Goal: Task Accomplishment & Management: Use online tool/utility

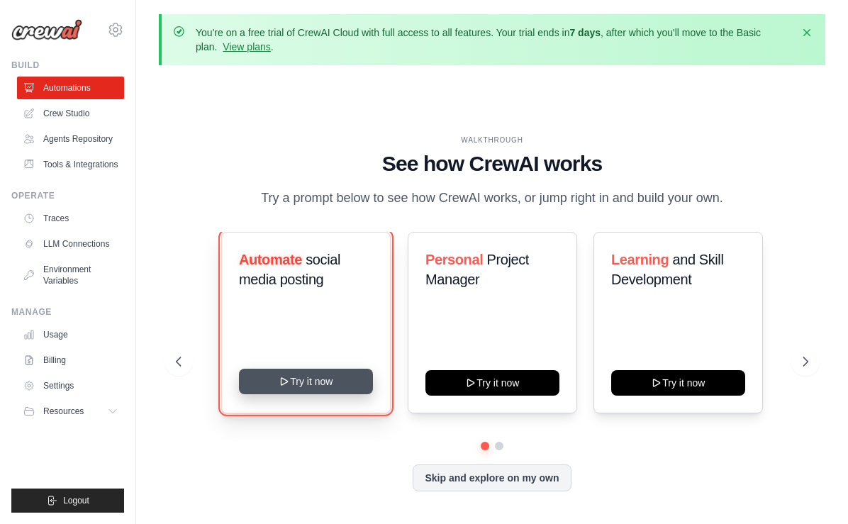
click at [317, 378] on button "Try it now" at bounding box center [306, 382] width 134 height 26
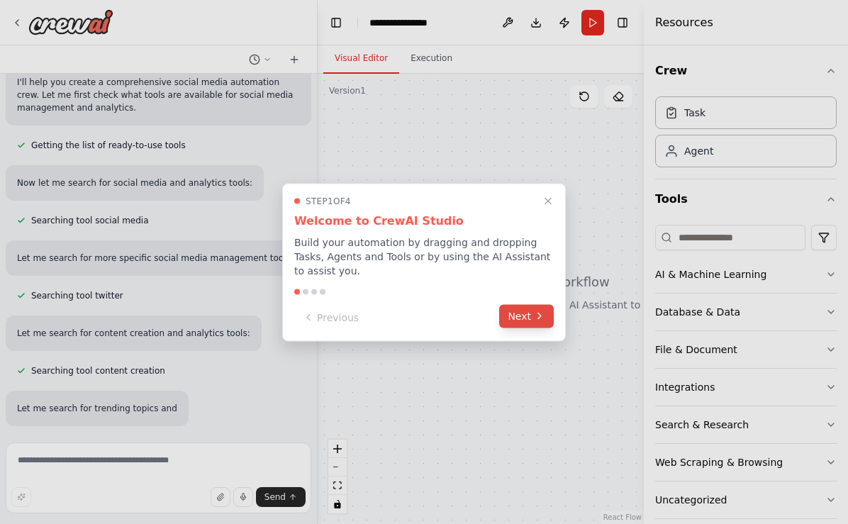
scroll to position [154, 0]
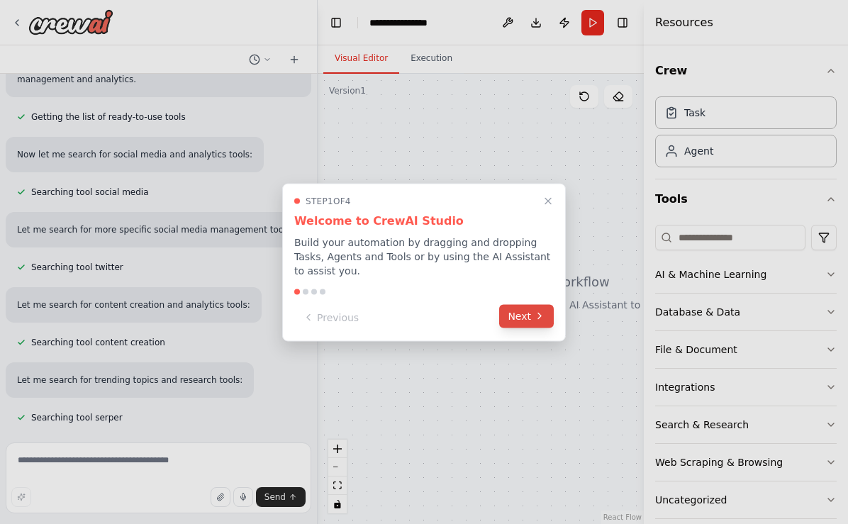
click at [530, 315] on button "Next" at bounding box center [526, 315] width 55 height 23
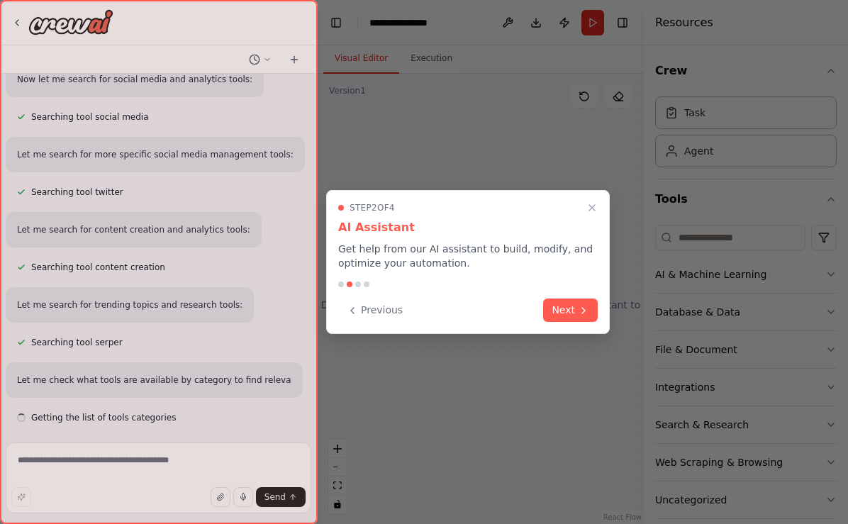
scroll to position [242, 0]
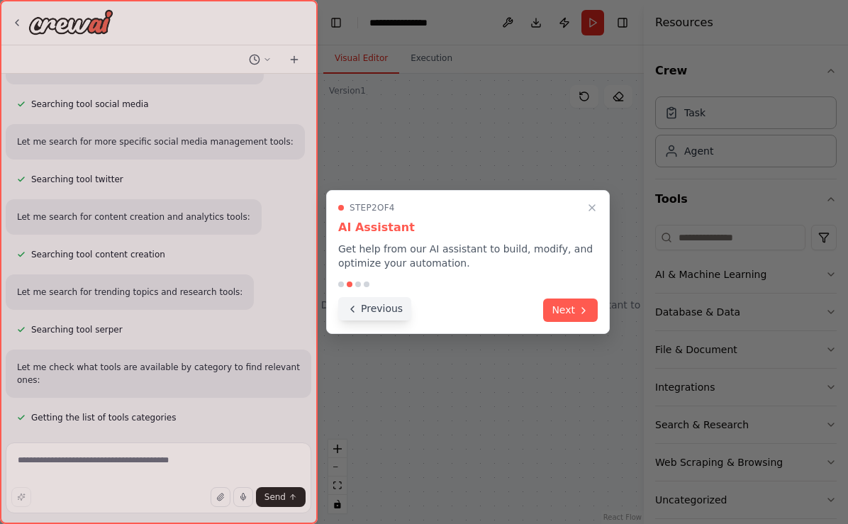
click at [394, 310] on button "Previous" at bounding box center [374, 308] width 73 height 23
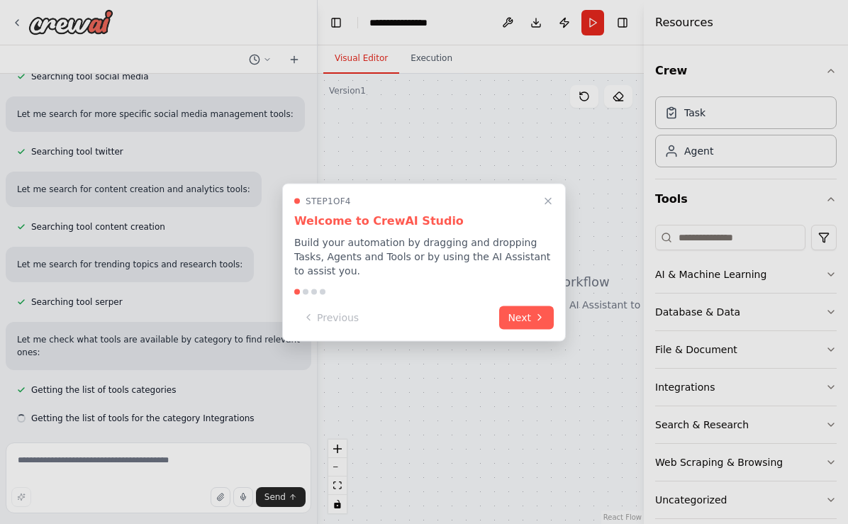
scroll to position [270, 0]
click at [512, 313] on button "Next" at bounding box center [526, 315] width 55 height 23
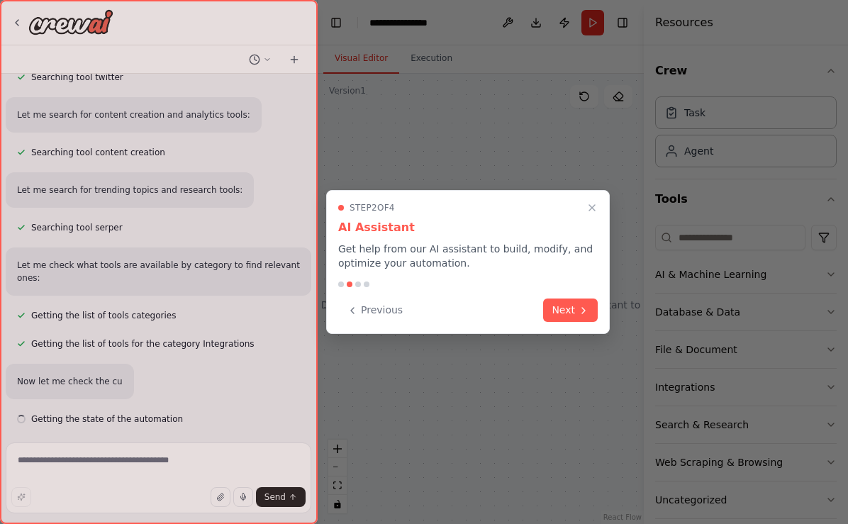
scroll to position [345, 0]
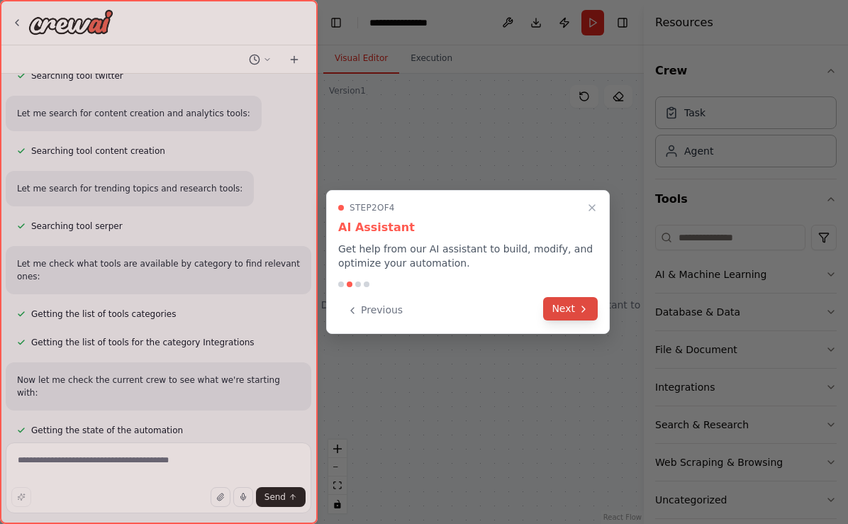
click at [566, 303] on button "Next" at bounding box center [570, 308] width 55 height 23
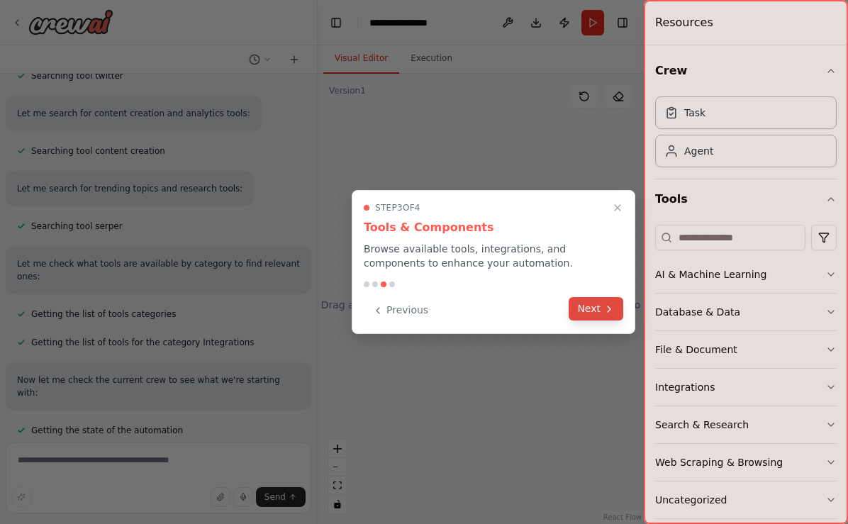
click at [588, 305] on button "Next" at bounding box center [595, 308] width 55 height 23
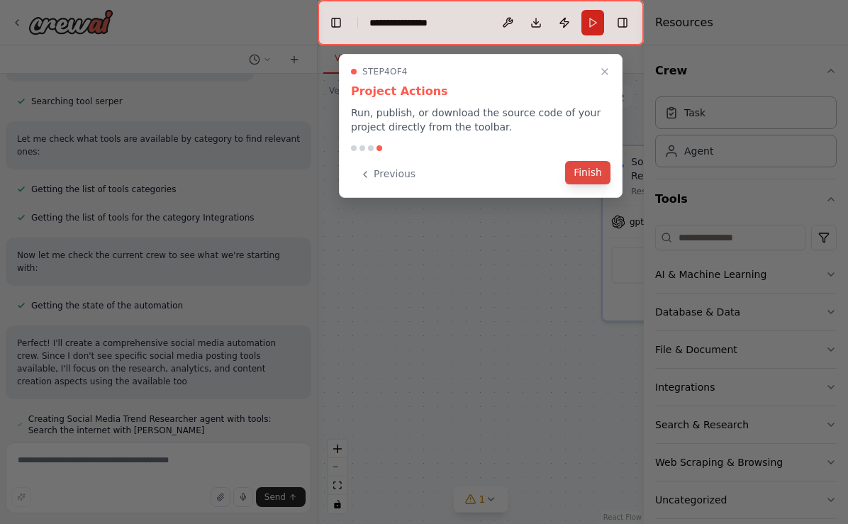
click at [583, 174] on button "Finish" at bounding box center [587, 172] width 45 height 23
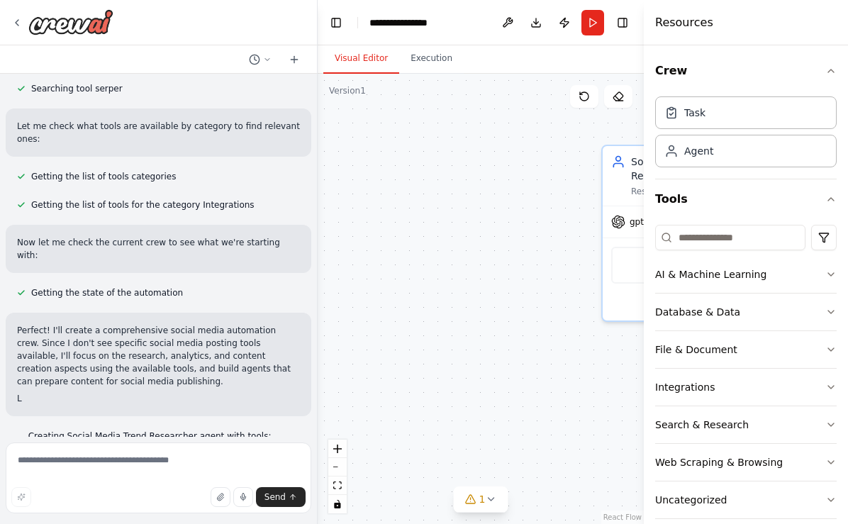
scroll to position [500, 0]
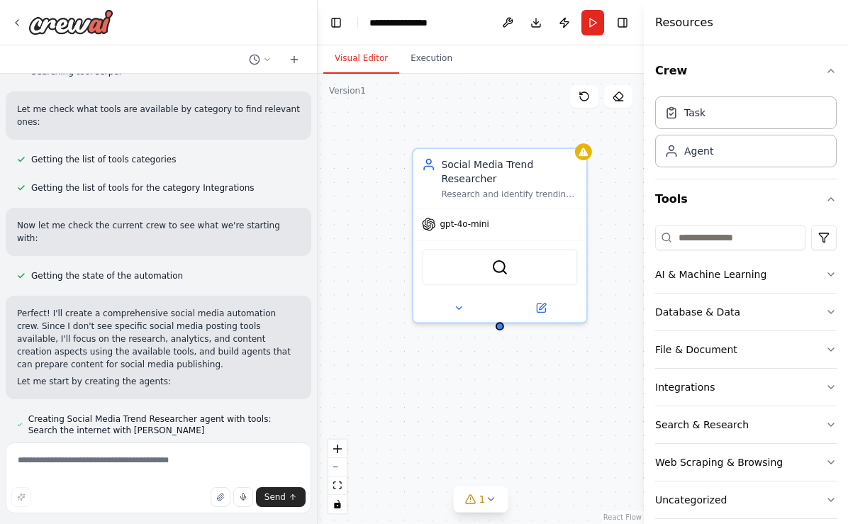
drag, startPoint x: 506, startPoint y: 250, endPoint x: 318, endPoint y: 252, distance: 188.5
click at [318, 252] on div "Social Media Trend Researcher Research and identify trending topics, hashtags, …" at bounding box center [481, 299] width 326 height 450
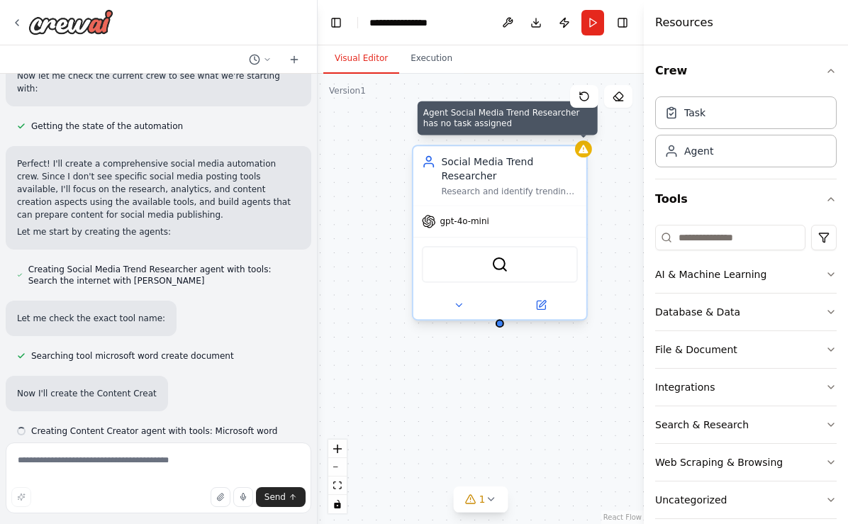
scroll to position [650, 0]
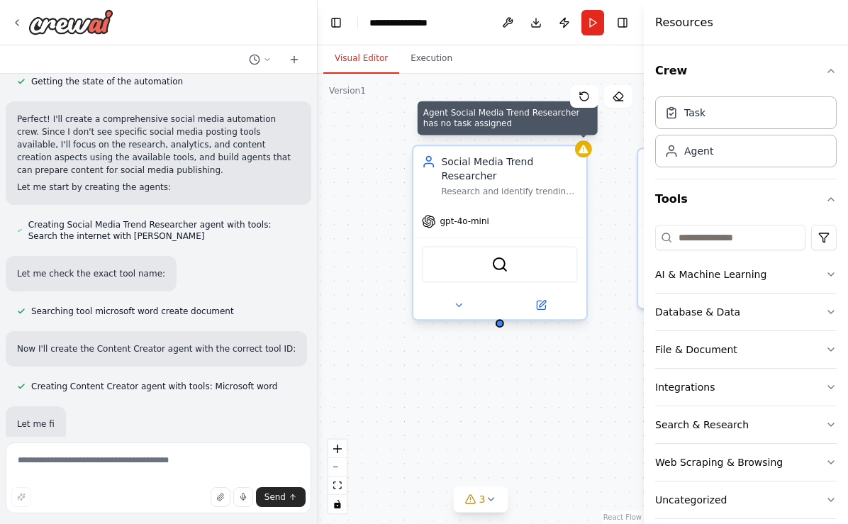
click at [580, 157] on div at bounding box center [583, 148] width 17 height 17
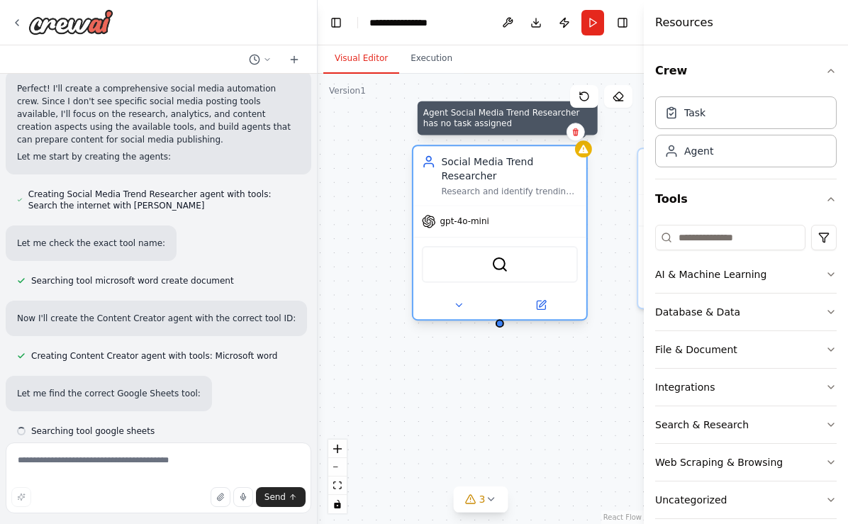
scroll to position [725, 0]
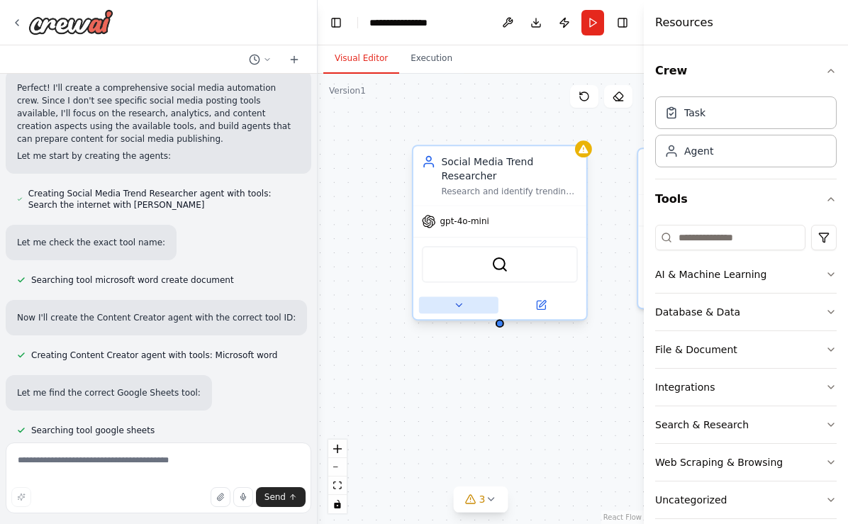
click at [464, 308] on button at bounding box center [458, 304] width 79 height 17
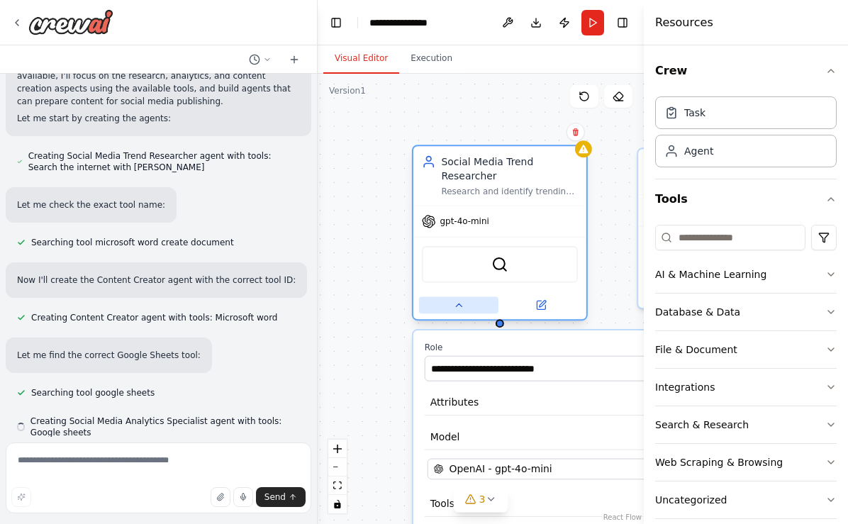
scroll to position [765, 0]
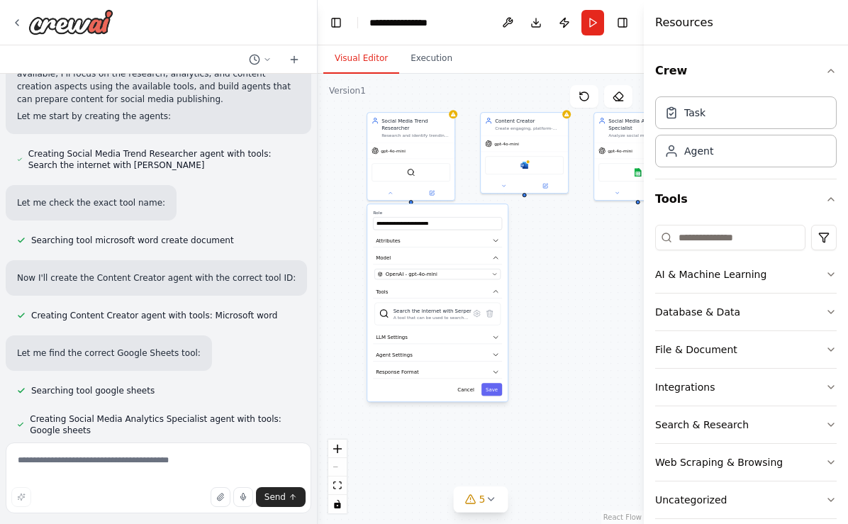
drag, startPoint x: 588, startPoint y: 473, endPoint x: 561, endPoint y: 315, distance: 159.7
click at [561, 315] on div "**********" at bounding box center [481, 299] width 326 height 450
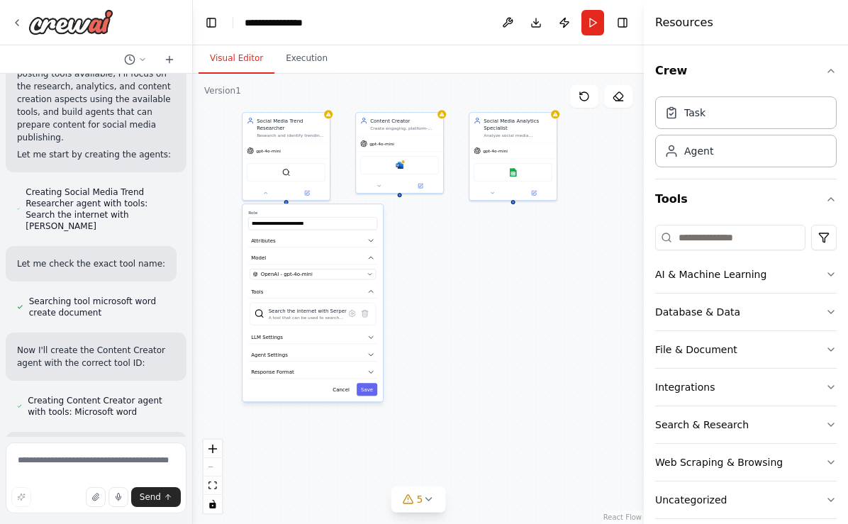
scroll to position [1000, 0]
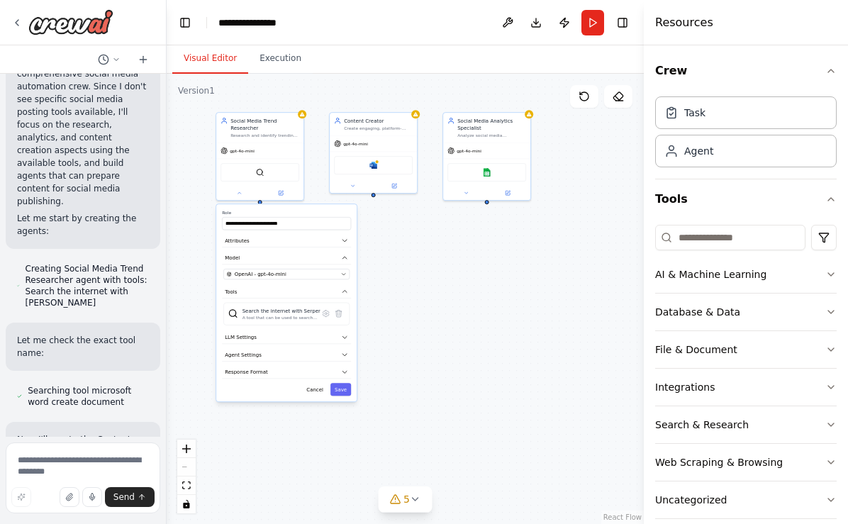
drag, startPoint x: 316, startPoint y: 232, endPoint x: 167, endPoint y: 244, distance: 150.0
click at [167, 244] on div "Create a crew that schedules and publishes social media content across multiple…" at bounding box center [424, 262] width 848 height 524
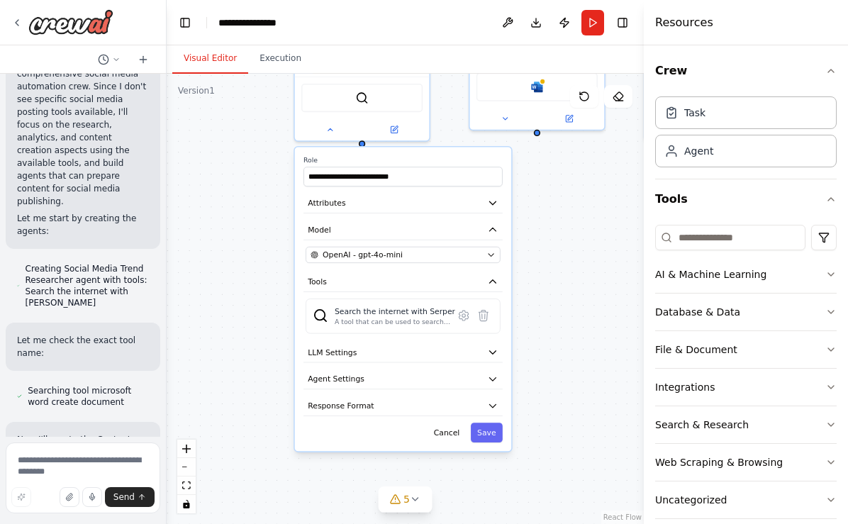
drag, startPoint x: 472, startPoint y: 291, endPoint x: 578, endPoint y: 254, distance: 111.8
click at [578, 254] on div "**********" at bounding box center [405, 299] width 477 height 450
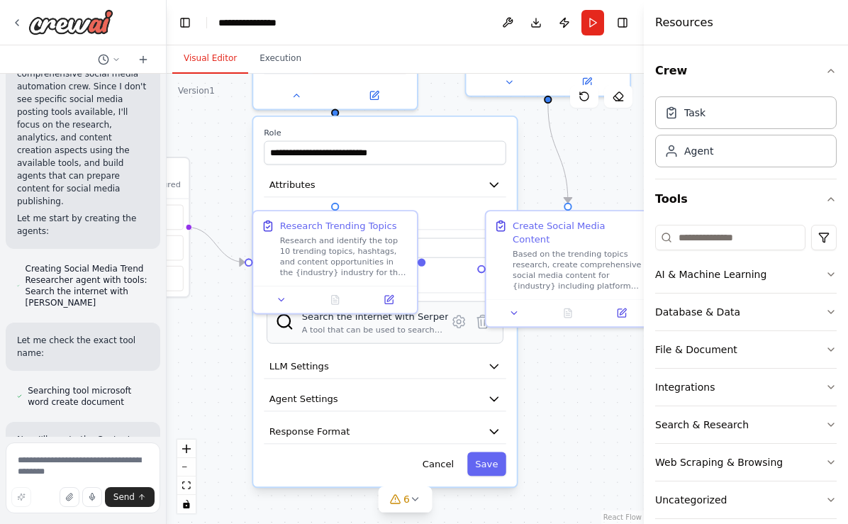
click at [415, 330] on div "A tool that can be used to search the internet with a search_query. Supports di…" at bounding box center [375, 329] width 147 height 11
click at [392, 305] on div at bounding box center [335, 296] width 164 height 27
click at [388, 295] on icon at bounding box center [390, 296] width 6 height 6
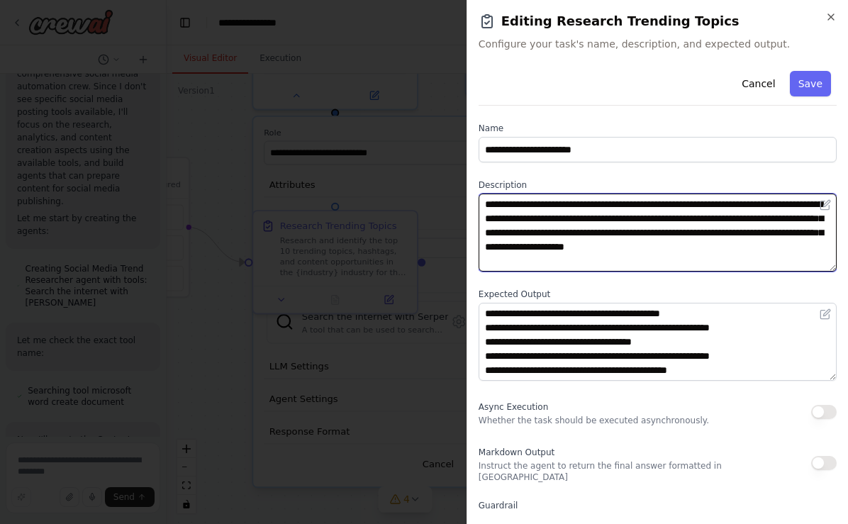
drag, startPoint x: 622, startPoint y: 220, endPoint x: 575, endPoint y: 220, distance: 46.1
click at [575, 220] on textarea "**********" at bounding box center [657, 232] width 358 height 78
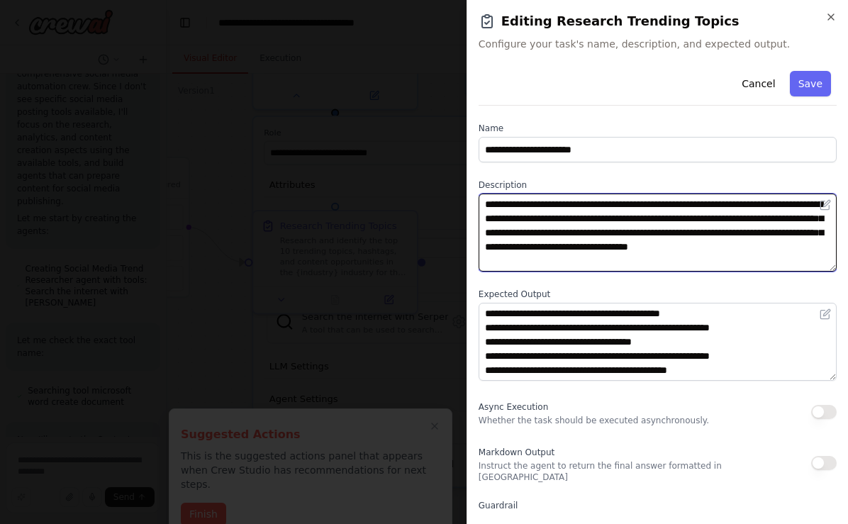
click at [695, 218] on textarea "**********" at bounding box center [657, 232] width 358 height 78
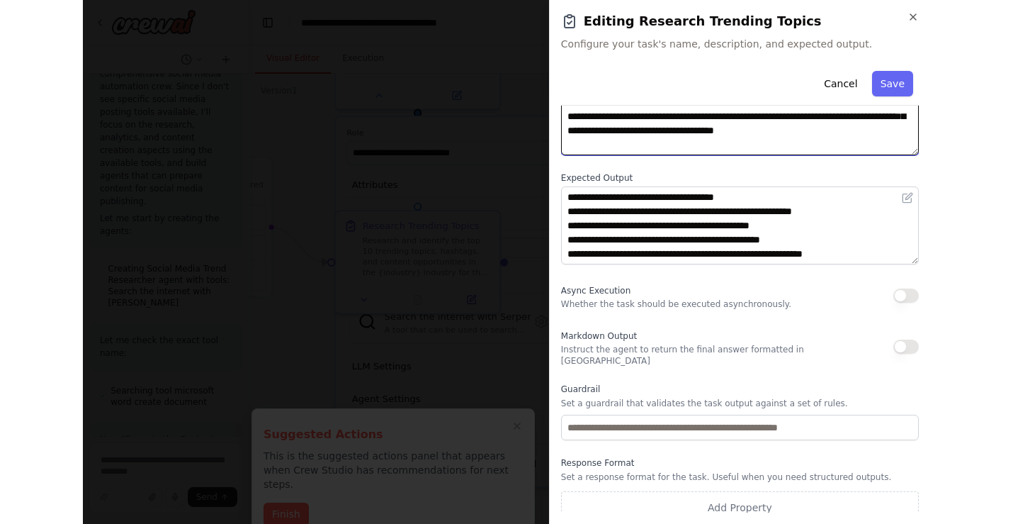
scroll to position [0, 0]
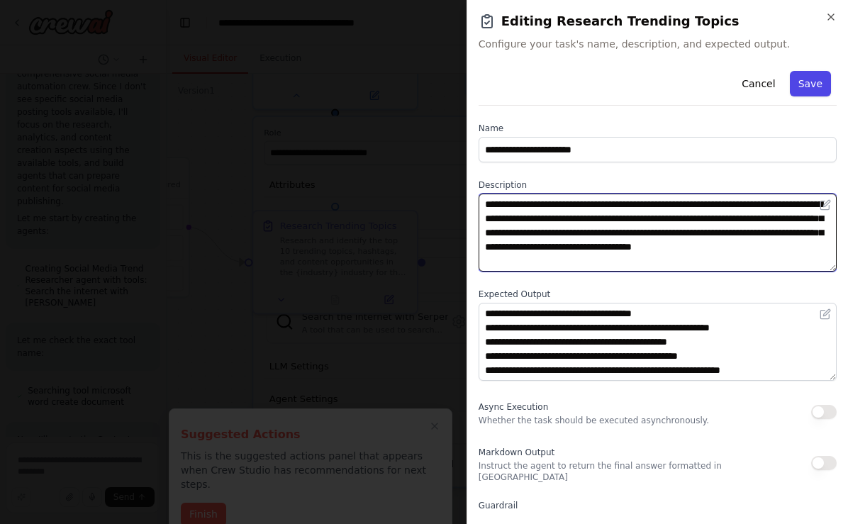
type textarea "**********"
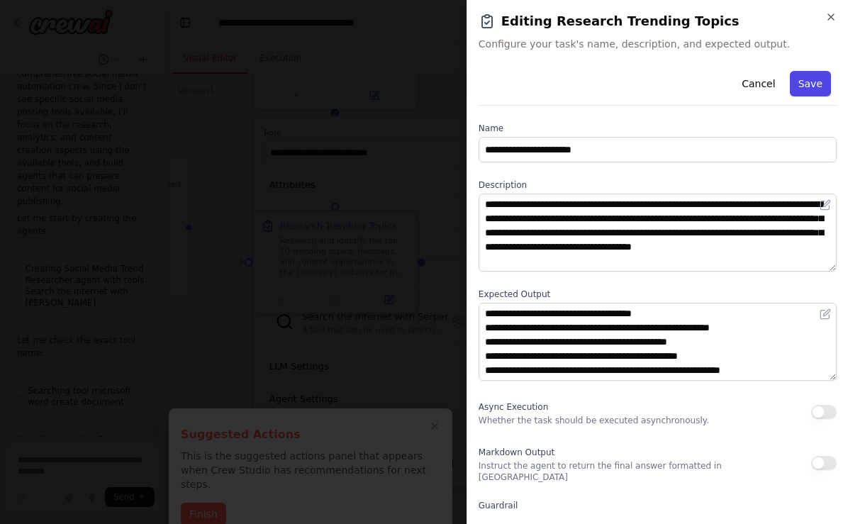
click at [810, 82] on button "Save" at bounding box center [810, 84] width 41 height 26
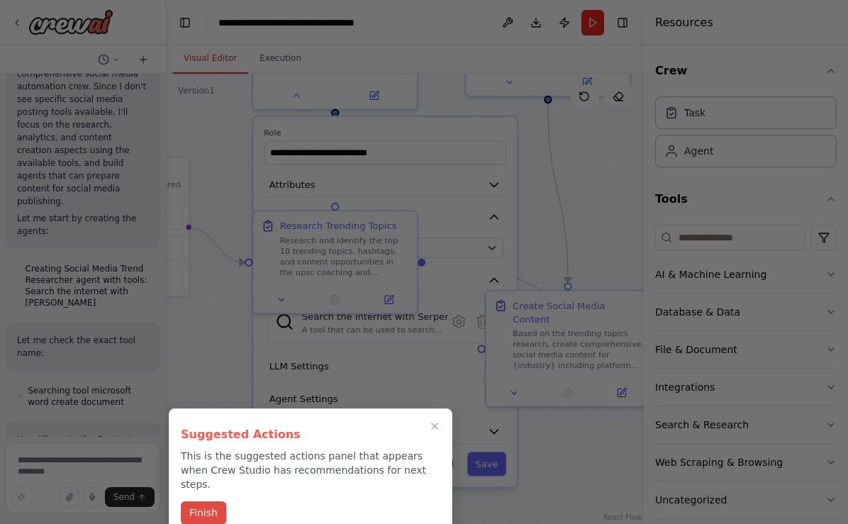
click at [216, 502] on button "Finish" at bounding box center [203, 512] width 45 height 23
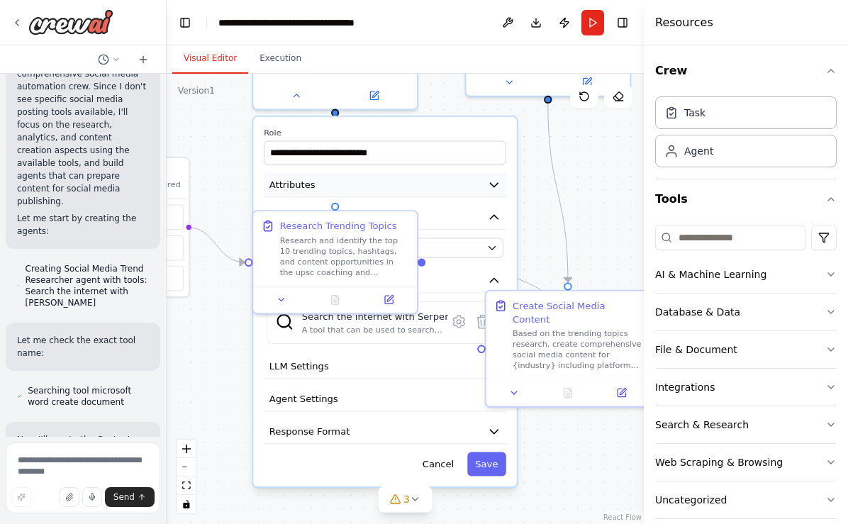
click at [403, 181] on button "Attributes" at bounding box center [385, 185] width 242 height 25
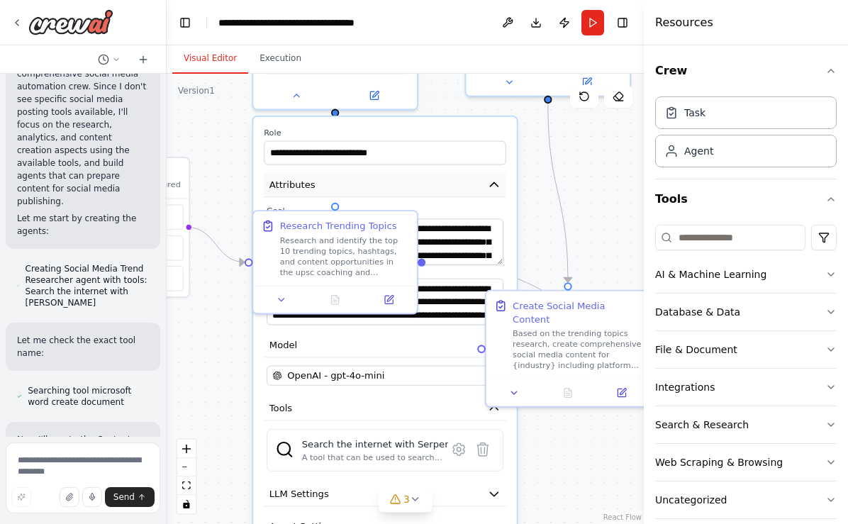
click at [403, 181] on button "Attributes" at bounding box center [385, 185] width 242 height 25
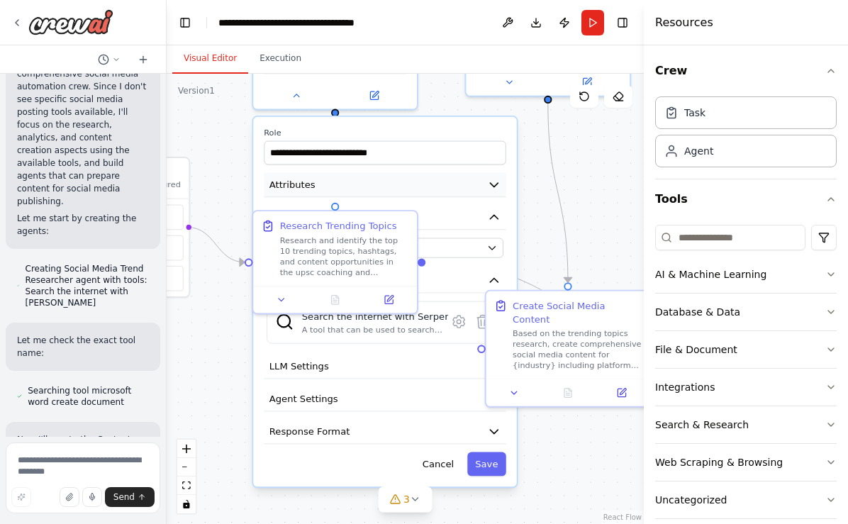
click at [342, 192] on button "Attributes" at bounding box center [385, 185] width 242 height 25
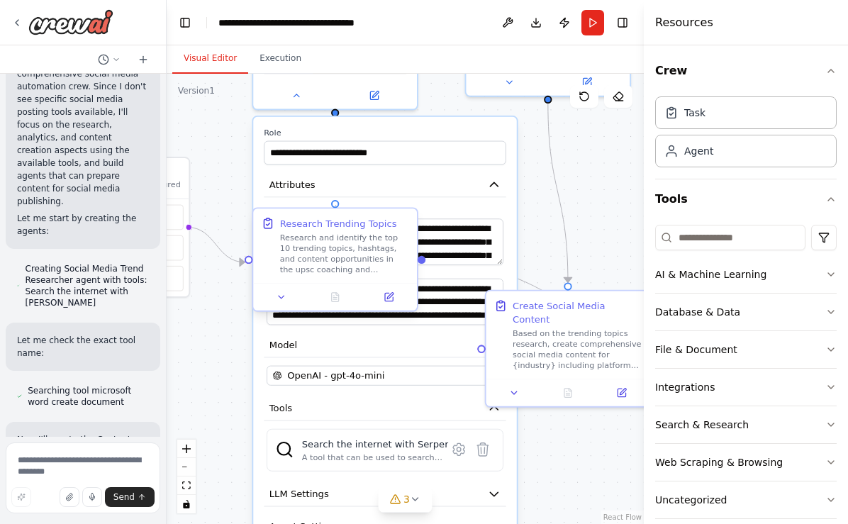
click at [336, 205] on div at bounding box center [335, 204] width 8 height 8
click at [351, 179] on button "Attributes" at bounding box center [385, 185] width 242 height 25
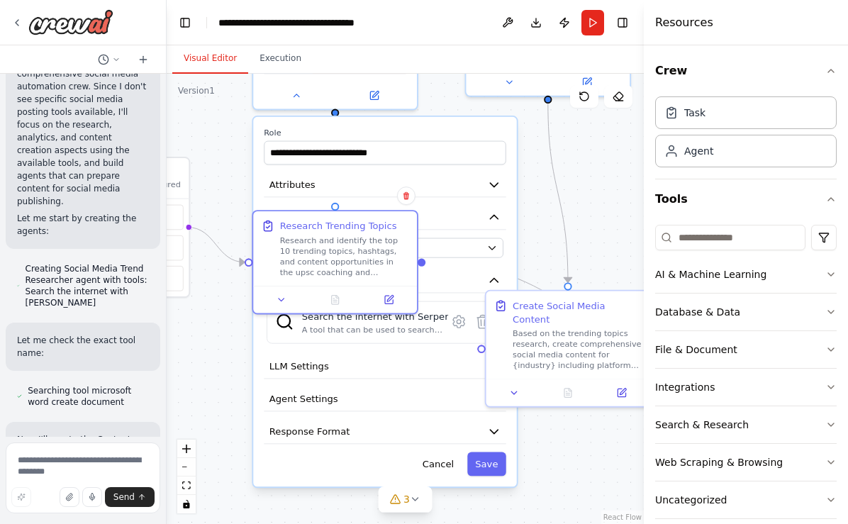
click at [259, 208] on div "**********" at bounding box center [384, 302] width 263 height 370
click at [280, 297] on icon at bounding box center [282, 297] width 6 height 3
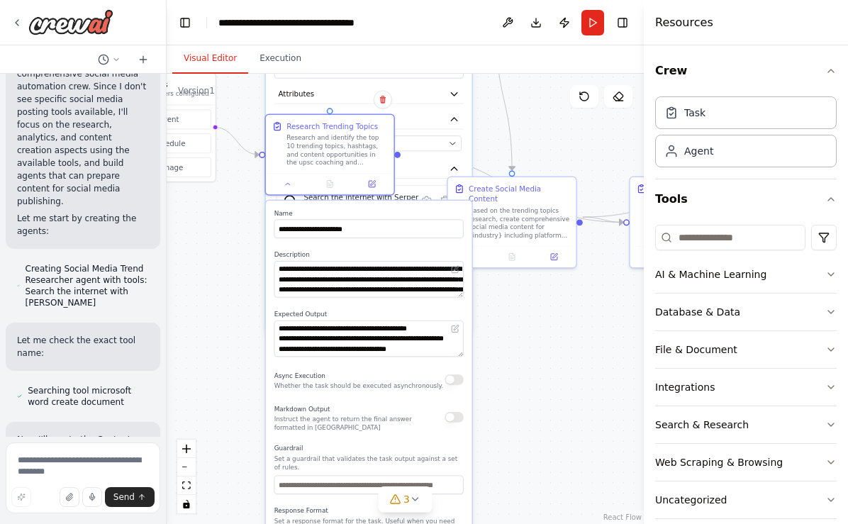
drag, startPoint x: 243, startPoint y: 461, endPoint x: 245, endPoint y: 325, distance: 136.8
click at [245, 325] on div ".deletable-edge-delete-btn { width: 20px; height: 20px; border: 0px solid #ffff…" at bounding box center [405, 299] width 477 height 450
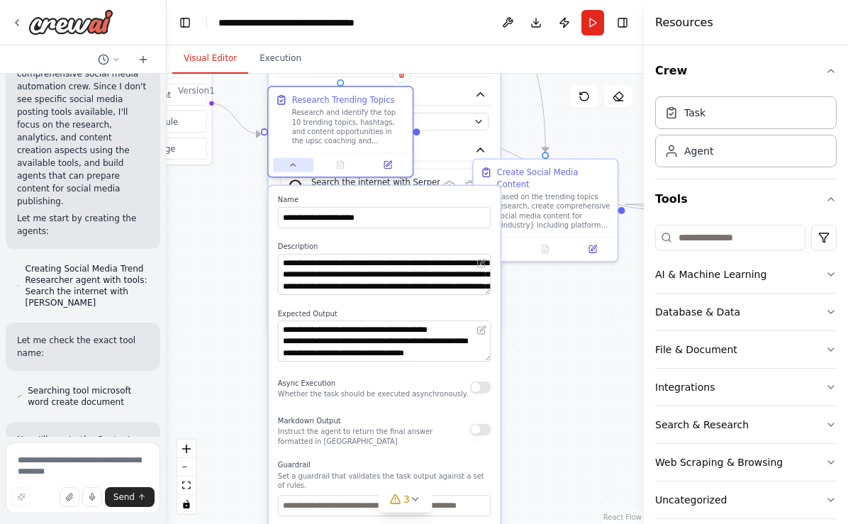
click at [295, 165] on icon at bounding box center [293, 165] width 5 height 2
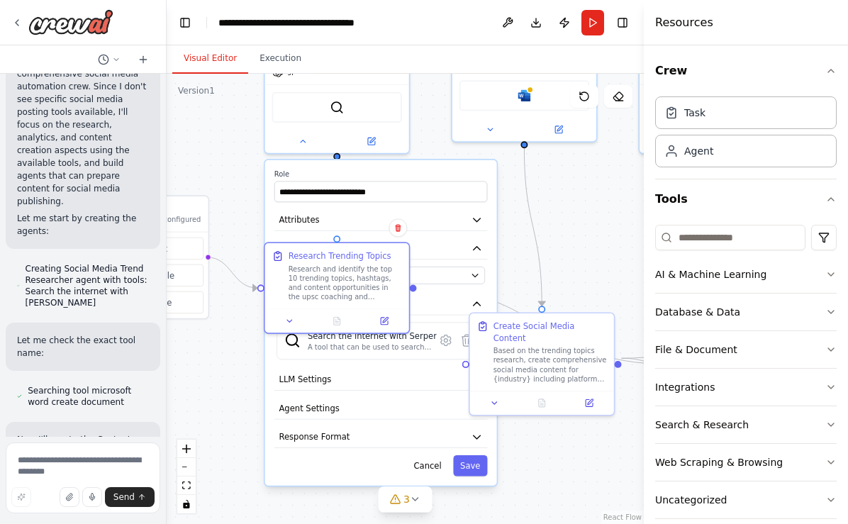
drag, startPoint x: 241, startPoint y: 219, endPoint x: 237, endPoint y: 371, distance: 151.7
click at [237, 371] on div ".deletable-edge-delete-btn { width: 20px; height: 20px; border: 0px solid #ffff…" at bounding box center [405, 299] width 477 height 450
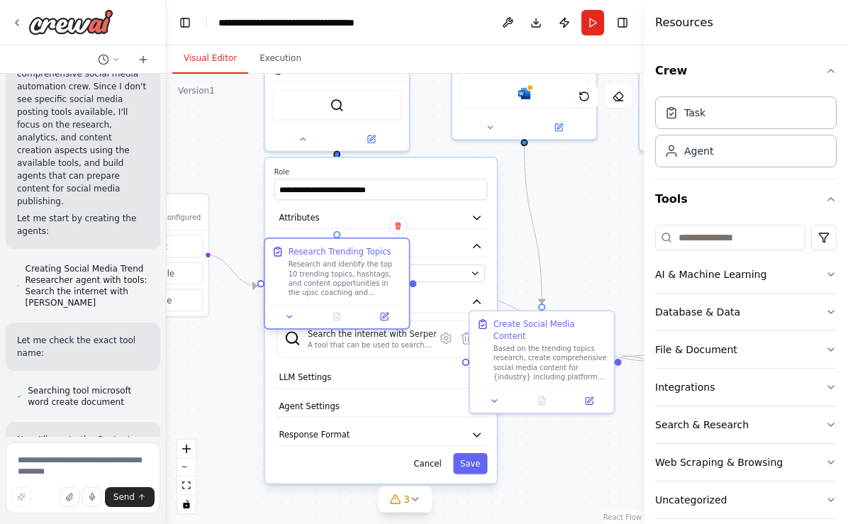
click at [339, 235] on div at bounding box center [336, 234] width 7 height 7
drag, startPoint x: 337, startPoint y: 234, endPoint x: 302, endPoint y: 299, distance: 74.2
click at [302, 299] on div "Research Trending Topics Research and identify the top 10 trending topics, hash…" at bounding box center [337, 283] width 146 height 92
drag, startPoint x: 337, startPoint y: 237, endPoint x: 313, endPoint y: 263, distance: 34.6
click at [313, 263] on div "Research Trending Topics Research and identify the top 10 trending topics, hash…" at bounding box center [337, 283] width 146 height 92
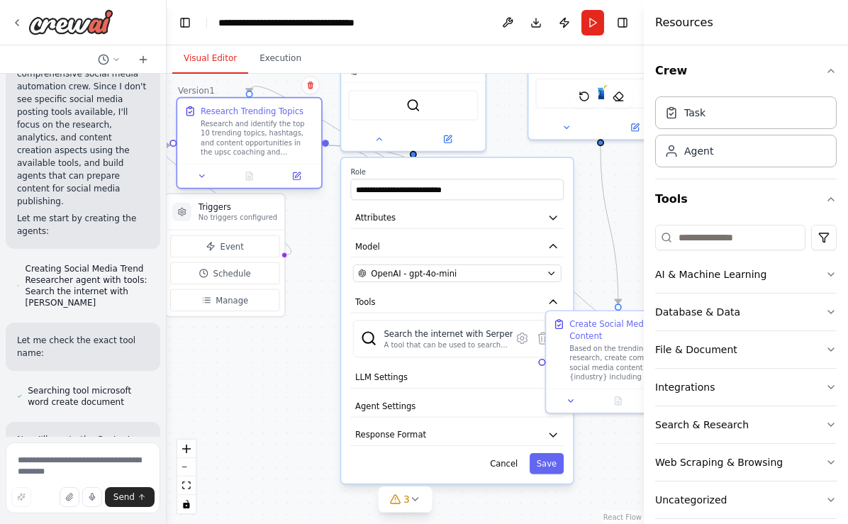
drag, startPoint x: 339, startPoint y: 245, endPoint x: 247, endPoint y: 108, distance: 165.1
click at [247, 107] on div "Research Trending Topics" at bounding box center [252, 111] width 103 height 12
click at [429, 376] on button "LLM Settings" at bounding box center [456, 378] width 213 height 22
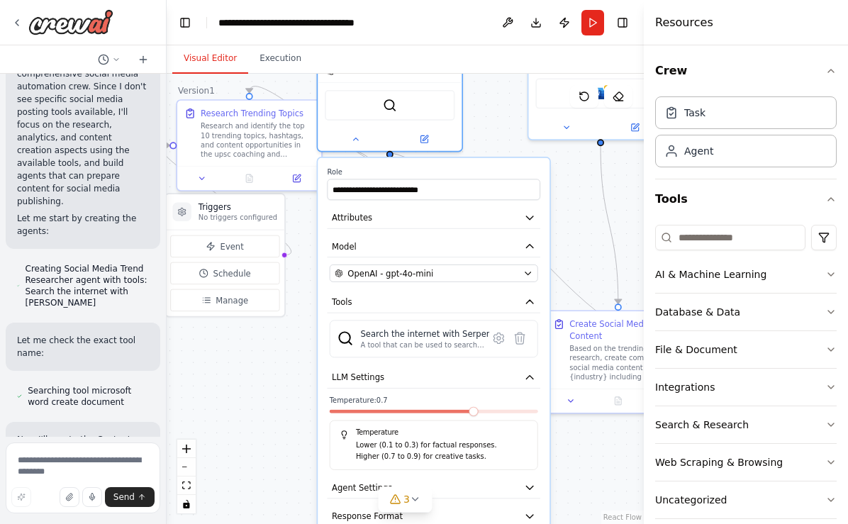
drag, startPoint x: 498, startPoint y: 418, endPoint x: 476, endPoint y: 418, distance: 22.0
click at [476, 418] on div "Temperature: 0.7 Temperature Lower (0.1 to 0.3) for factual responses. Higher (…" at bounding box center [434, 432] width 208 height 74
click at [429, 416] on span at bounding box center [433, 411] width 9 height 9
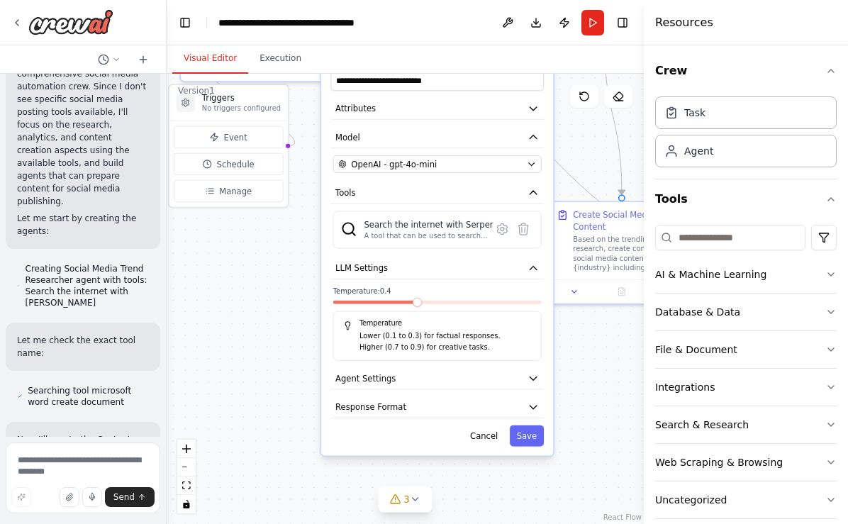
drag, startPoint x: 595, startPoint y: 451, endPoint x: 599, endPoint y: 342, distance: 109.2
click at [599, 342] on div ".deletable-edge-delete-btn { width: 20px; height: 20px; border: 0px solid #ffff…" at bounding box center [405, 299] width 477 height 450
click at [525, 268] on button "LLM Settings" at bounding box center [436, 269] width 213 height 22
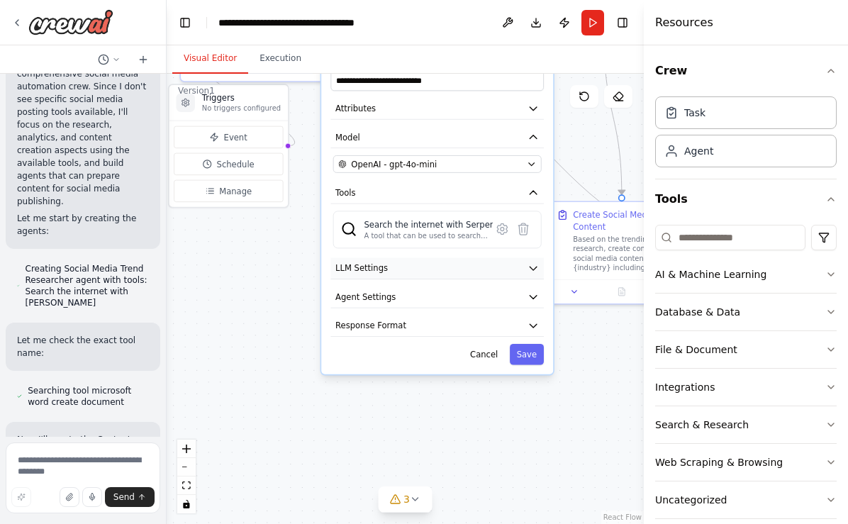
click at [525, 268] on button "LLM Settings" at bounding box center [436, 269] width 213 height 22
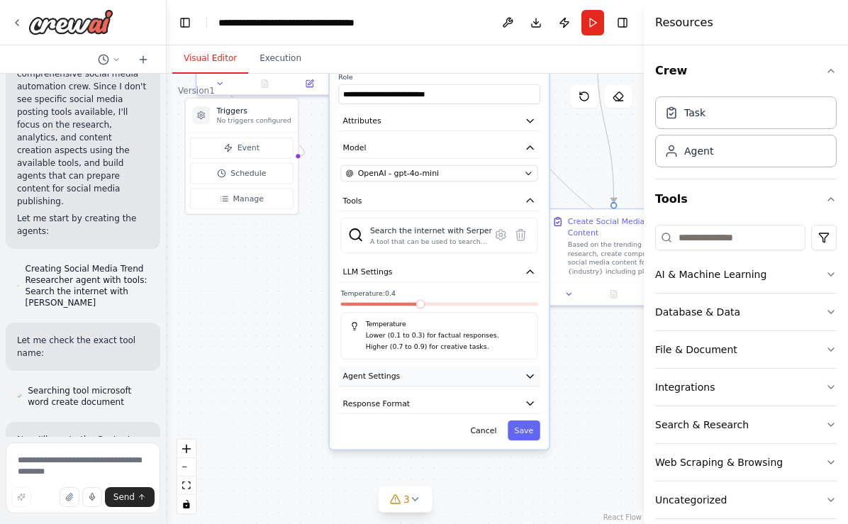
click at [490, 373] on button "Agent Settings" at bounding box center [438, 376] width 201 height 21
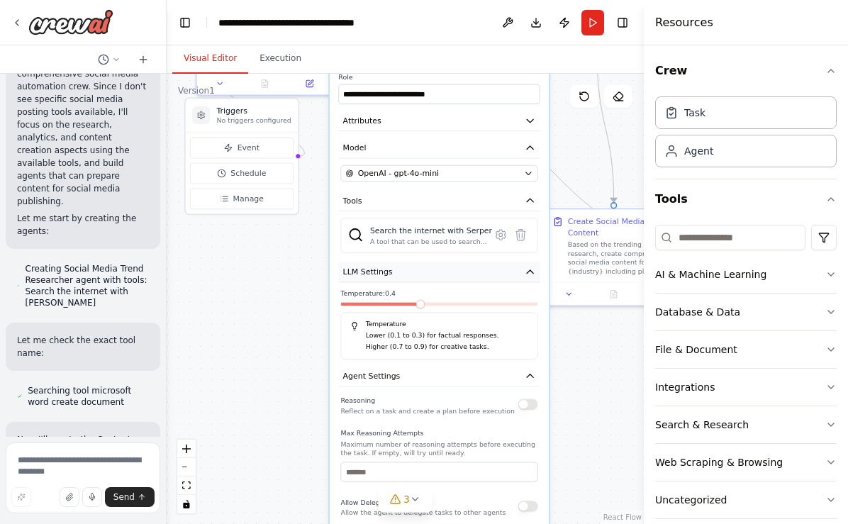
click at [533, 270] on icon "button" at bounding box center [529, 271] width 11 height 11
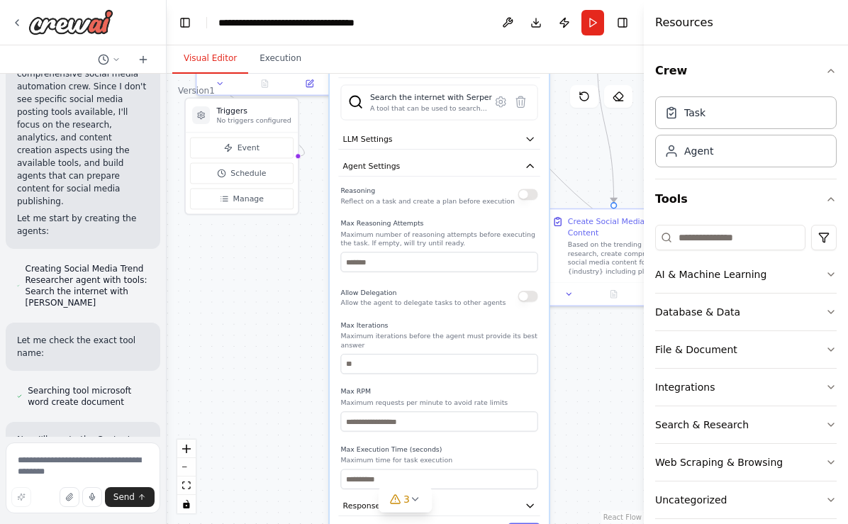
drag, startPoint x: 459, startPoint y: 445, endPoint x: 463, endPoint y: 315, distance: 129.8
click at [462, 315] on div "Reasoning Reflect on a task and create a plan before execution Max Reasoning At…" at bounding box center [438, 336] width 197 height 305
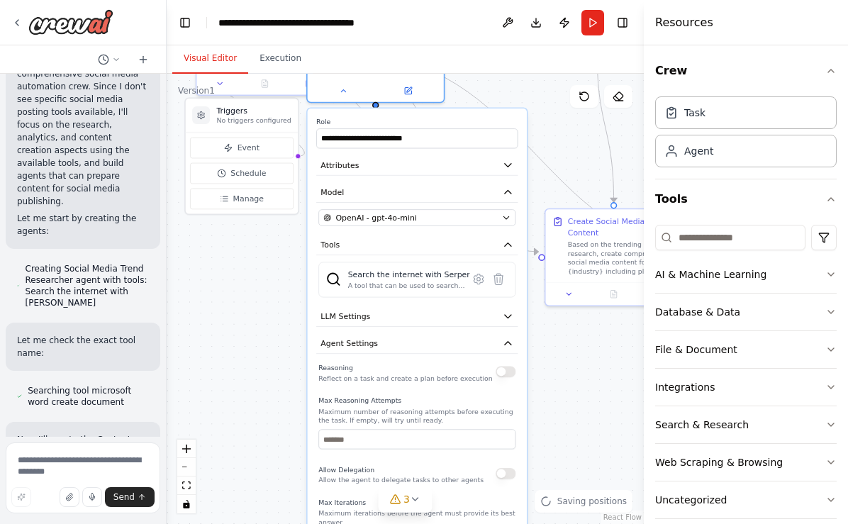
drag, startPoint x: 463, startPoint y: 315, endPoint x: 442, endPoint y: 488, distance: 174.2
click at [442, 488] on div "Reasoning Reflect on a task and create a plan before execution Max Reasoning At…" at bounding box center [416, 513] width 197 height 305
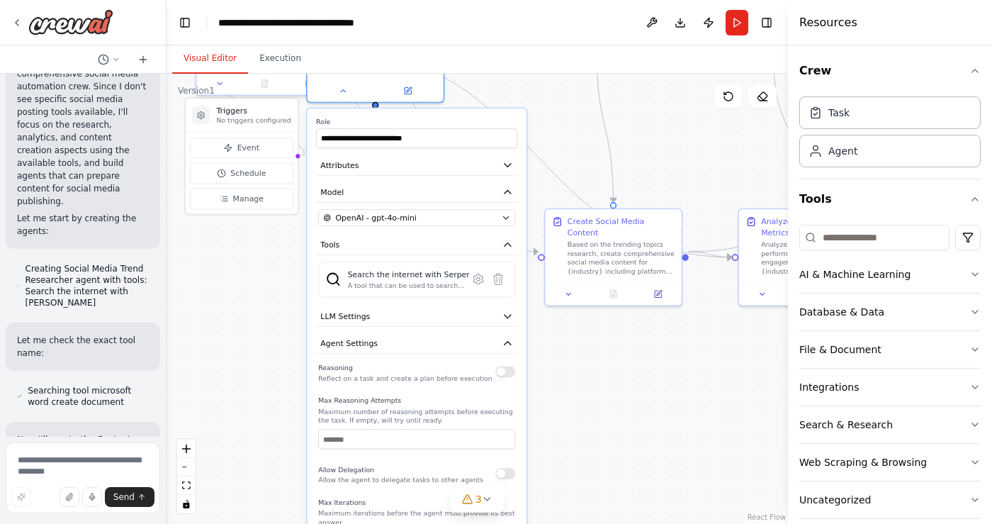
click at [2, 305] on button "Toggle Sidebar" at bounding box center [-1, 262] width 11 height 524
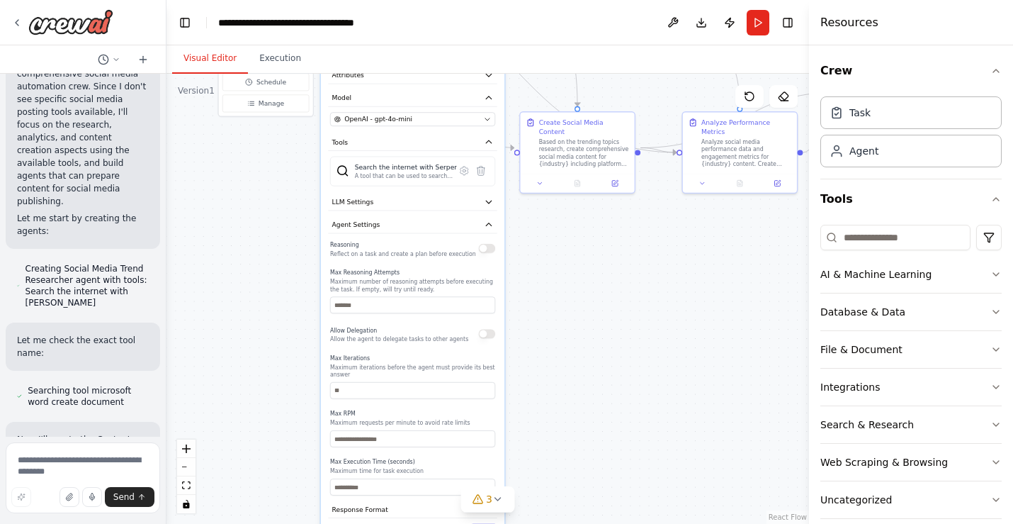
drag, startPoint x: 585, startPoint y: 434, endPoint x: 583, endPoint y: 304, distance: 129.7
click at [583, 304] on div ".deletable-edge-delete-btn { width: 20px; height: 20px; border: 0px solid #ffff…" at bounding box center [488, 299] width 643 height 450
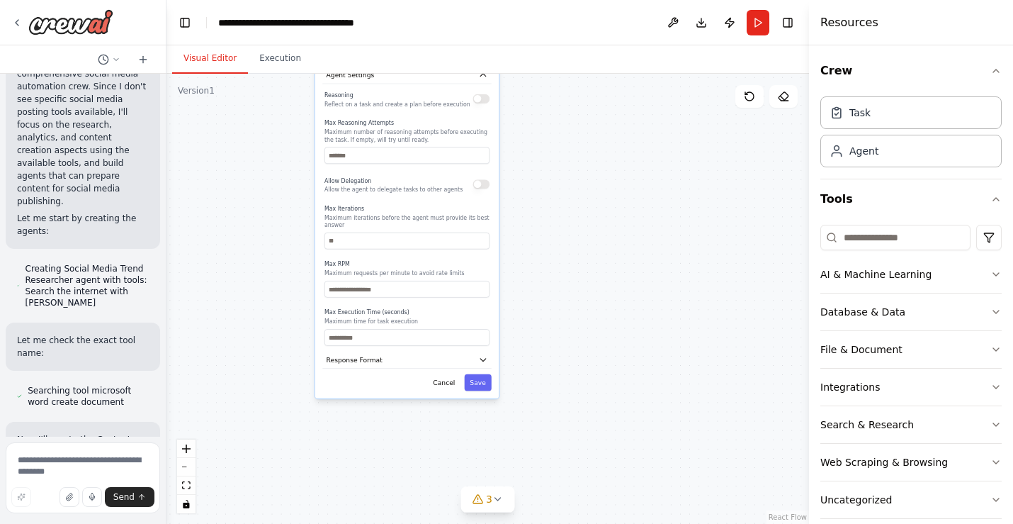
drag, startPoint x: 583, startPoint y: 304, endPoint x: 576, endPoint y: 153, distance: 151.1
click at [577, 154] on div ".deletable-edge-delete-btn { width: 20px; height: 20px; border: 0px solid #ffff…" at bounding box center [488, 299] width 643 height 450
click at [393, 358] on button "Response Format" at bounding box center [406, 360] width 169 height 17
click at [482, 381] on button "Save" at bounding box center [477, 382] width 27 height 17
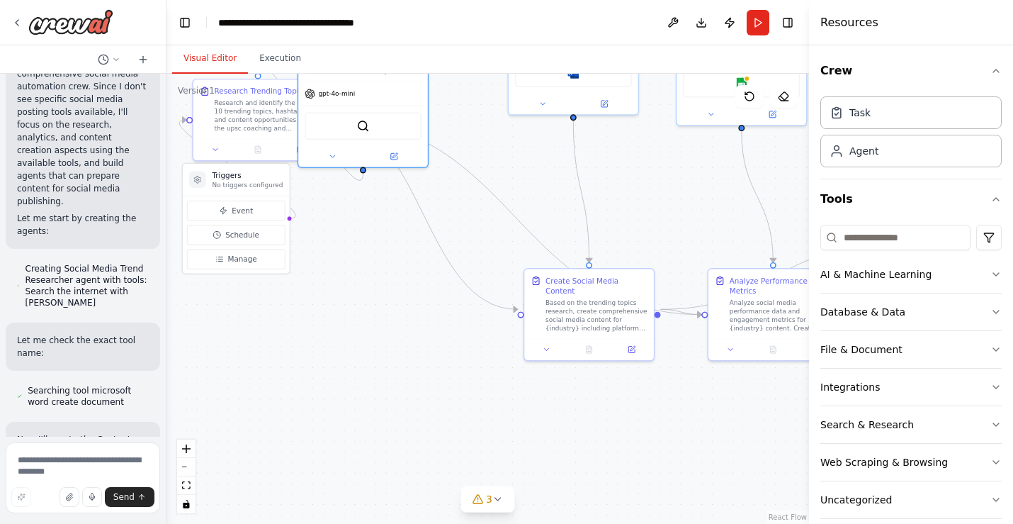
drag, startPoint x: 547, startPoint y: 213, endPoint x: 566, endPoint y: 563, distance: 350.6
click at [566, 523] on html "Create a crew that schedules and publishes social media content across multiple…" at bounding box center [506, 262] width 1013 height 524
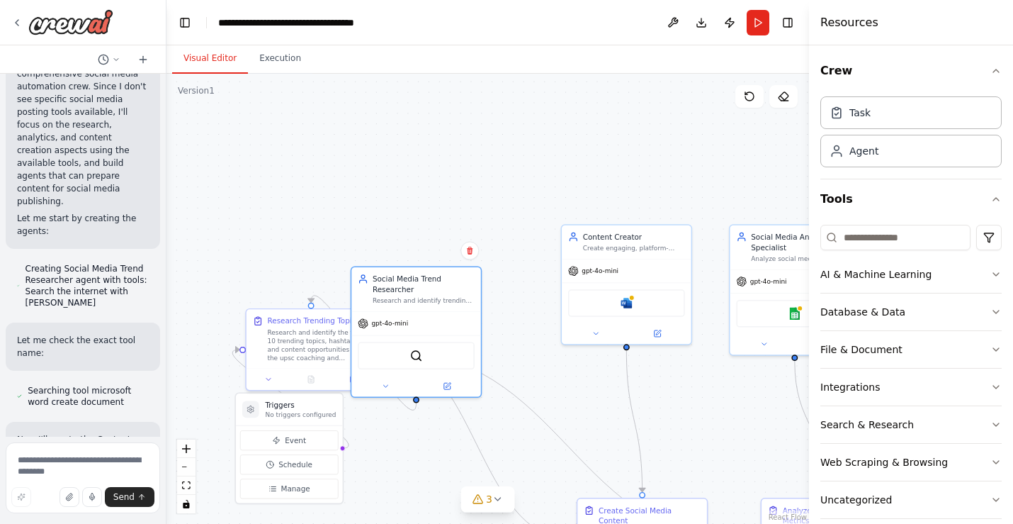
drag, startPoint x: 421, startPoint y: 369, endPoint x: 478, endPoint y: 588, distance: 225.7
click at [478, 523] on html "Create a crew that schedules and publishes social media content across multiple…" at bounding box center [506, 262] width 1013 height 524
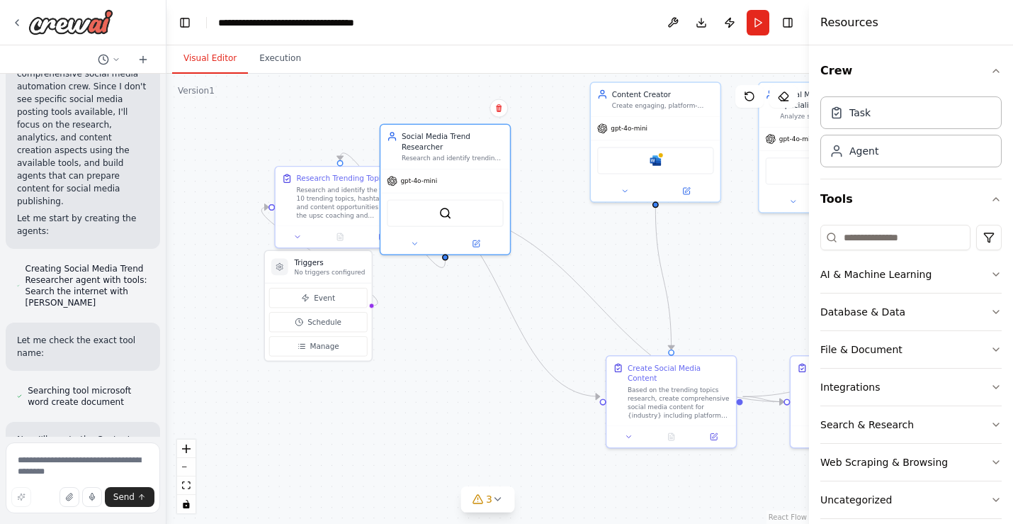
drag, startPoint x: 405, startPoint y: 471, endPoint x: 426, endPoint y: 329, distance: 143.2
click at [426, 329] on div ".deletable-edge-delete-btn { width: 20px; height: 20px; border: 0px solid #ffff…" at bounding box center [488, 299] width 643 height 450
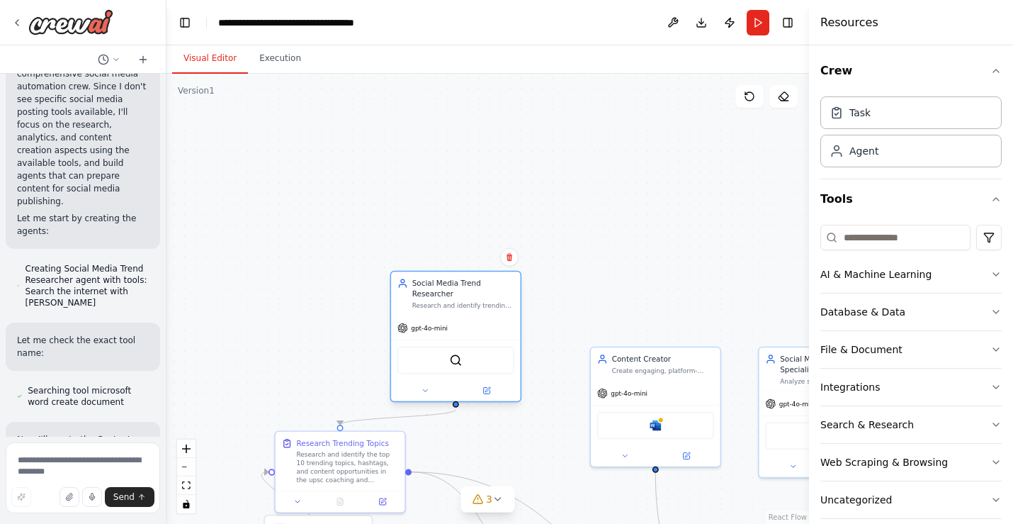
drag, startPoint x: 464, startPoint y: 156, endPoint x: 476, endPoint y: 304, distance: 148.6
click at [476, 304] on div "Research and identify trending topics, hashtags, and content opportunities in {…" at bounding box center [463, 305] width 102 height 9
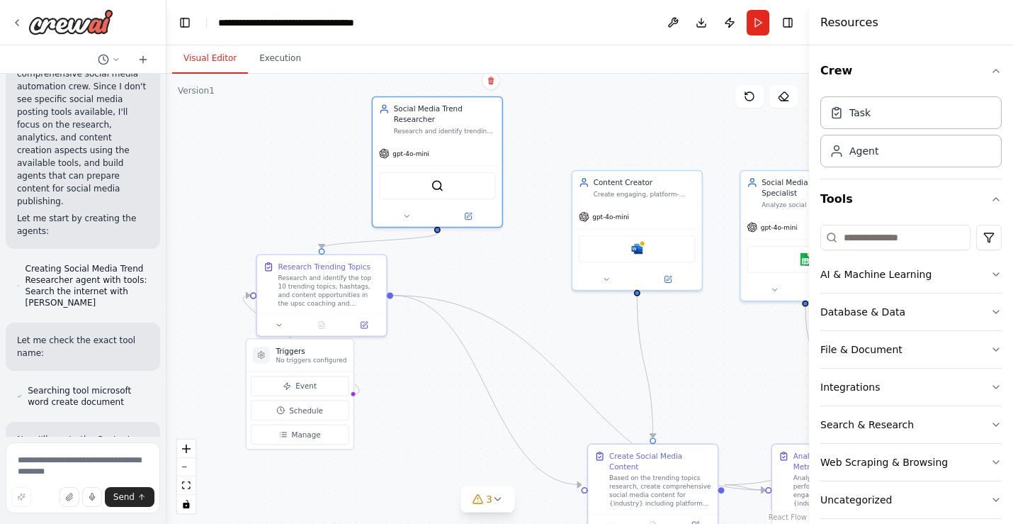
drag, startPoint x: 582, startPoint y: 277, endPoint x: 563, endPoint y: 100, distance: 178.1
click at [563, 100] on div ".deletable-edge-delete-btn { width: 20px; height: 20px; border: 0px solid #ffff…" at bounding box center [488, 299] width 643 height 450
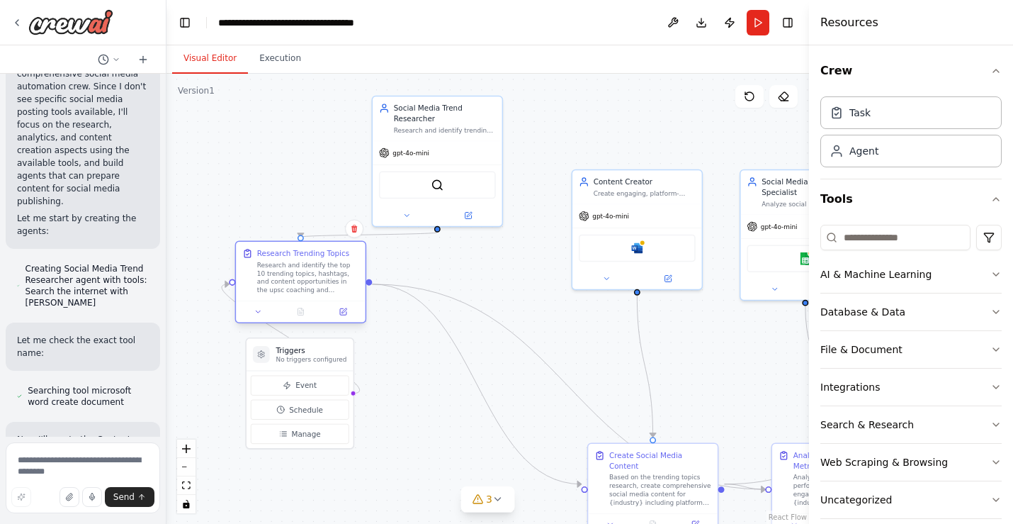
drag, startPoint x: 296, startPoint y: 296, endPoint x: 279, endPoint y: 287, distance: 19.3
click at [279, 287] on div "Research and identify the top 10 trending topics, hashtags, and content opportu…" at bounding box center [308, 277] width 102 height 33
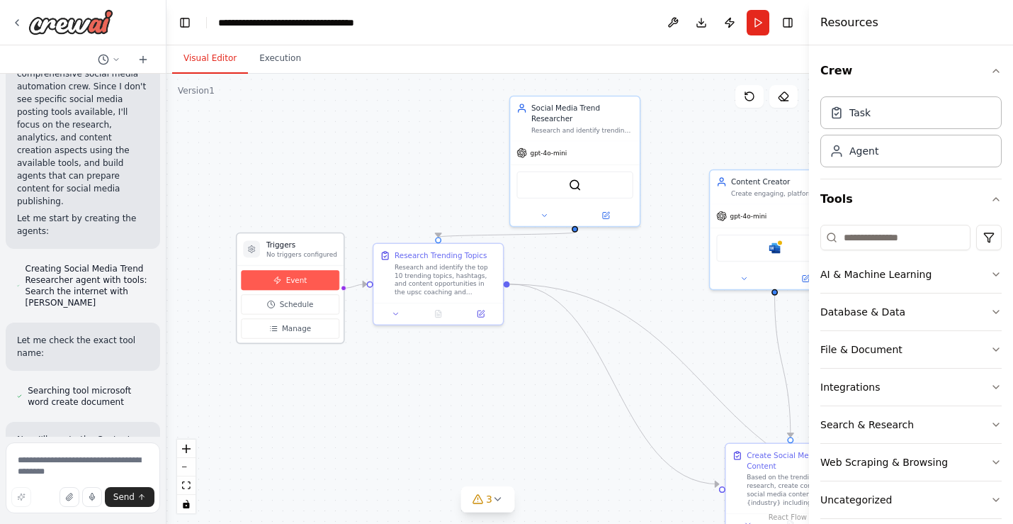
drag, startPoint x: 298, startPoint y: 381, endPoint x: 290, endPoint y: 276, distance: 105.2
click at [290, 276] on span "Event" at bounding box center [296, 280] width 21 height 11
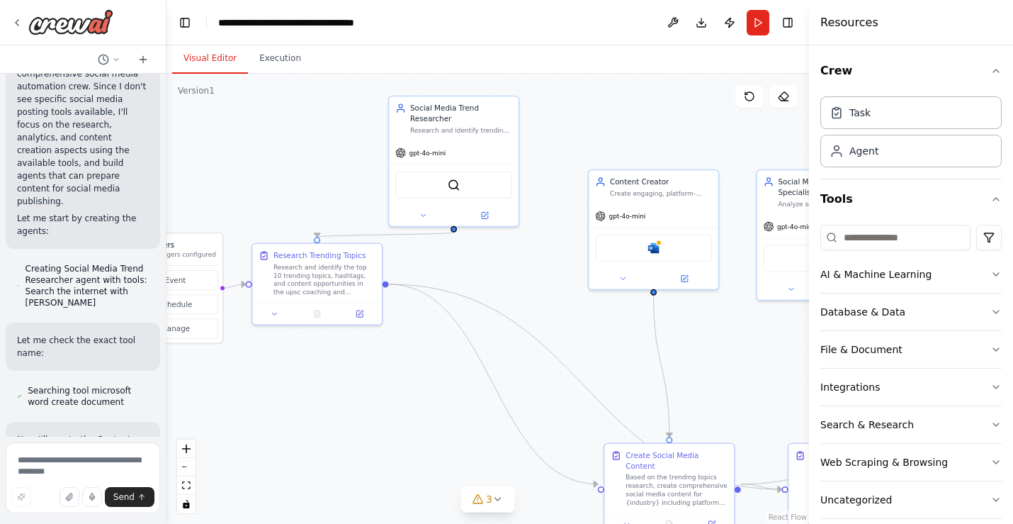
drag, startPoint x: 490, startPoint y: 390, endPoint x: 369, endPoint y: 390, distance: 121.2
click at [369, 390] on div ".deletable-edge-delete-btn { width: 20px; height: 20px; border: 0px solid #ffff…" at bounding box center [488, 299] width 643 height 450
click at [358, 312] on icon at bounding box center [359, 311] width 6 height 6
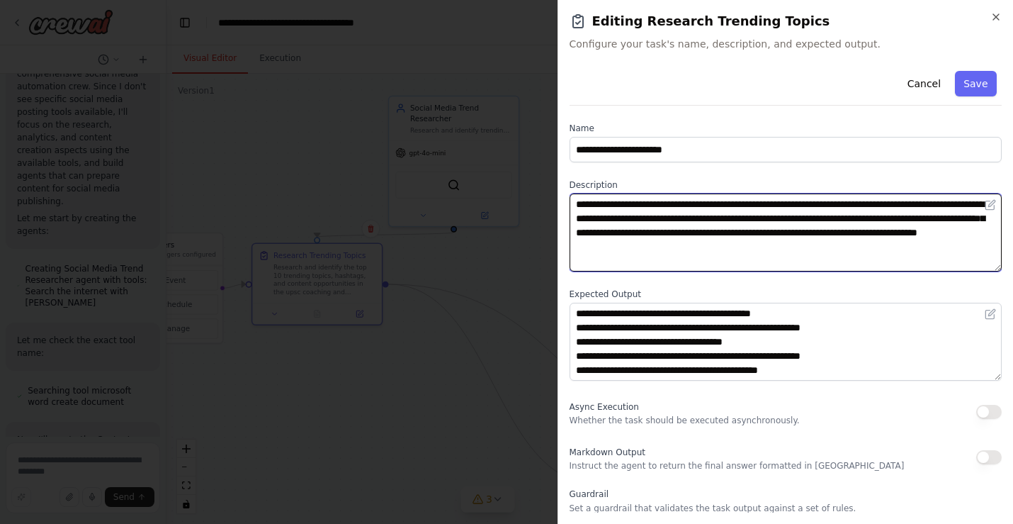
drag, startPoint x: 602, startPoint y: 218, endPoint x: 712, endPoint y: 314, distance: 145.7
click at [604, 221] on textarea "**********" at bounding box center [786, 232] width 433 height 78
click at [600, 218] on textarea "**********" at bounding box center [786, 232] width 433 height 78
type textarea "**********"
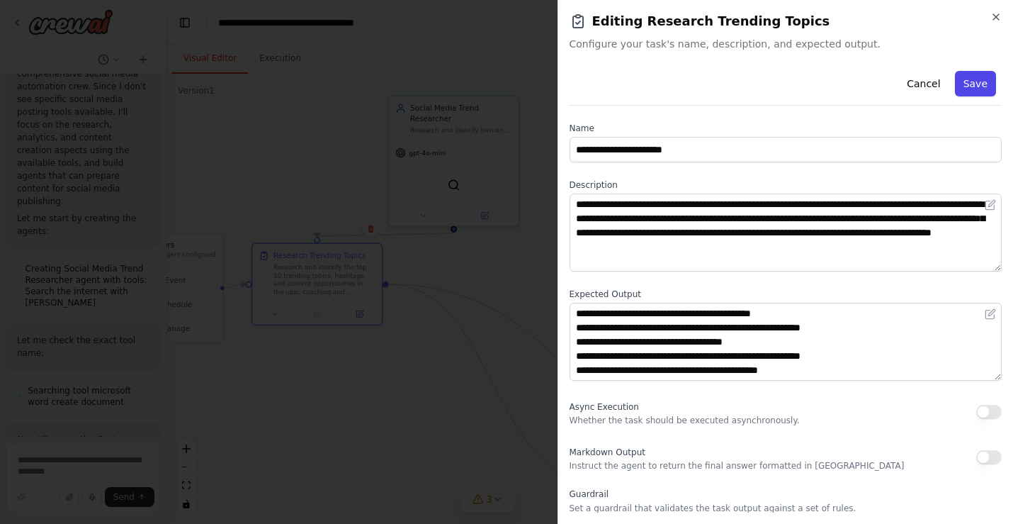
click at [847, 84] on button "Save" at bounding box center [975, 84] width 41 height 26
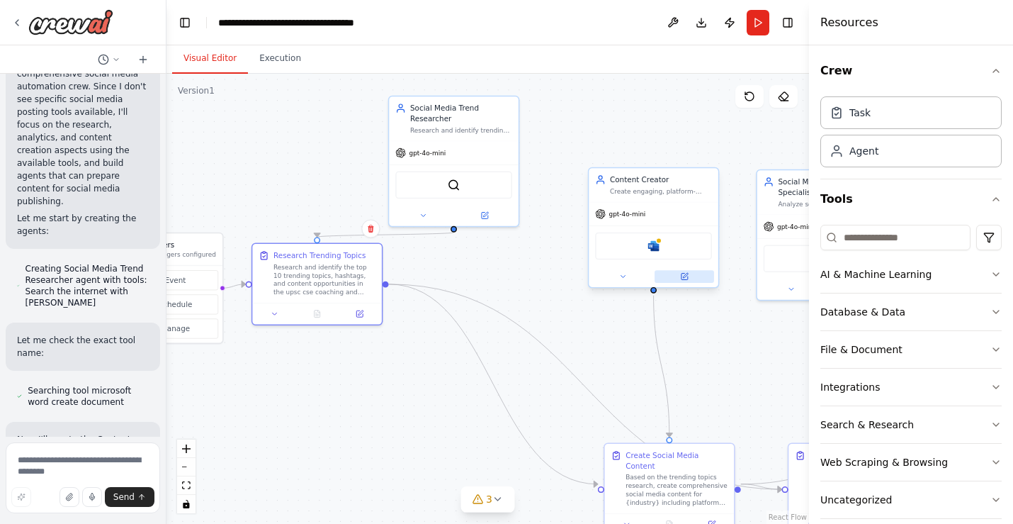
click at [692, 275] on button at bounding box center [685, 276] width 60 height 13
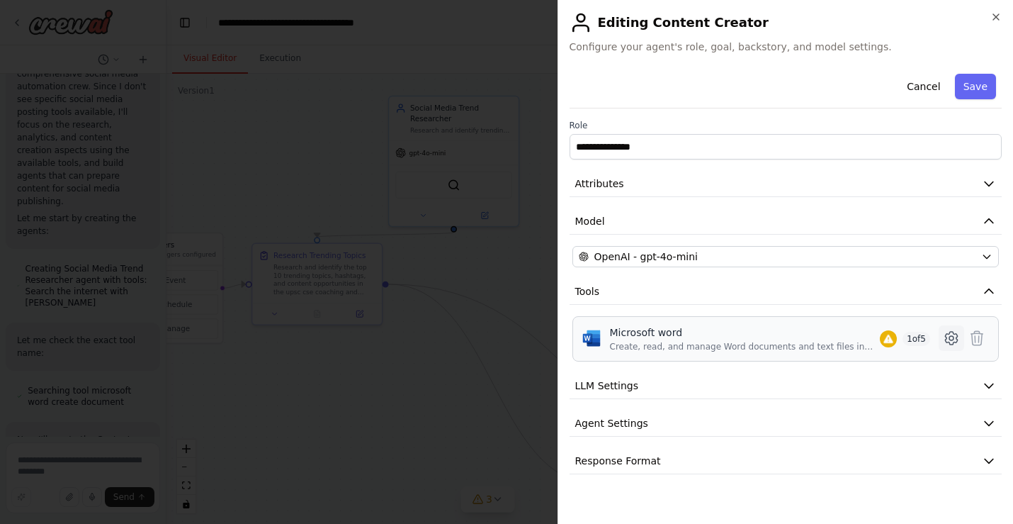
click at [847, 337] on icon at bounding box center [951, 338] width 12 height 13
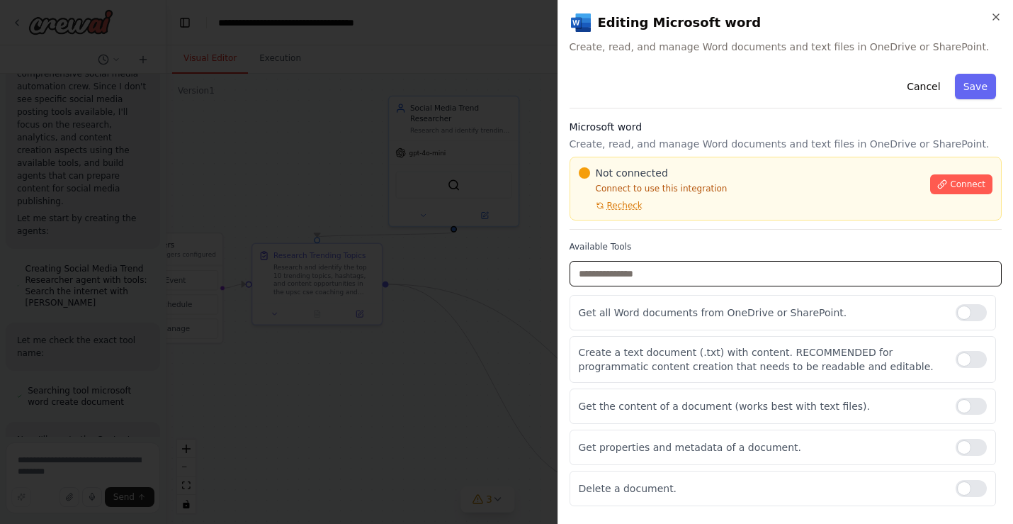
click at [847, 272] on input "text" at bounding box center [786, 274] width 433 height 26
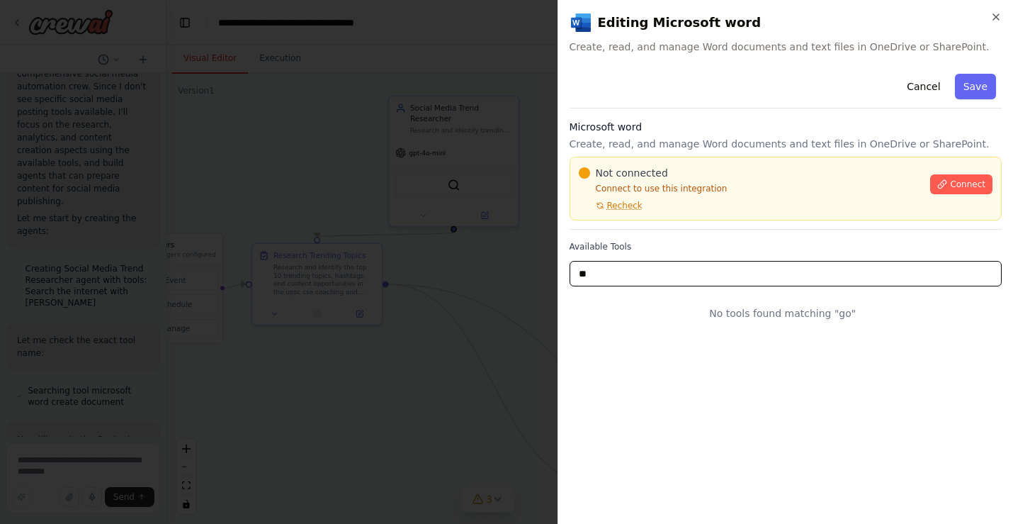
type input "*"
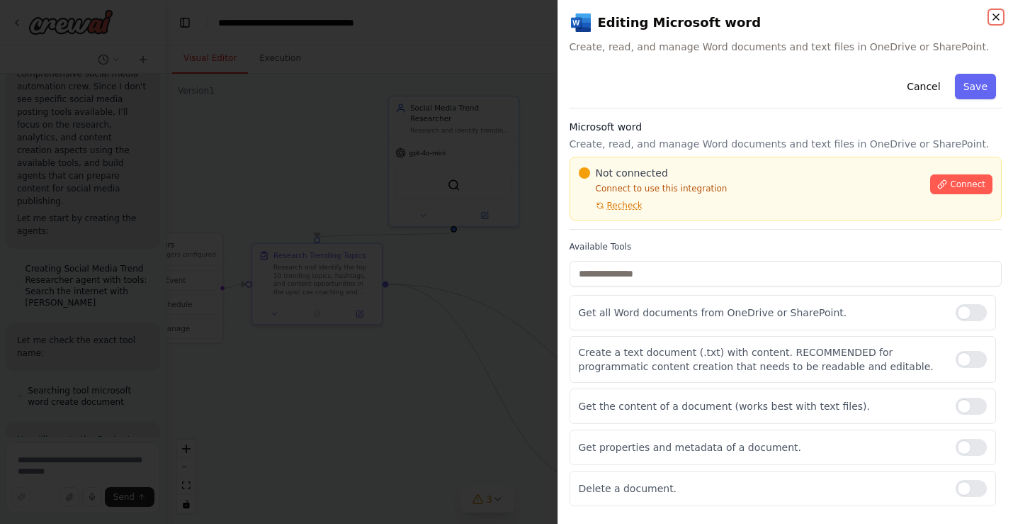
click at [847, 15] on icon "button" at bounding box center [996, 16] width 11 height 11
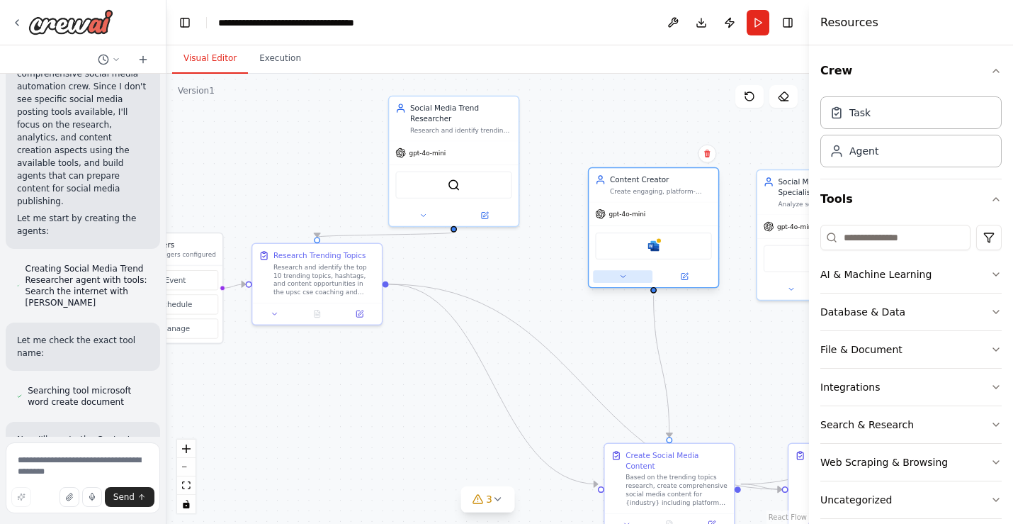
click at [627, 278] on button at bounding box center [623, 276] width 60 height 13
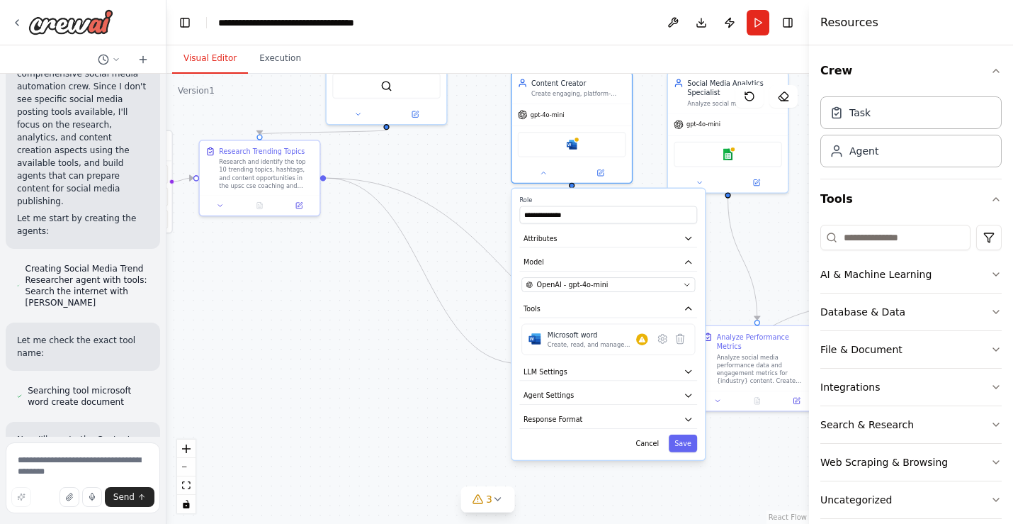
drag, startPoint x: 518, startPoint y: 476, endPoint x: 428, endPoint y: 354, distance: 151.5
click at [428, 354] on div ".deletable-edge-delete-btn { width: 20px; height: 20px; border: 0px solid #ffff…" at bounding box center [488, 299] width 643 height 450
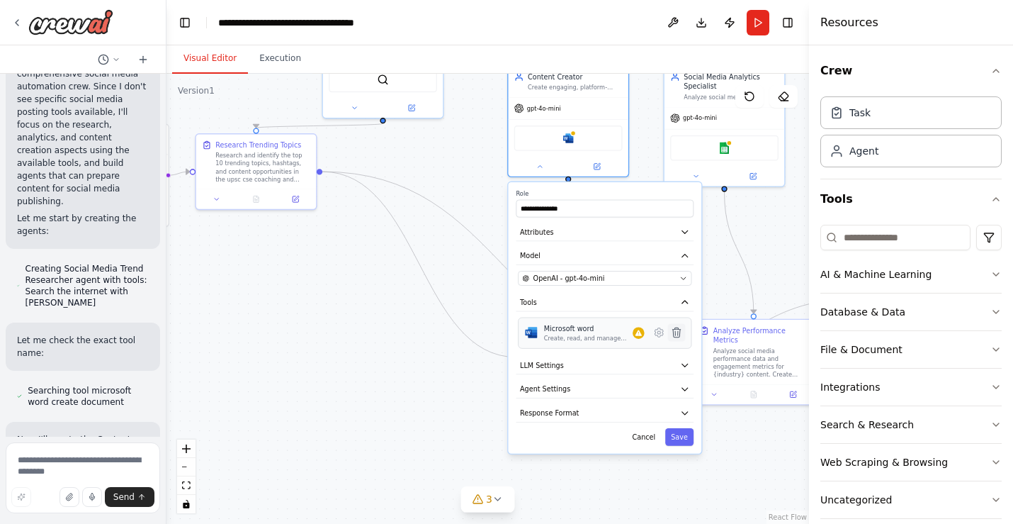
click at [675, 334] on icon at bounding box center [677, 331] width 8 height 9
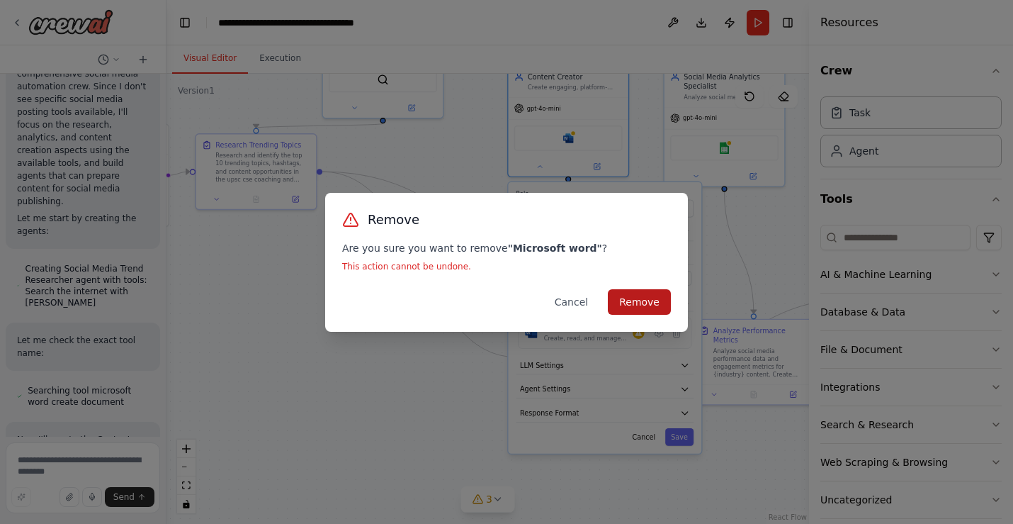
click at [636, 298] on button "Remove" at bounding box center [639, 302] width 63 height 26
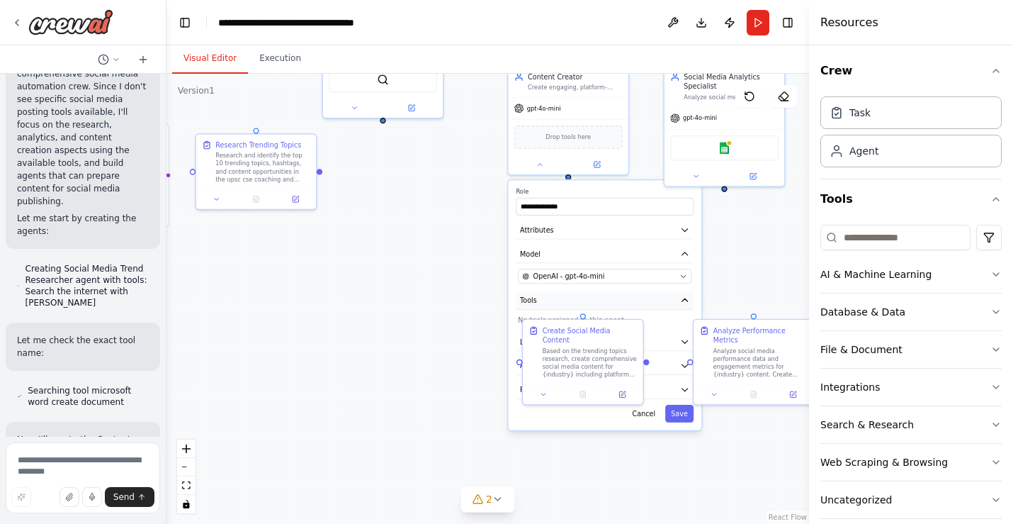
click at [654, 309] on button "Tools" at bounding box center [606, 300] width 178 height 18
click at [665, 300] on button "Tools" at bounding box center [606, 300] width 178 height 18
click at [622, 389] on icon at bounding box center [624, 391] width 4 height 4
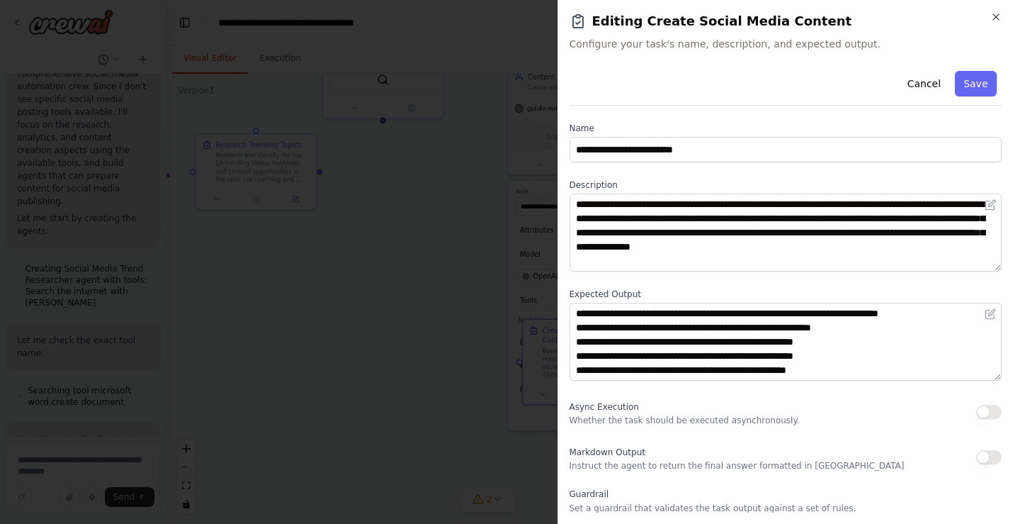
click at [847, 20] on div "**********" at bounding box center [786, 262] width 456 height 524
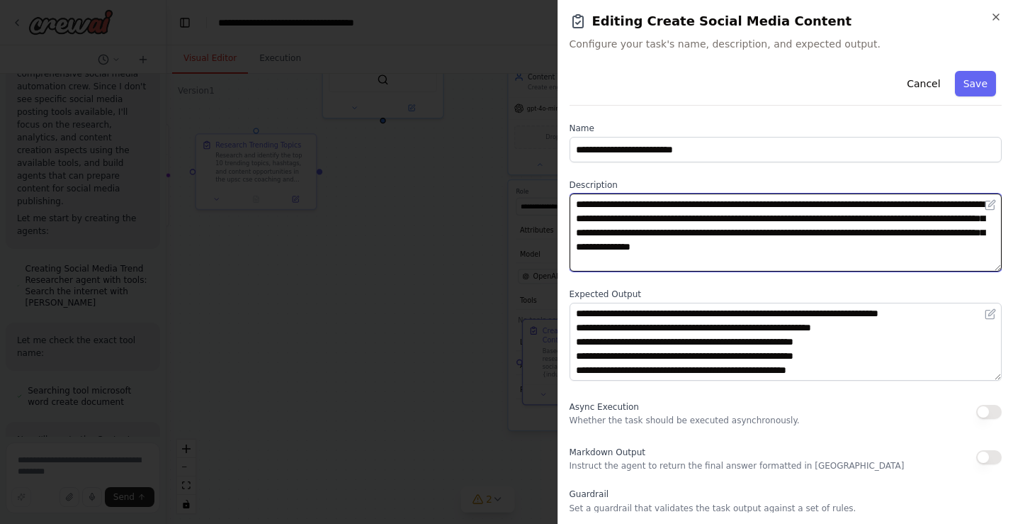
drag, startPoint x: 622, startPoint y: 220, endPoint x: 551, endPoint y: 220, distance: 70.9
click at [551, 220] on body "Create a crew that schedules and publishes social media content across multiple…" at bounding box center [506, 262] width 1013 height 524
type textarea "**********"
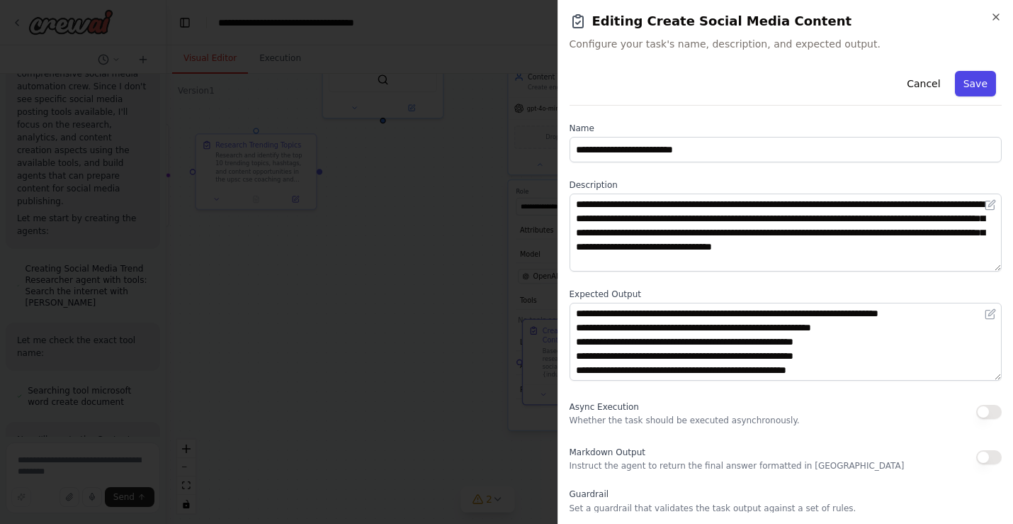
click at [847, 86] on button "Save" at bounding box center [975, 84] width 41 height 26
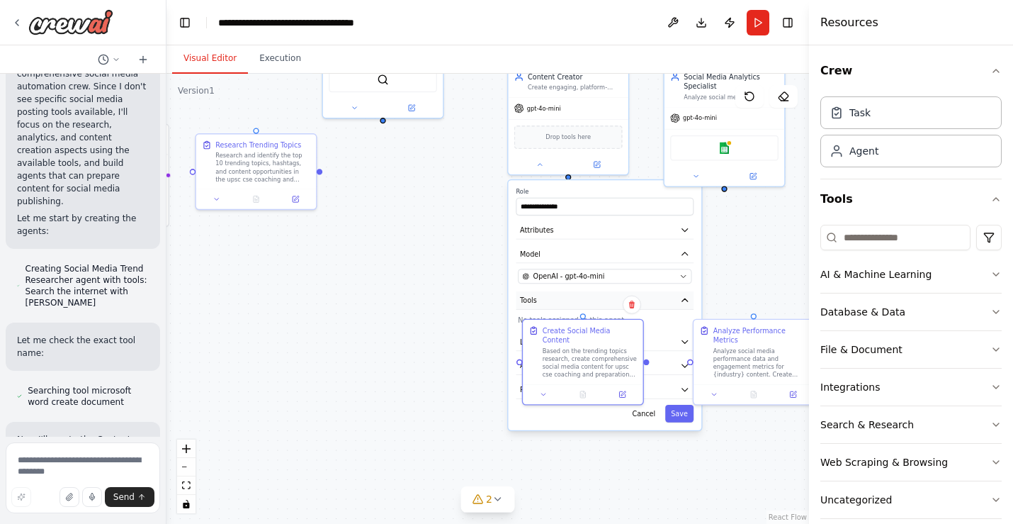
click at [608, 302] on button "Tools" at bounding box center [606, 300] width 178 height 18
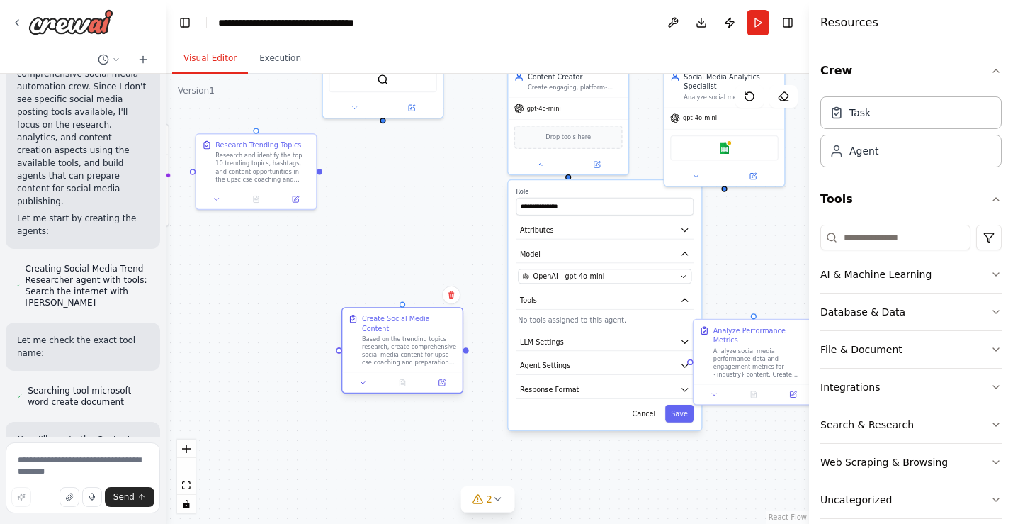
drag, startPoint x: 593, startPoint y: 336, endPoint x: 415, endPoint y: 331, distance: 178.7
click at [415, 335] on div "Based on the trending topics research, create comprehensive social media conten…" at bounding box center [409, 350] width 95 height 31
click at [573, 326] on div "**********" at bounding box center [604, 305] width 193 height 250
click at [607, 305] on button "Tools" at bounding box center [606, 300] width 178 height 18
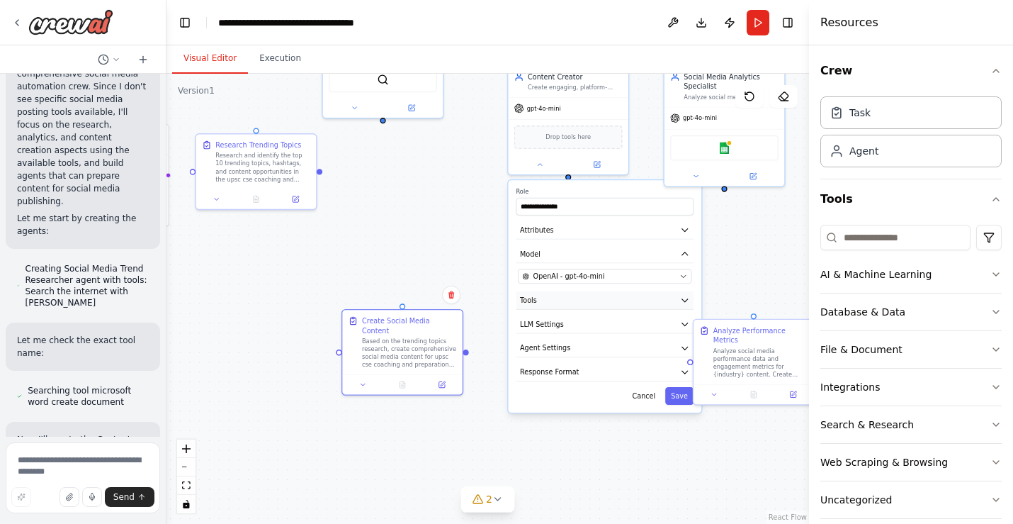
click at [607, 305] on button "Tools" at bounding box center [606, 300] width 178 height 18
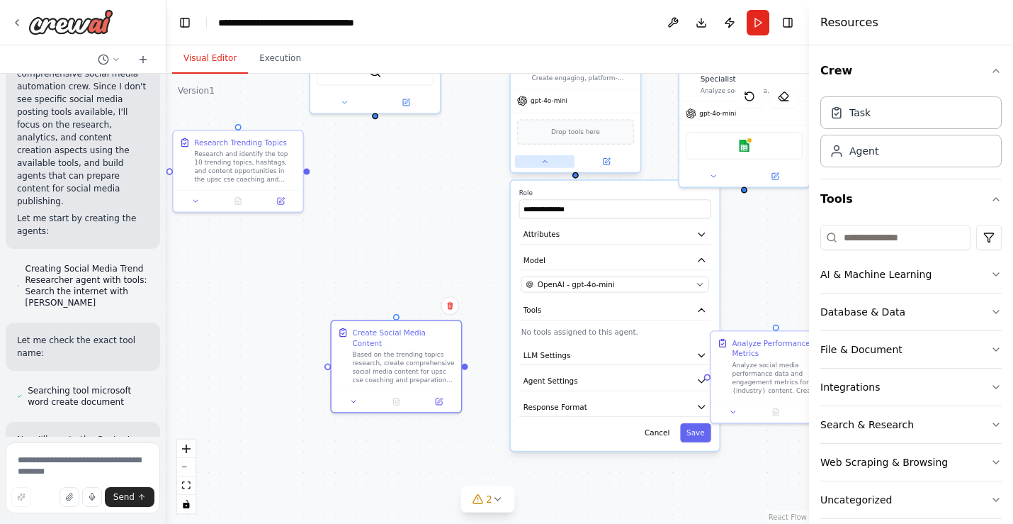
click at [548, 159] on icon at bounding box center [545, 161] width 9 height 9
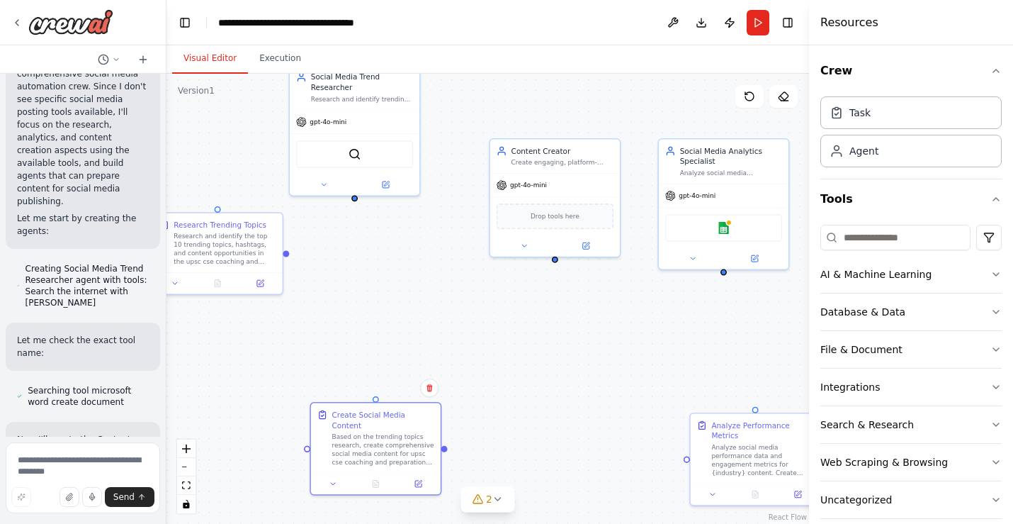
drag, startPoint x: 614, startPoint y: 220, endPoint x: 593, endPoint y: 303, distance: 84.7
click at [593, 303] on div "Triggers No triggers configured Event Schedule Manage Social Media Trend Resear…" at bounding box center [488, 299] width 643 height 450
click at [847, 235] on input at bounding box center [896, 238] width 150 height 26
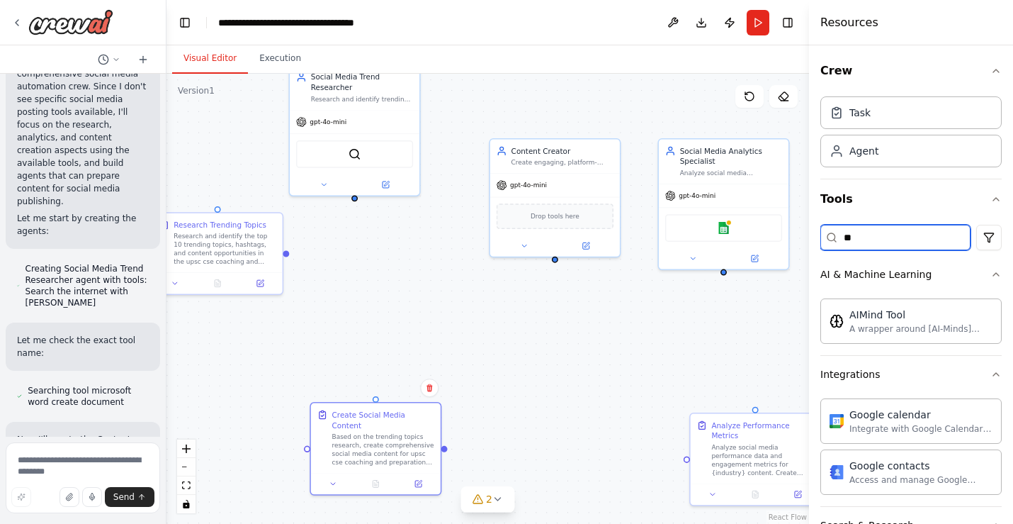
type input "*"
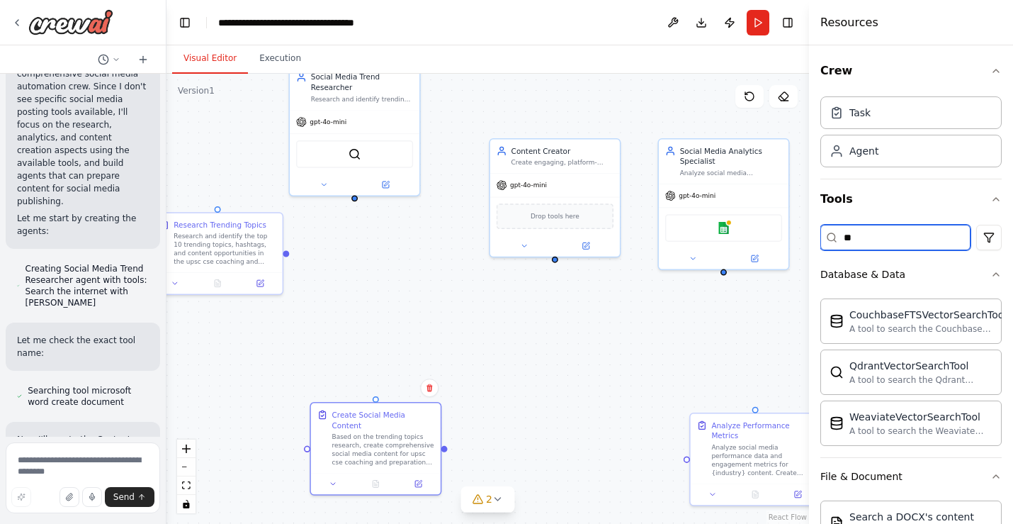
type input "*"
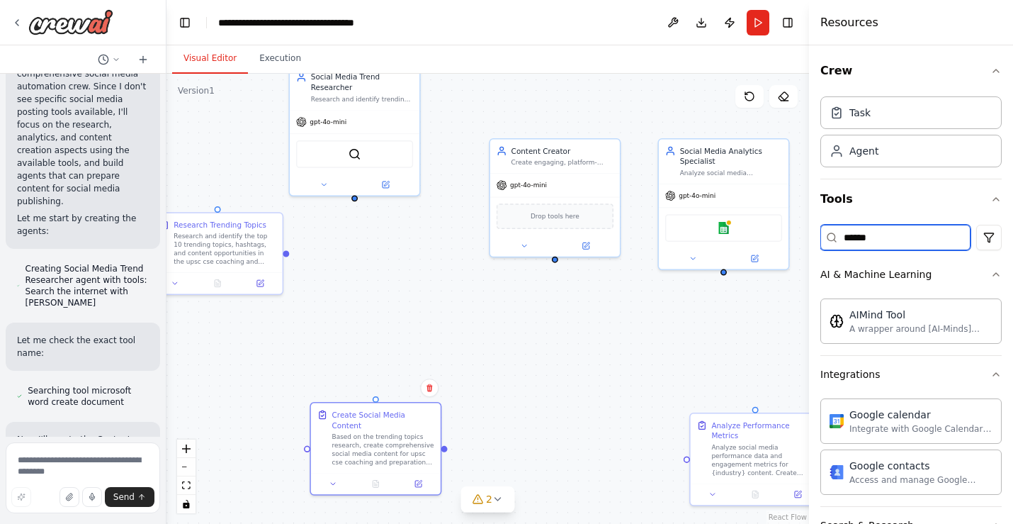
type input "******"
drag, startPoint x: 889, startPoint y: 237, endPoint x: 812, endPoint y: 237, distance: 77.2
click at [812, 237] on div "Resources Crew Task Agent Tools ****** AI & Machine Learning AIMind Tool A wrap…" at bounding box center [911, 262] width 204 height 524
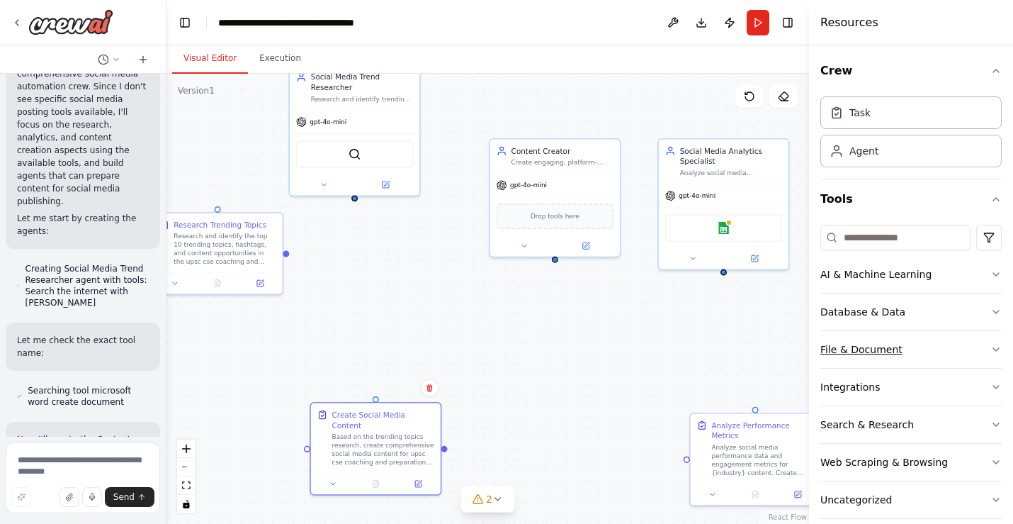
click at [847, 349] on div "File & Document" at bounding box center [862, 349] width 82 height 14
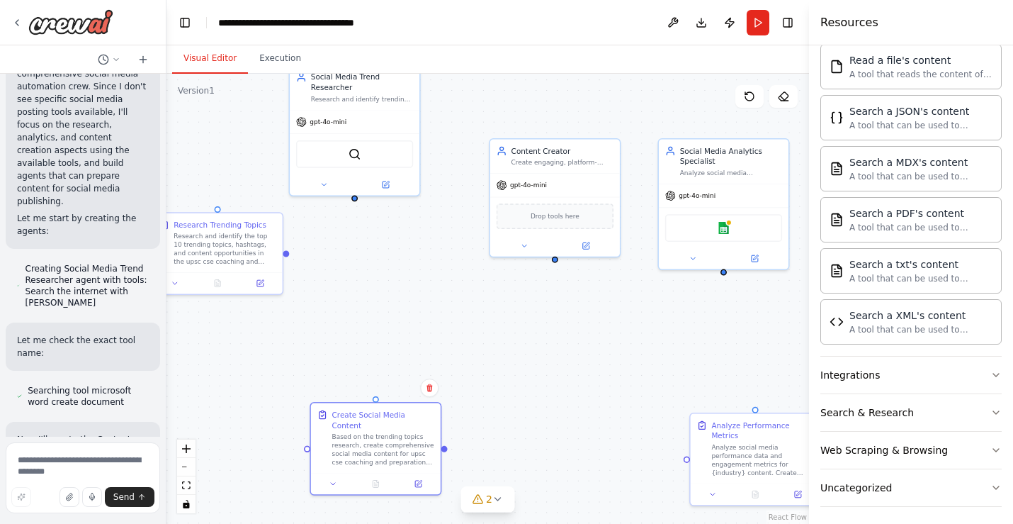
scroll to position [437, 0]
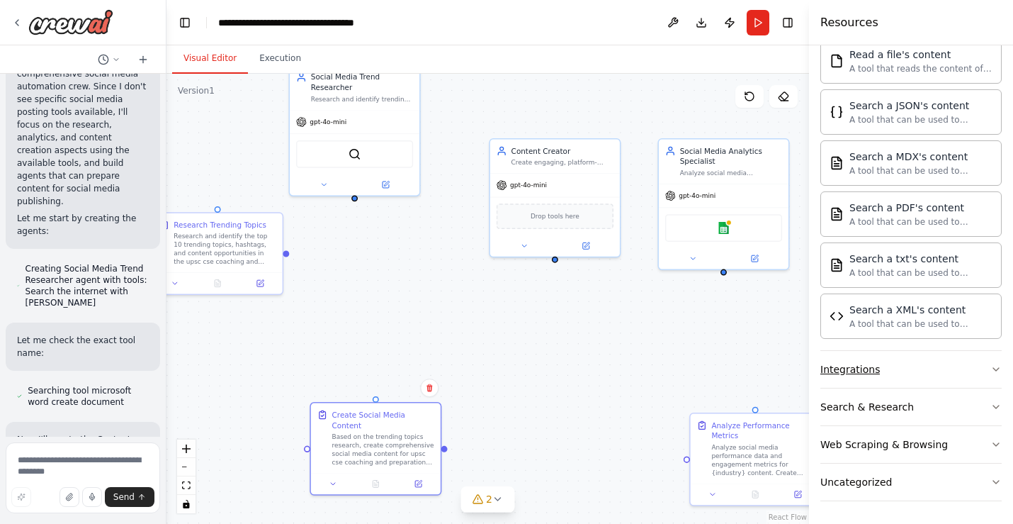
click at [847, 369] on button "Integrations" at bounding box center [911, 369] width 181 height 37
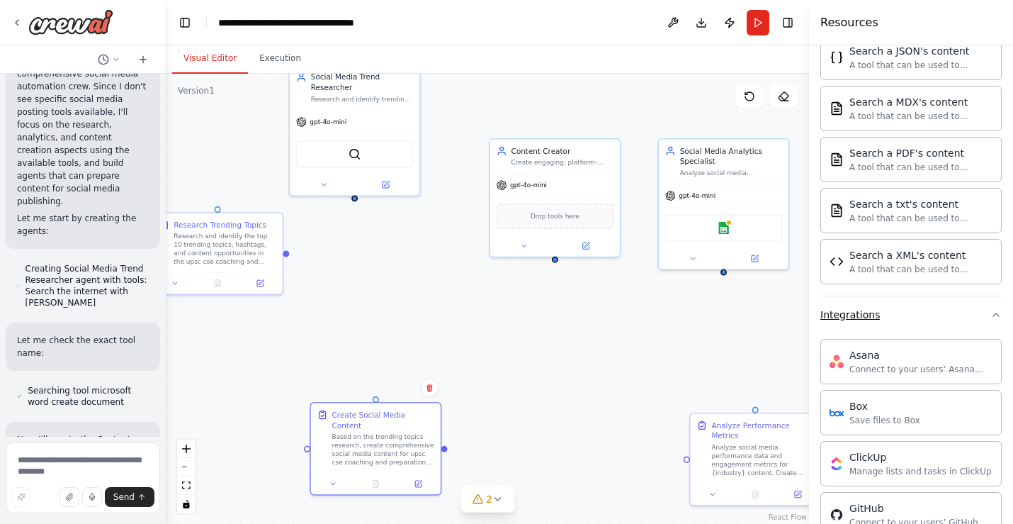
scroll to position [490, 0]
click at [847, 321] on button "Integrations" at bounding box center [911, 316] width 181 height 37
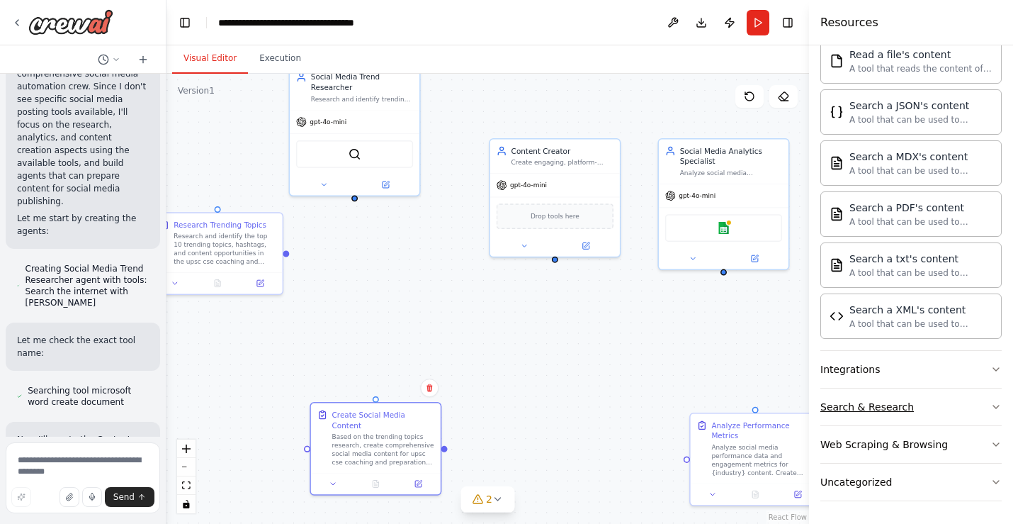
click at [847, 407] on button "Search & Research" at bounding box center [911, 406] width 181 height 37
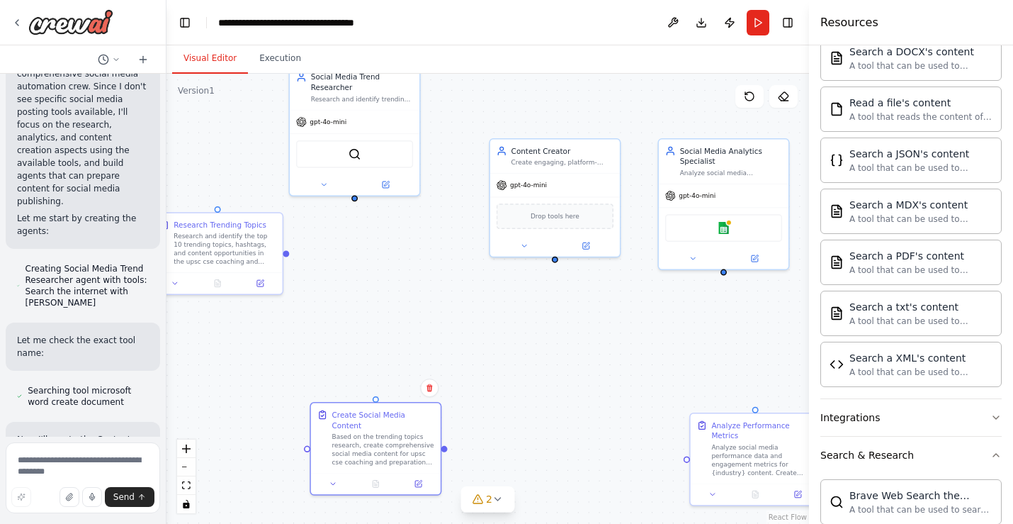
scroll to position [0, 0]
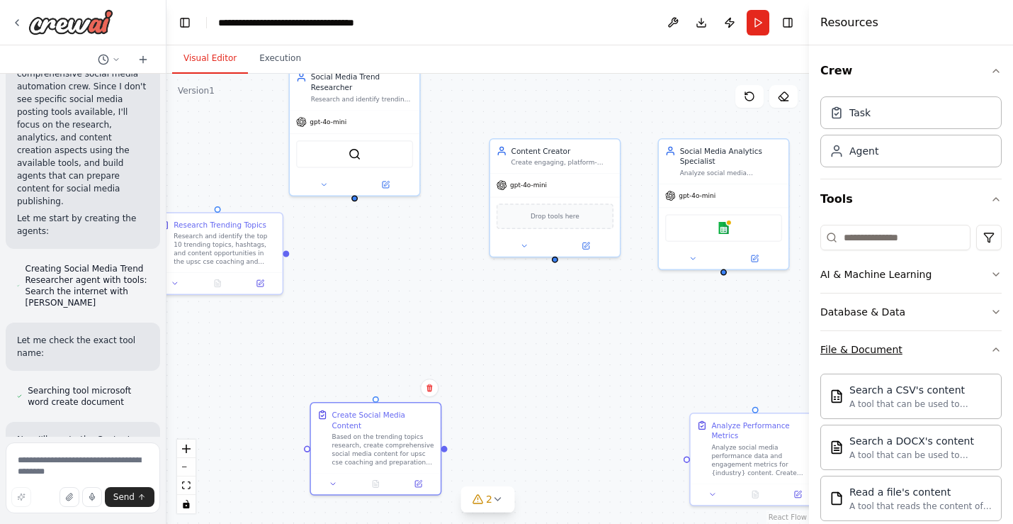
click at [847, 354] on button "File & Document" at bounding box center [911, 349] width 181 height 37
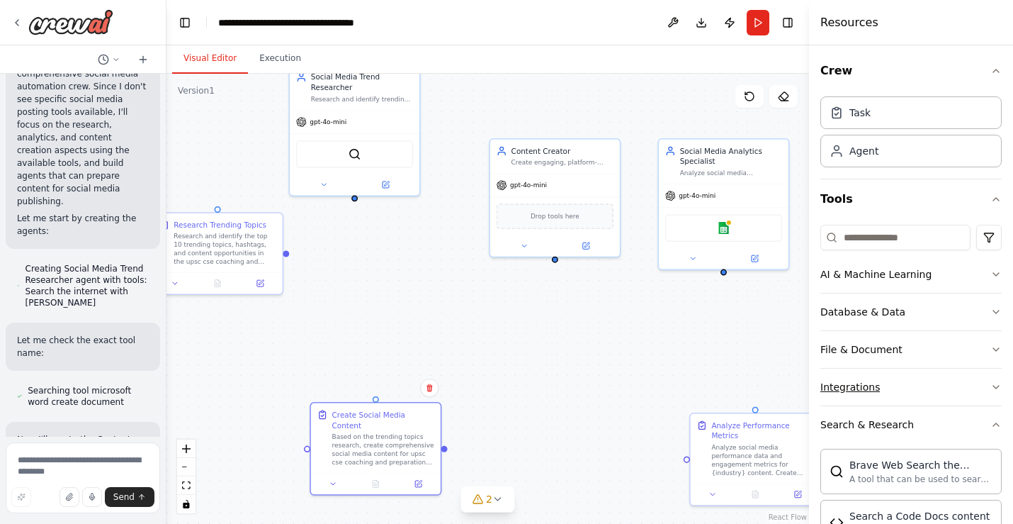
click at [847, 389] on button "Integrations" at bounding box center [911, 387] width 181 height 37
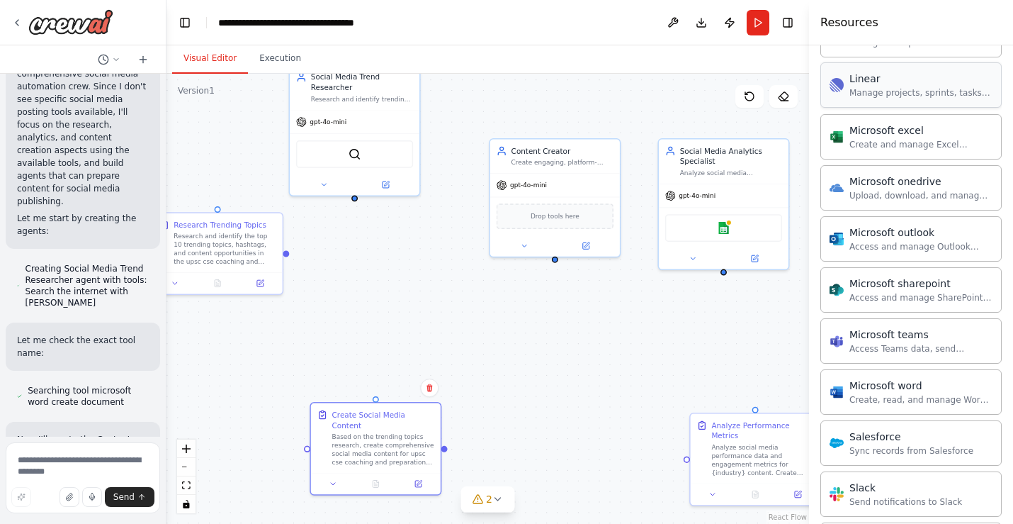
scroll to position [706, 0]
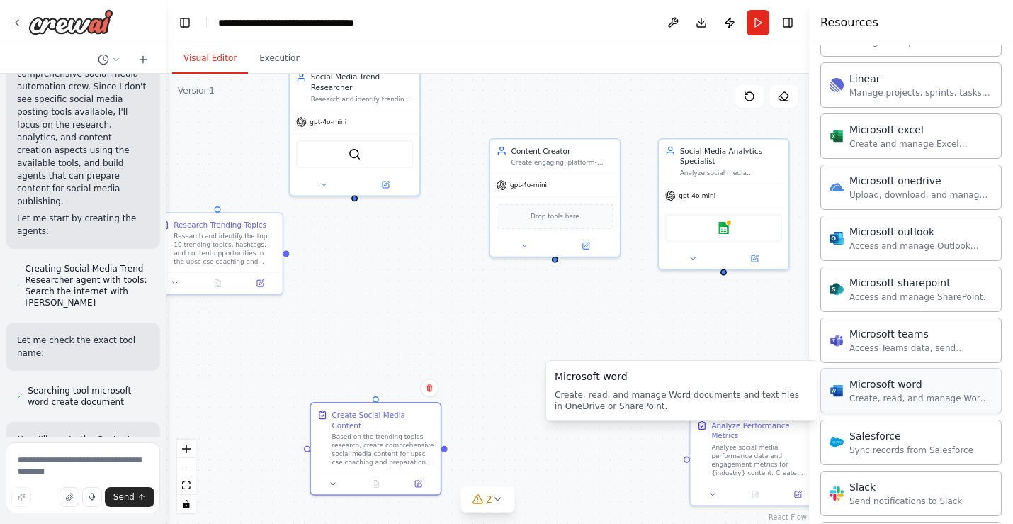
click at [847, 396] on div "Create, read, and manage Word documents and text files in OneDrive or SharePoin…" at bounding box center [921, 398] width 143 height 11
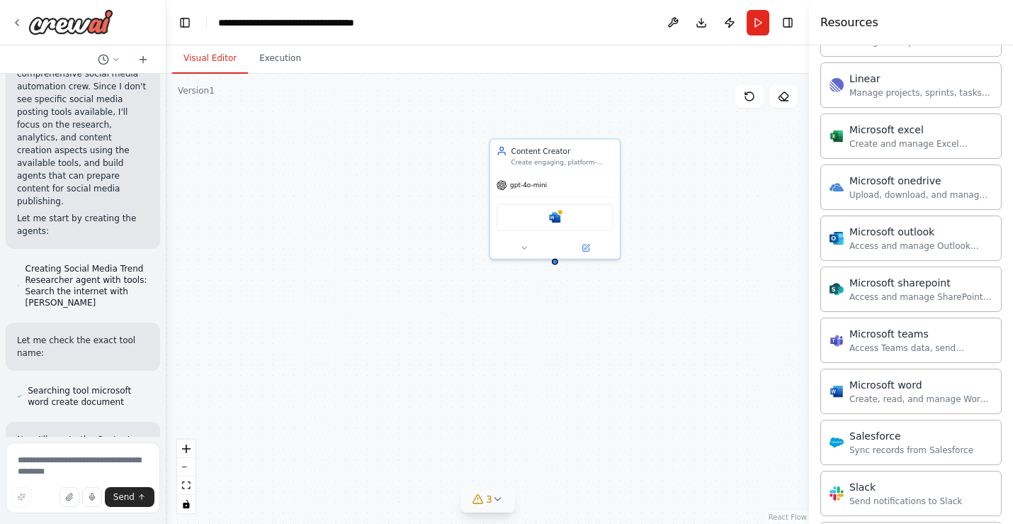
click at [486, 503] on span "3" at bounding box center [489, 499] width 6 height 14
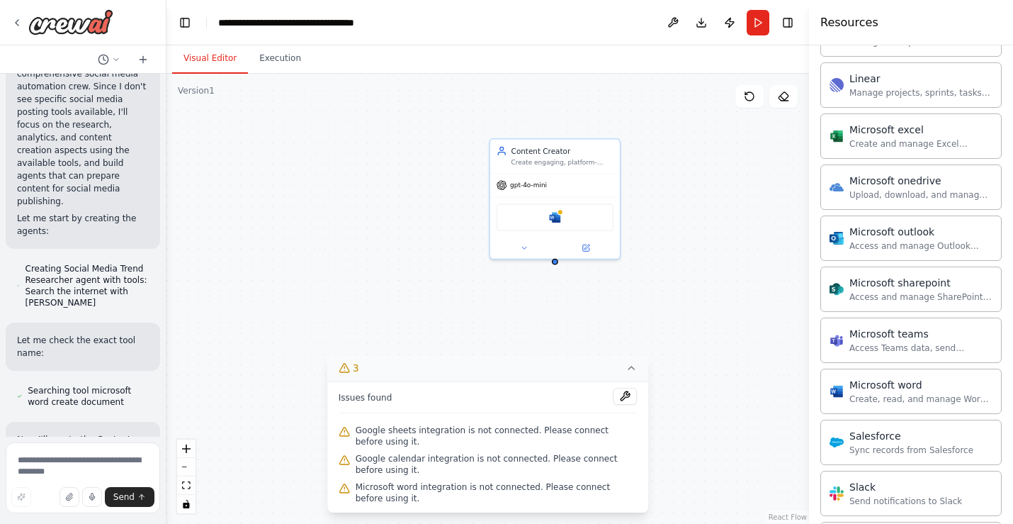
click at [635, 371] on icon at bounding box center [631, 367] width 11 height 11
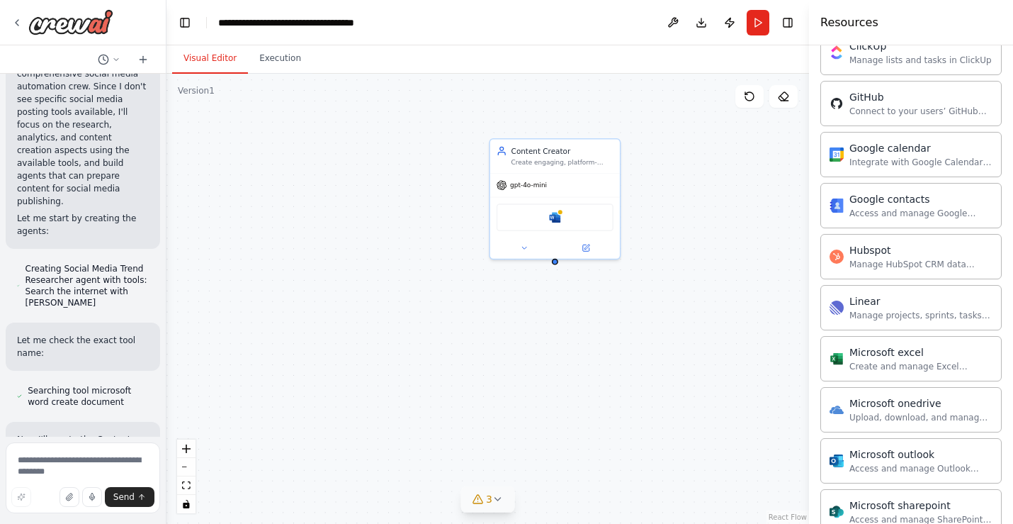
scroll to position [0, 0]
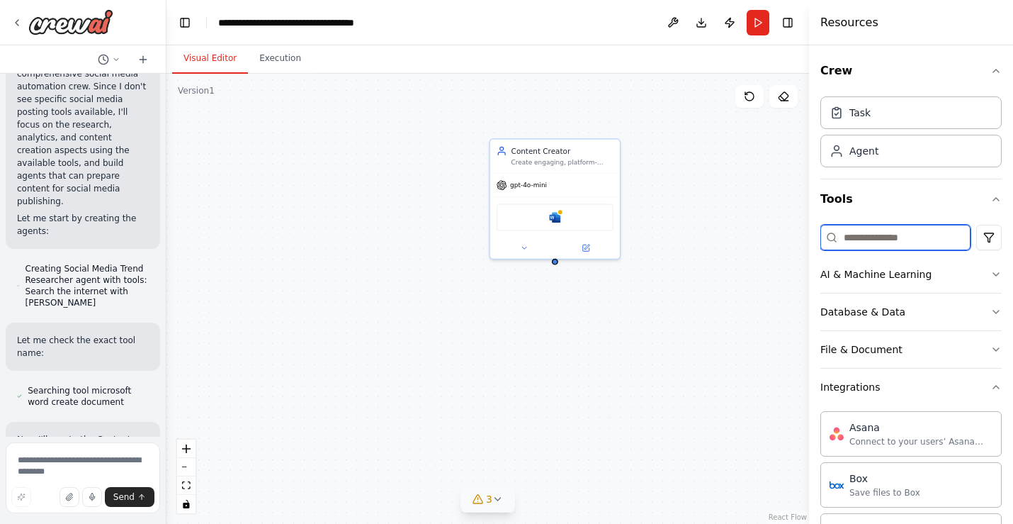
click at [847, 234] on input at bounding box center [896, 238] width 150 height 26
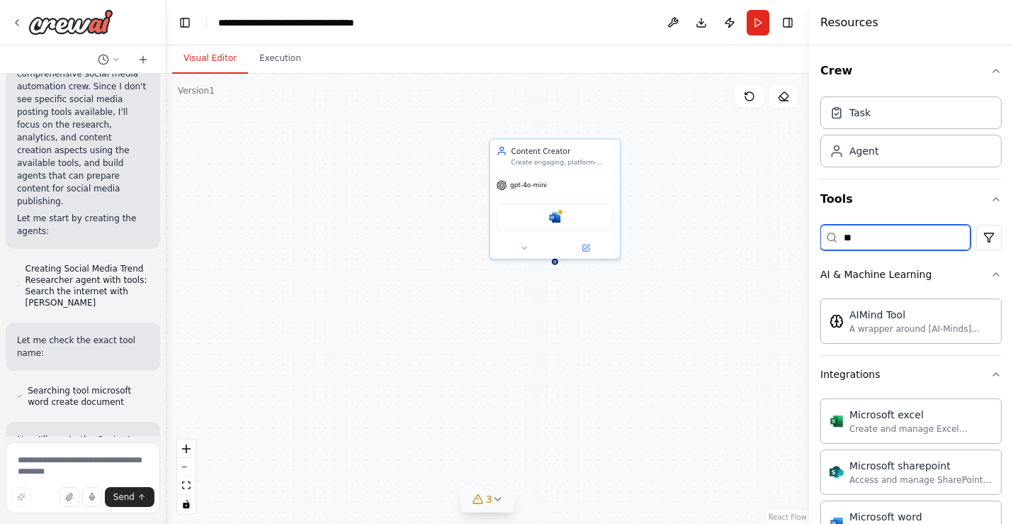
type input "*"
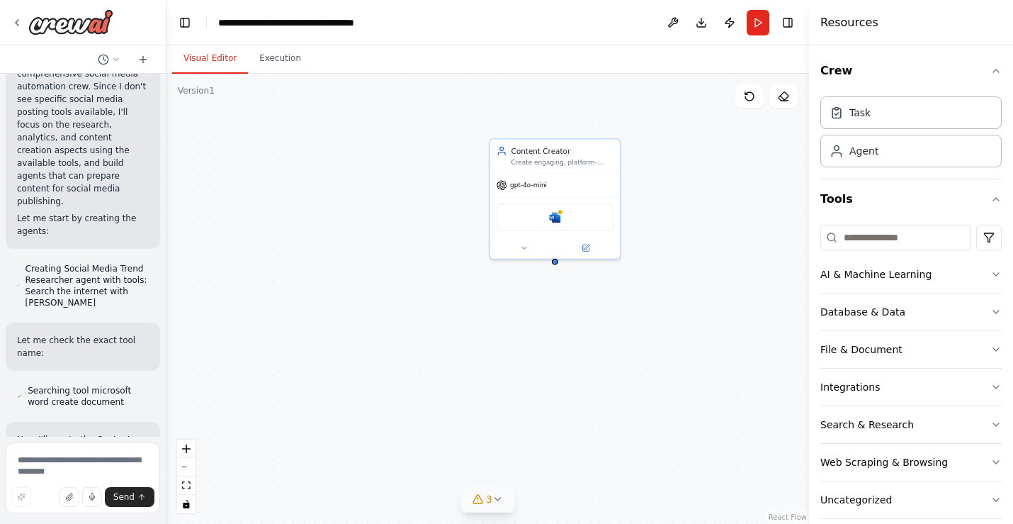
click at [624, 335] on div "Triggers No triggers configured Event Schedule Manage Social Media Trend Resear…" at bounding box center [488, 299] width 643 height 450
click at [280, 60] on button "Execution" at bounding box center [280, 59] width 64 height 30
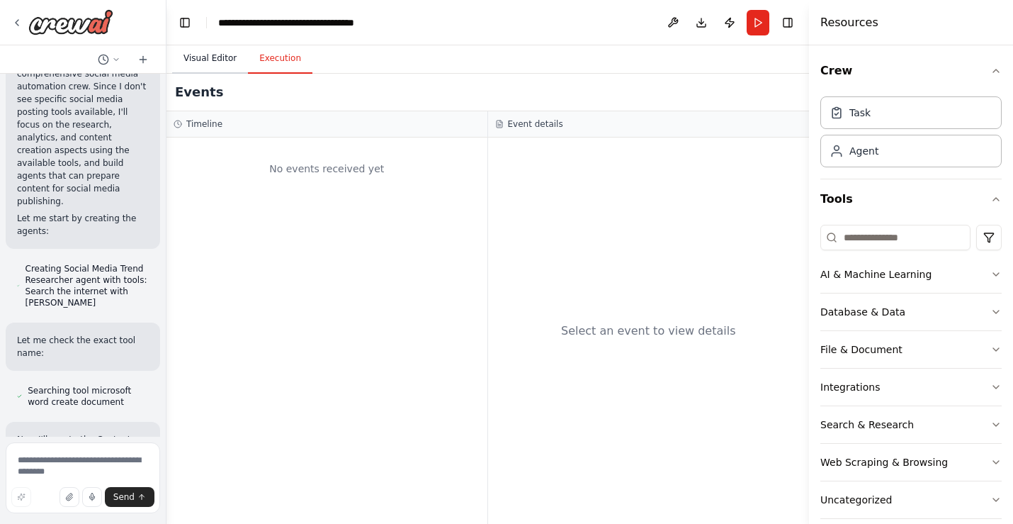
click at [203, 57] on button "Visual Editor" at bounding box center [210, 59] width 76 height 30
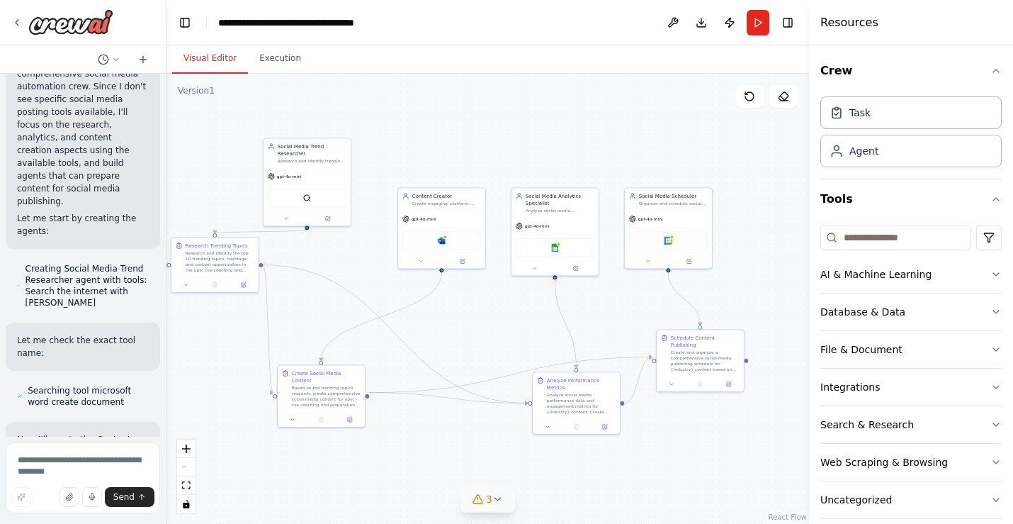
drag, startPoint x: 613, startPoint y: 347, endPoint x: 477, endPoint y: 332, distance: 137.0
click at [477, 332] on div ".deletable-edge-delete-btn { width: 20px; height: 20px; border: 0px solid #ffff…" at bounding box center [488, 299] width 643 height 450
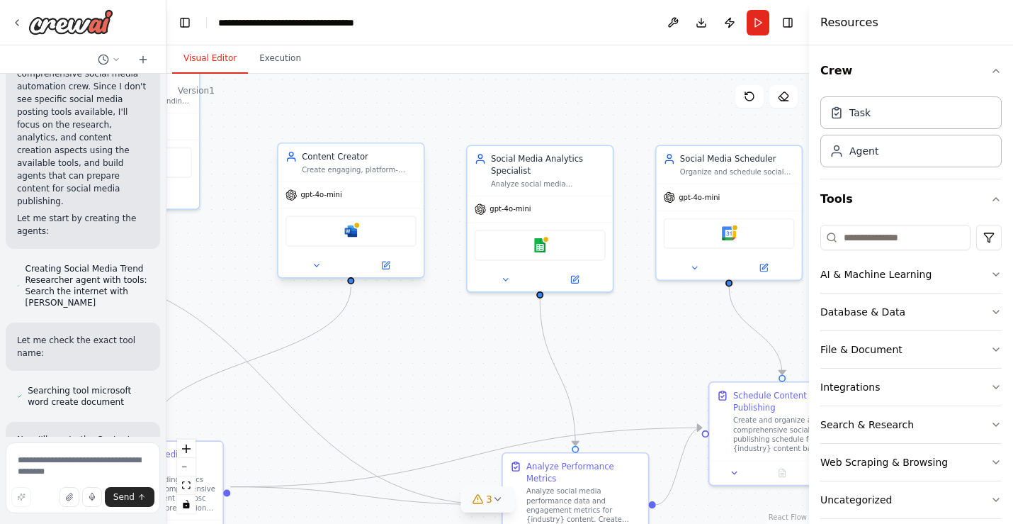
click at [371, 232] on div "Microsoft word" at bounding box center [351, 230] width 131 height 30
click at [316, 264] on icon at bounding box center [316, 265] width 9 height 9
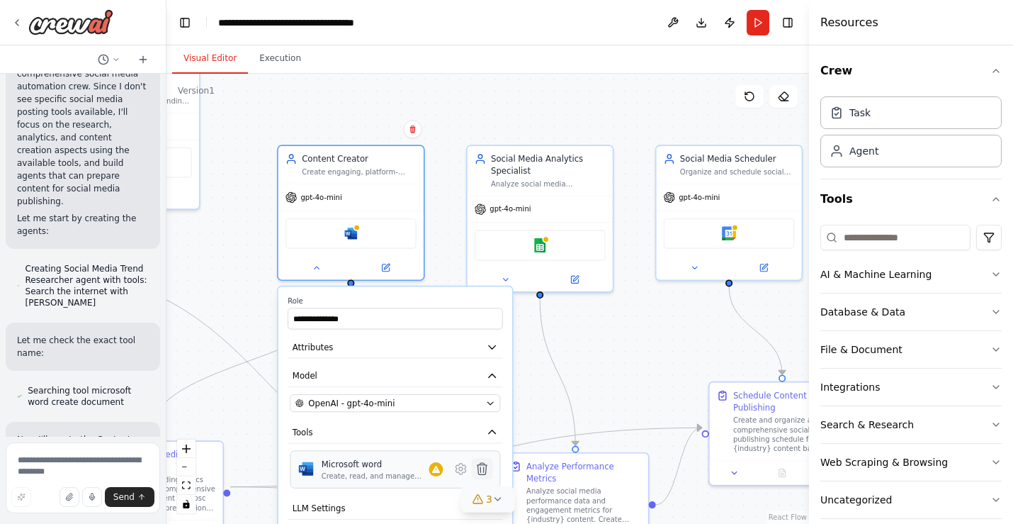
click at [479, 471] on icon at bounding box center [483, 468] width 10 height 11
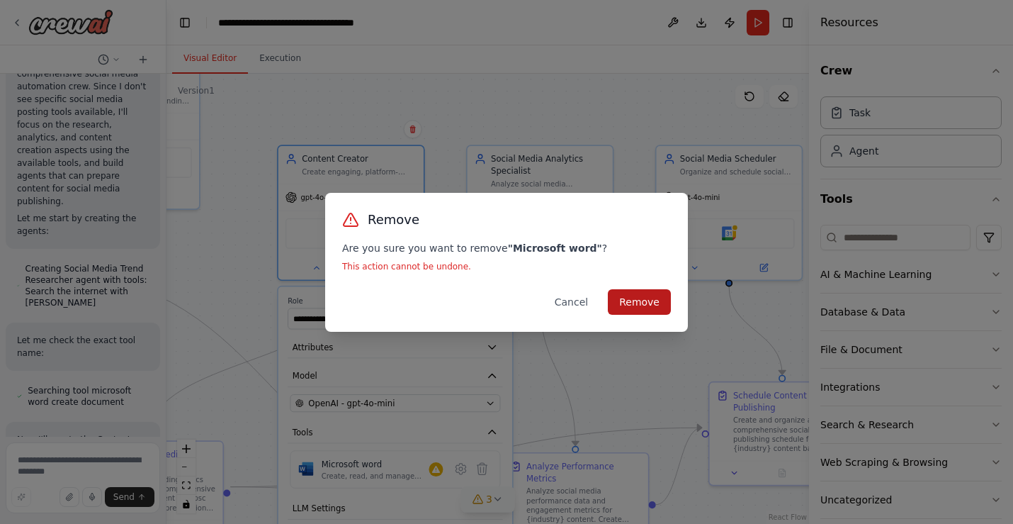
click at [645, 300] on button "Remove" at bounding box center [639, 302] width 63 height 26
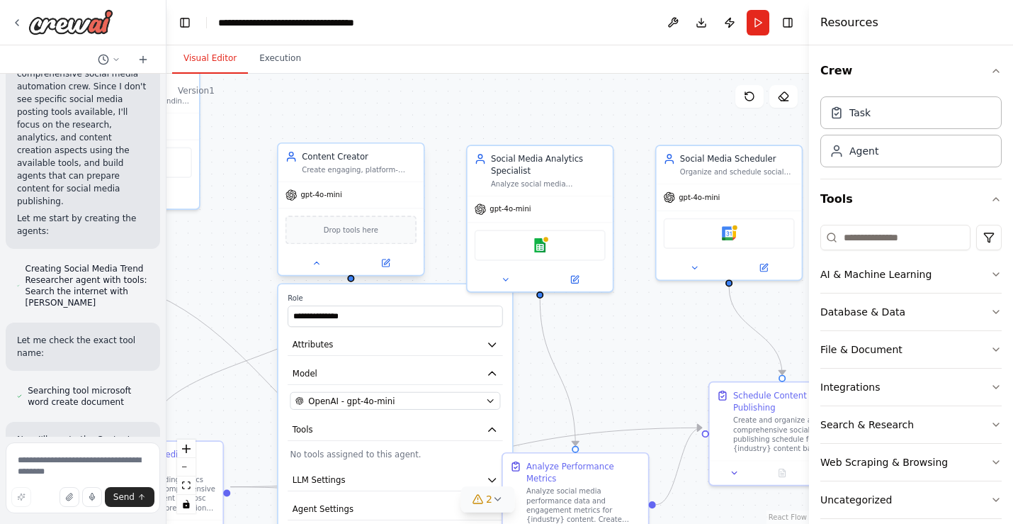
click at [379, 231] on div "Drop tools here" at bounding box center [351, 229] width 131 height 28
click at [847, 312] on button "Database & Data" at bounding box center [911, 311] width 181 height 37
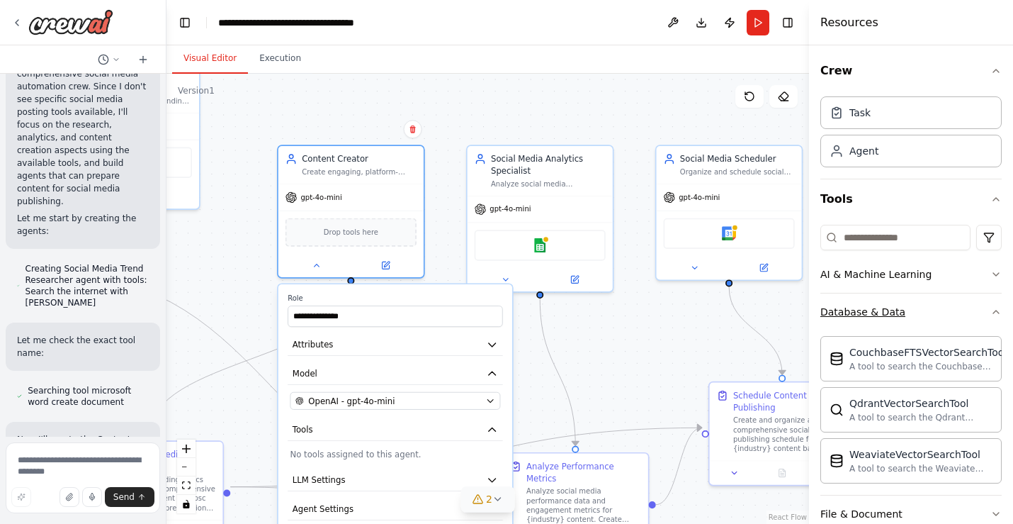
click at [847, 308] on button "Database & Data" at bounding box center [911, 311] width 181 height 37
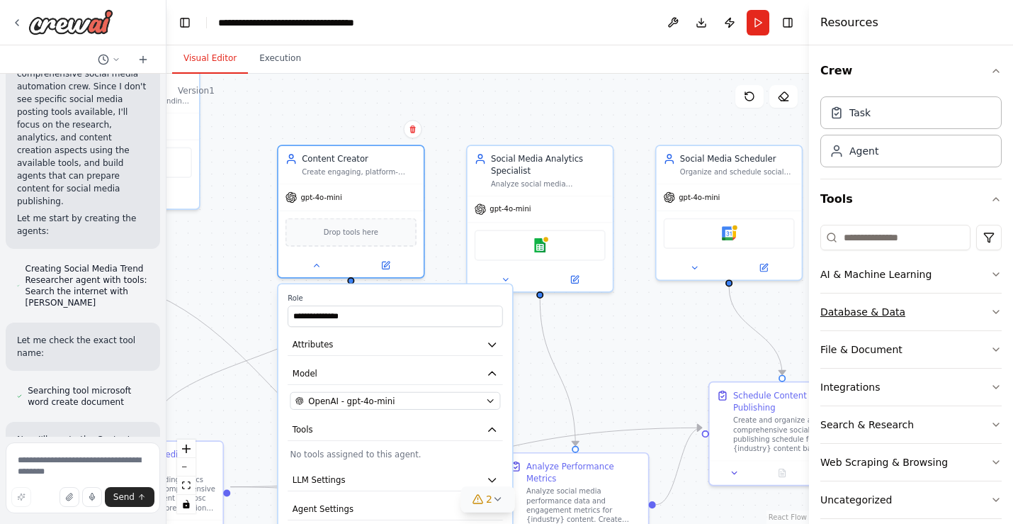
scroll to position [18, 0]
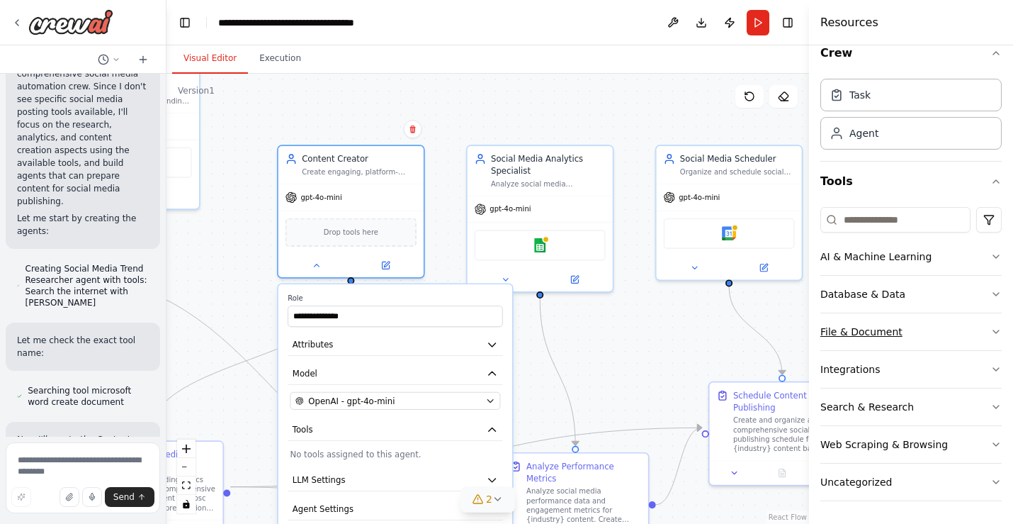
click at [847, 332] on button "File & Document" at bounding box center [911, 331] width 181 height 37
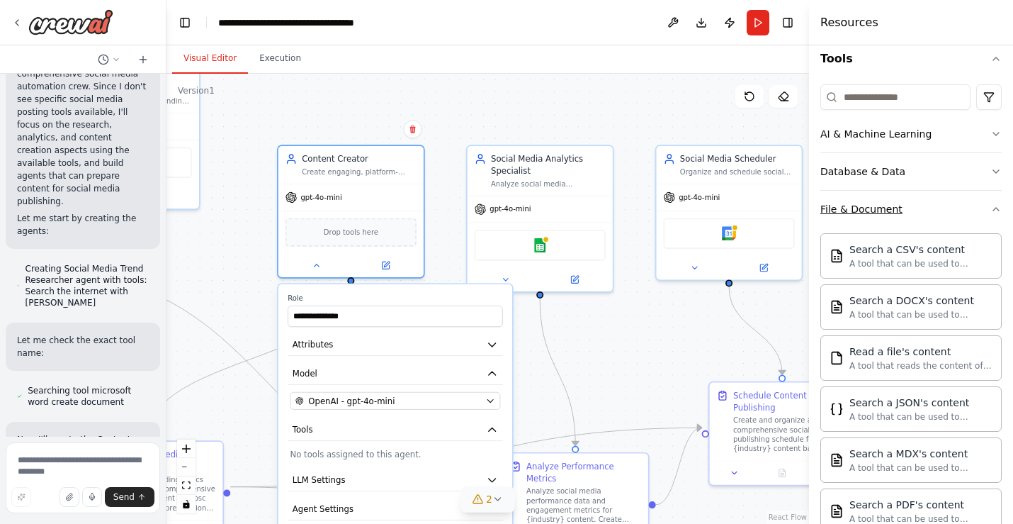
scroll to position [142, 0]
click at [847, 212] on button "File & Document" at bounding box center [911, 207] width 181 height 37
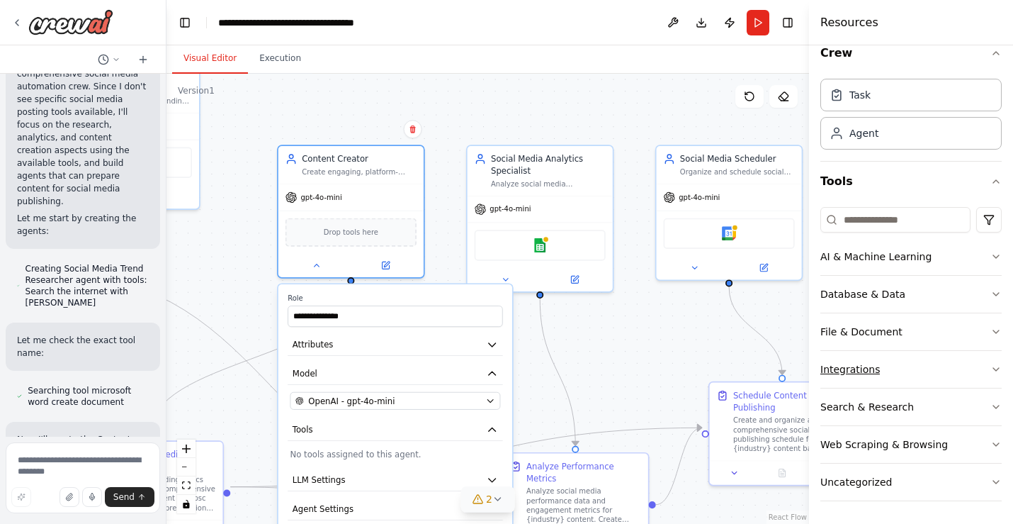
click at [847, 371] on button "Integrations" at bounding box center [911, 369] width 181 height 37
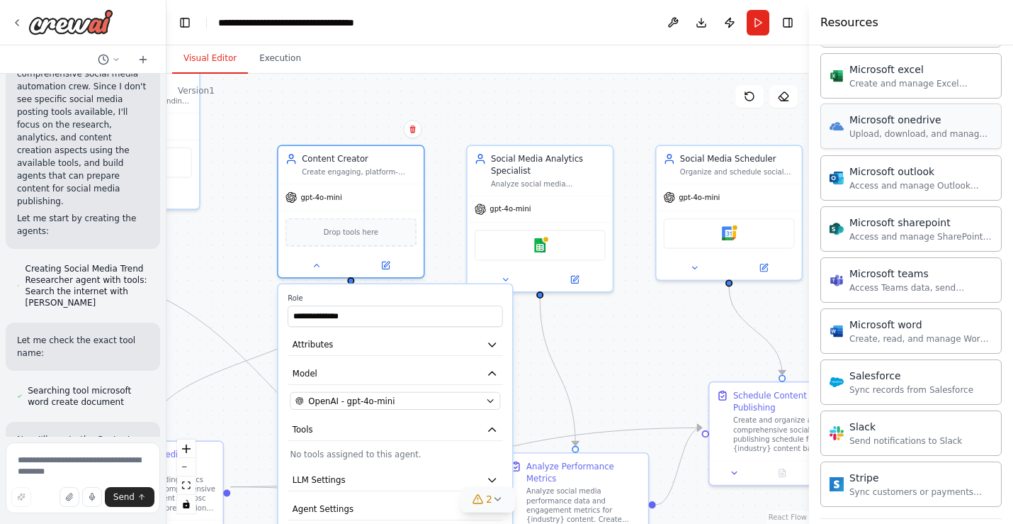
scroll to position [769, 0]
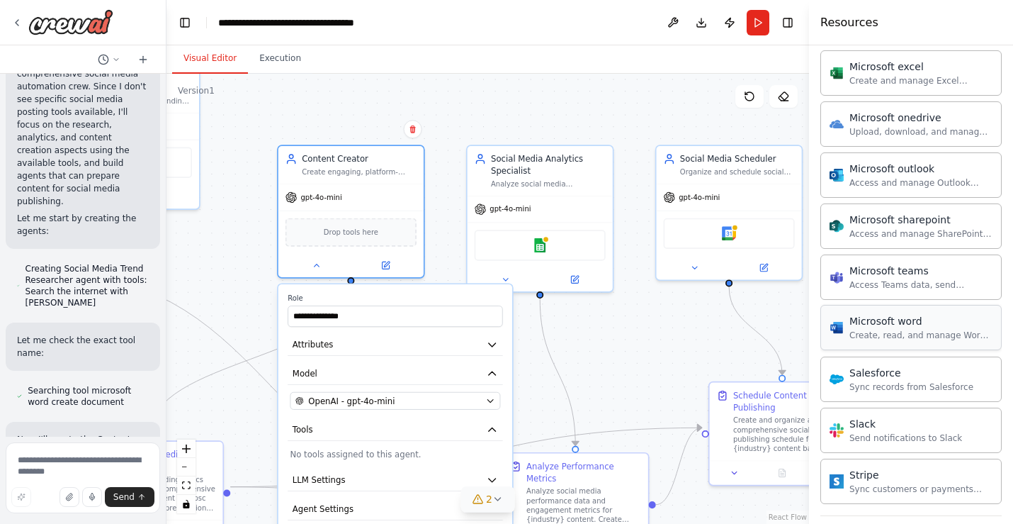
click at [847, 337] on div "Create, read, and manage Word documents and text files in OneDrive or SharePoin…" at bounding box center [921, 335] width 143 height 11
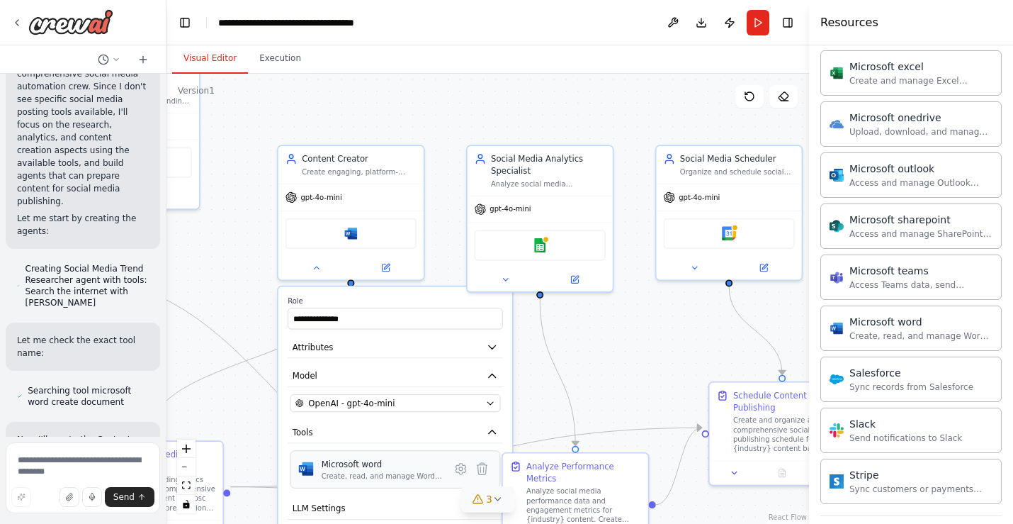
click at [432, 473] on div "Create, read, and manage Word documents and text files in OneDrive or SharePoin…" at bounding box center [383, 475] width 122 height 9
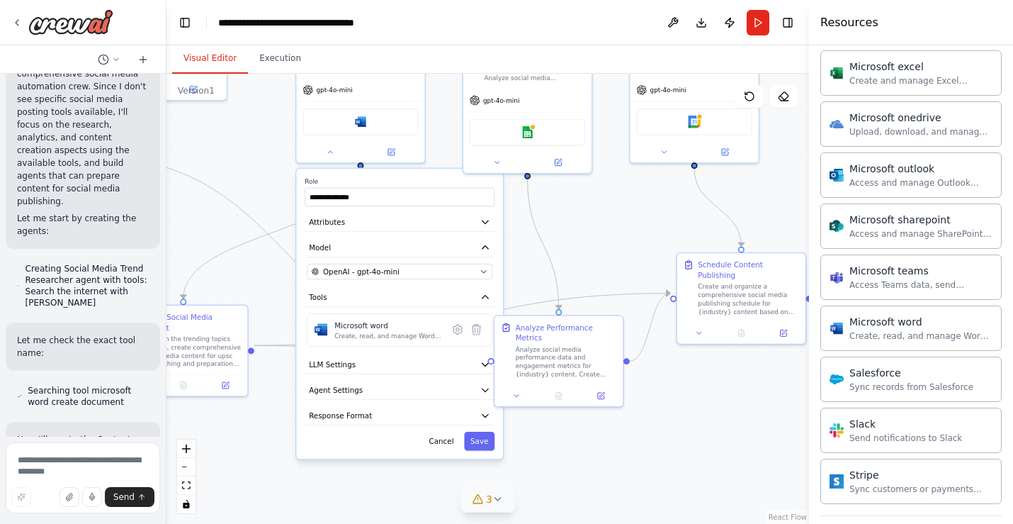
drag, startPoint x: 595, startPoint y: 356, endPoint x: 602, endPoint y: 210, distance: 146.1
click at [602, 210] on div ".deletable-edge-delete-btn { width: 20px; height: 20px; border: 0px solid #ffff…" at bounding box center [488, 299] width 643 height 450
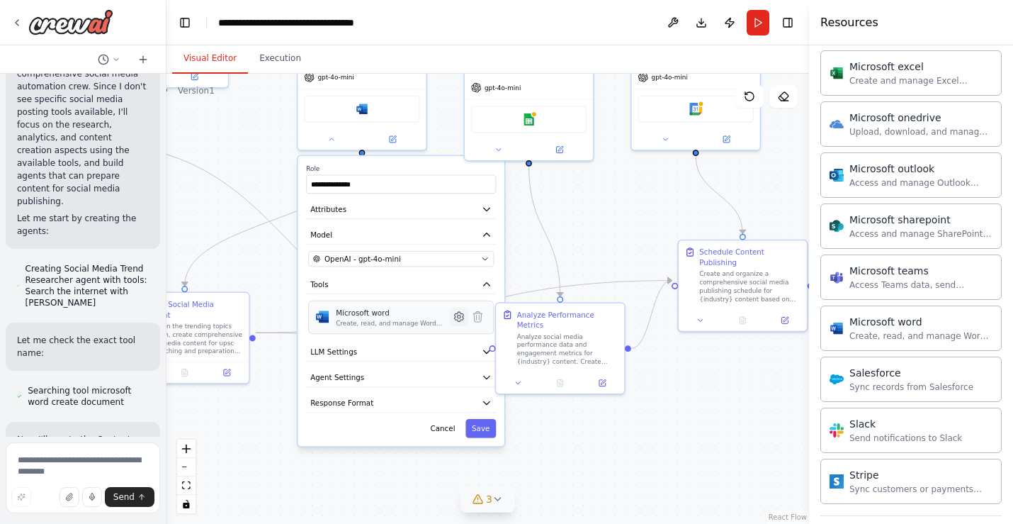
click at [456, 318] on icon at bounding box center [459, 316] width 9 height 9
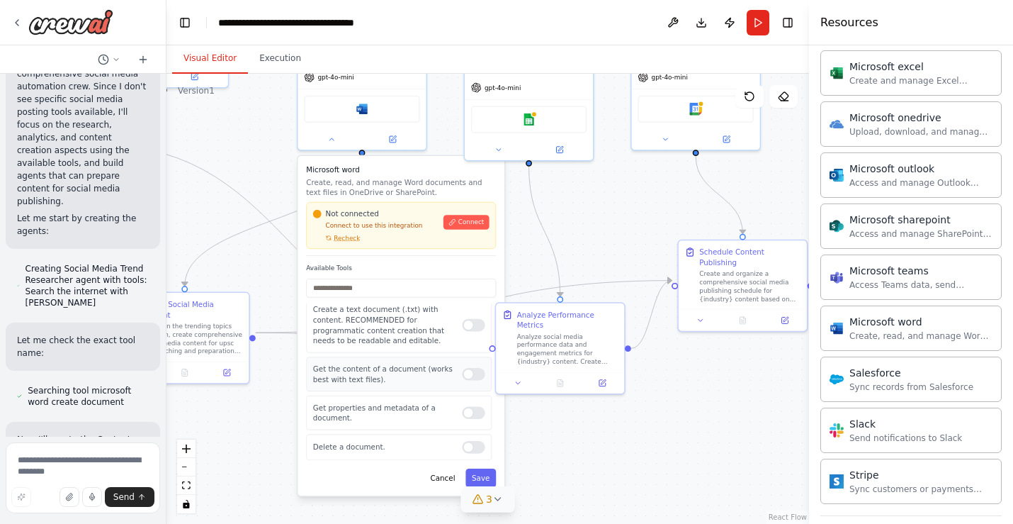
scroll to position [0, 0]
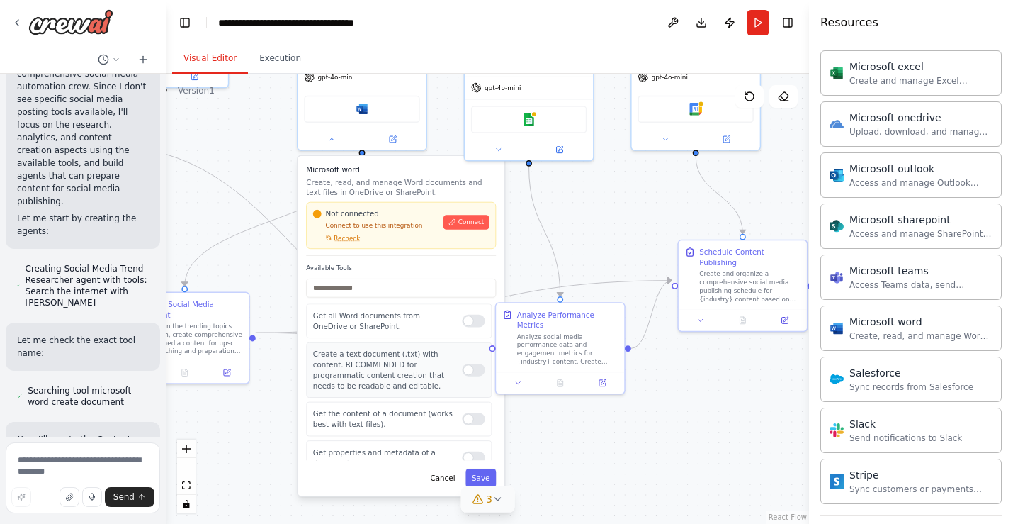
click at [474, 365] on div at bounding box center [473, 370] width 23 height 13
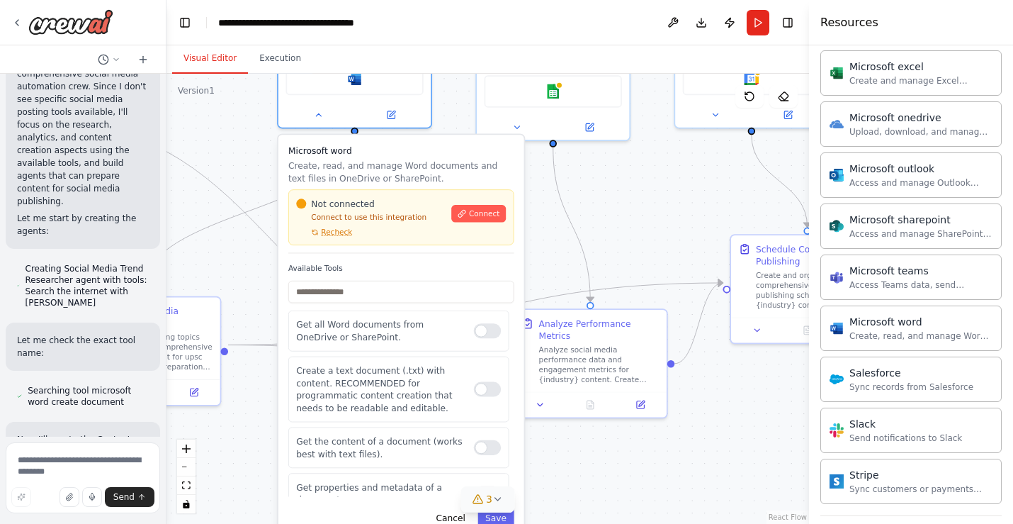
click at [366, 220] on p "Connect to use this integration" at bounding box center [370, 218] width 148 height 10
click at [472, 219] on button "Connect" at bounding box center [478, 214] width 55 height 18
click at [463, 216] on icon at bounding box center [462, 213] width 9 height 9
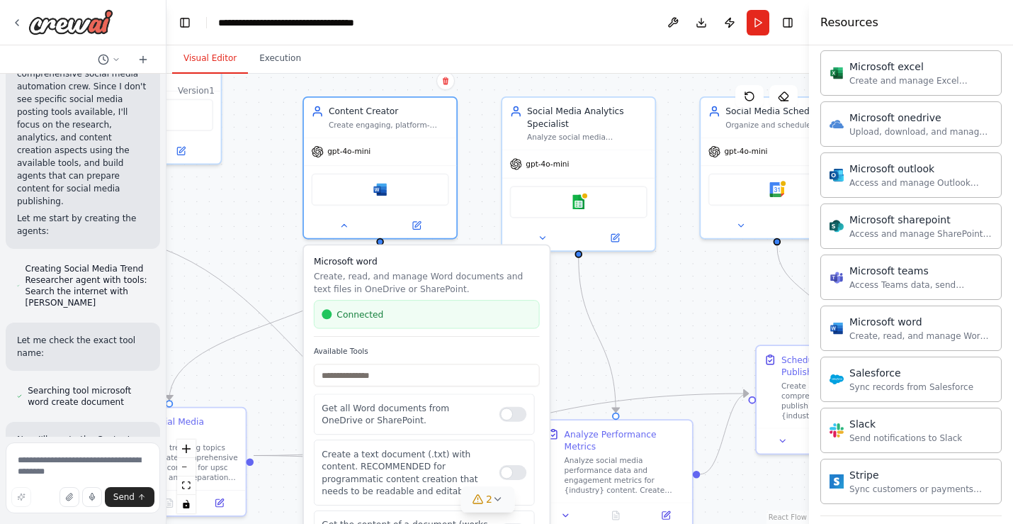
drag, startPoint x: 549, startPoint y: 220, endPoint x: 581, endPoint y: 353, distance: 137.2
click at [581, 353] on div ".deletable-edge-delete-btn { width: 20px; height: 20px; border: 0px solid #ffff…" at bounding box center [488, 299] width 643 height 450
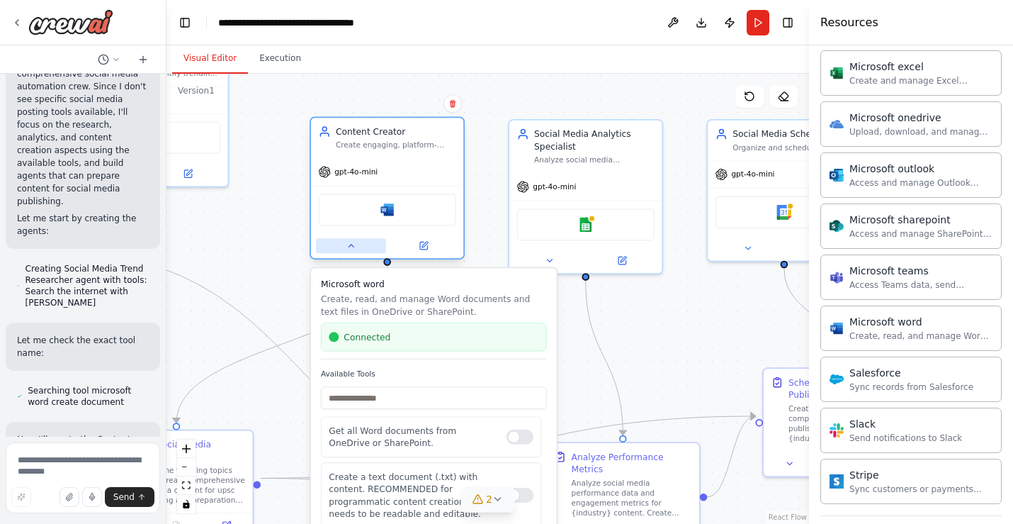
click at [356, 245] on button at bounding box center [351, 245] width 70 height 15
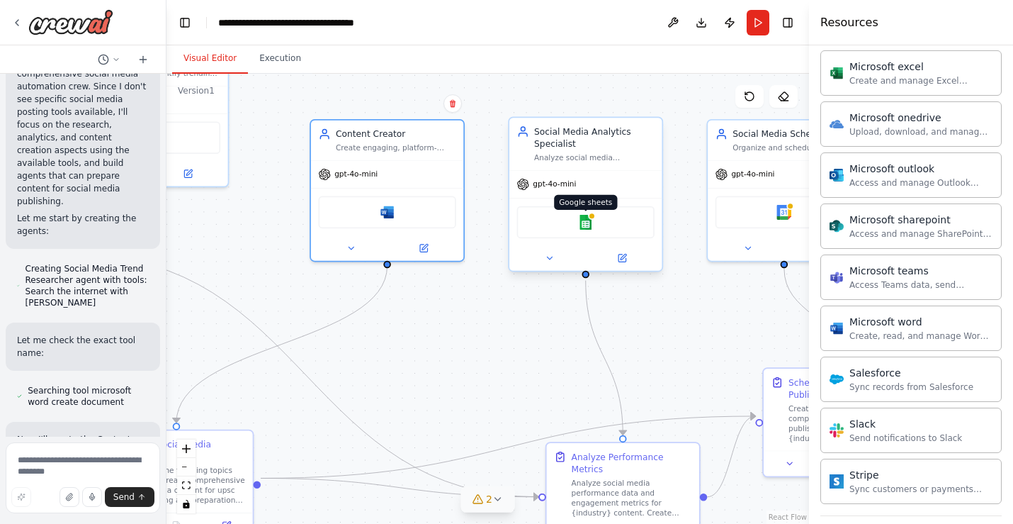
click at [590, 221] on img at bounding box center [585, 222] width 15 height 15
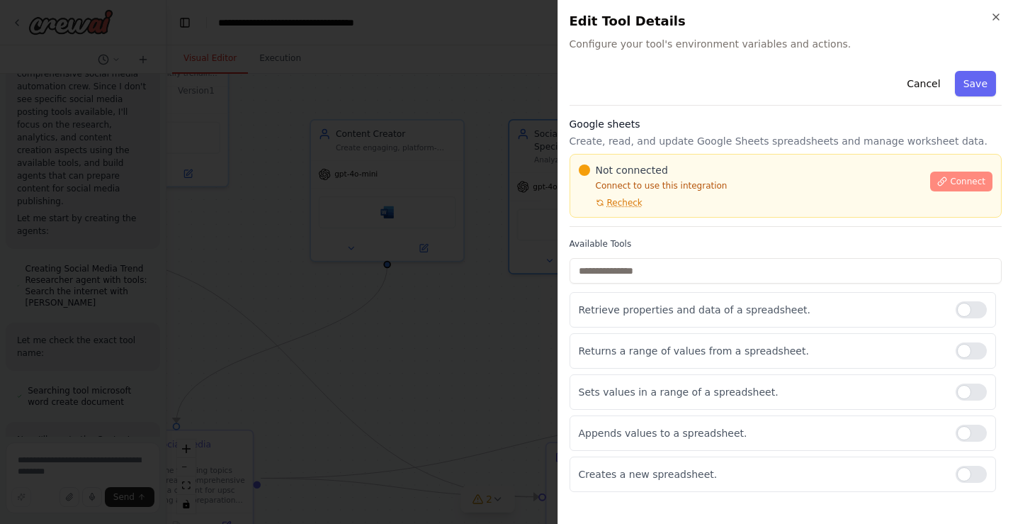
click at [847, 179] on icon at bounding box center [943, 181] width 8 height 8
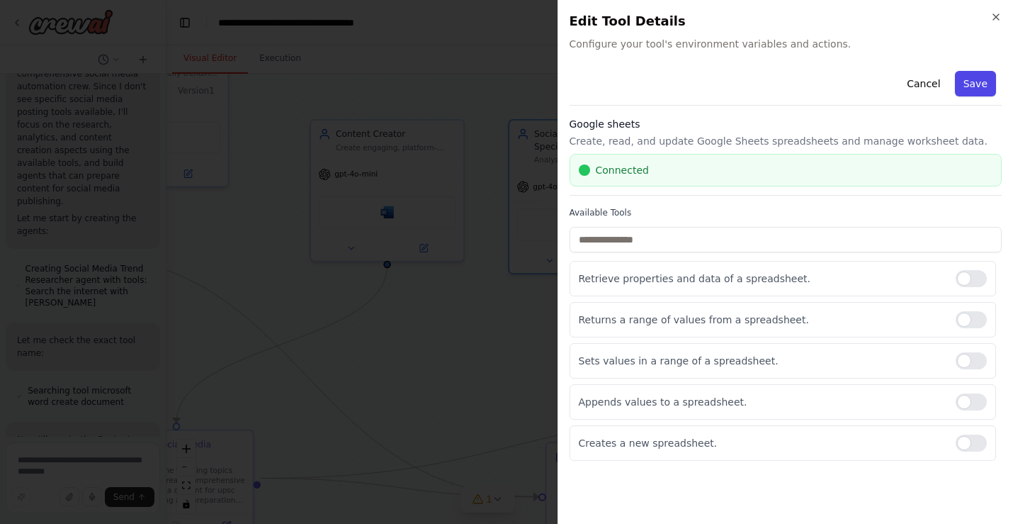
click at [847, 88] on button "Save" at bounding box center [975, 84] width 41 height 26
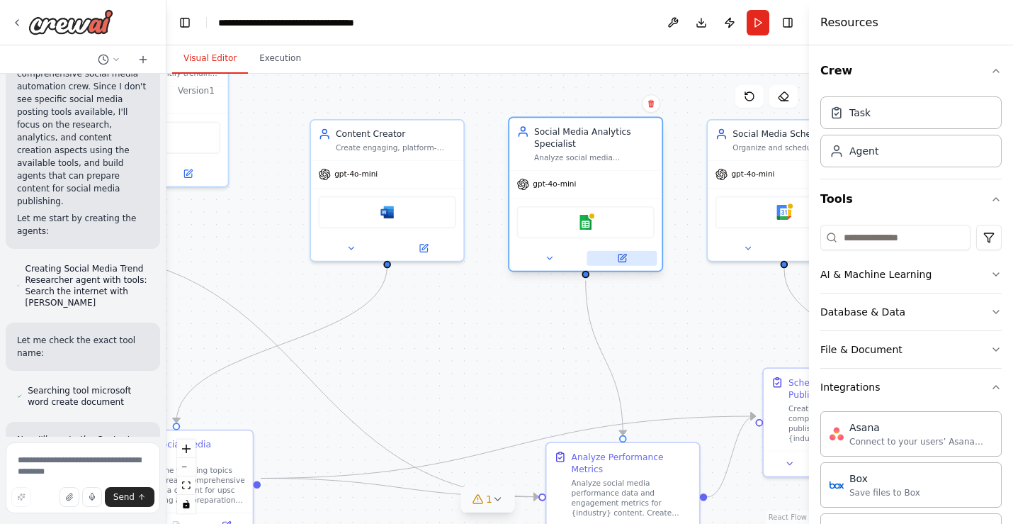
click at [612, 254] on button at bounding box center [622, 258] width 70 height 15
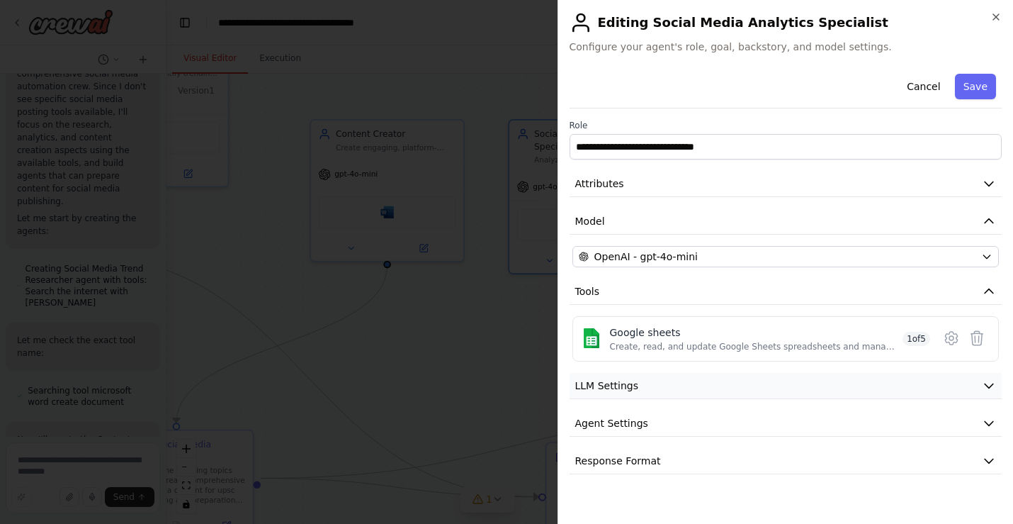
click at [743, 386] on button "LLM Settings" at bounding box center [786, 386] width 433 height 26
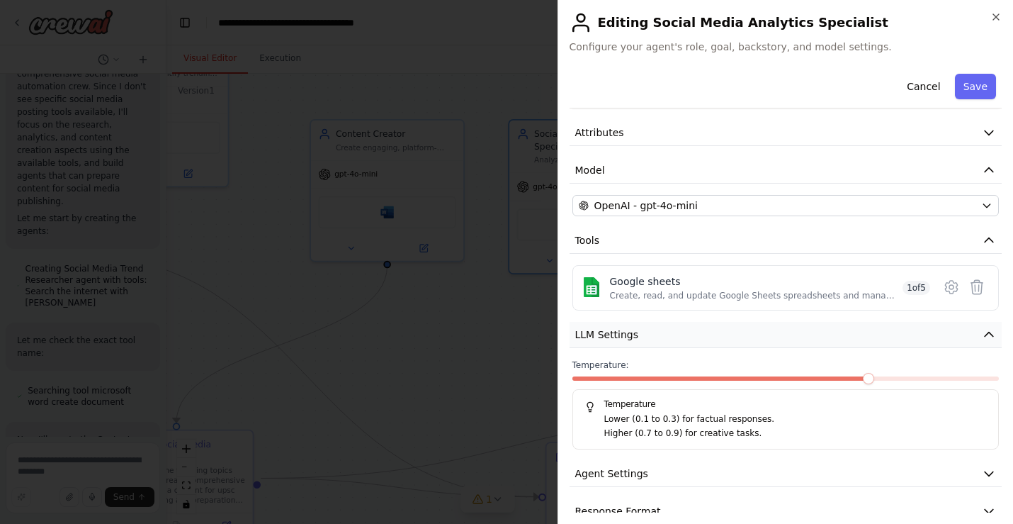
scroll to position [74, 0]
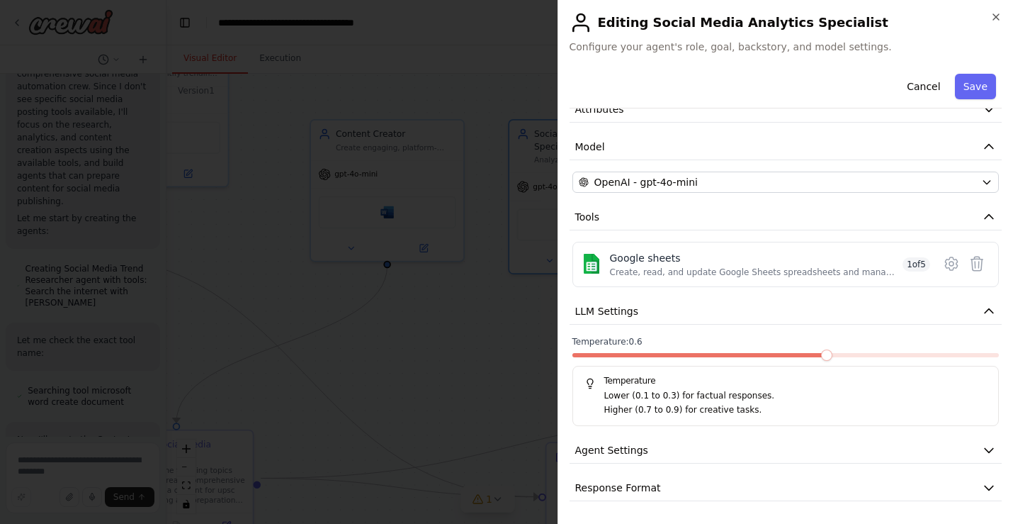
click at [827, 361] on span at bounding box center [826, 354] width 11 height 11
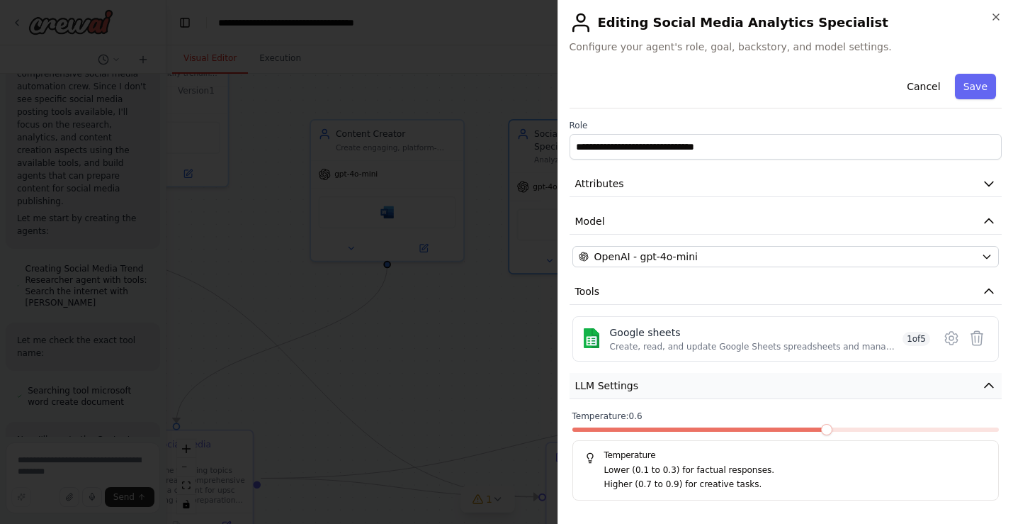
scroll to position [72, 0]
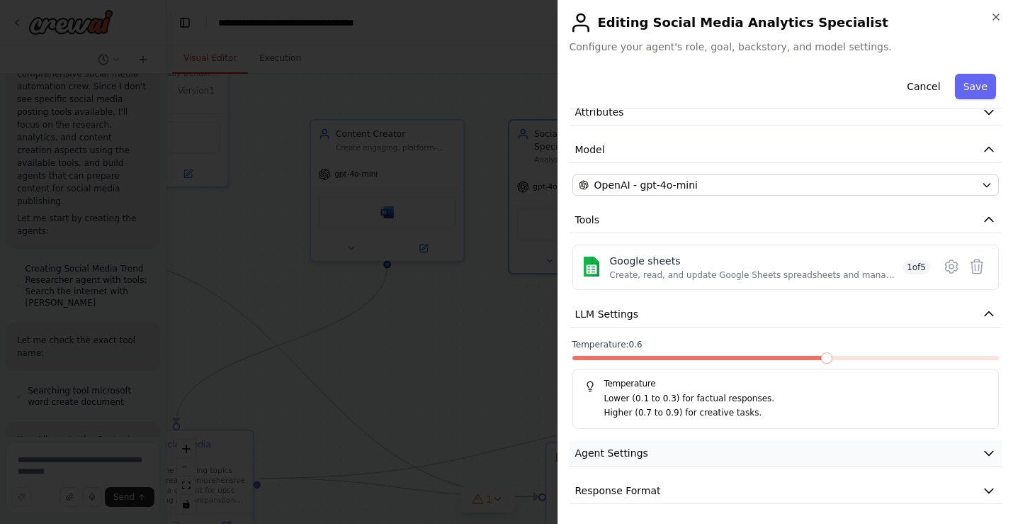
click at [819, 449] on button "Agent Settings" at bounding box center [786, 453] width 433 height 26
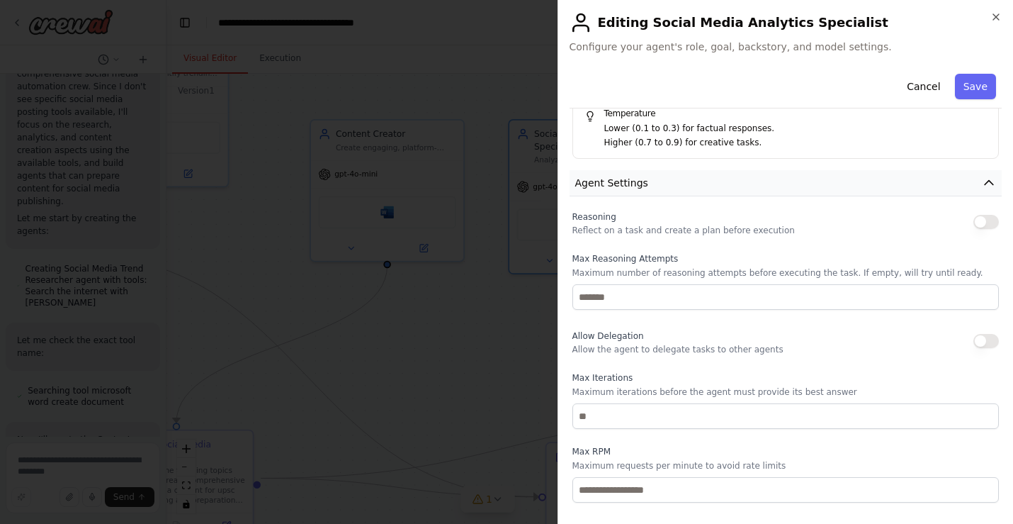
scroll to position [454, 0]
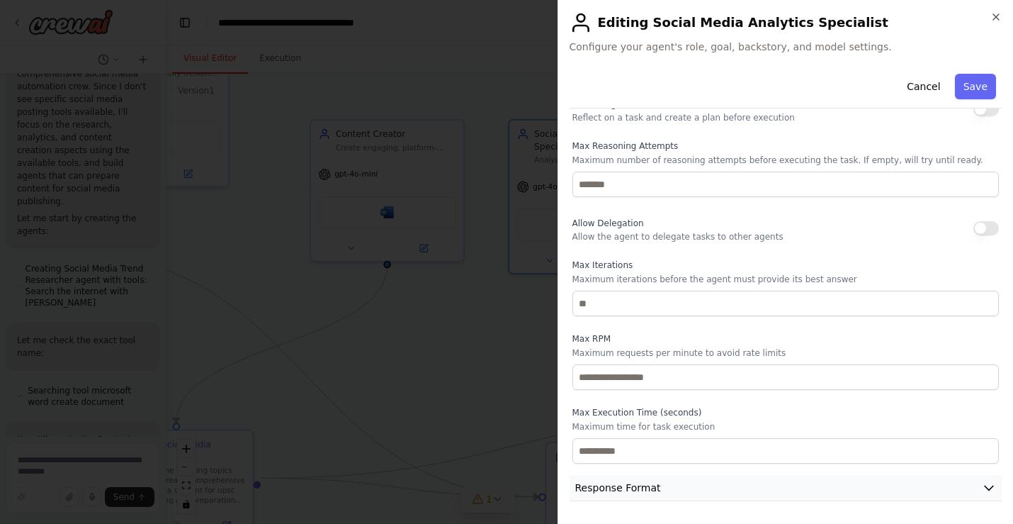
click at [791, 483] on button "Response Format" at bounding box center [786, 488] width 433 height 26
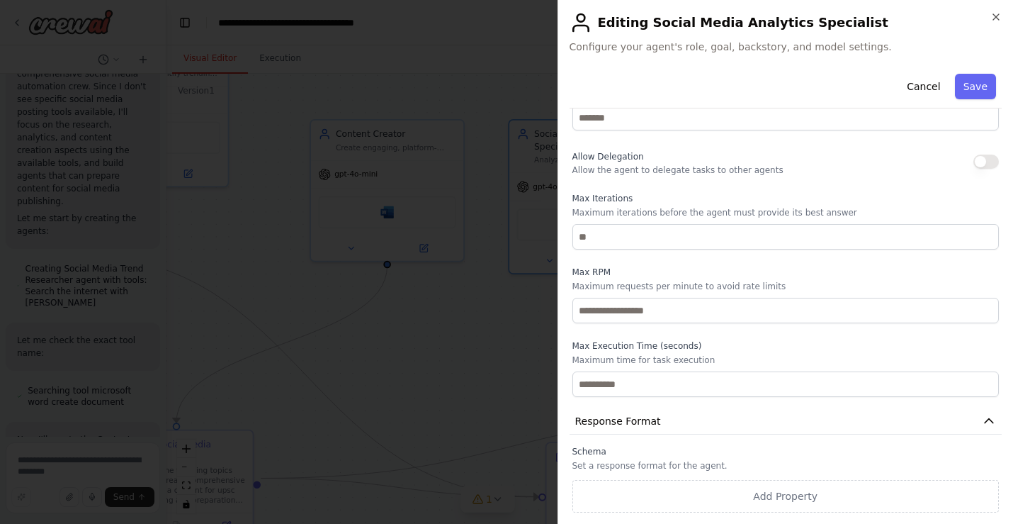
scroll to position [0, 0]
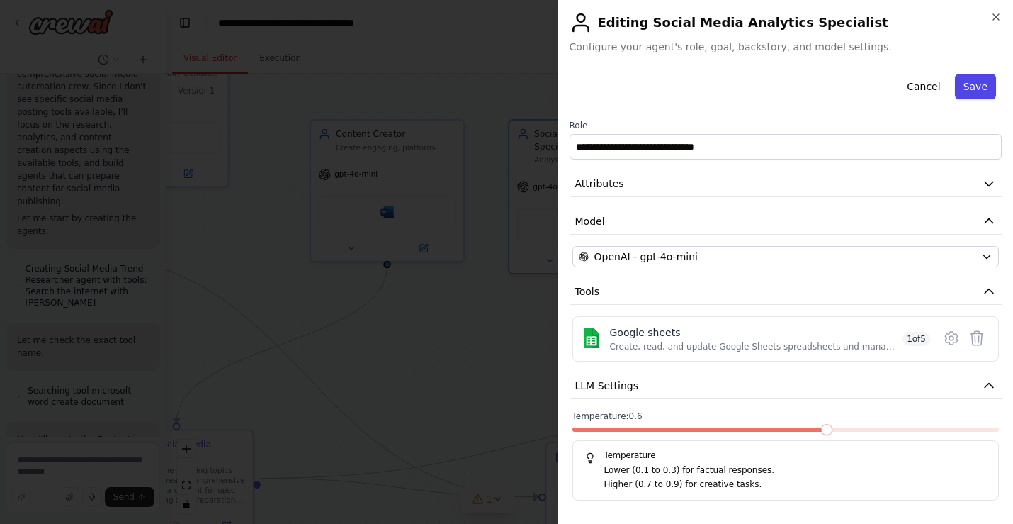
click at [847, 90] on button "Save" at bounding box center [975, 87] width 41 height 26
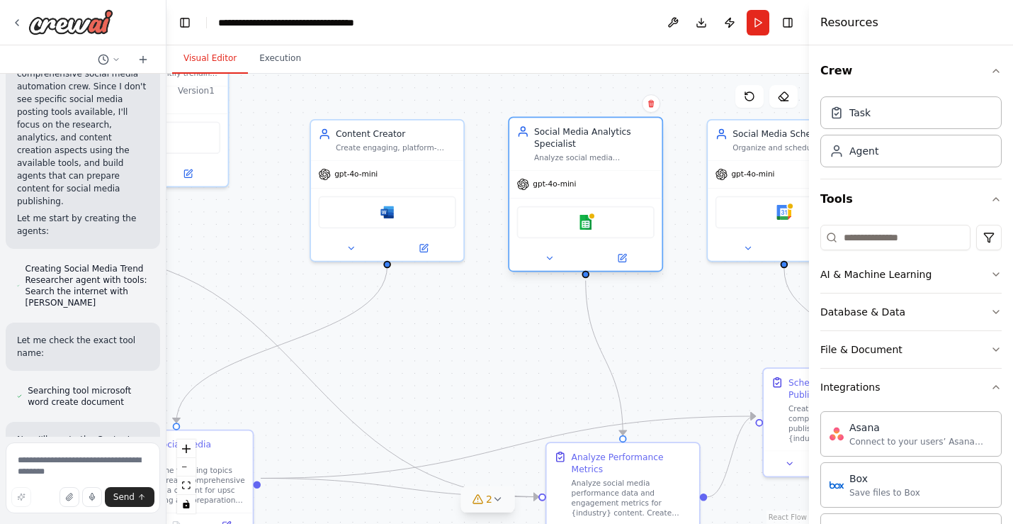
click at [605, 225] on div "Google sheets" at bounding box center [585, 222] width 137 height 33
click at [631, 262] on button at bounding box center [622, 258] width 70 height 15
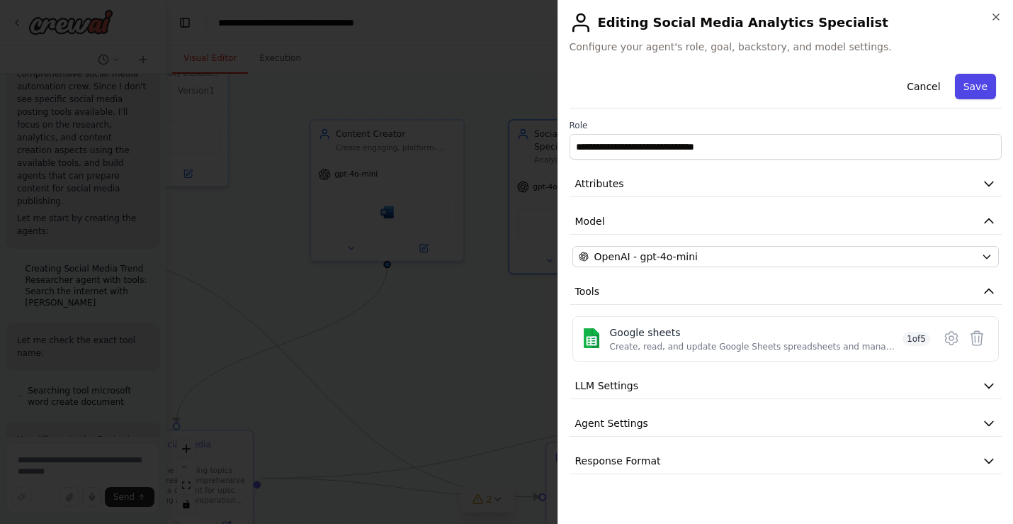
click at [847, 91] on button "Save" at bounding box center [975, 87] width 41 height 26
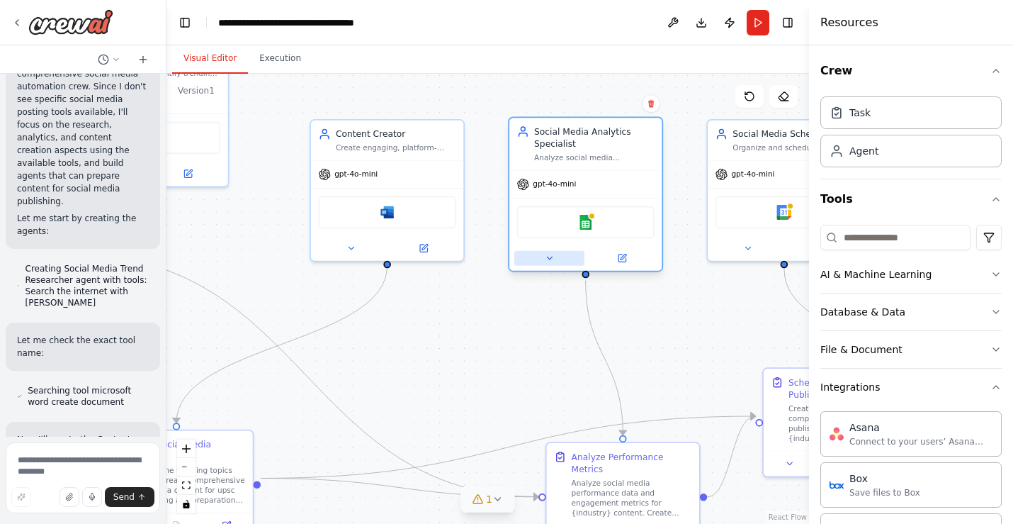
click at [549, 259] on icon at bounding box center [549, 258] width 5 height 3
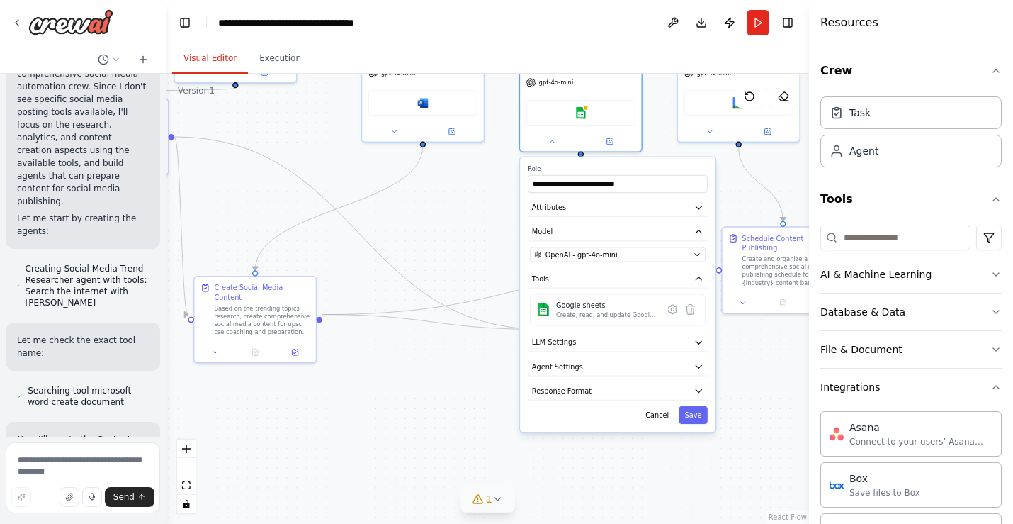
drag, startPoint x: 512, startPoint y: 400, endPoint x: 497, endPoint y: 247, distance: 154.6
click at [496, 246] on div ".deletable-edge-delete-btn { width: 20px; height: 20px; border: 0px solid #ffff…" at bounding box center [488, 299] width 643 height 450
click at [499, 501] on icon at bounding box center [498, 498] width 11 height 11
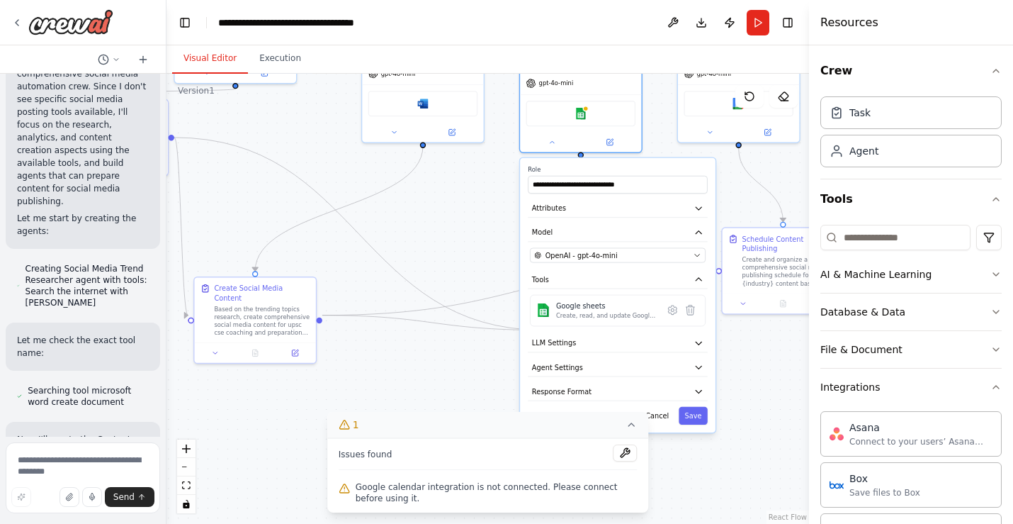
click at [468, 361] on div ".deletable-edge-delete-btn { width: 20px; height: 20px; border: 0px solid #ffff…" at bounding box center [488, 299] width 643 height 450
click at [692, 415] on button "Save" at bounding box center [693, 416] width 29 height 18
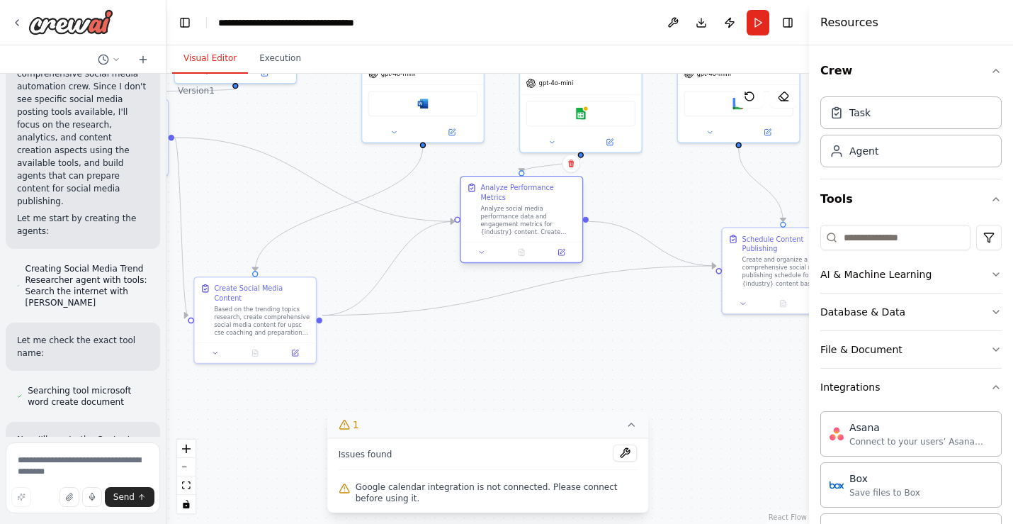
drag, startPoint x: 646, startPoint y: 320, endPoint x: 556, endPoint y: 217, distance: 137.6
click at [556, 217] on div "Analyze social media performance data and engagement metrics for {industry} con…" at bounding box center [529, 220] width 96 height 32
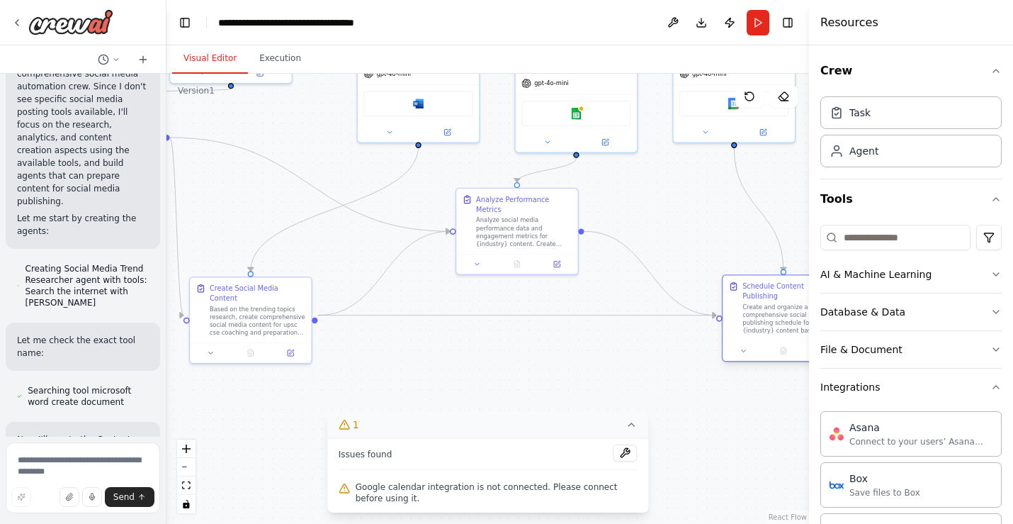
drag, startPoint x: 780, startPoint y: 247, endPoint x: 782, endPoint y: 296, distance: 48.9
click at [782, 303] on div "Create and organize a comprehensive social media publishing schedule for {indus…" at bounding box center [791, 319] width 96 height 32
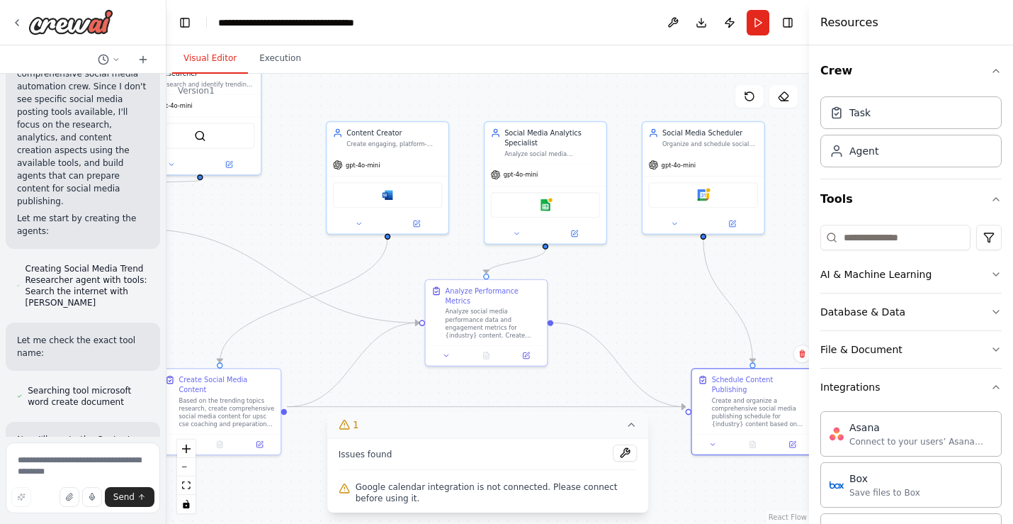
drag, startPoint x: 685, startPoint y: 206, endPoint x: 656, endPoint y: 296, distance: 94.8
click at [656, 296] on div ".deletable-edge-delete-btn { width: 20px; height: 20px; border: 0px solid #ffff…" at bounding box center [488, 299] width 643 height 450
click at [703, 191] on img at bounding box center [703, 192] width 12 height 12
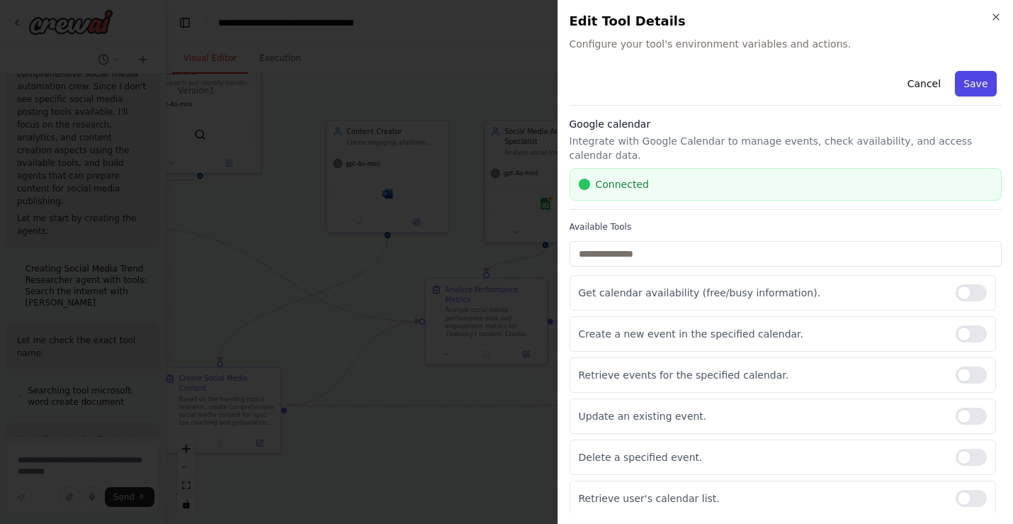
click at [847, 82] on button "Save" at bounding box center [975, 84] width 41 height 26
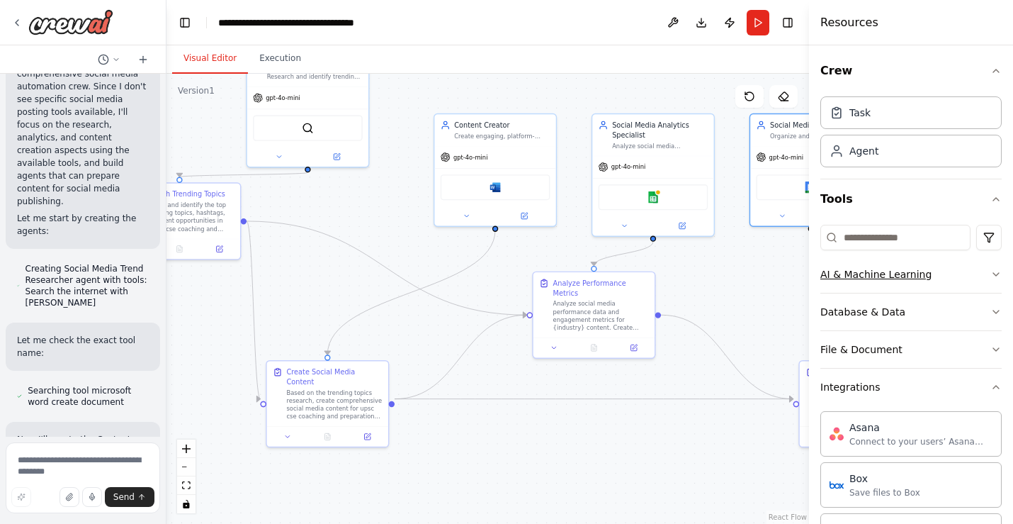
drag, startPoint x: 770, startPoint y: 292, endPoint x: 878, endPoint y: 286, distance: 107.9
click at [847, 286] on div "Create a crew that schedules and publishes social media content across multiple…" at bounding box center [506, 262] width 1013 height 524
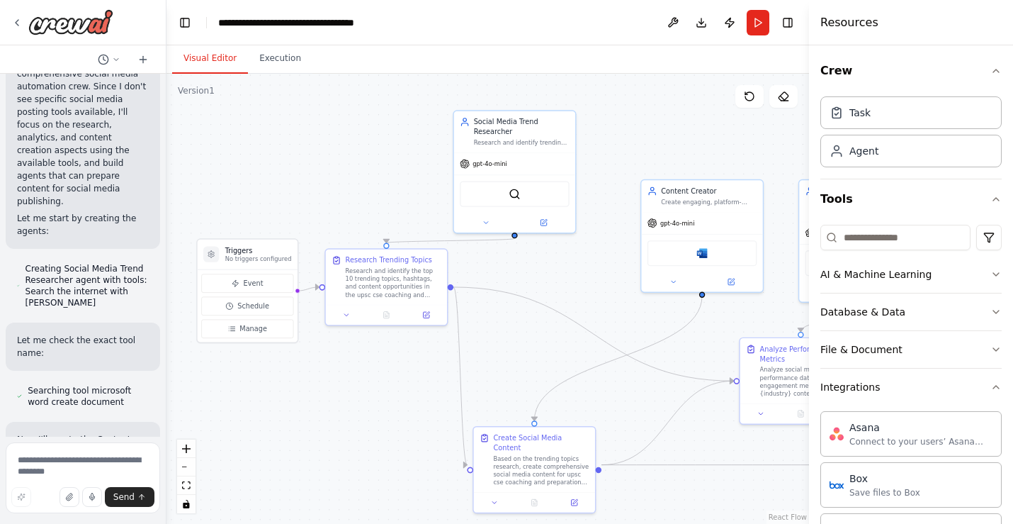
drag, startPoint x: 347, startPoint y: 283, endPoint x: 552, endPoint y: 349, distance: 215.2
click at [552, 349] on div ".deletable-edge-delete-btn { width: 20px; height: 20px; border: 0px solid #ffff…" at bounding box center [488, 299] width 643 height 450
click at [253, 280] on span "Event" at bounding box center [254, 284] width 20 height 10
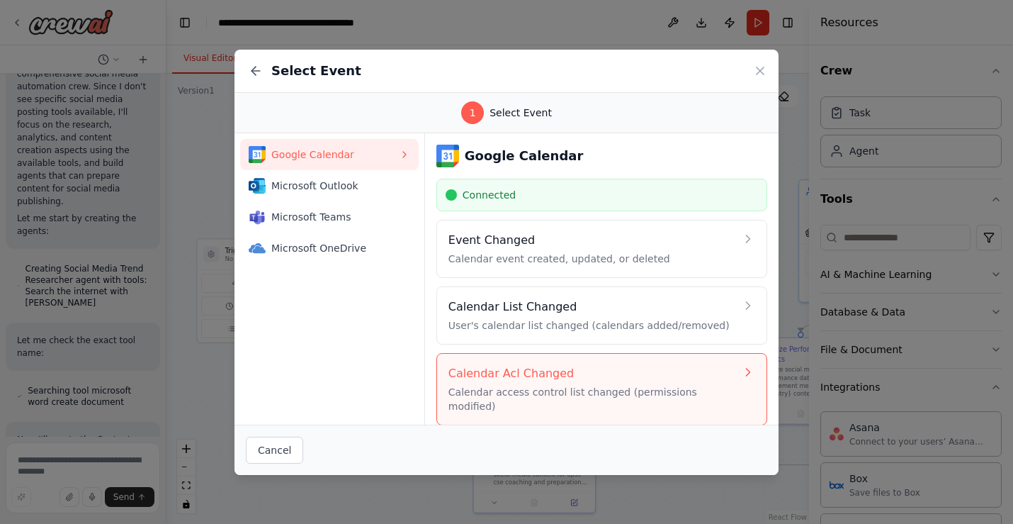
scroll to position [64, 0]
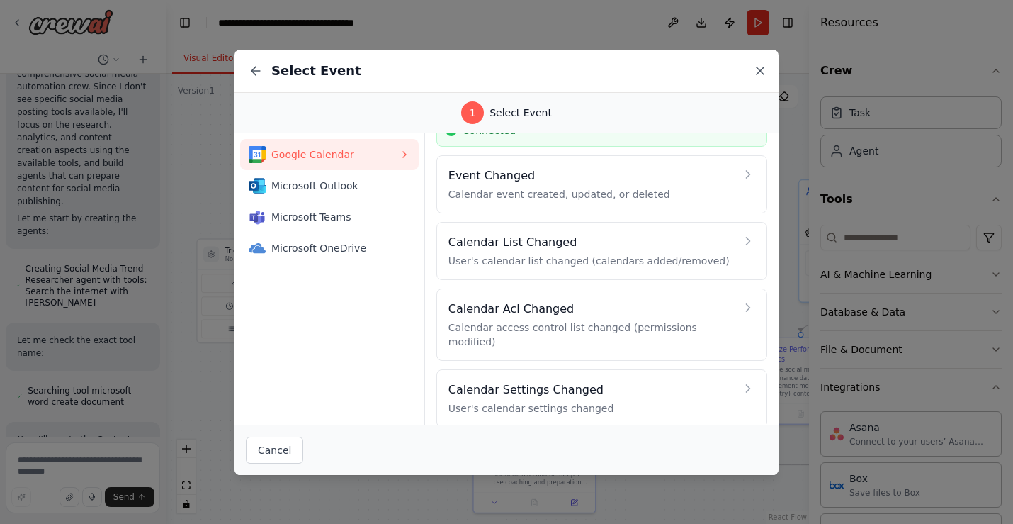
click at [758, 74] on icon at bounding box center [760, 70] width 7 height 7
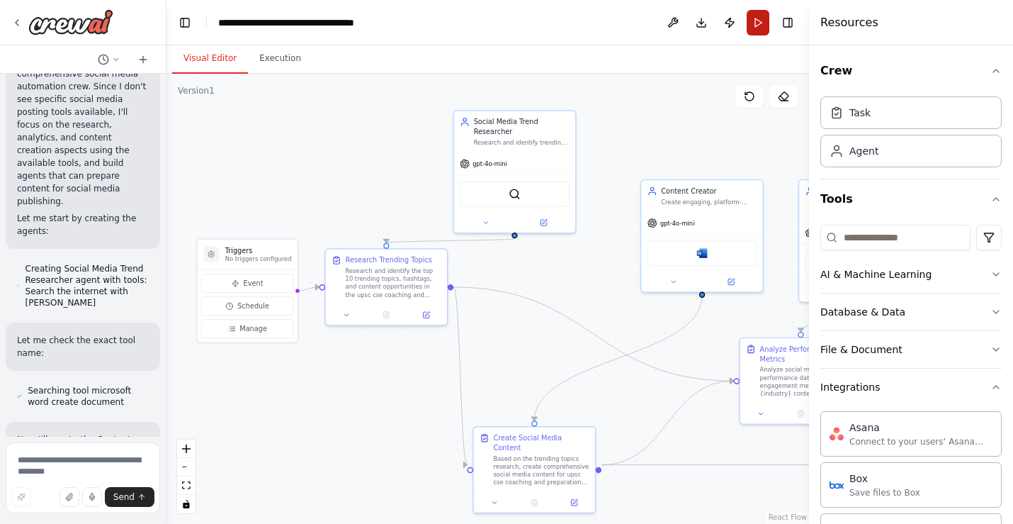
click at [762, 23] on button "Run" at bounding box center [758, 23] width 23 height 26
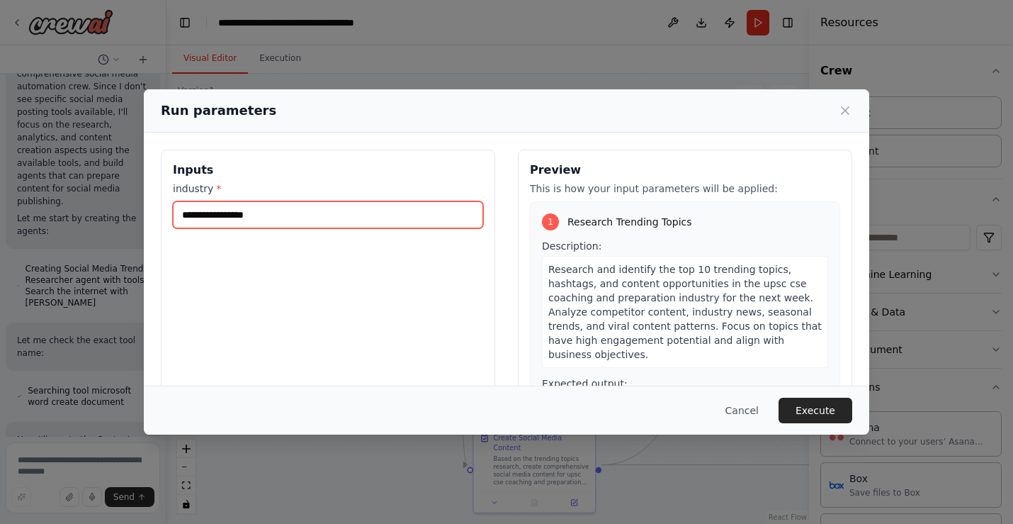
click at [434, 215] on input "industry *" at bounding box center [328, 214] width 310 height 27
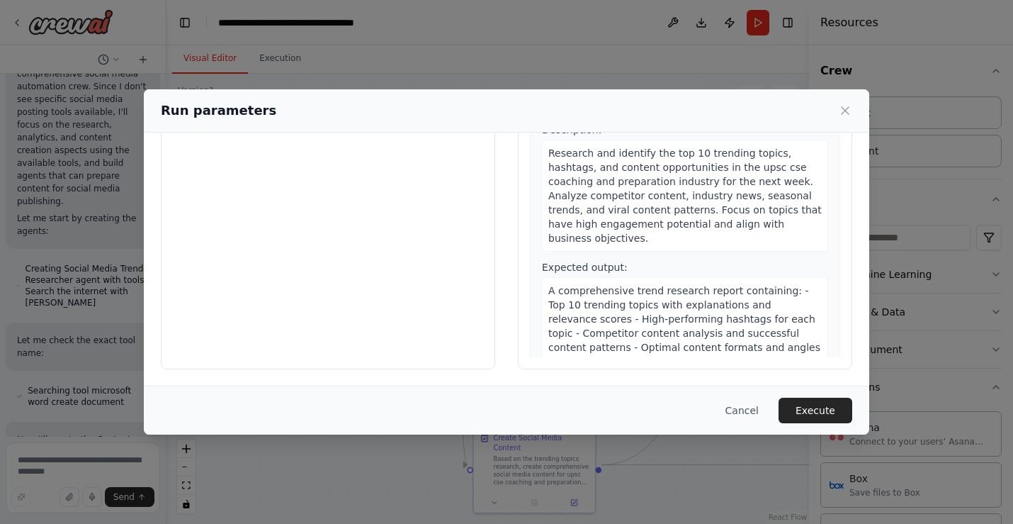
scroll to position [0, 0]
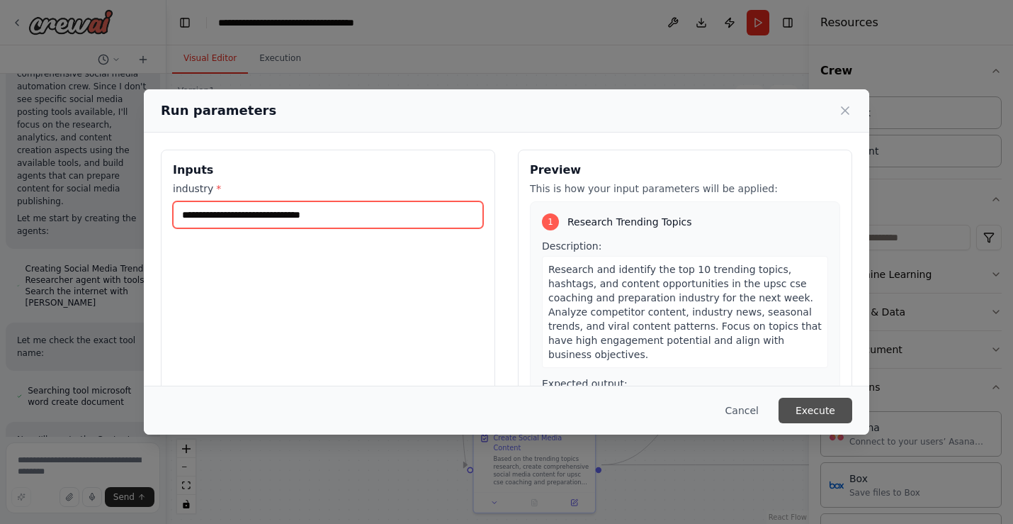
type input "**********"
click at [816, 405] on button "Execute" at bounding box center [816, 411] width 74 height 26
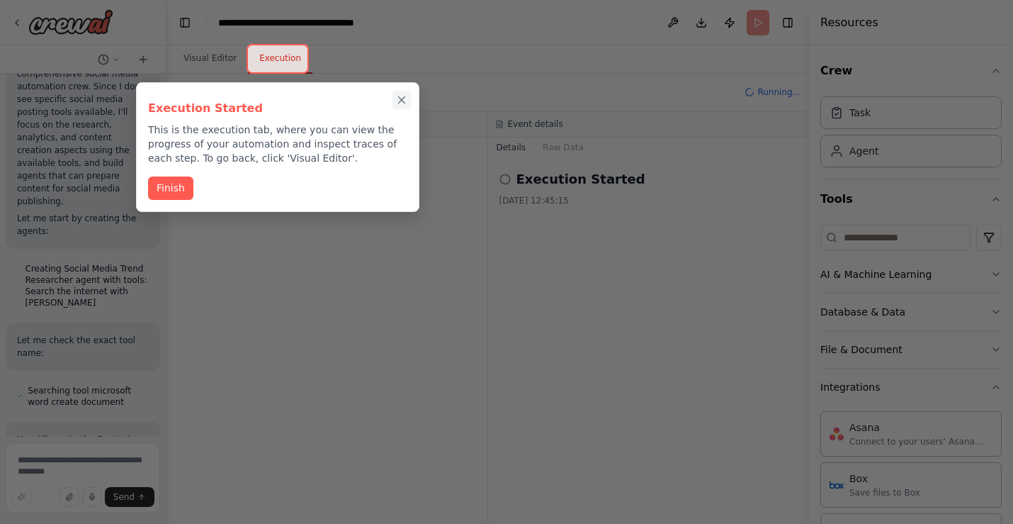
click at [403, 96] on icon "Close walkthrough" at bounding box center [401, 100] width 13 height 13
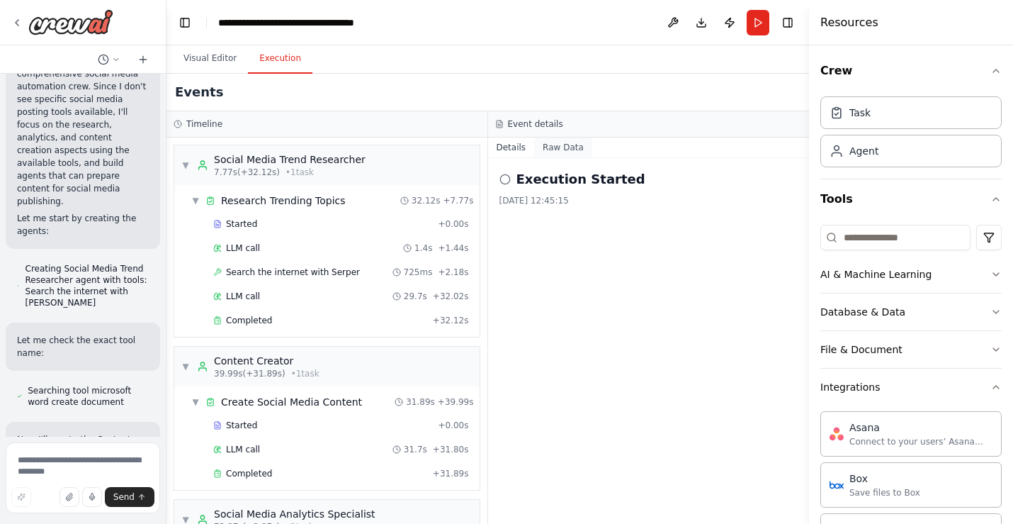
click at [569, 149] on button "Raw Data" at bounding box center [563, 147] width 58 height 20
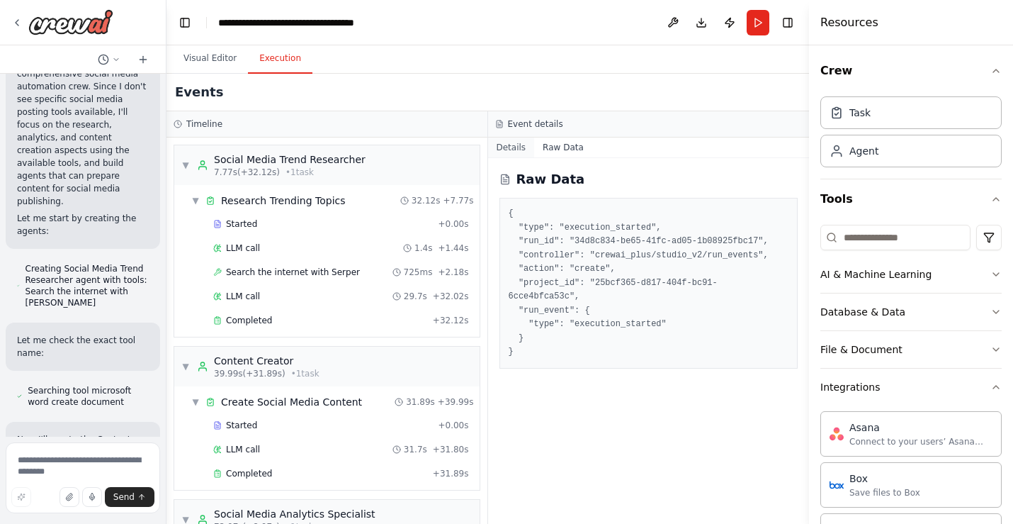
click at [512, 144] on button "Details" at bounding box center [511, 147] width 47 height 20
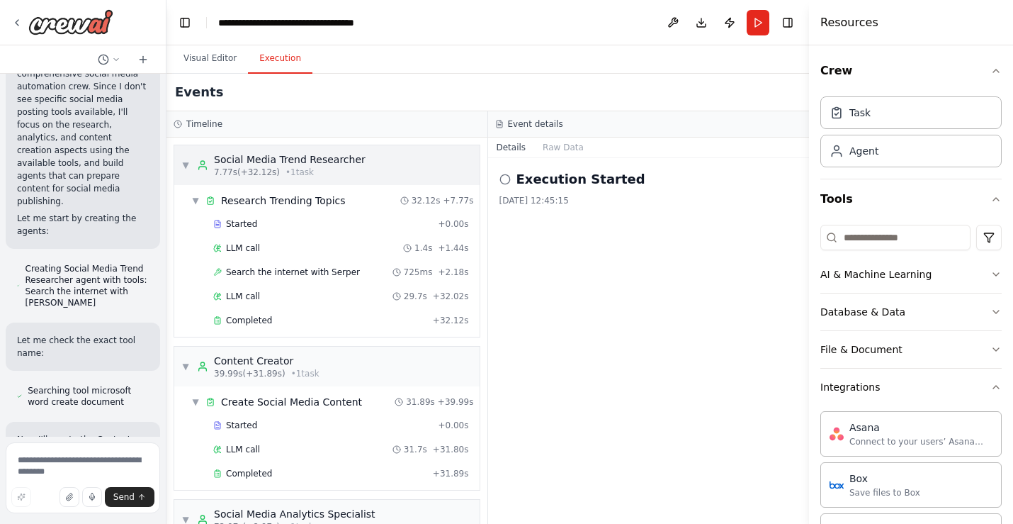
click at [373, 169] on div "▼ Social Media Trend Researcher 7.77s (+32.12s) • 1 task" at bounding box center [326, 165] width 305 height 40
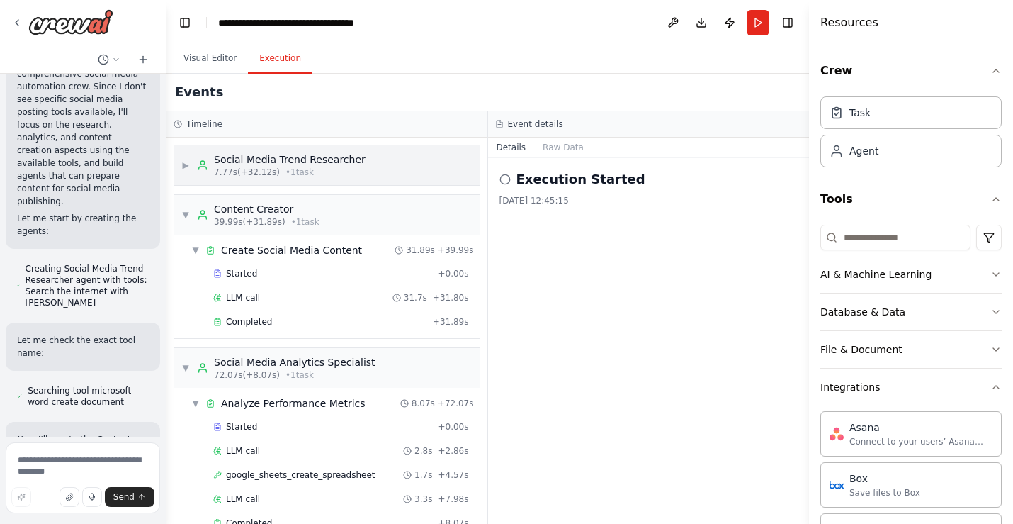
click at [373, 169] on div "▶ Social Media Trend Researcher 7.77s (+32.12s) • 1 task" at bounding box center [326, 165] width 305 height 40
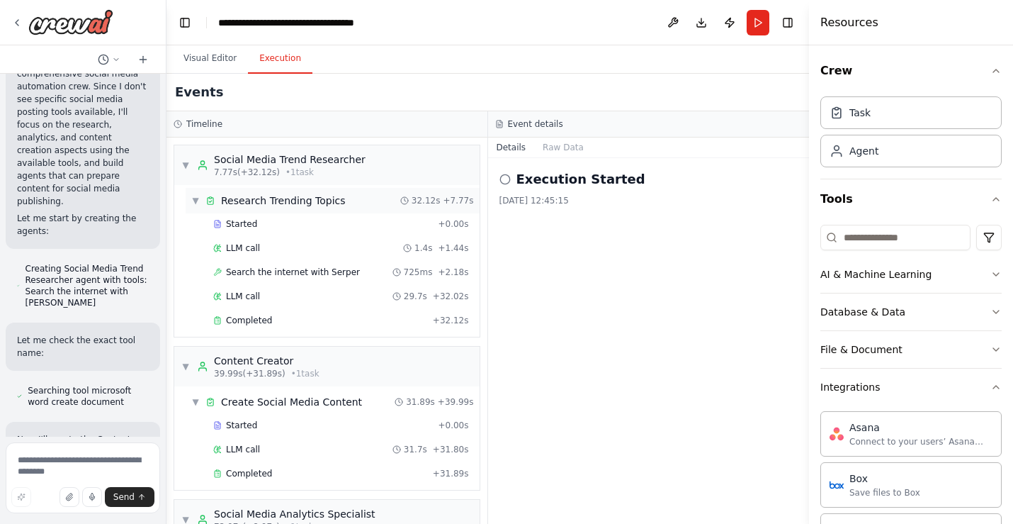
click at [192, 198] on span "▼" at bounding box center [195, 200] width 9 height 11
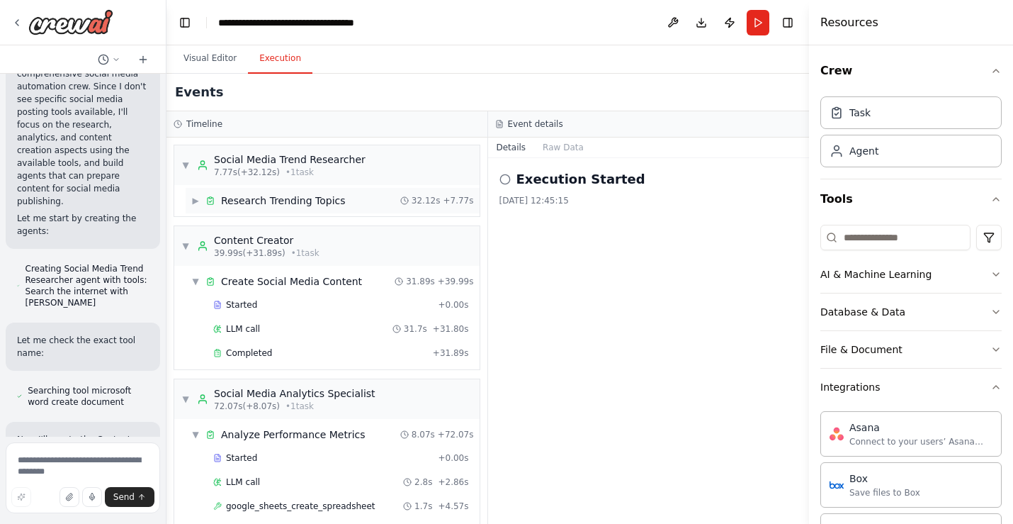
click at [198, 201] on span "▶" at bounding box center [195, 200] width 9 height 11
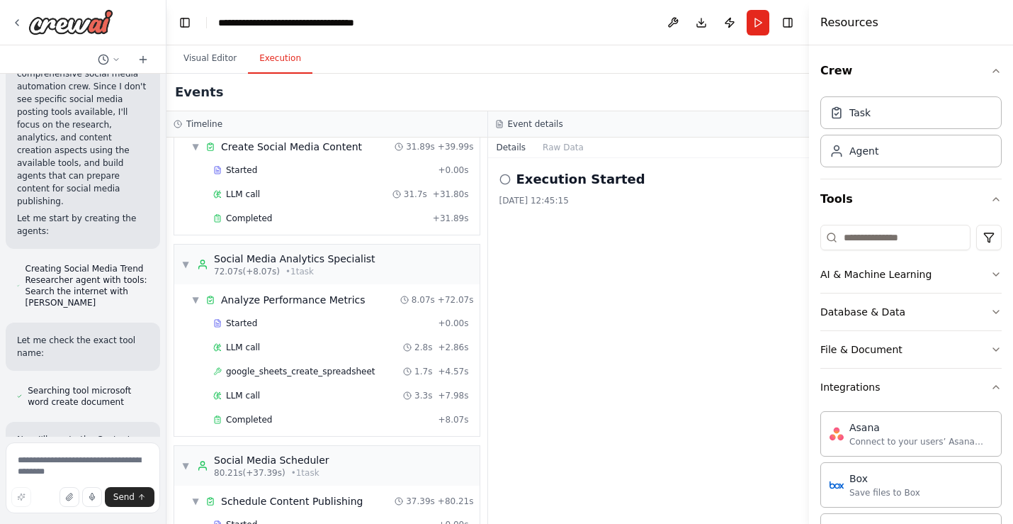
scroll to position [257, 0]
click at [342, 344] on div "LLM call 2.8s + 2.86s" at bounding box center [341, 345] width 256 height 11
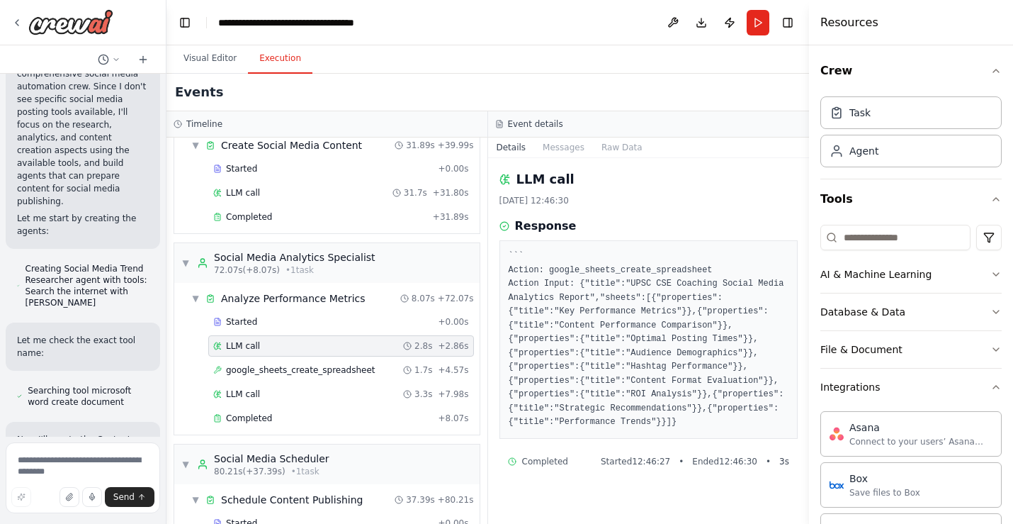
scroll to position [0, 0]
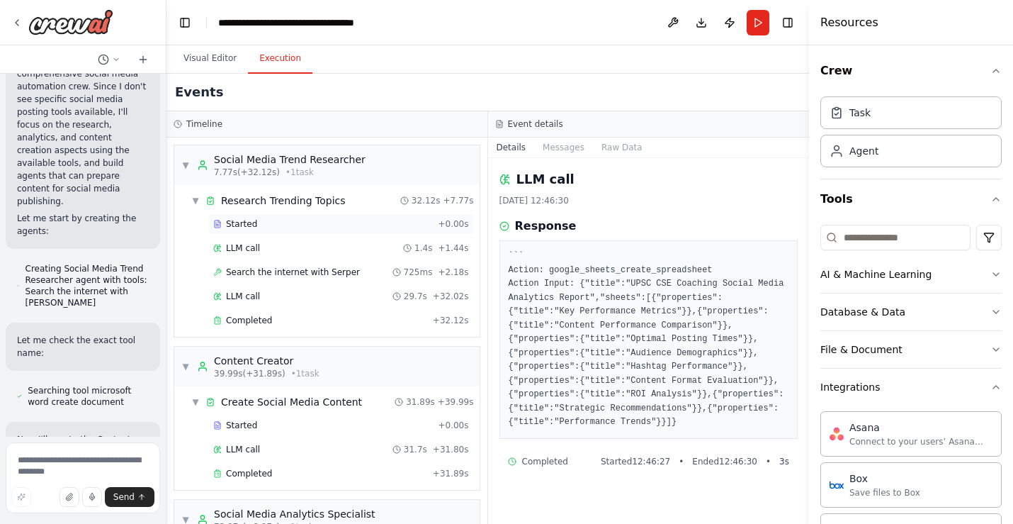
click at [317, 230] on div "Started + 0.00s" at bounding box center [341, 223] width 266 height 21
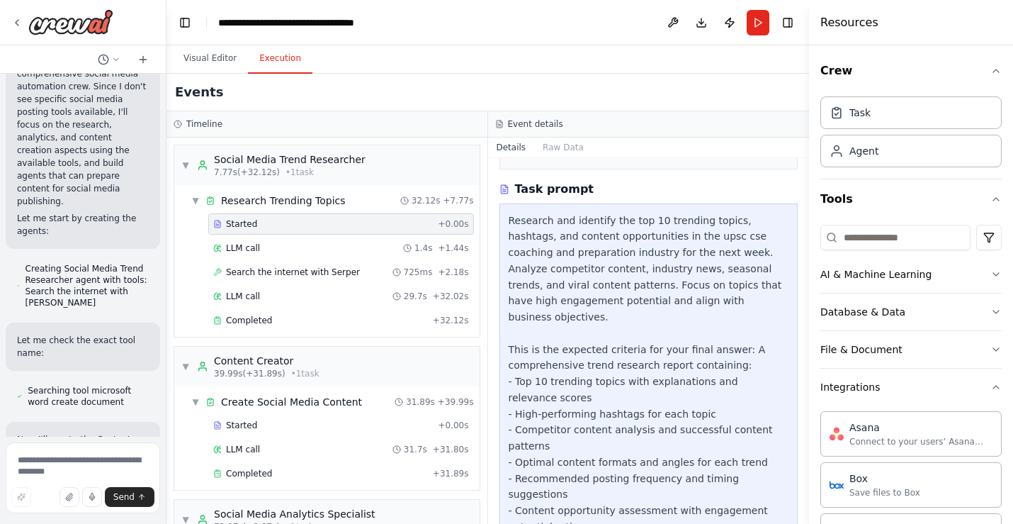
scroll to position [226, 0]
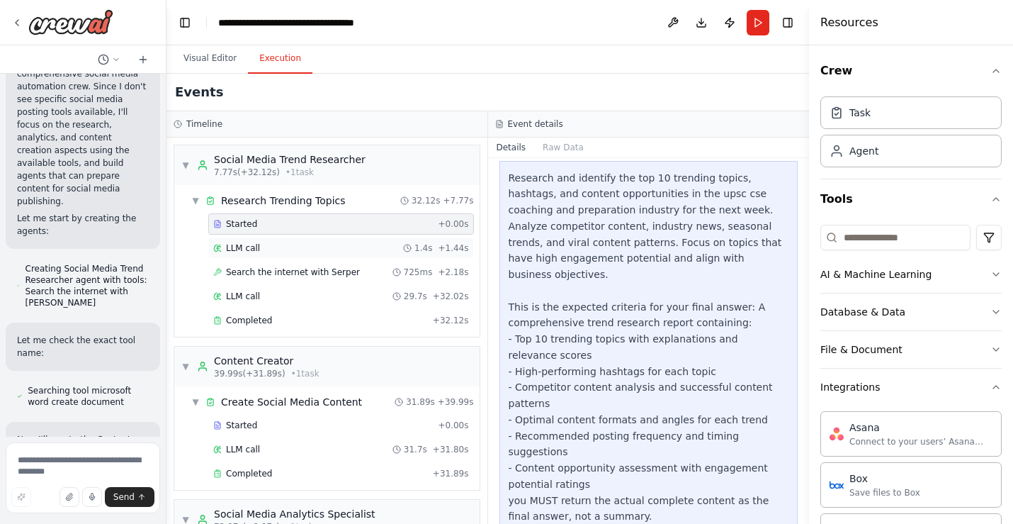
click at [335, 250] on div "LLM call 1.4s + 1.44s" at bounding box center [341, 247] width 256 height 11
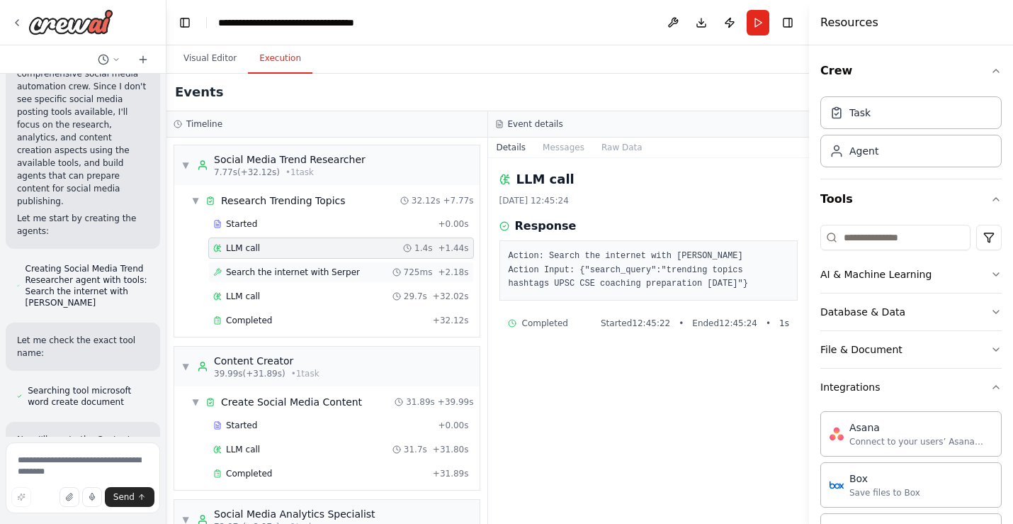
click at [295, 274] on span "Search the internet with Serper" at bounding box center [293, 271] width 134 height 11
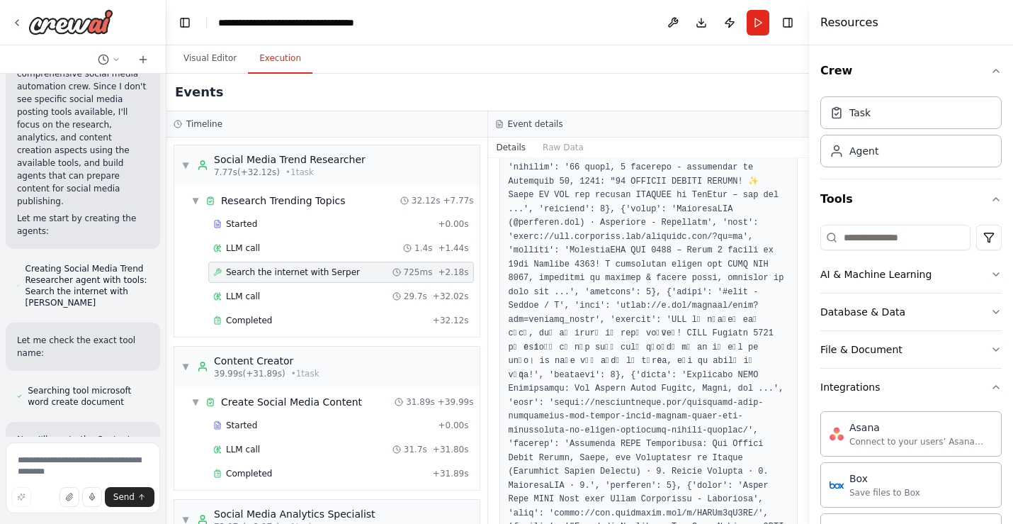
scroll to position [0, 0]
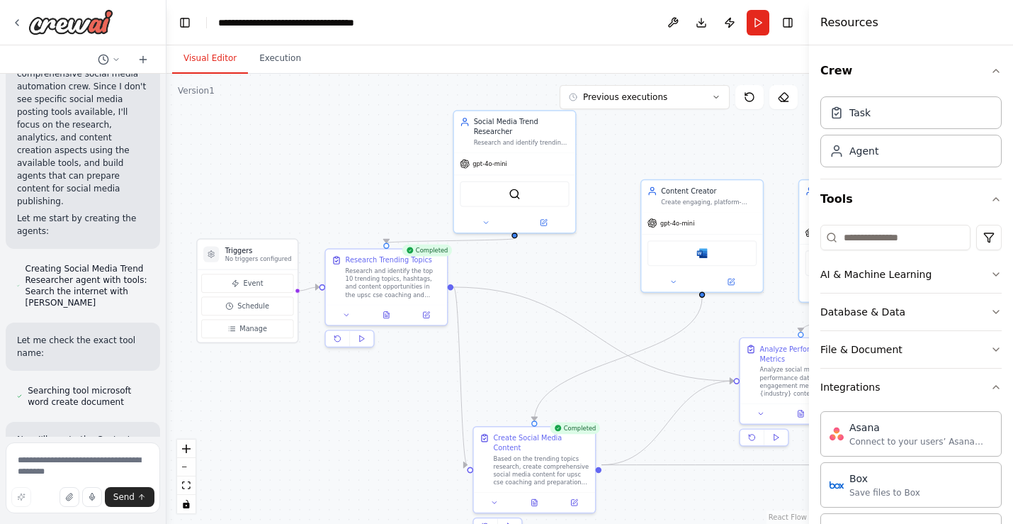
click at [197, 60] on button "Visual Editor" at bounding box center [210, 59] width 76 height 30
click at [761, 25] on button "Run" at bounding box center [758, 23] width 23 height 26
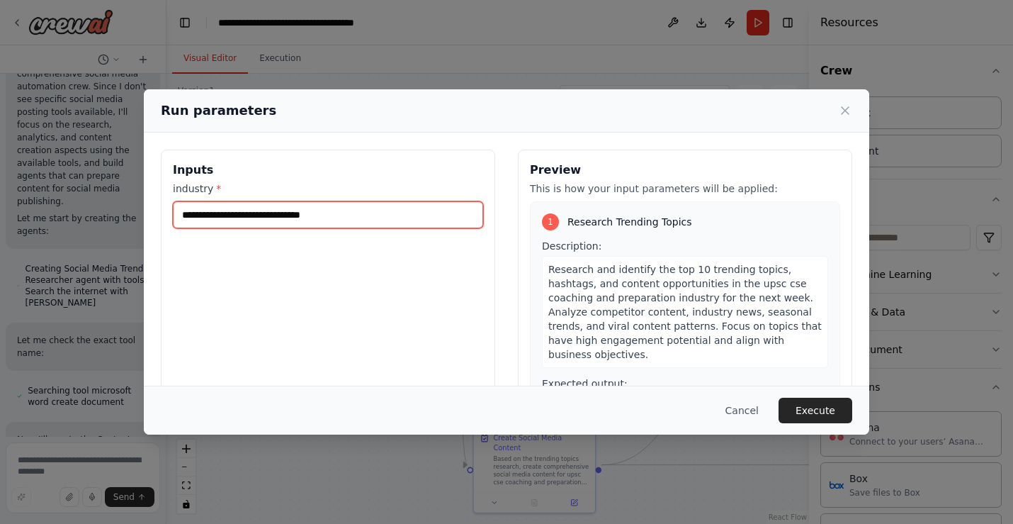
drag, startPoint x: 363, startPoint y: 220, endPoint x: 211, endPoint y: 216, distance: 151.7
click at [211, 216] on input "**********" at bounding box center [328, 214] width 310 height 27
type input "****"
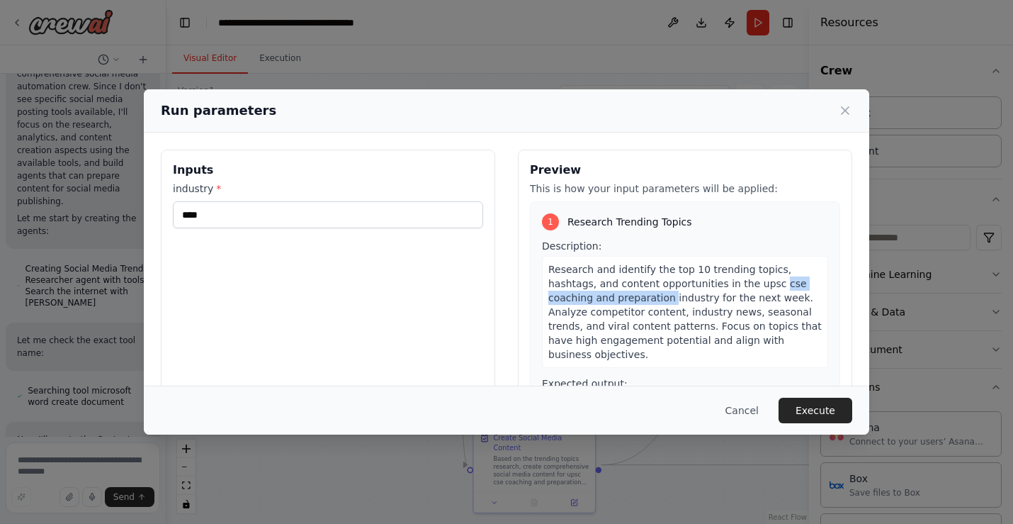
drag, startPoint x: 724, startPoint y: 282, endPoint x: 604, endPoint y: 303, distance: 121.5
click at [604, 303] on span "Research and identify the top 10 trending topics, hashtags, and content opportu…" at bounding box center [686, 312] width 274 height 96
click at [807, 403] on button "Execute" at bounding box center [816, 411] width 74 height 26
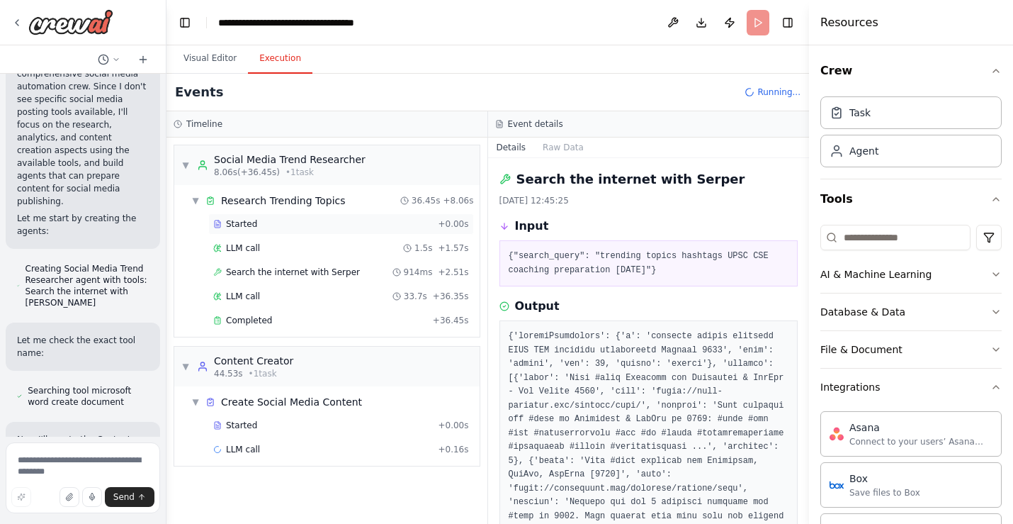
click at [276, 222] on div "Started" at bounding box center [322, 223] width 219 height 11
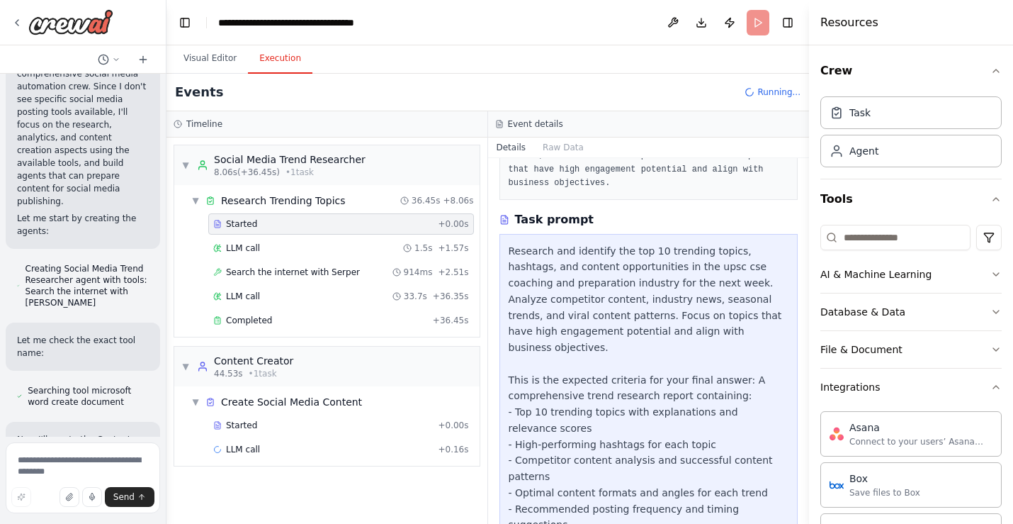
scroll to position [154, 0]
click at [344, 253] on div "LLM call 1.5s + 1.57s" at bounding box center [341, 247] width 256 height 11
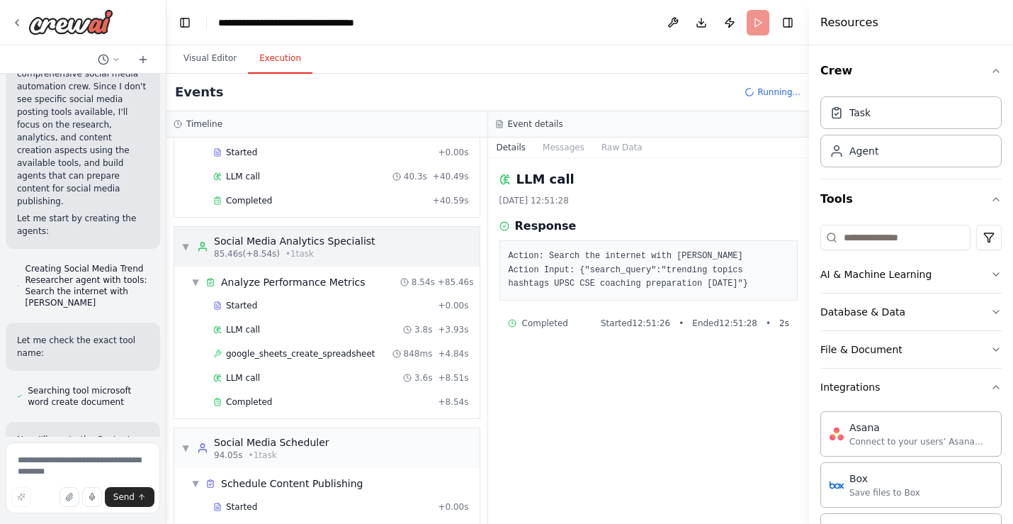
scroll to position [268, 0]
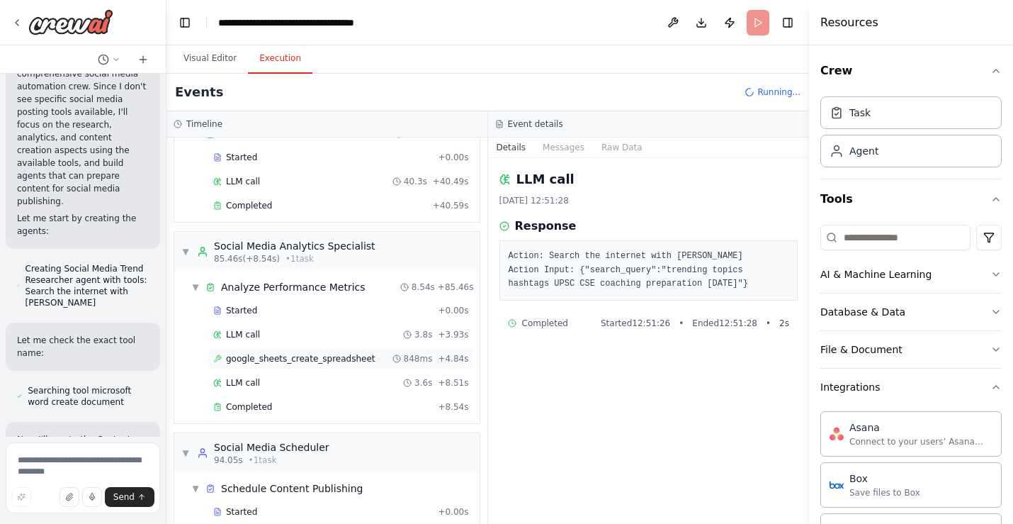
click at [293, 359] on span "google_sheets_create_spreadsheet" at bounding box center [301, 358] width 150 height 11
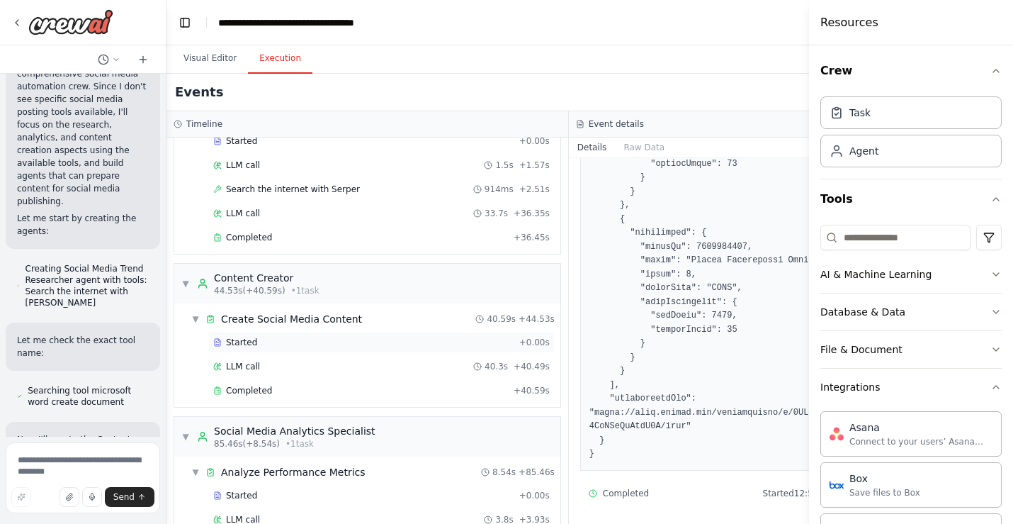
scroll to position [82, 0]
click at [324, 332] on div "▼ Create Social Media Content 40.59s + 44.53s" at bounding box center [373, 321] width 375 height 26
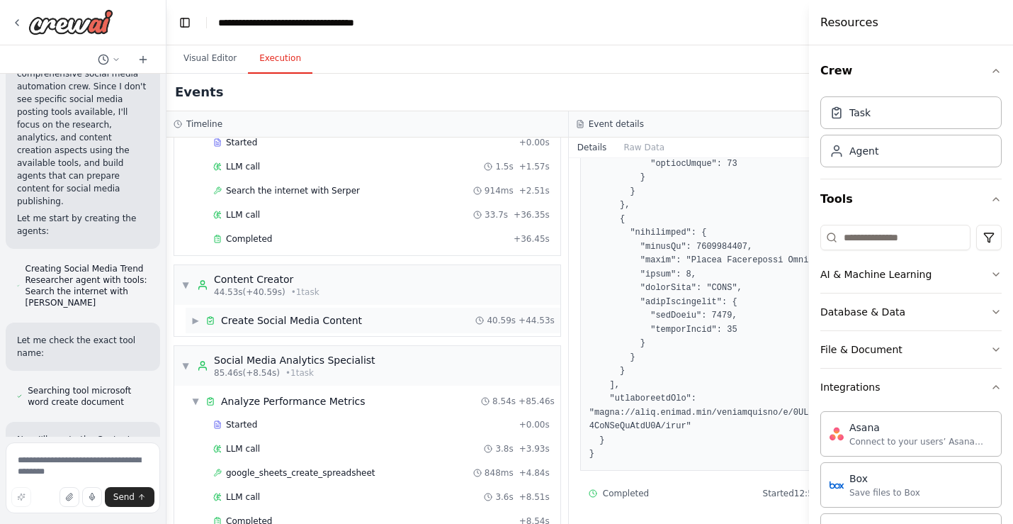
click at [338, 318] on span "Create Social Media Content" at bounding box center [291, 320] width 141 height 14
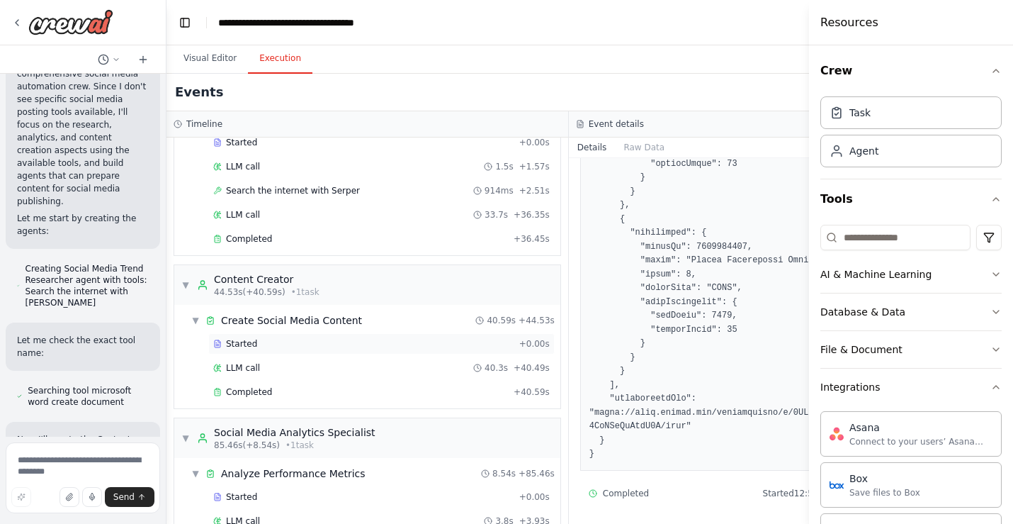
click at [286, 342] on div "Started" at bounding box center [363, 343] width 300 height 11
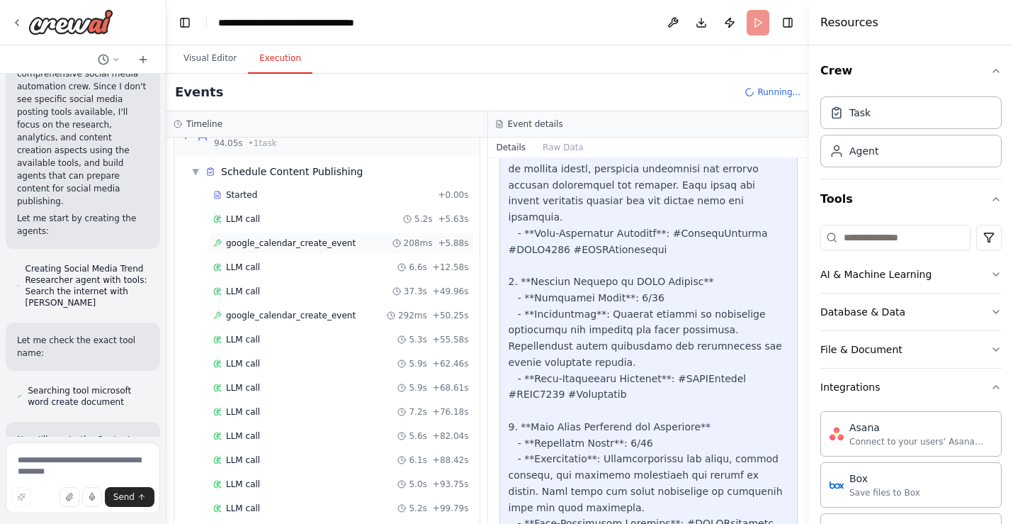
scroll to position [589, 0]
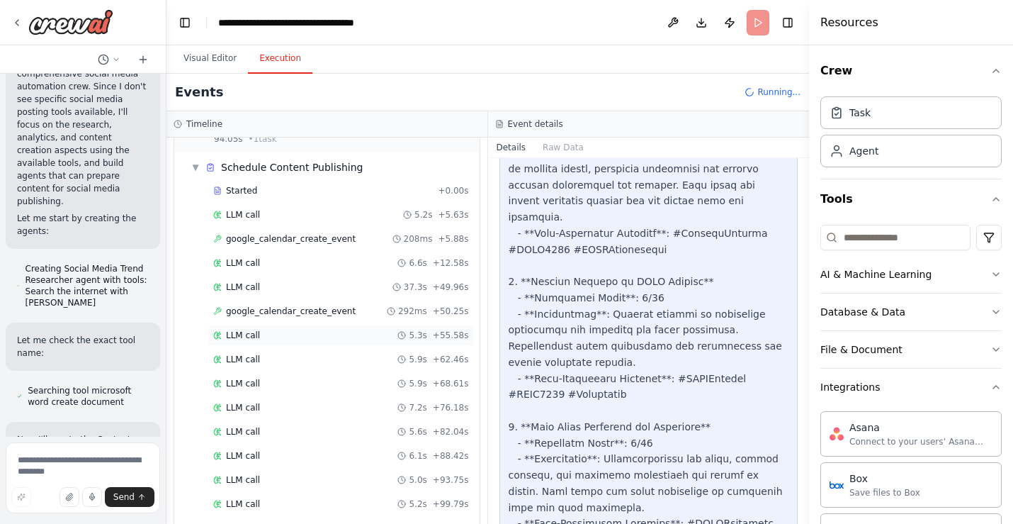
click at [351, 339] on div "LLM call 5.3s + 55.58s" at bounding box center [341, 335] width 256 height 11
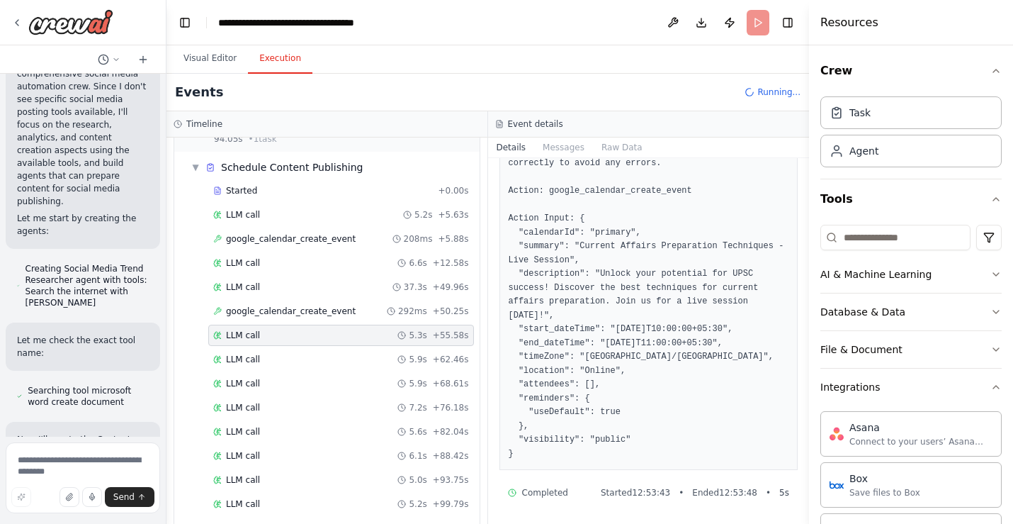
scroll to position [0, 0]
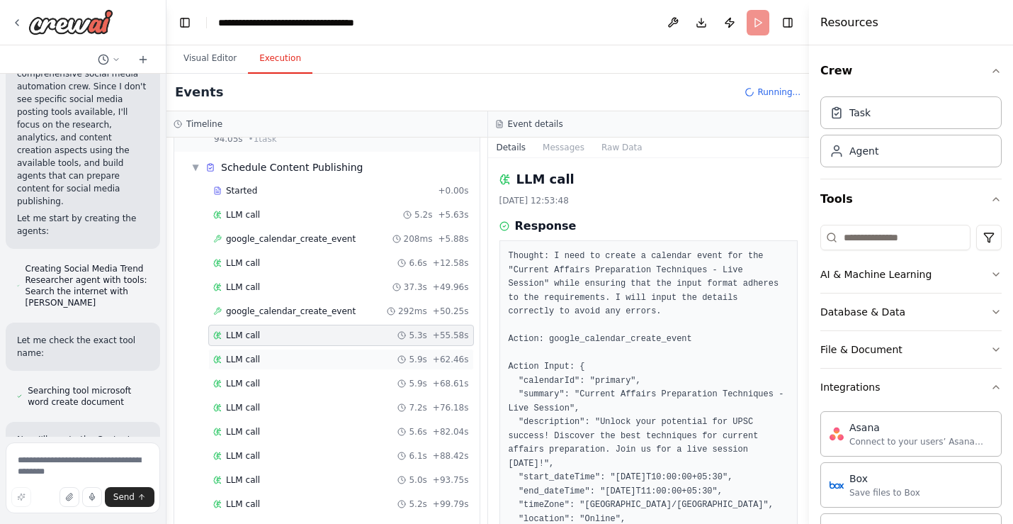
click at [287, 364] on div "LLM call 5.9s + 62.46s" at bounding box center [341, 359] width 256 height 11
click at [310, 382] on div "LLM call 5.9s + 68.61s" at bounding box center [341, 383] width 256 height 11
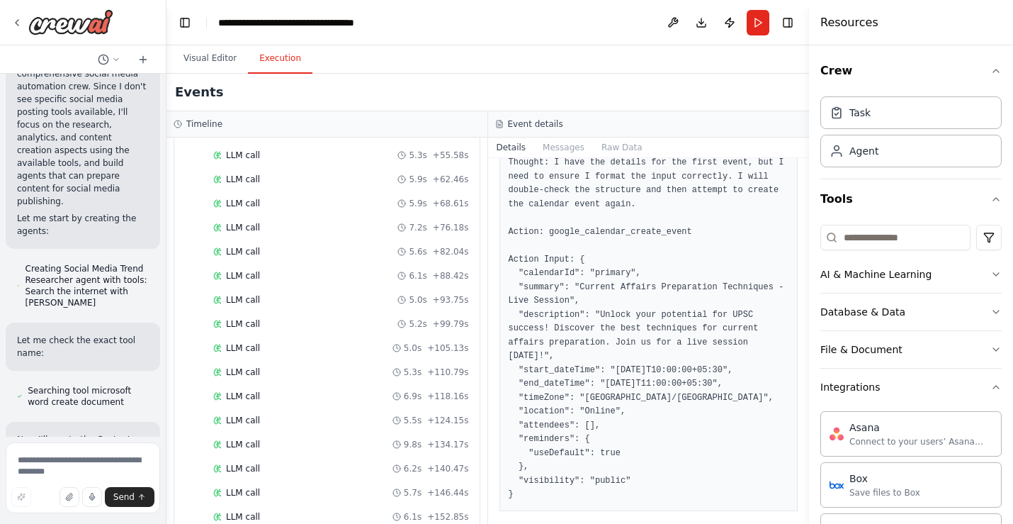
scroll to position [987, 0]
click at [372, 493] on div "Completed" at bounding box center [317, 490] width 208 height 11
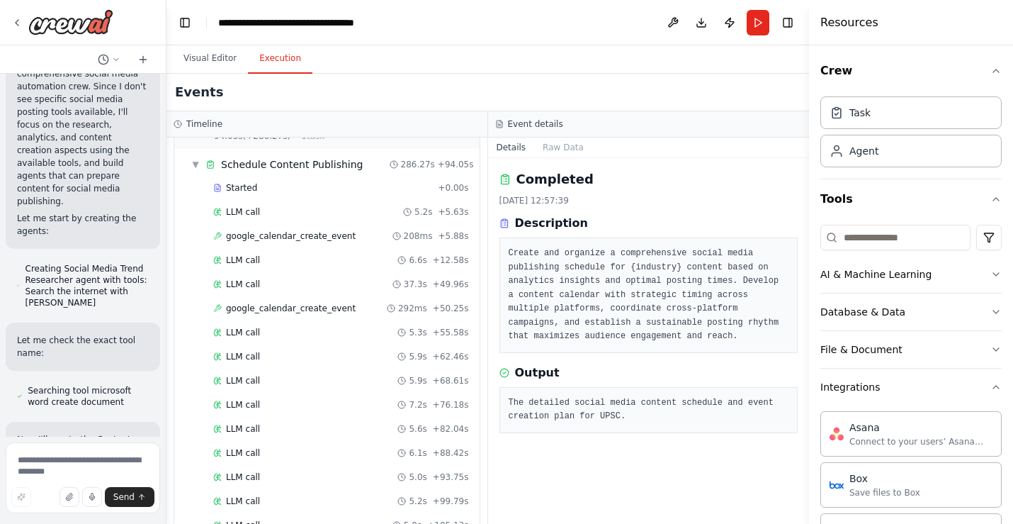
scroll to position [588, 0]
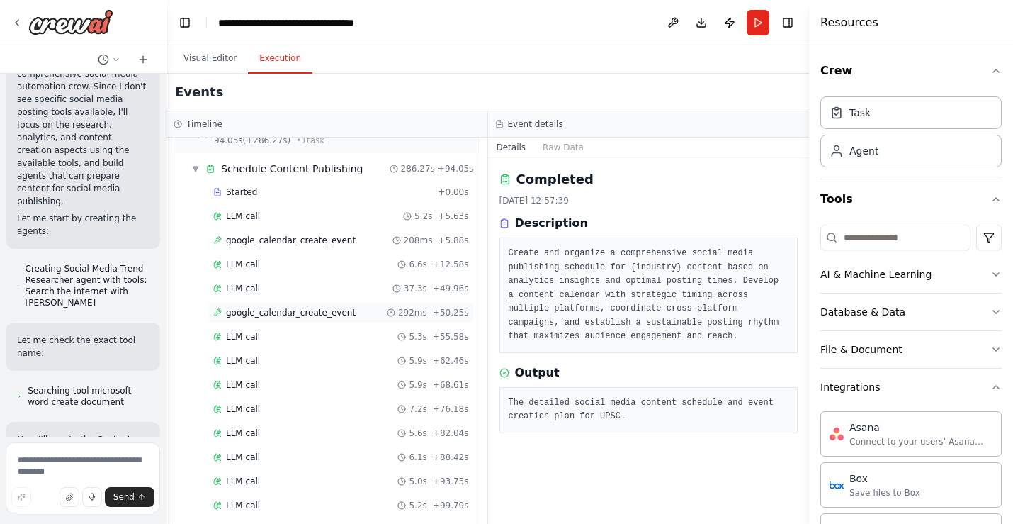
click at [339, 313] on span "google_calendar_create_event" at bounding box center [291, 312] width 130 height 11
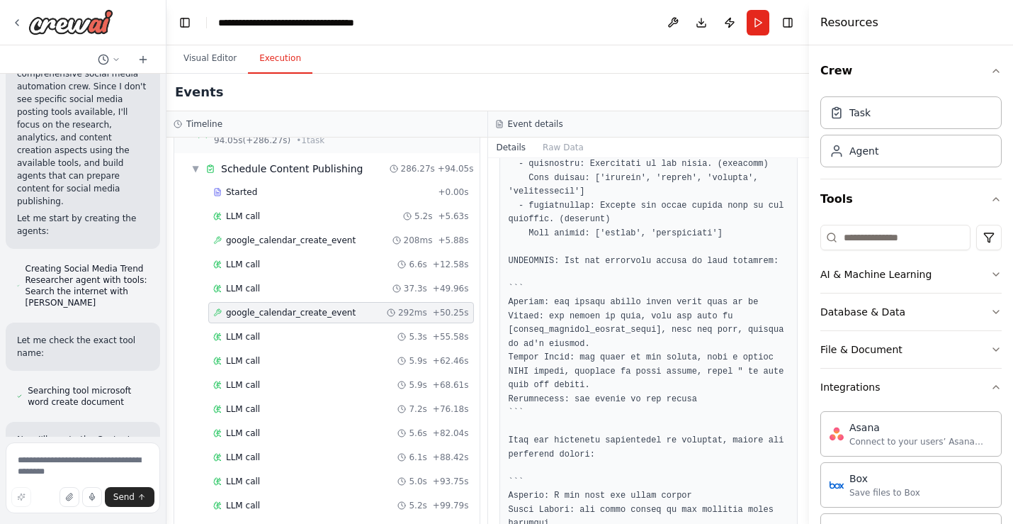
scroll to position [1624, 0]
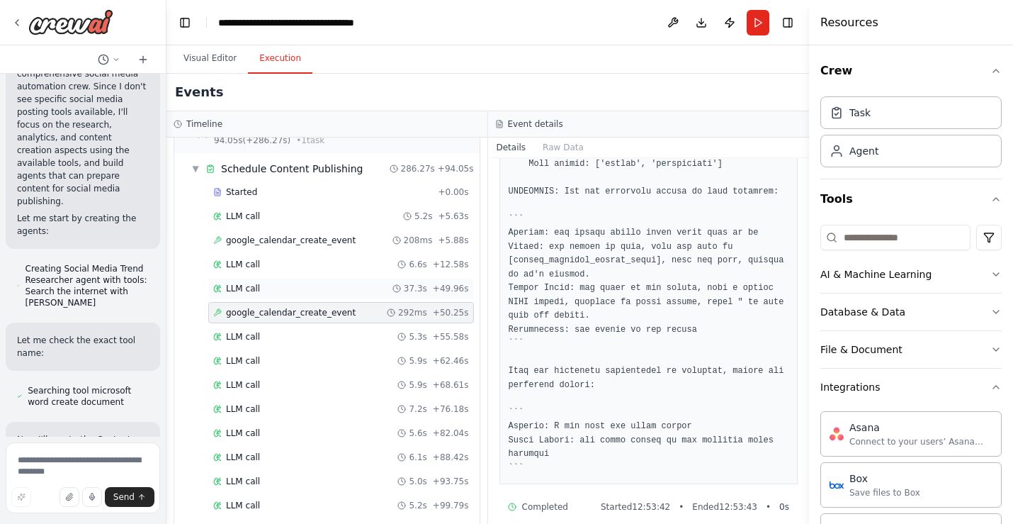
click at [331, 293] on div "LLM call 37.3s + 49.96s" at bounding box center [341, 288] width 256 height 11
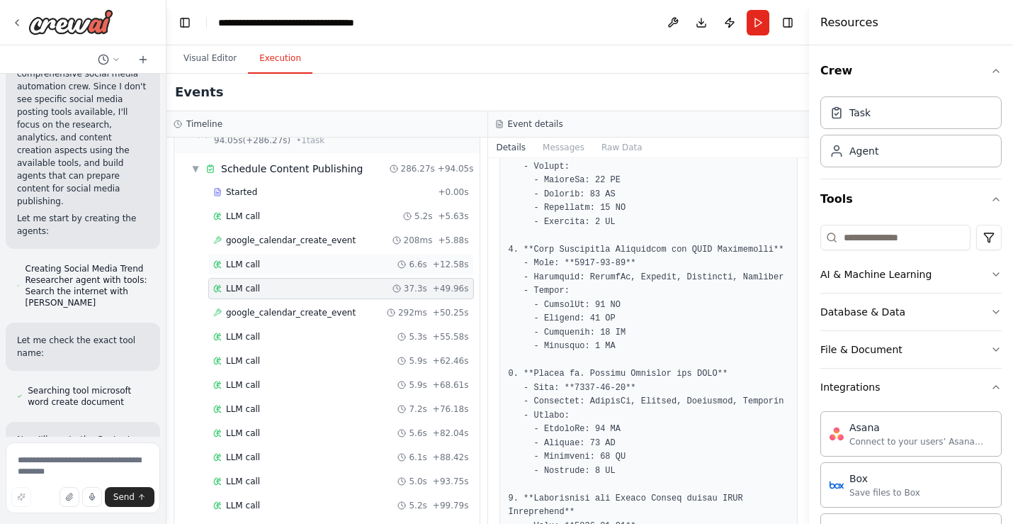
scroll to position [987, 0]
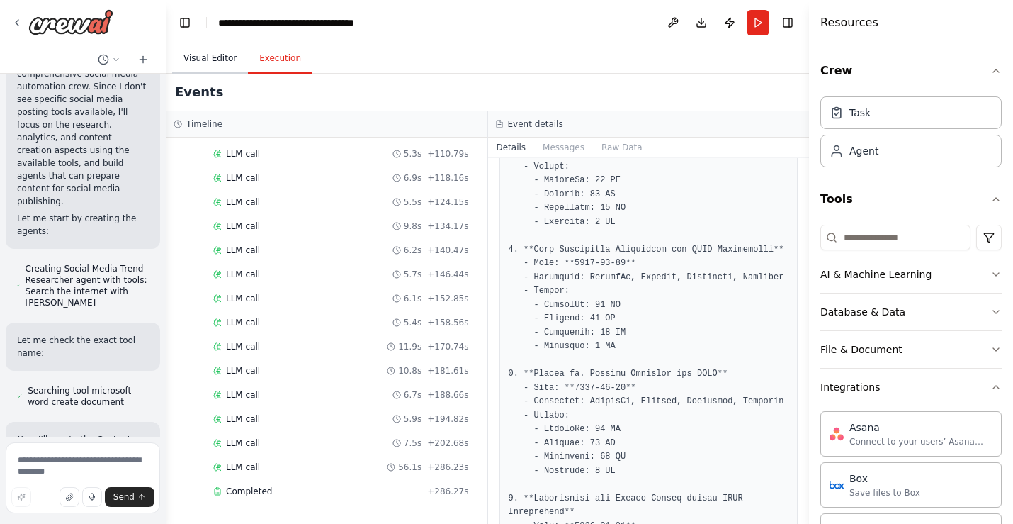
click at [208, 57] on button "Visual Editor" at bounding box center [210, 59] width 76 height 30
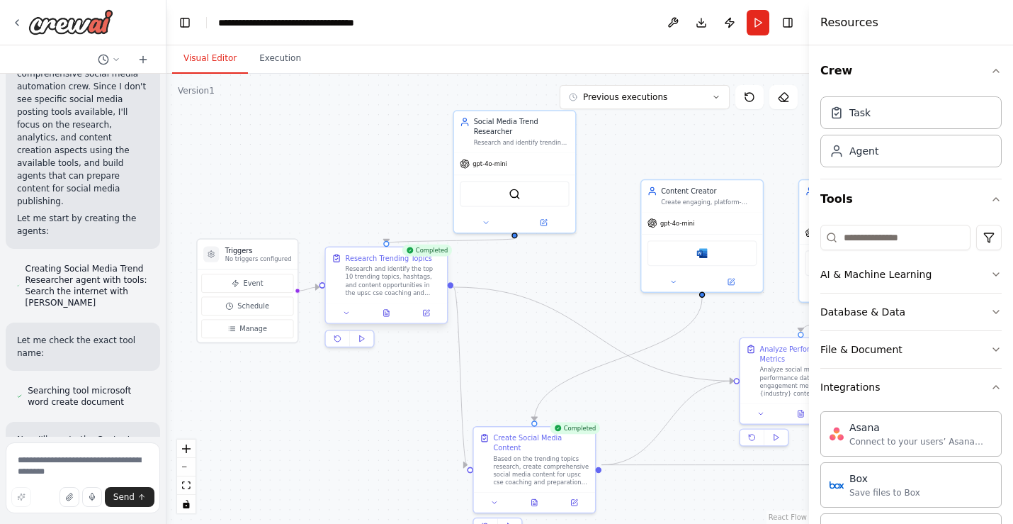
click at [366, 279] on div "Research and identify the top 10 trending topics, hashtags, and content opportu…" at bounding box center [394, 281] width 96 height 32
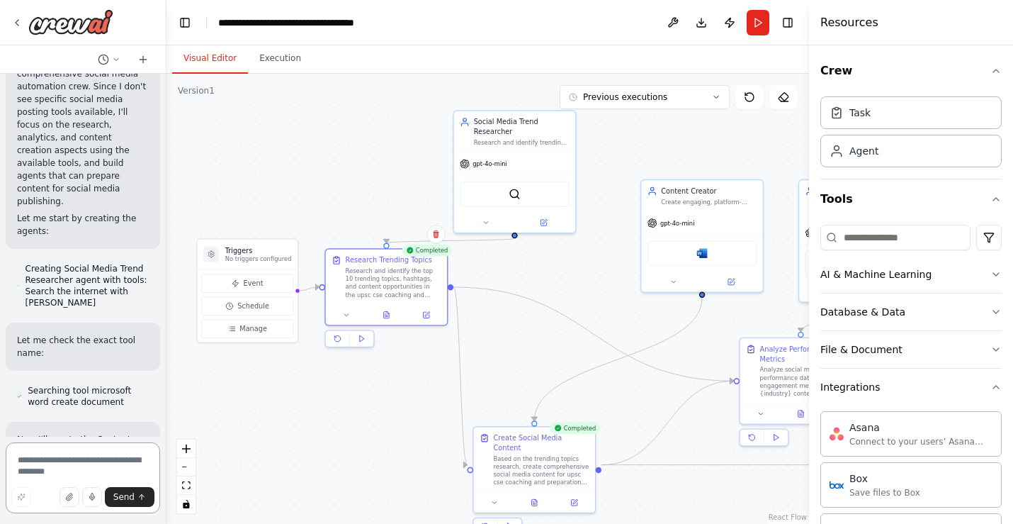
click at [58, 457] on textarea at bounding box center [83, 477] width 154 height 71
type textarea "*"
type textarea "**********"
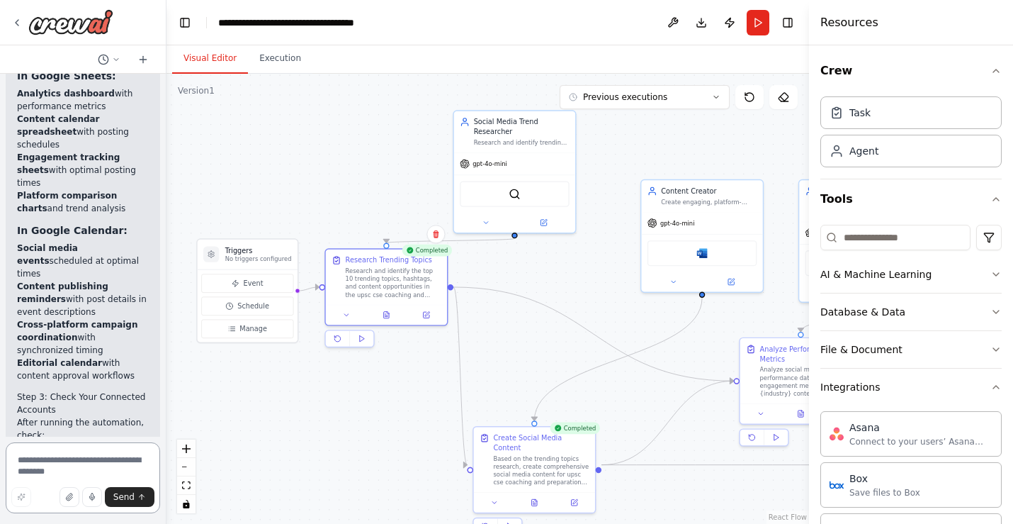
scroll to position [4089, 0]
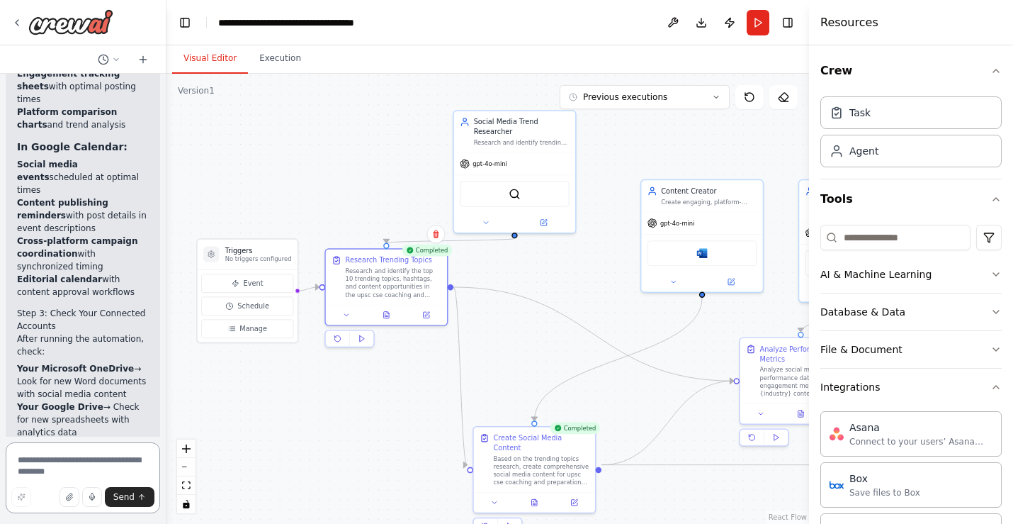
click at [89, 459] on textarea at bounding box center [83, 477] width 154 height 71
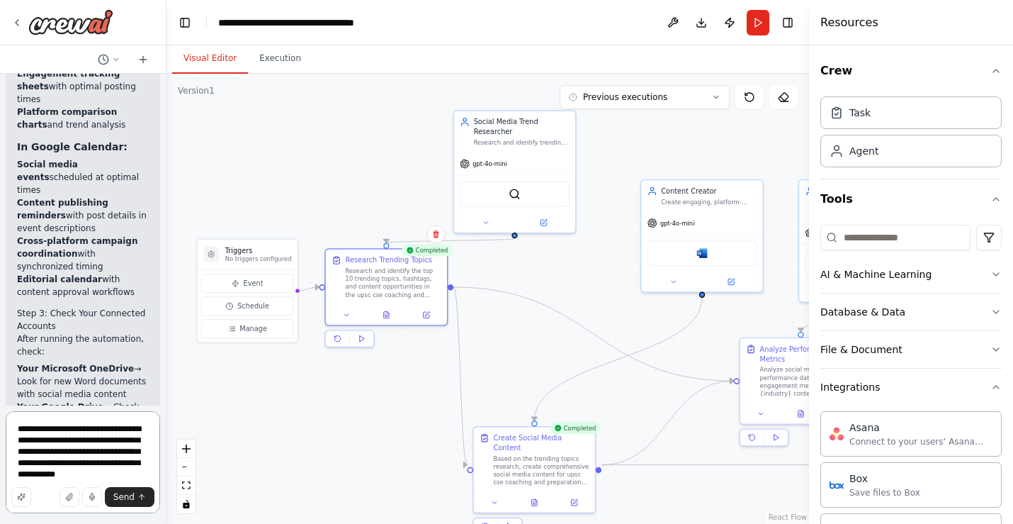
type textarea "**********"
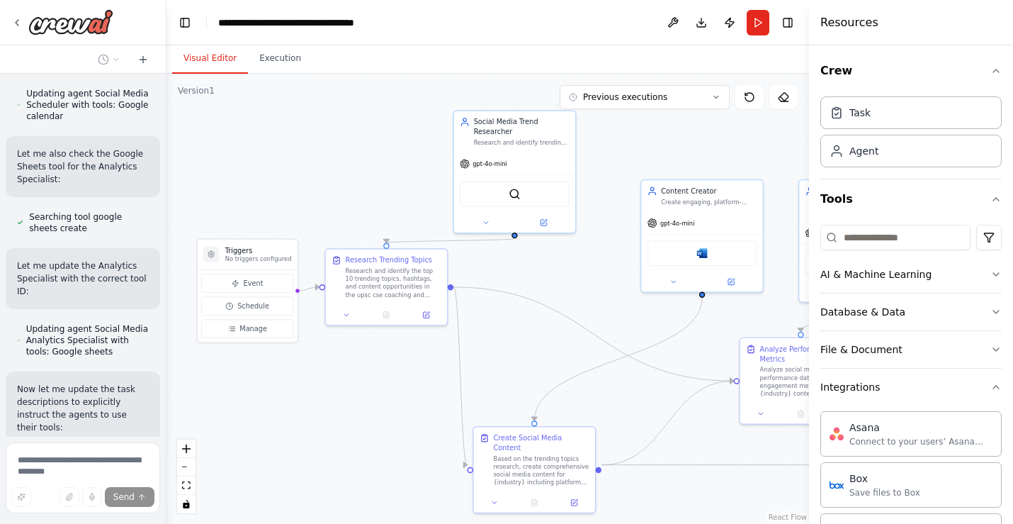
scroll to position [5489, 0]
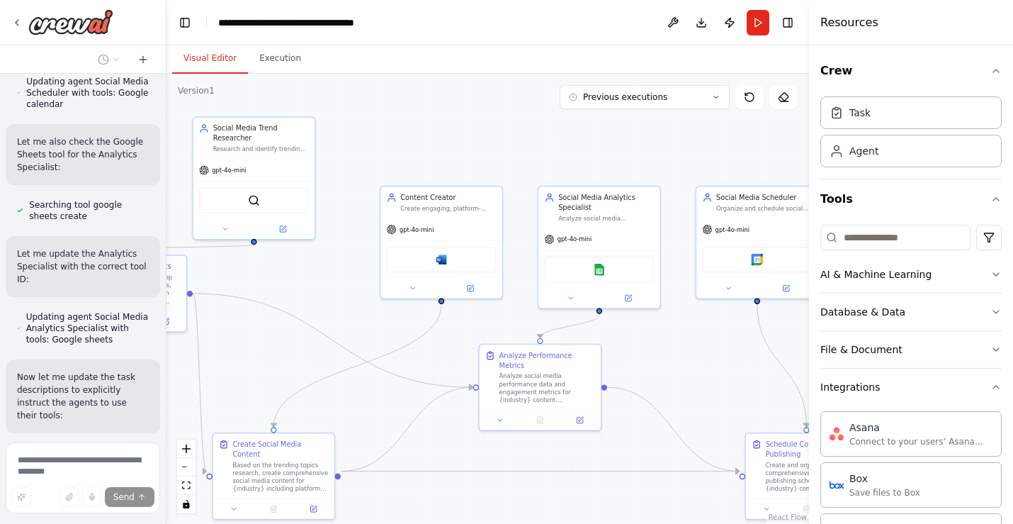
drag, startPoint x: 560, startPoint y: 343, endPoint x: 299, endPoint y: 349, distance: 260.9
click at [298, 349] on div ".deletable-edge-delete-btn { width: 20px; height: 20px; border: 0px solid #ffff…" at bounding box center [488, 299] width 643 height 450
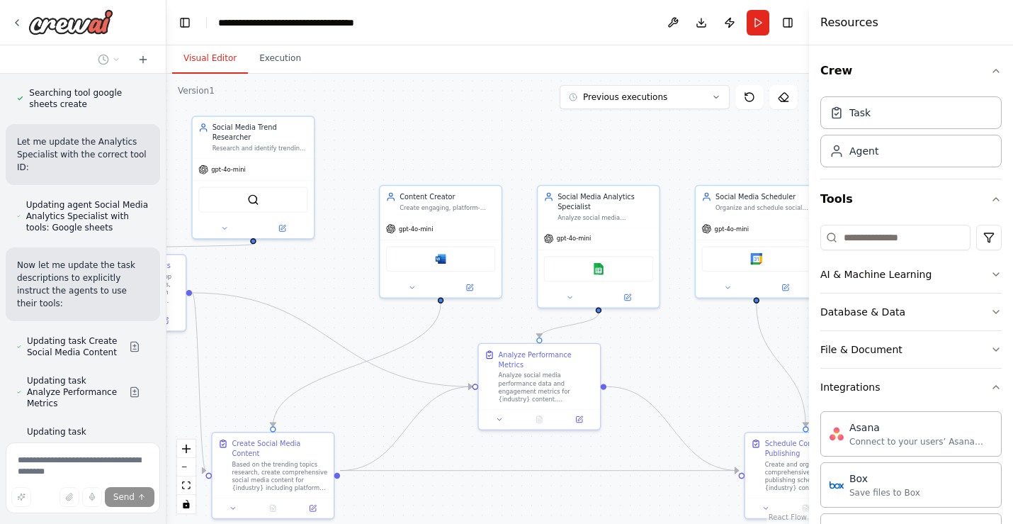
scroll to position [5675, 0]
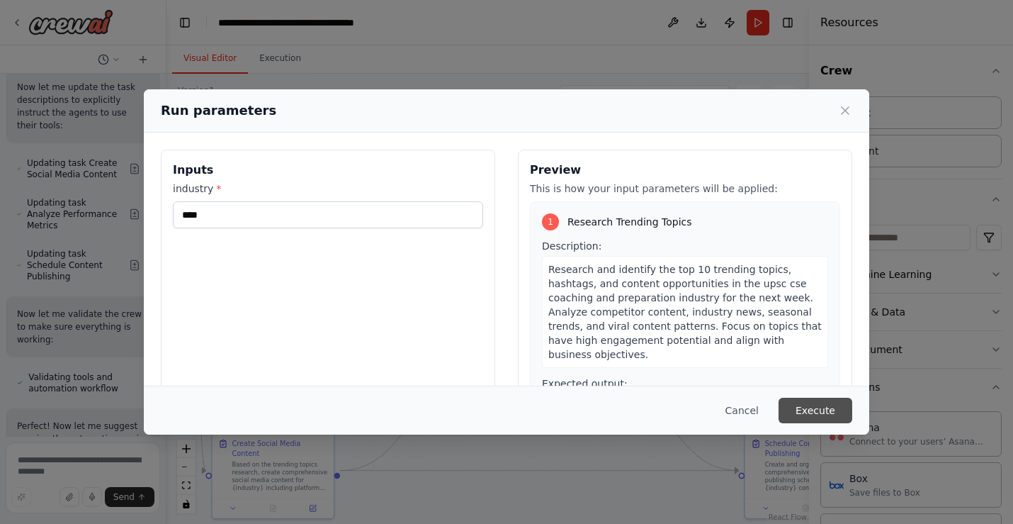
click at [814, 415] on button "Execute" at bounding box center [816, 411] width 74 height 26
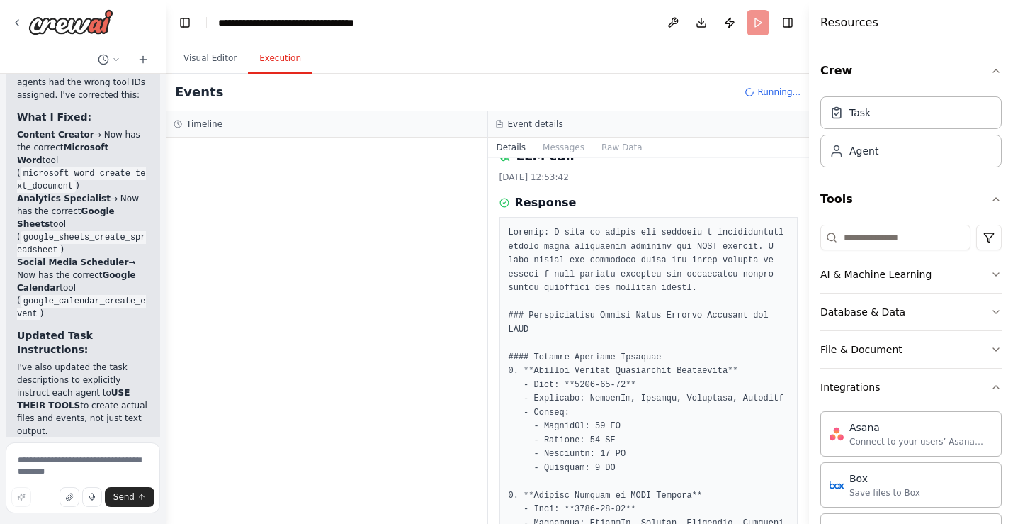
scroll to position [0, 0]
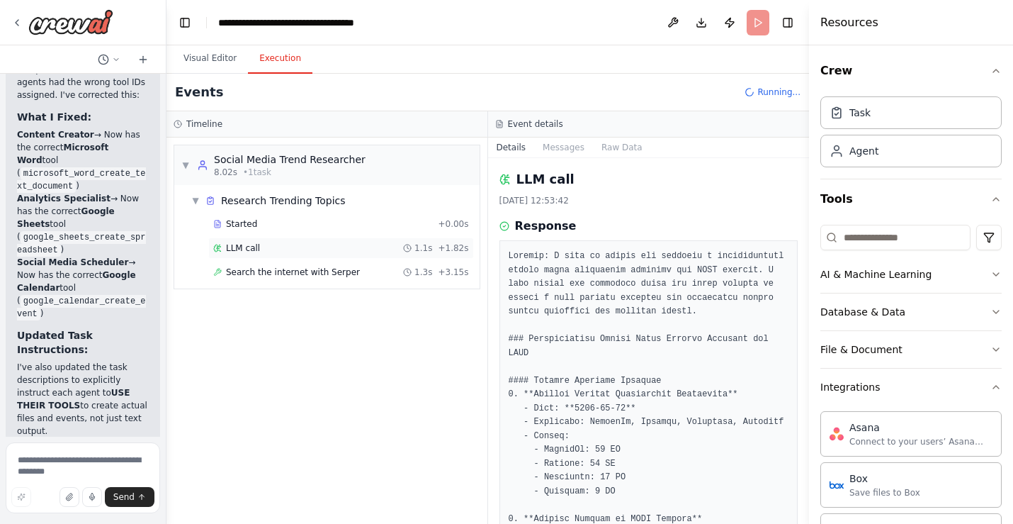
click at [275, 249] on div "LLM call 1.1s + 1.82s" at bounding box center [341, 247] width 256 height 11
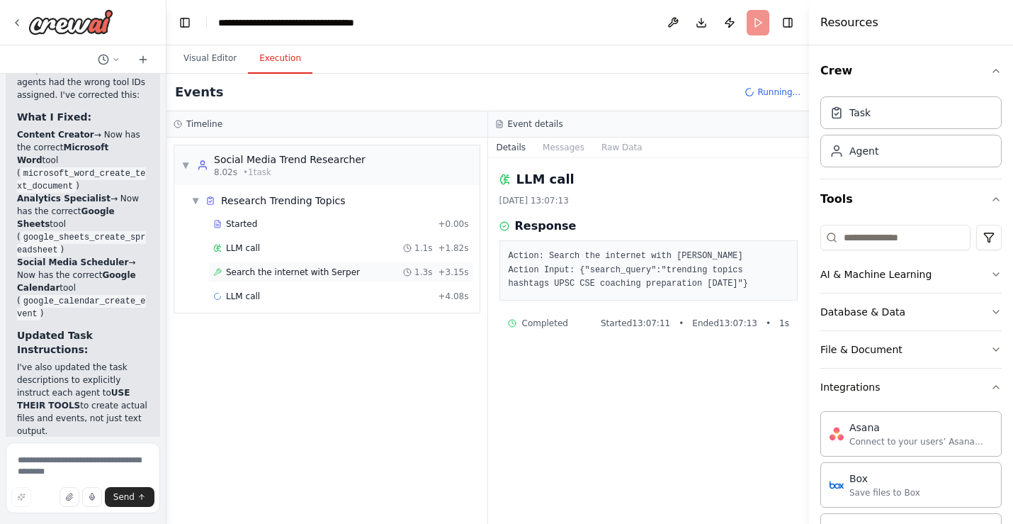
click at [277, 274] on span "Search the internet with Serper" at bounding box center [293, 271] width 134 height 11
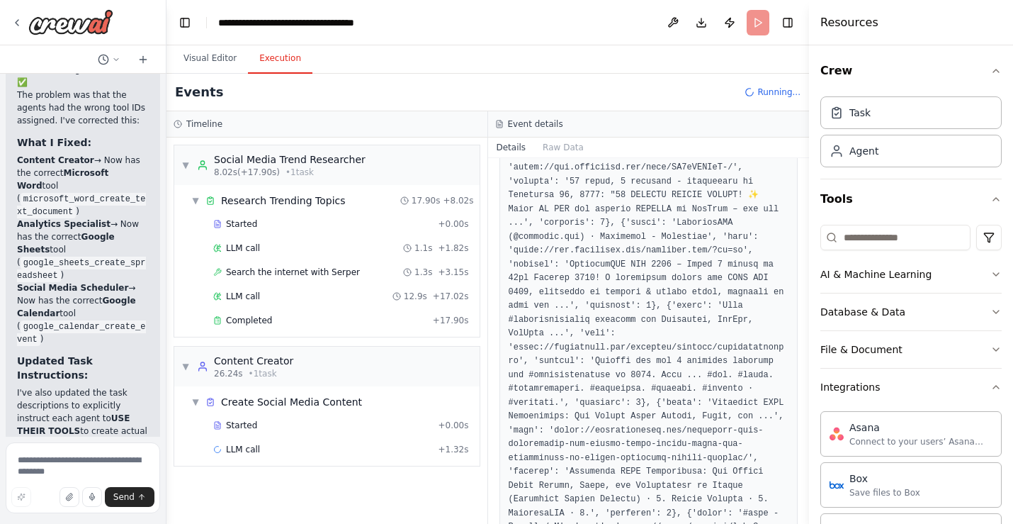
scroll to position [6220, 0]
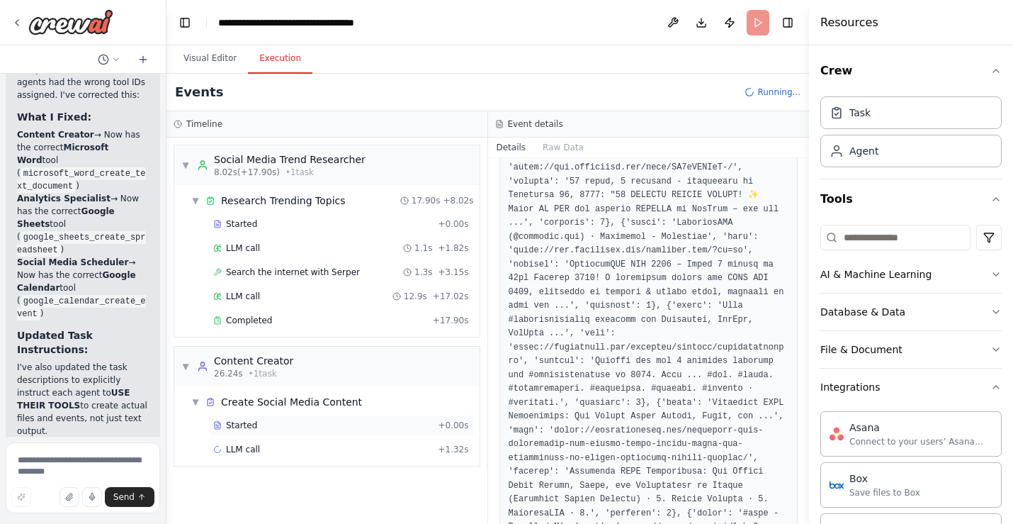
click at [283, 422] on div "Started" at bounding box center [322, 425] width 219 height 11
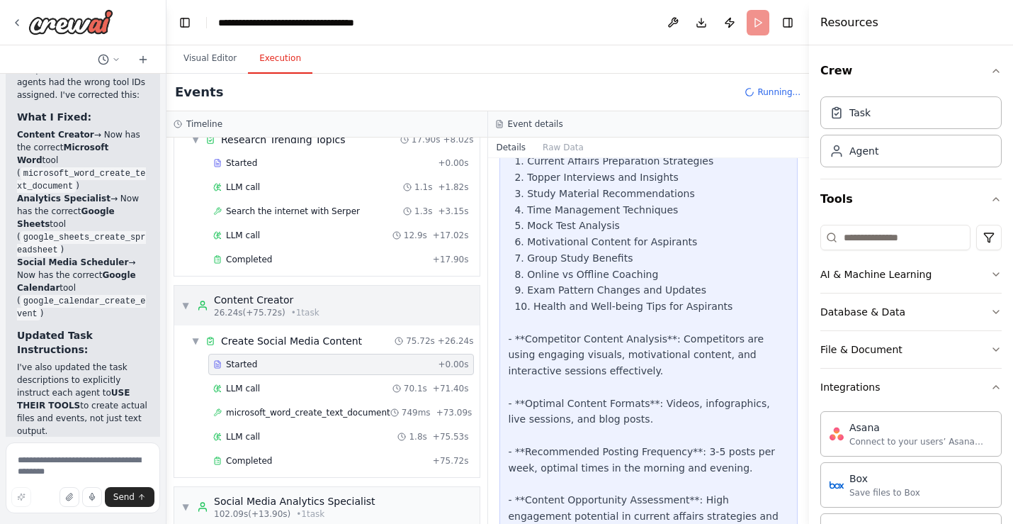
scroll to position [62, 0]
click at [354, 386] on div "LLM call 70.1s + 71.40s" at bounding box center [341, 386] width 256 height 11
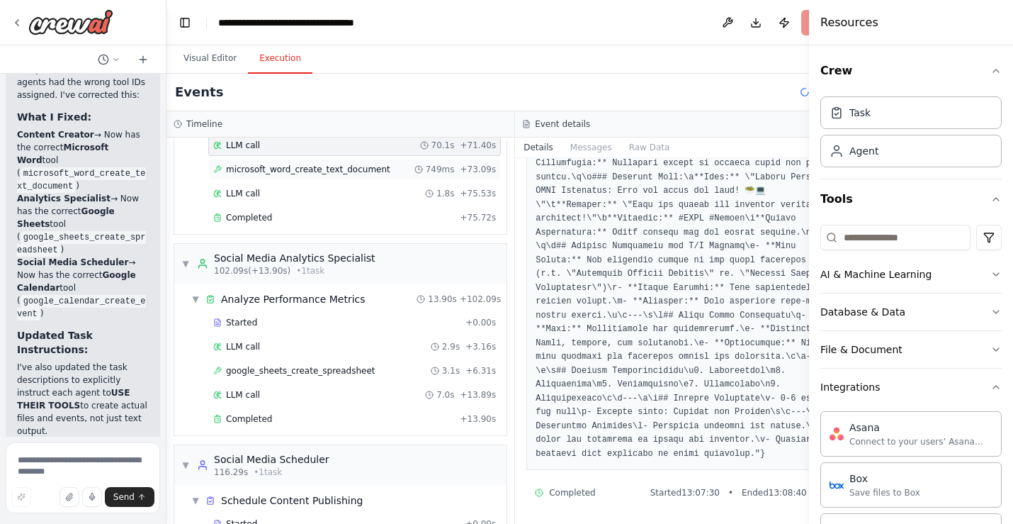
scroll to position [361, 0]
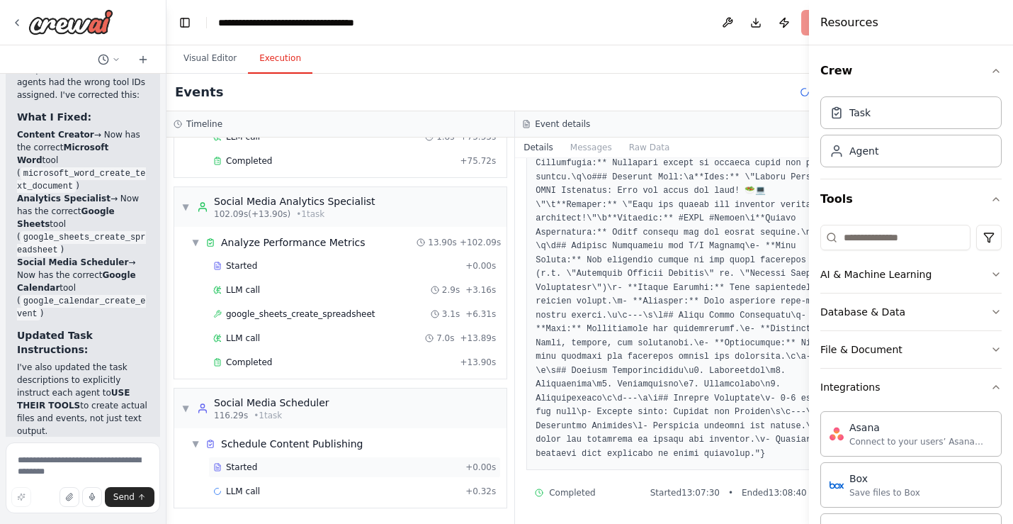
click at [264, 467] on div "Started" at bounding box center [336, 466] width 247 height 11
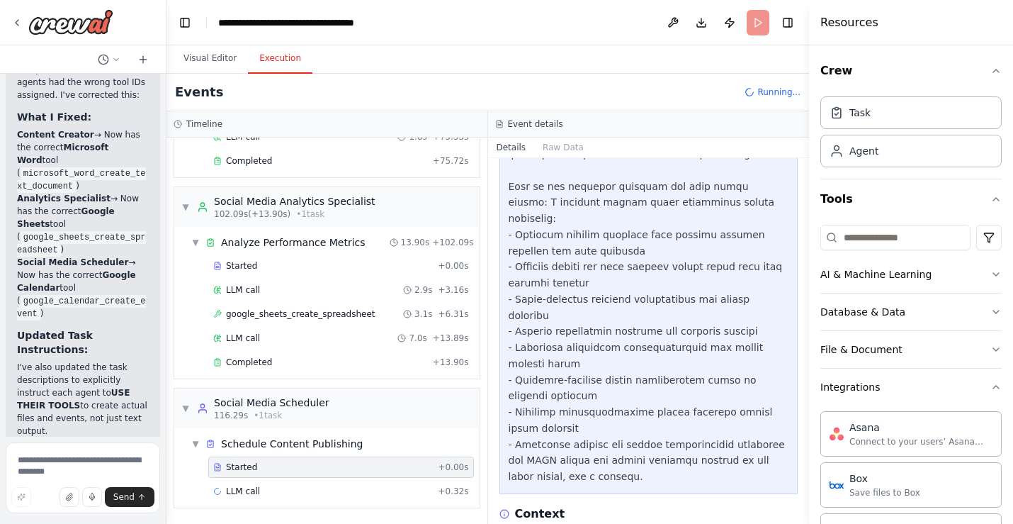
scroll to position [518, 0]
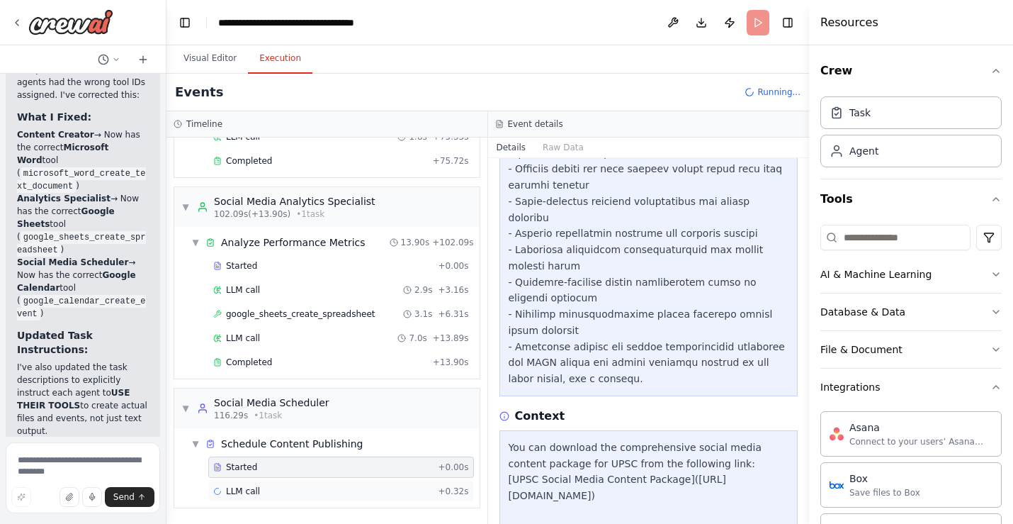
click at [279, 486] on div "LLM call + 0.32s" at bounding box center [341, 490] width 256 height 11
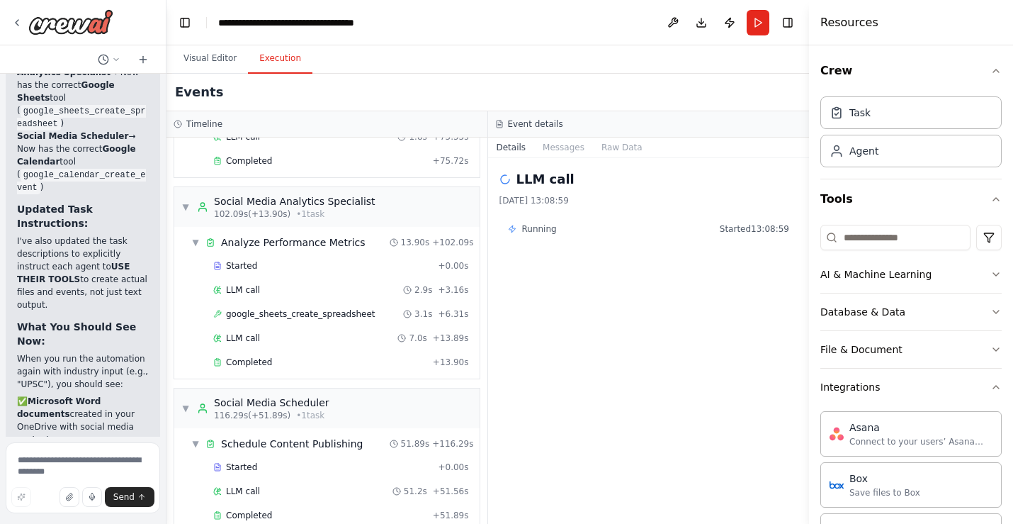
scroll to position [385, 0]
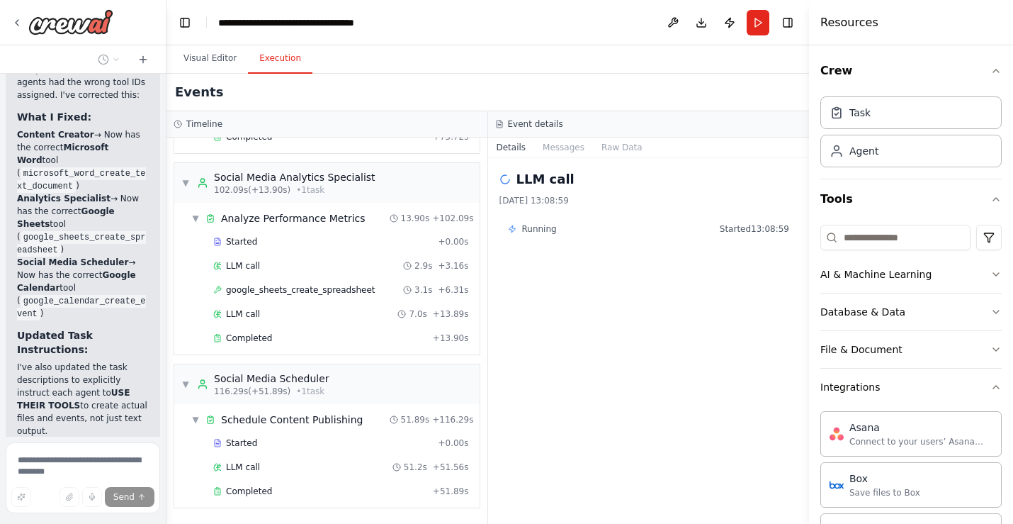
scroll to position [6276, 0]
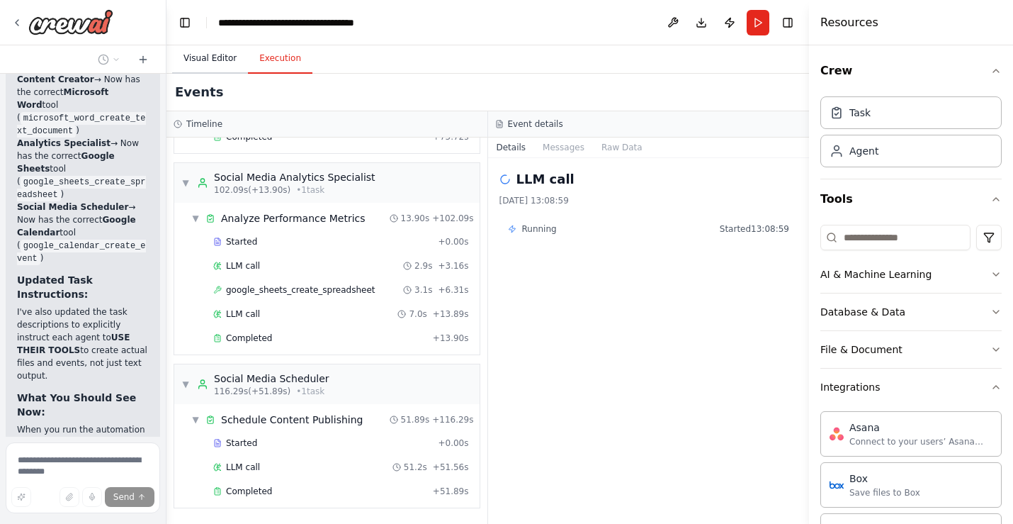
click at [219, 60] on button "Visual Editor" at bounding box center [210, 59] width 76 height 30
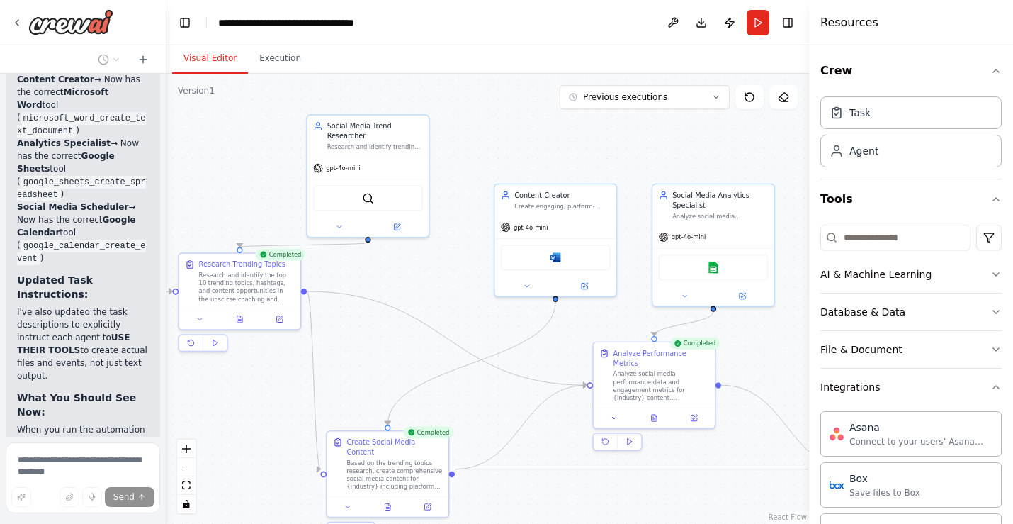
drag, startPoint x: 327, startPoint y: 297, endPoint x: 442, endPoint y: 296, distance: 114.8
click at [442, 296] on div ".deletable-edge-delete-btn { width: 20px; height: 20px; border: 0px solid #ffff…" at bounding box center [488, 299] width 643 height 450
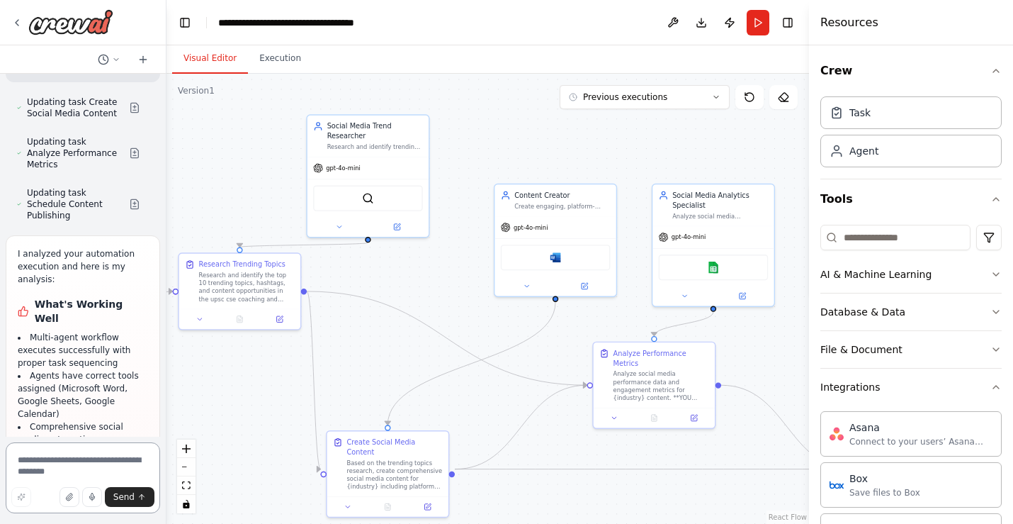
scroll to position [7081, 0]
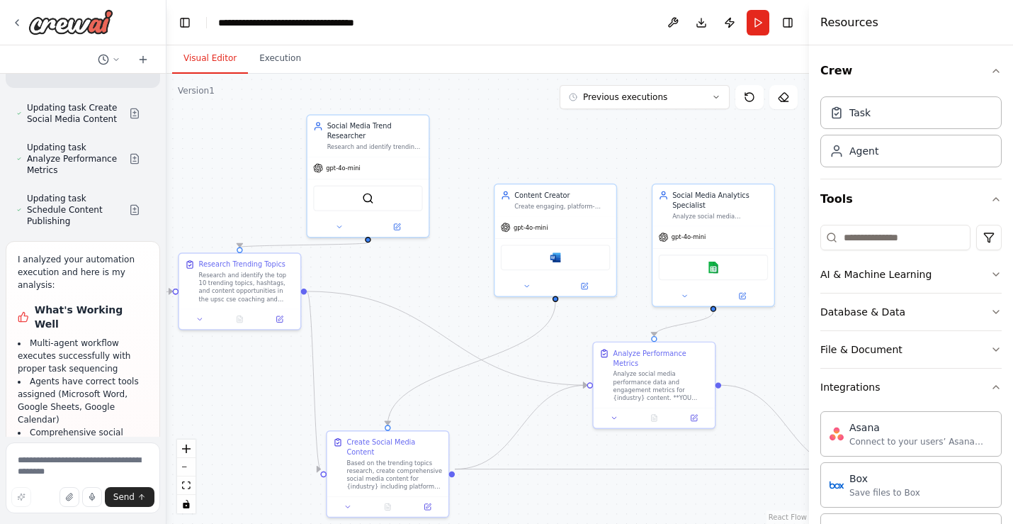
drag, startPoint x: 112, startPoint y: 130, endPoint x: 36, endPoint y: 118, distance: 76.8
copy h1 "Areas for Improvements"
click at [85, 463] on textarea at bounding box center [83, 477] width 154 height 71
paste textarea "**********"
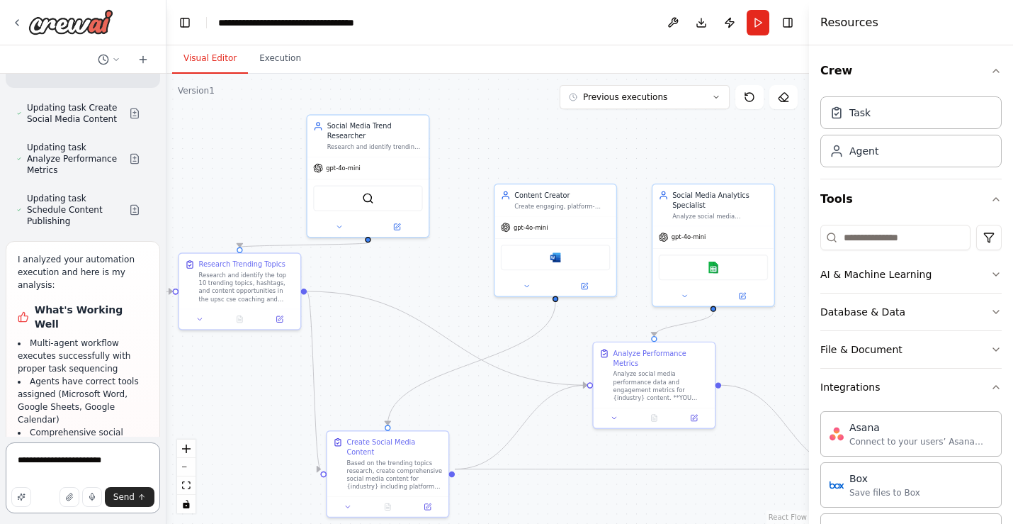
type textarea "**********"
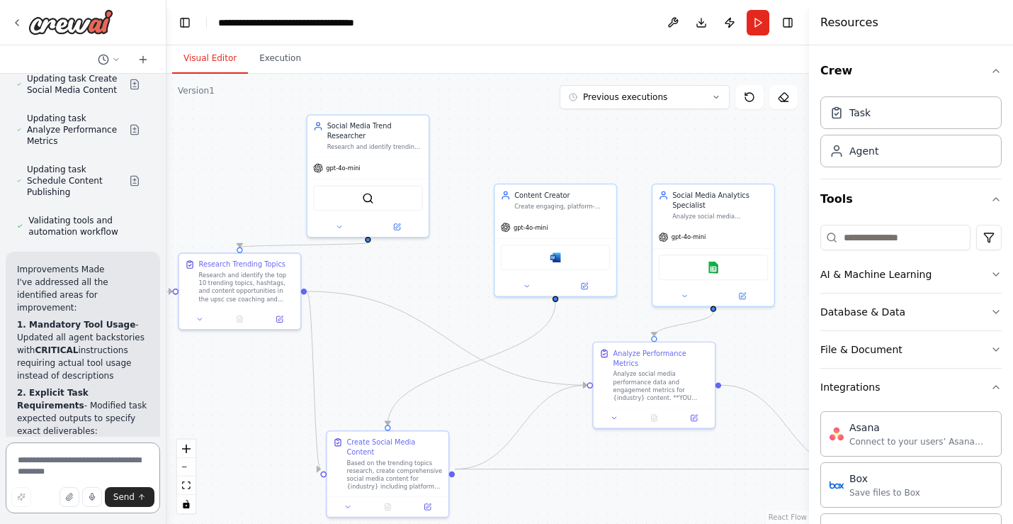
scroll to position [8403, 0]
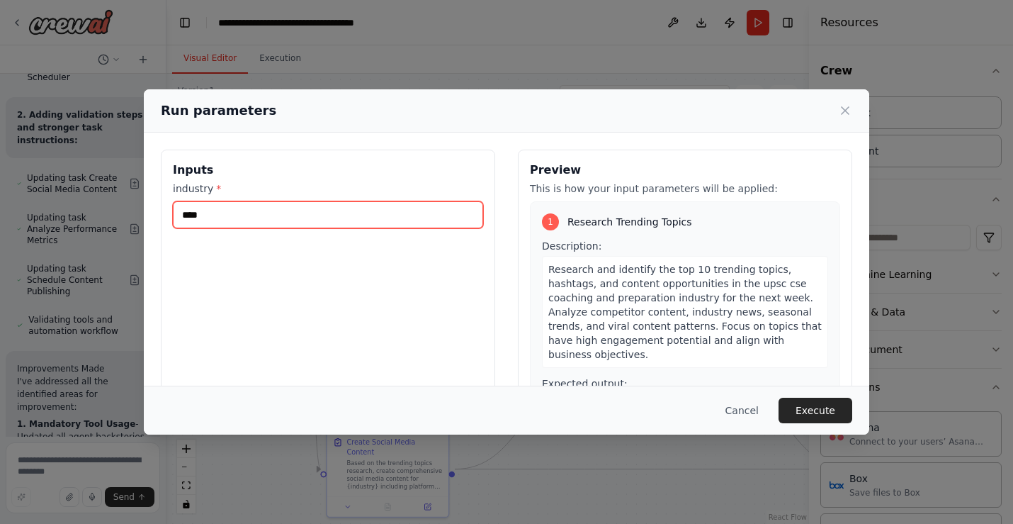
click at [269, 214] on input "****" at bounding box center [328, 214] width 310 height 27
type input "**********"
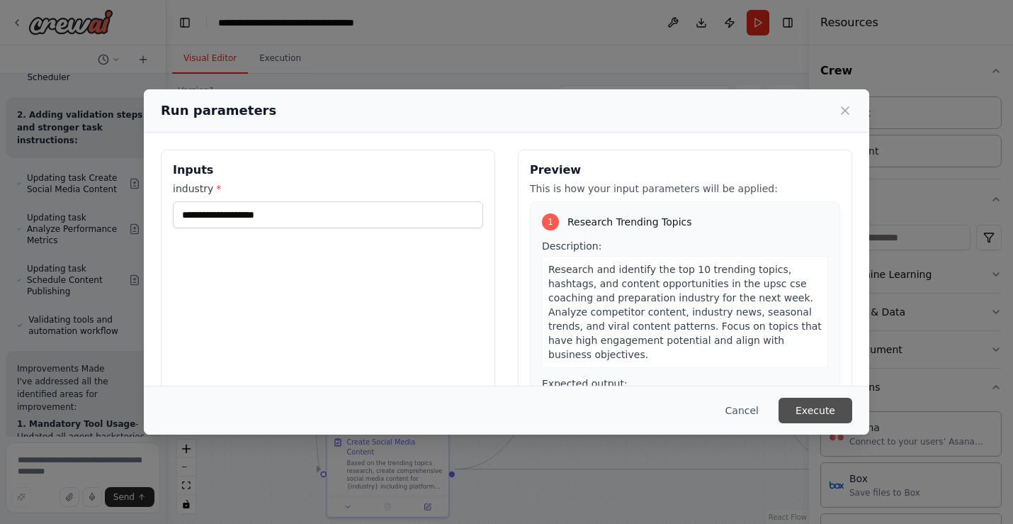
click at [811, 415] on button "Execute" at bounding box center [816, 411] width 74 height 26
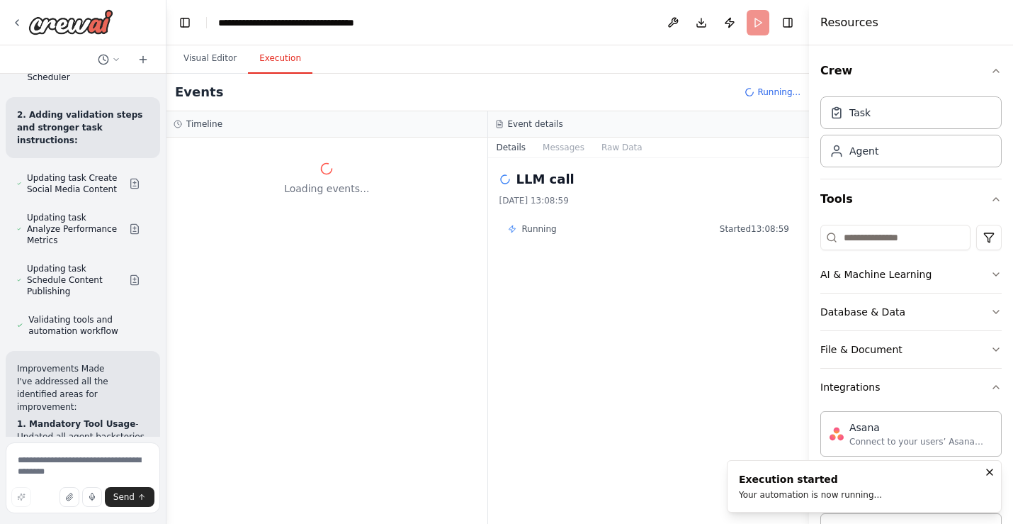
scroll to position [0, 0]
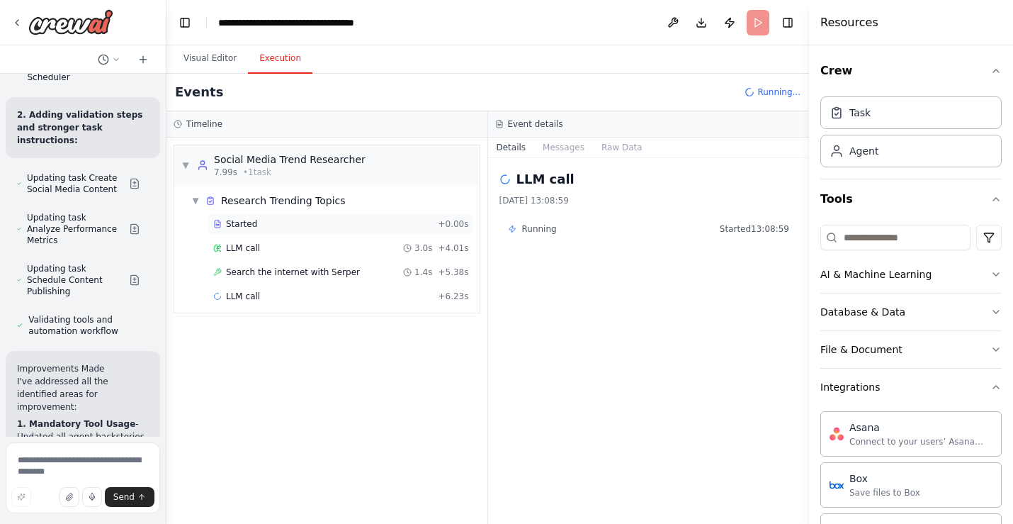
click at [259, 222] on div "Started" at bounding box center [322, 223] width 219 height 11
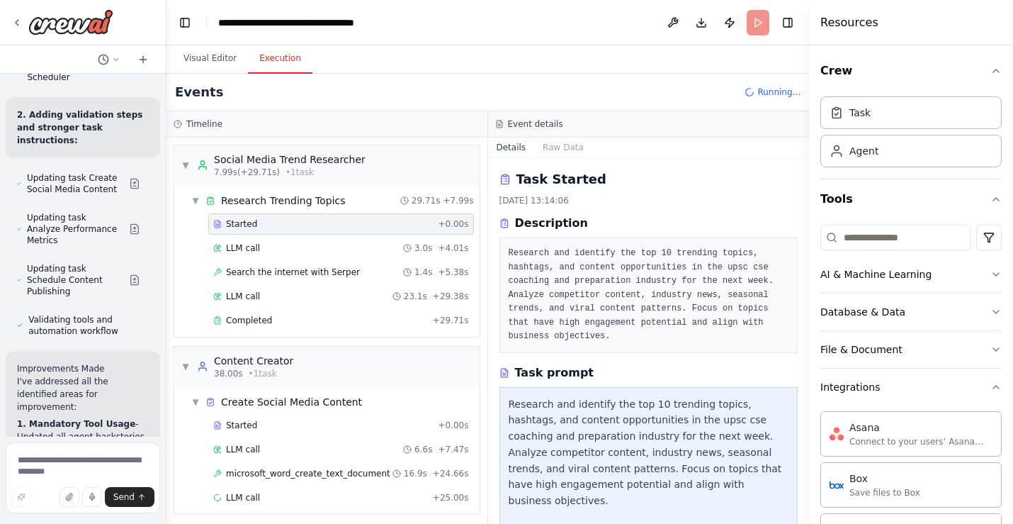
scroll to position [6, 0]
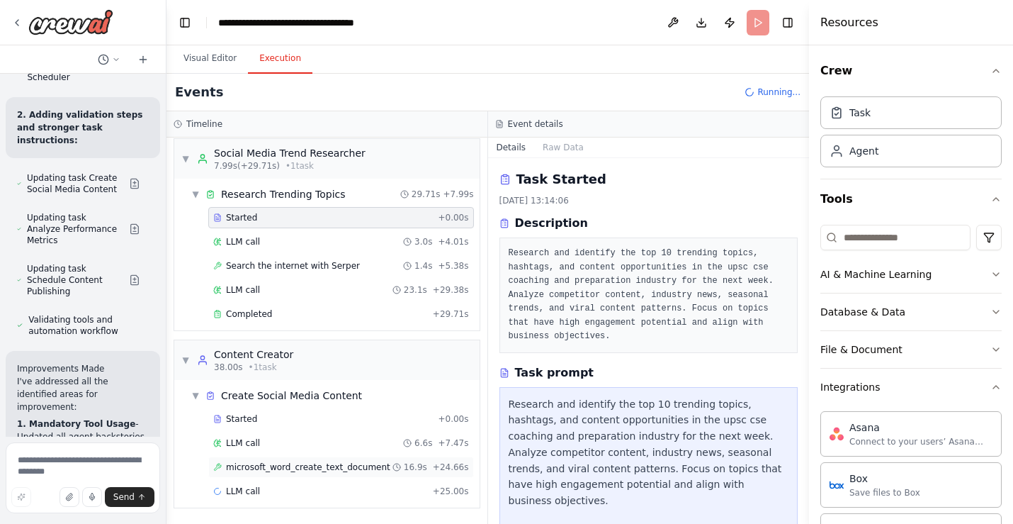
click at [329, 464] on span "microsoft_word_create_text_document" at bounding box center [308, 466] width 164 height 11
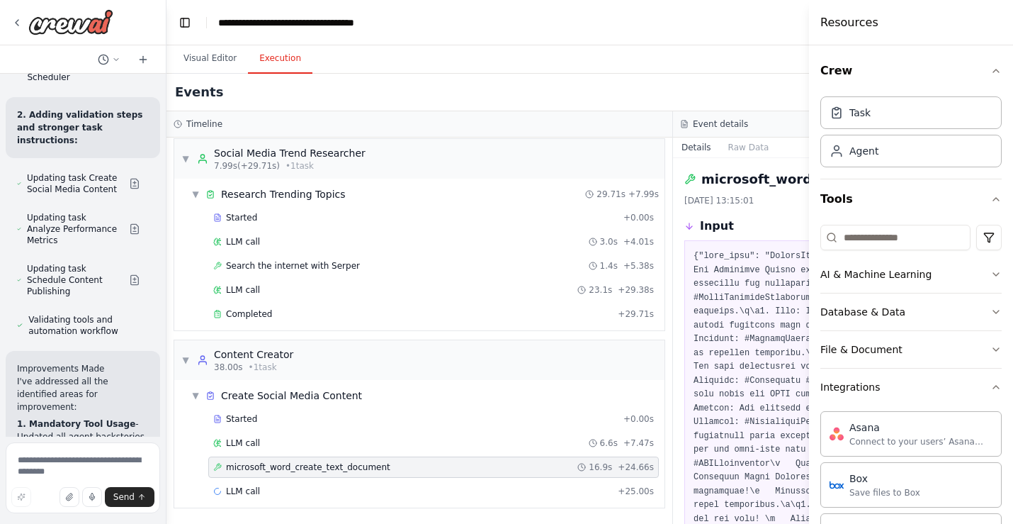
click at [678, 325] on div "microsoft_word_create_text_document [DATE] 13:15:01 Input Output Completed Star…" at bounding box center [926, 341] width 507 height 366
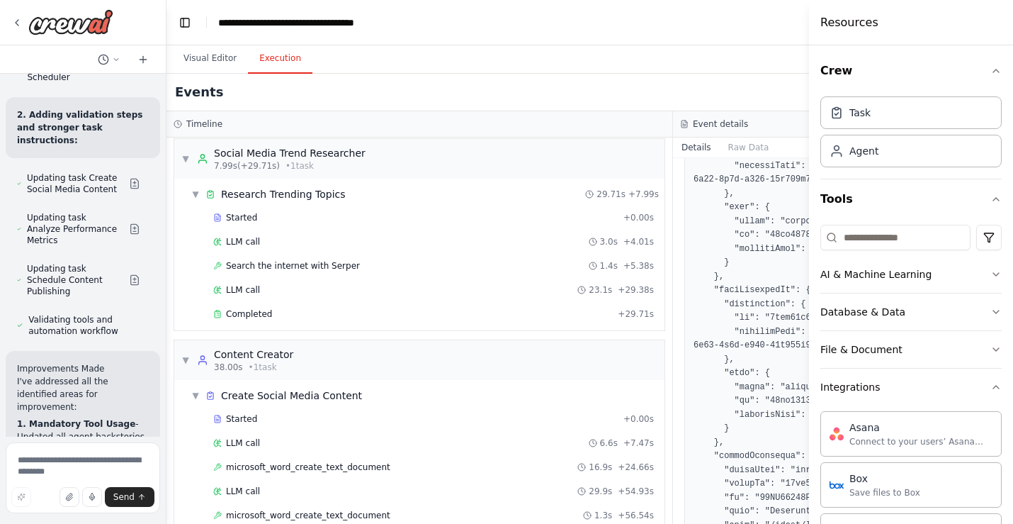
scroll to position [987, 0]
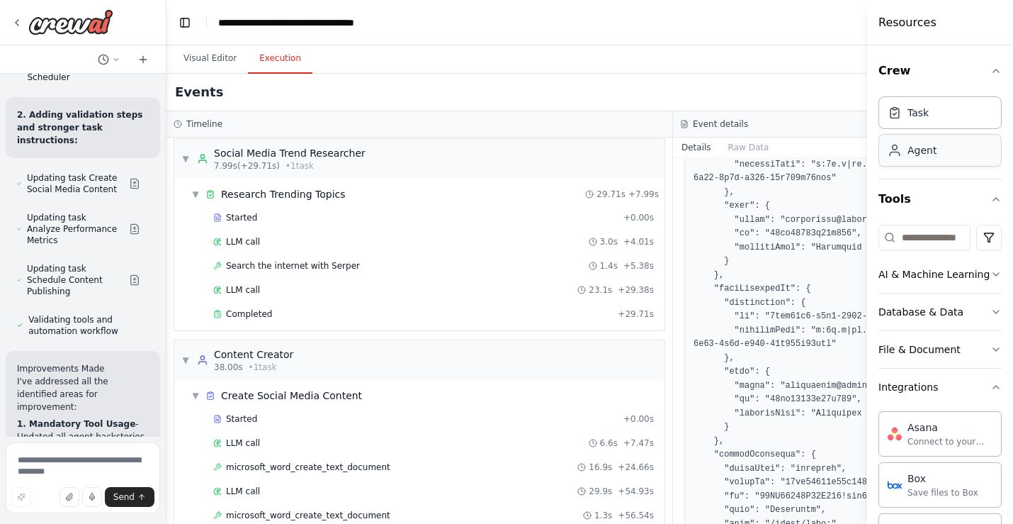
drag, startPoint x: 811, startPoint y: 103, endPoint x: 955, endPoint y: 136, distance: 148.2
click at [847, 136] on div "Resources Crew Task Agent Tools AI & Machine Learning Database & Data File & Do…" at bounding box center [940, 262] width 146 height 524
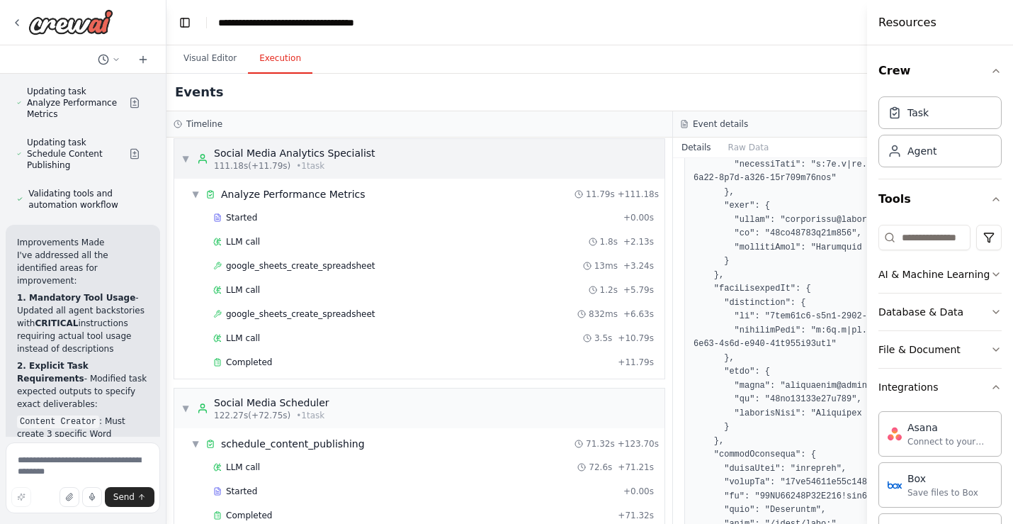
scroll to position [0, 0]
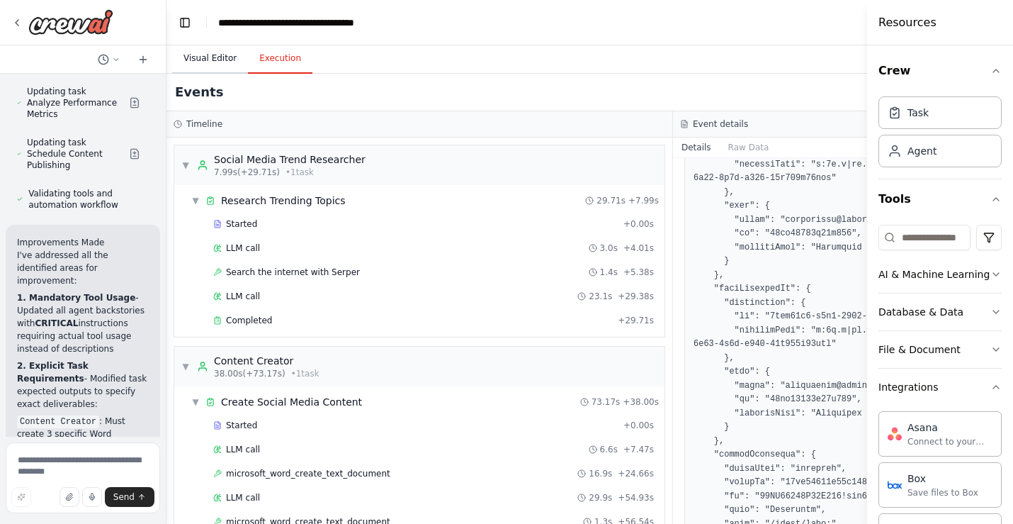
click at [201, 57] on button "Visual Editor" at bounding box center [210, 59] width 76 height 30
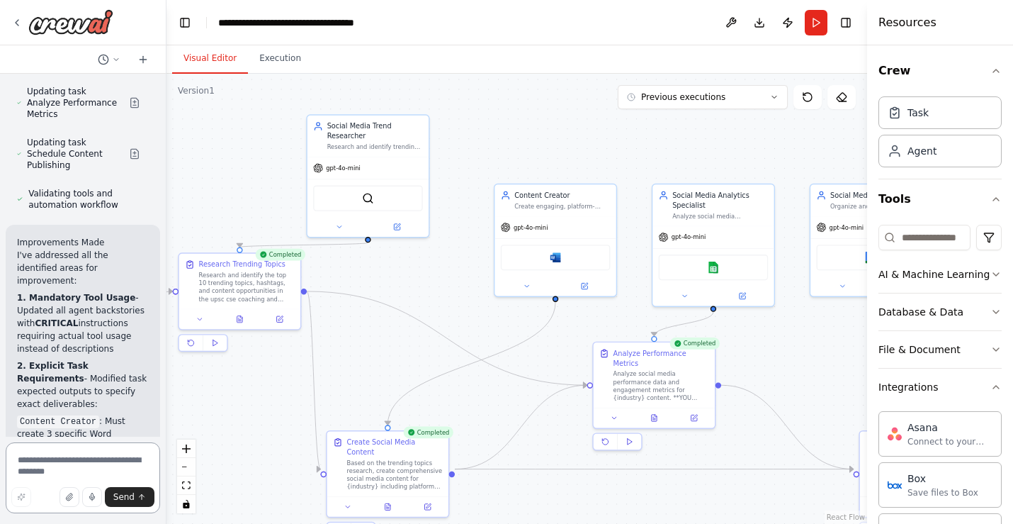
click at [81, 467] on textarea at bounding box center [83, 477] width 154 height 71
type textarea "**********"
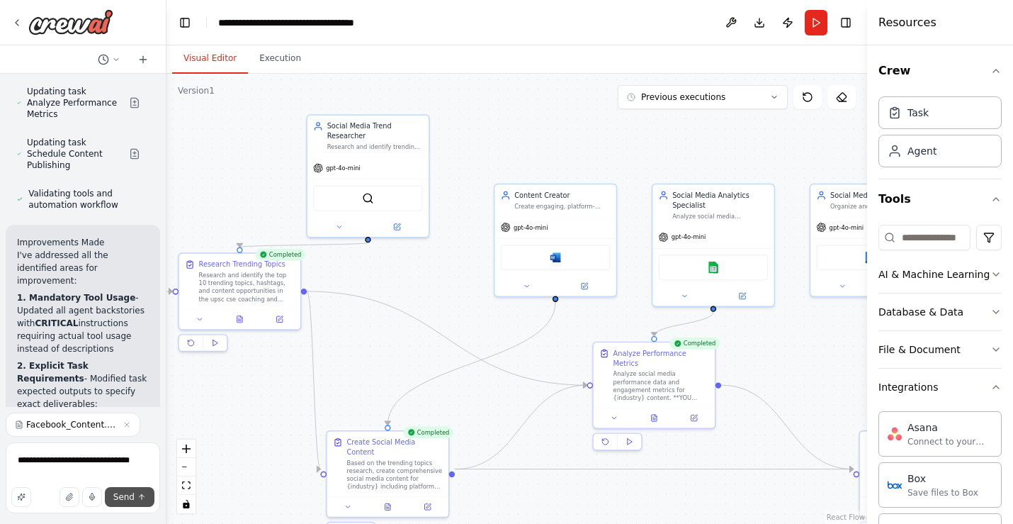
click at [120, 498] on span "Send" at bounding box center [123, 496] width 21 height 11
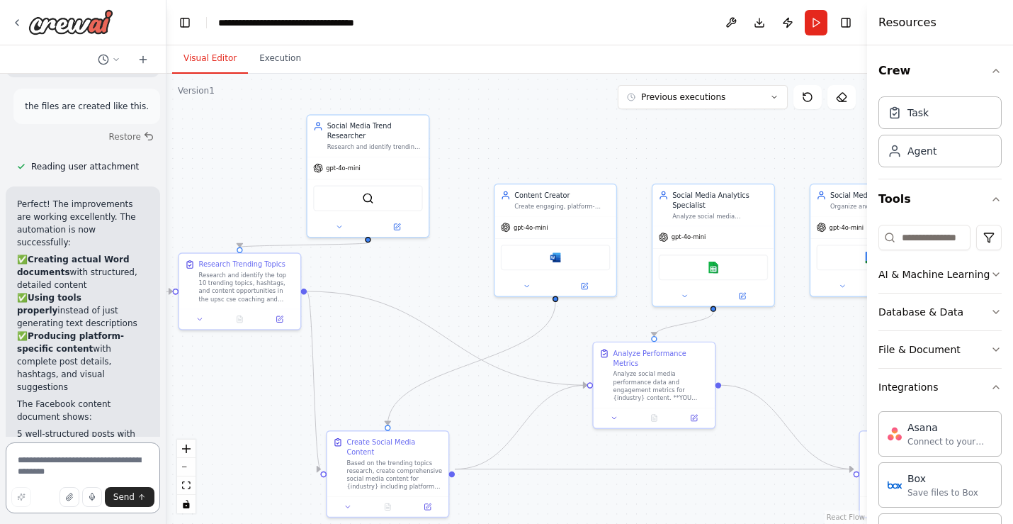
scroll to position [9152, 0]
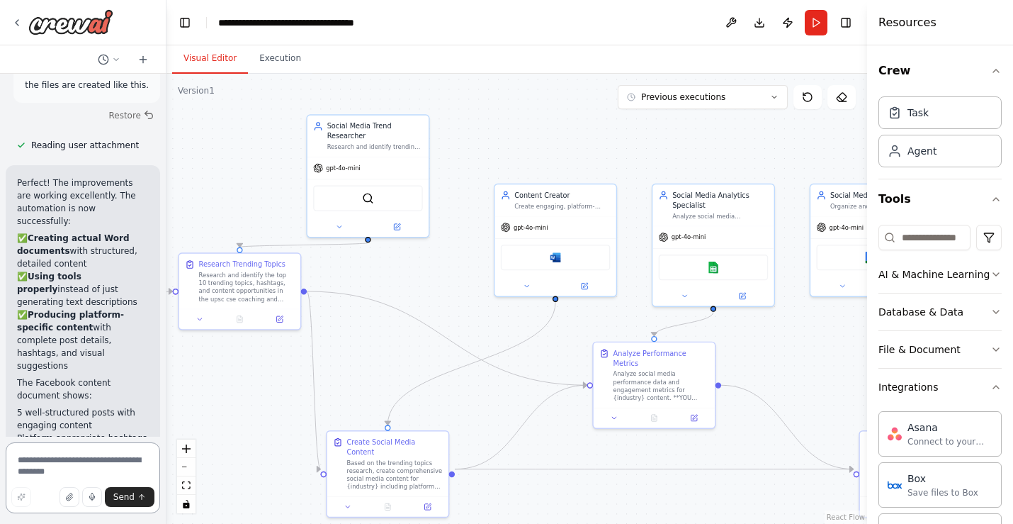
click at [77, 467] on textarea at bounding box center [83, 477] width 154 height 71
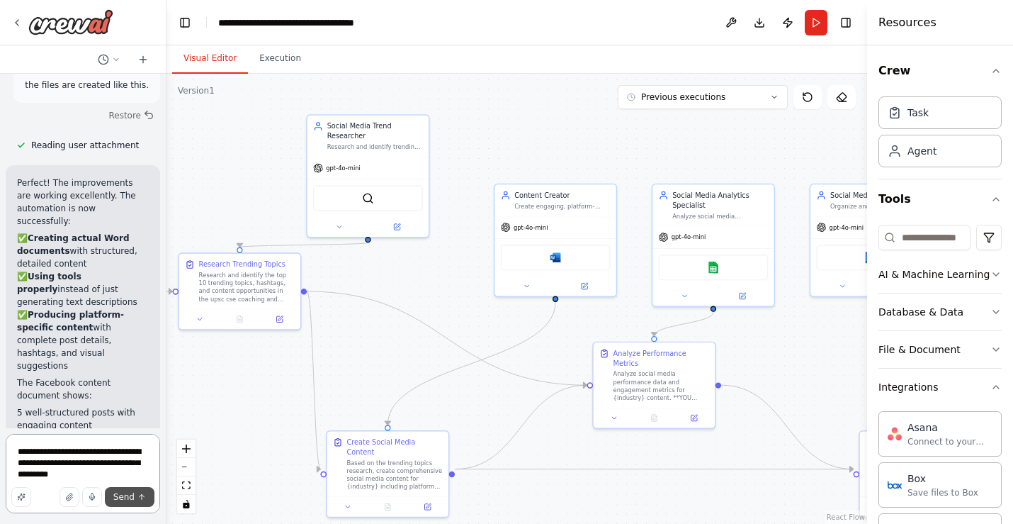
drag, startPoint x: 104, startPoint y: 464, endPoint x: 132, endPoint y: 490, distance: 37.6
click at [106, 468] on textarea "**********" at bounding box center [83, 473] width 154 height 79
click at [131, 473] on textarea "**********" at bounding box center [83, 473] width 154 height 79
paste textarea "**********"
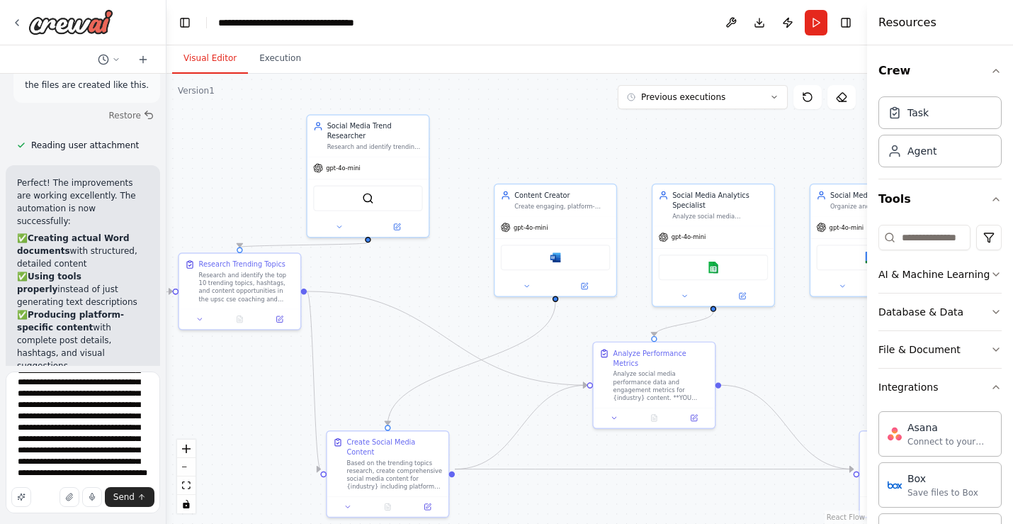
scroll to position [75, 0]
paste textarea "**********"
drag, startPoint x: 99, startPoint y: 473, endPoint x: 133, endPoint y: 461, distance: 35.9
click at [133, 461] on textarea "**********" at bounding box center [83, 442] width 154 height 142
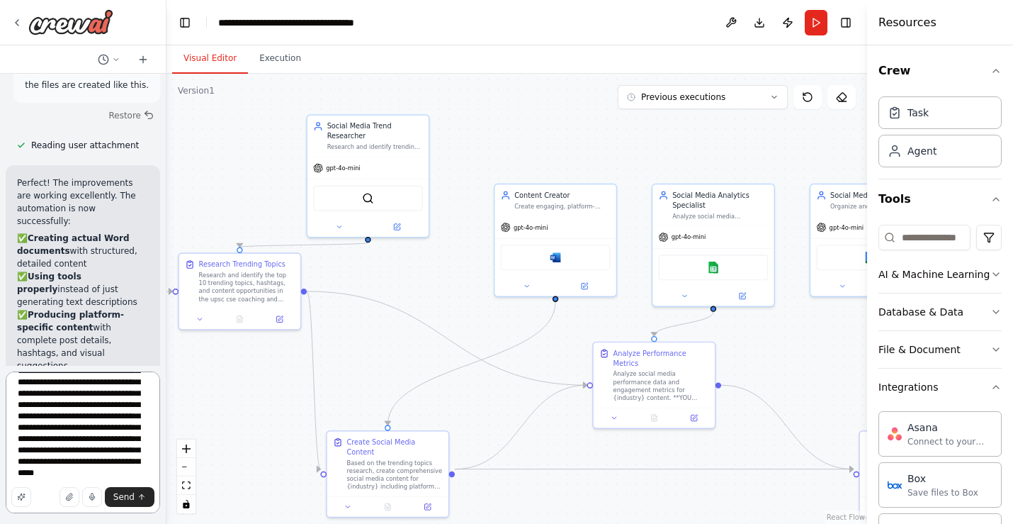
scroll to position [98, 0]
type textarea "**********"
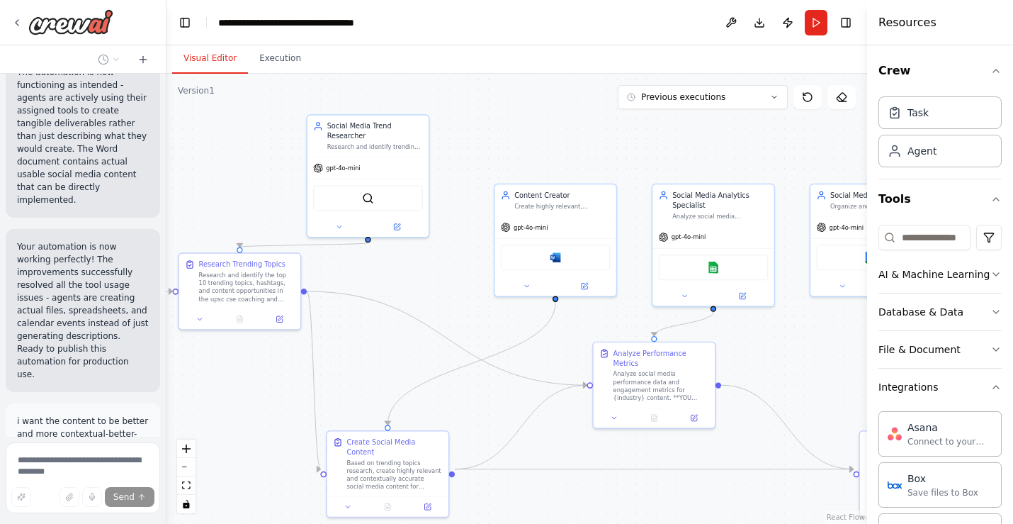
scroll to position [9668, 0]
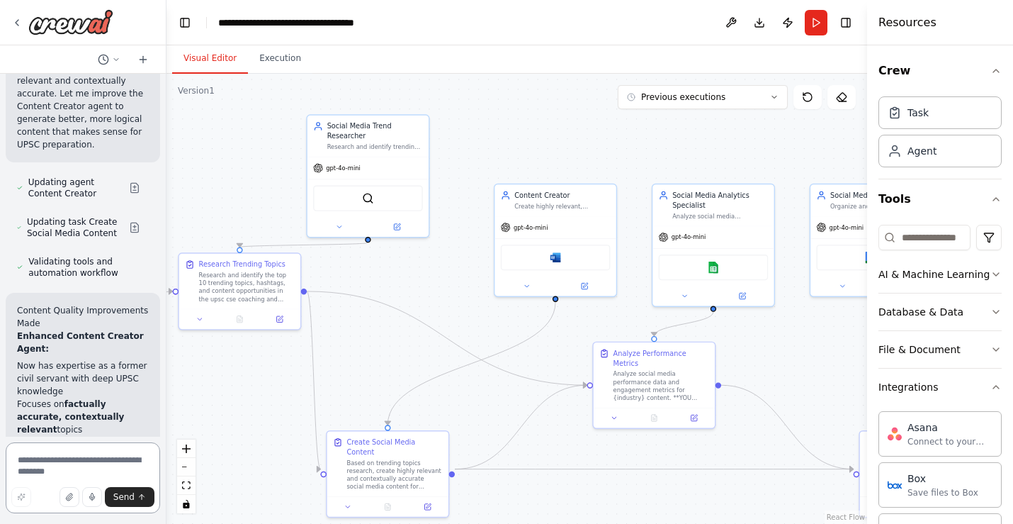
scroll to position [10351, 0]
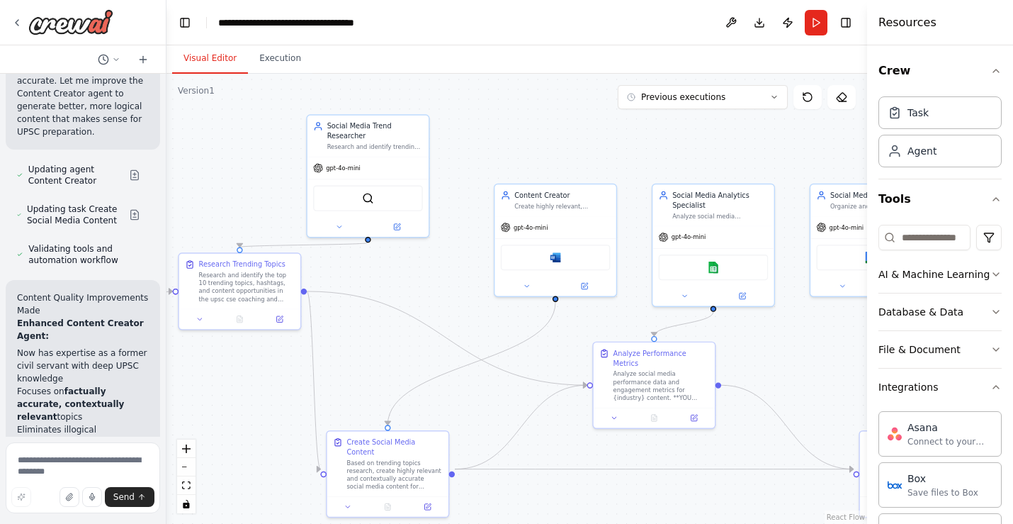
click at [94, 458] on textarea at bounding box center [83, 477] width 154 height 71
type textarea "**********"
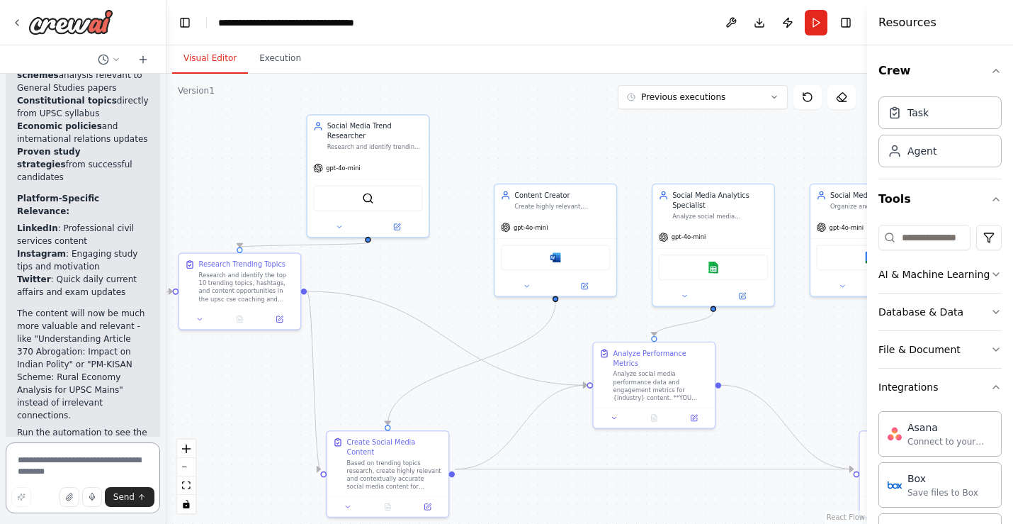
scroll to position [10884, 0]
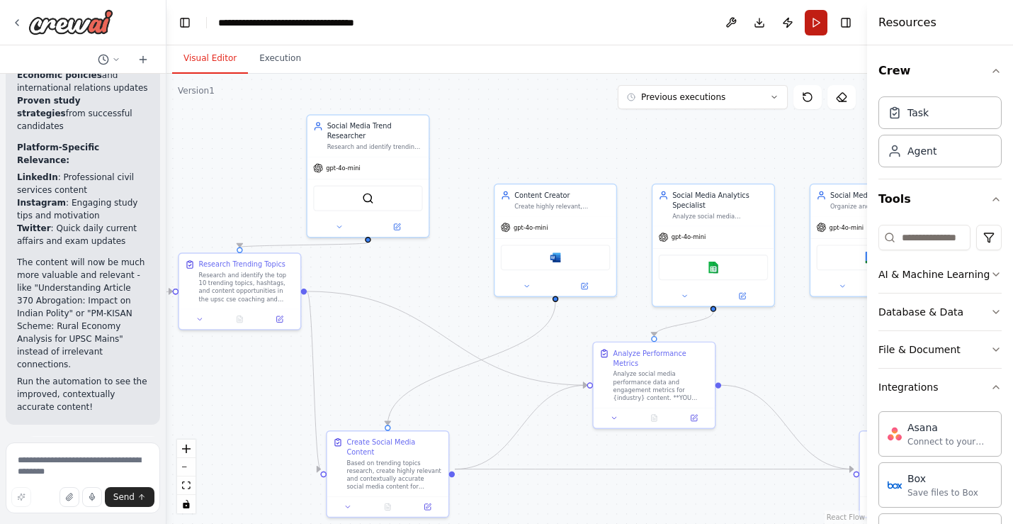
click at [813, 23] on button "Run" at bounding box center [816, 23] width 23 height 26
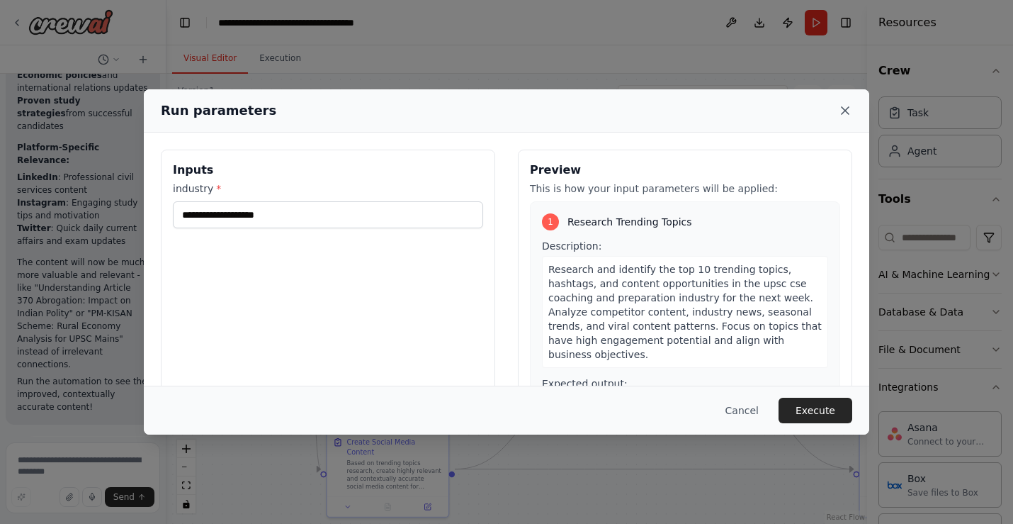
click at [844, 106] on icon at bounding box center [845, 110] width 14 height 14
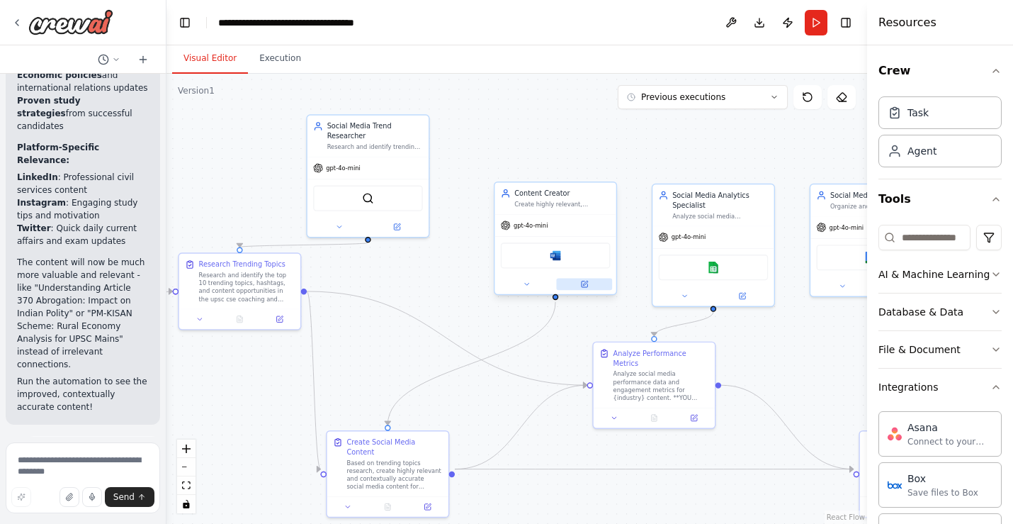
click at [583, 281] on icon at bounding box center [585, 284] width 6 height 6
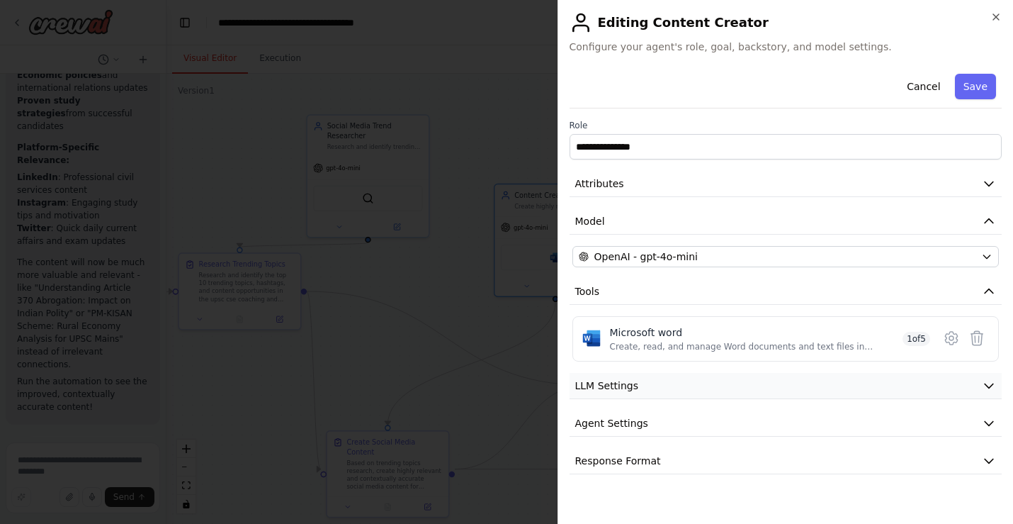
click at [790, 373] on button "LLM Settings" at bounding box center [786, 386] width 433 height 26
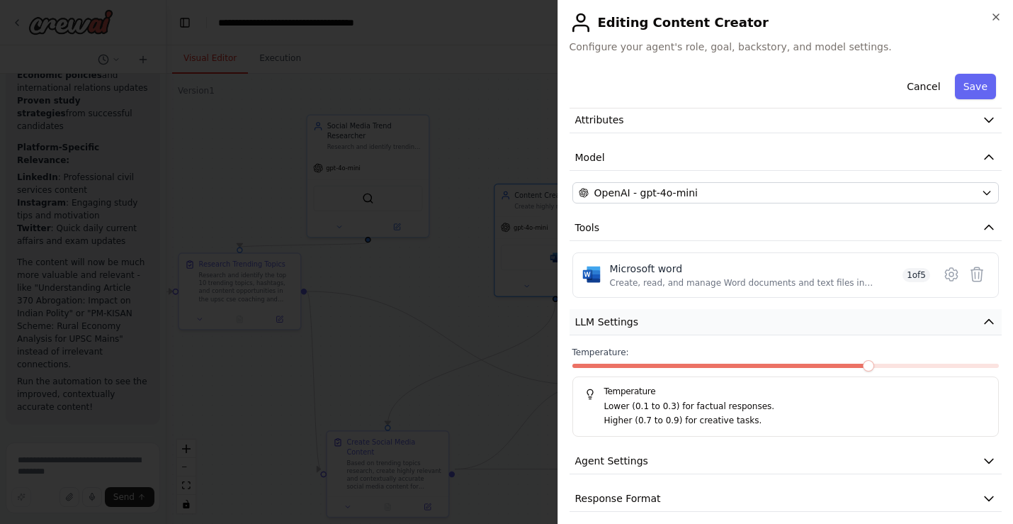
scroll to position [74, 0]
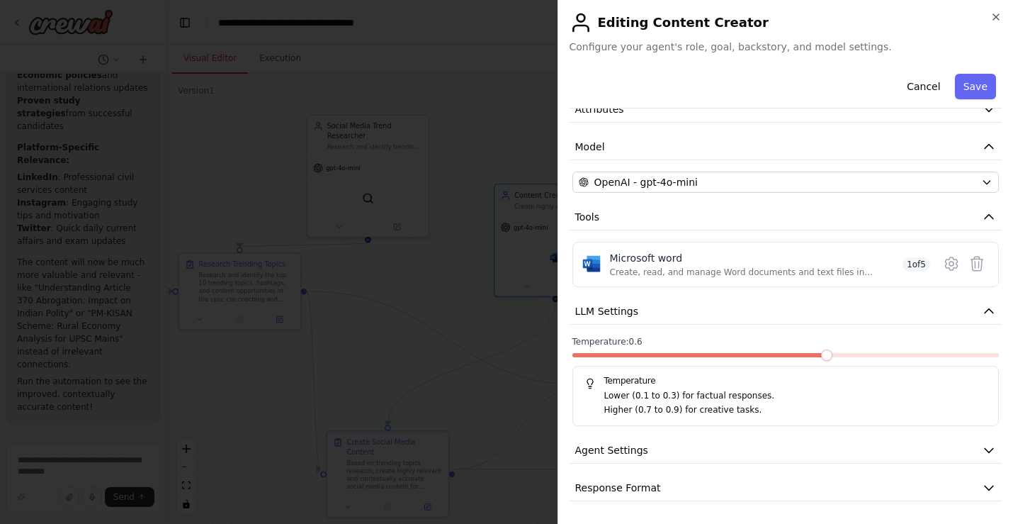
click at [824, 361] on span at bounding box center [826, 354] width 11 height 11
click at [792, 454] on button "Agent Settings" at bounding box center [786, 450] width 433 height 26
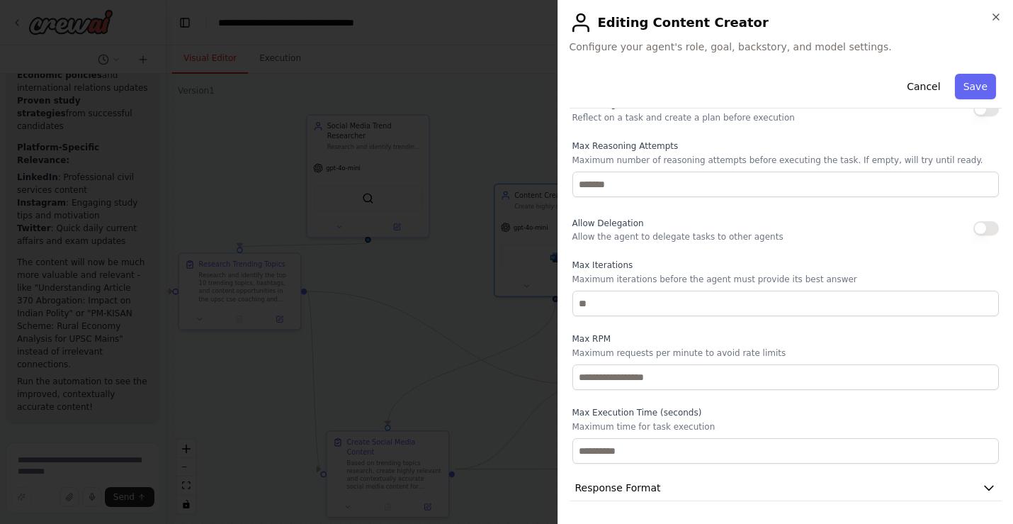
scroll to position [0, 0]
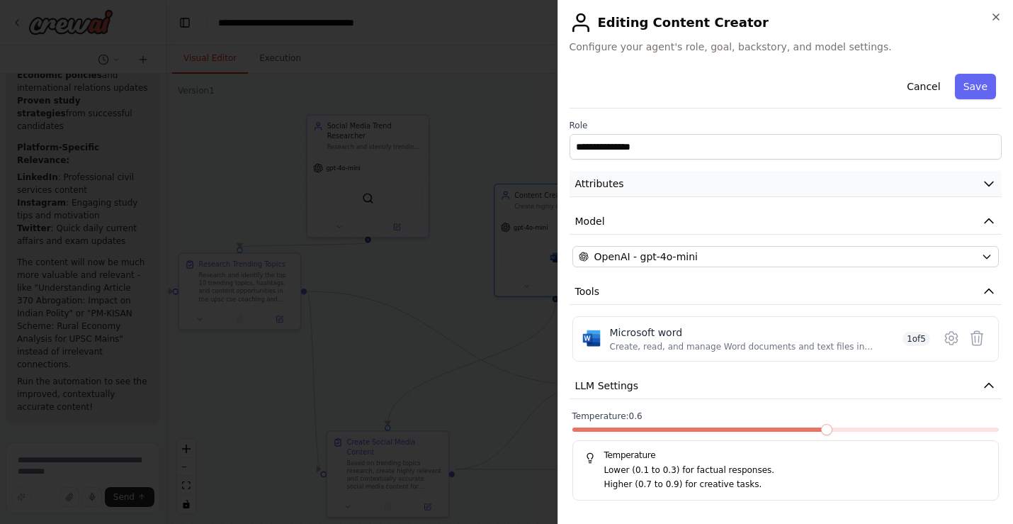
click at [834, 184] on button "Attributes" at bounding box center [786, 184] width 433 height 26
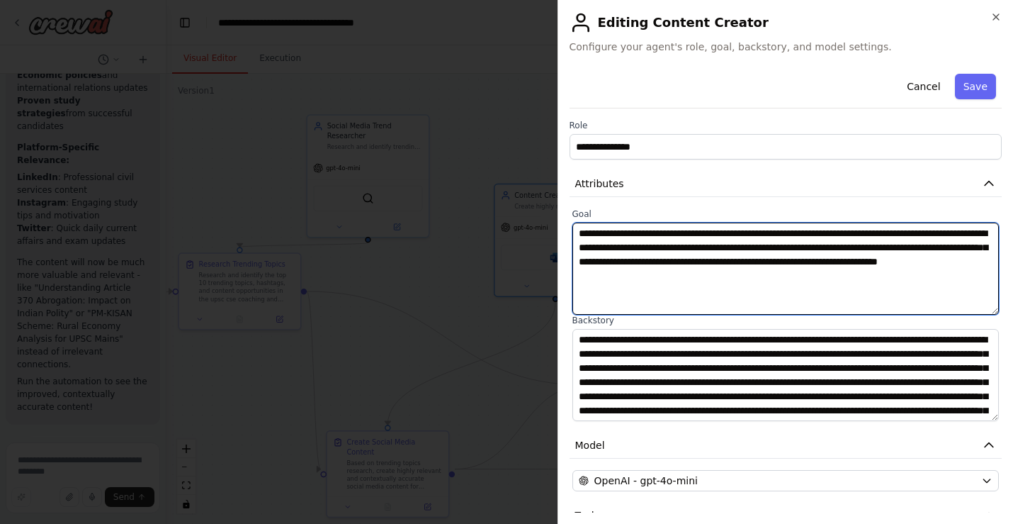
click at [639, 262] on textarea "**********" at bounding box center [786, 269] width 427 height 92
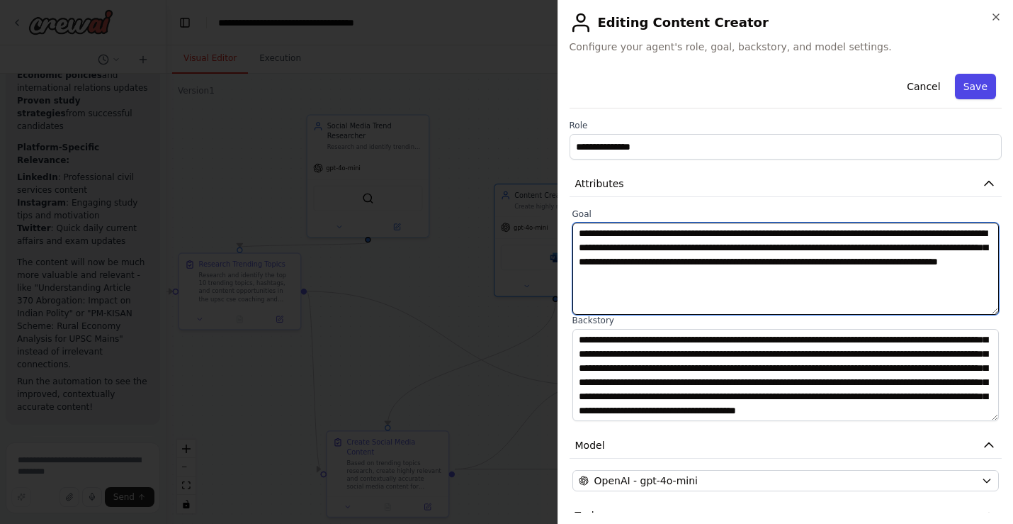
type textarea "**********"
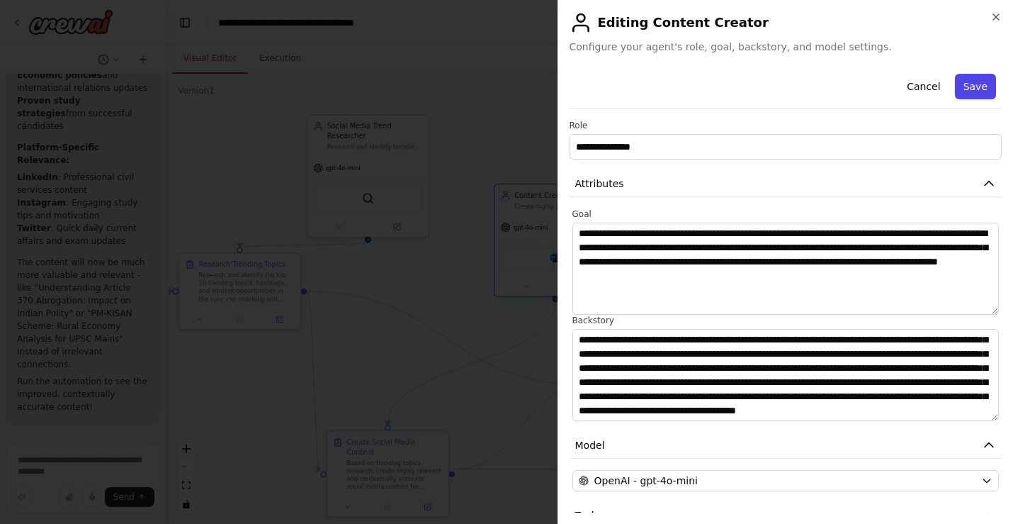
click at [966, 89] on button "Save" at bounding box center [975, 87] width 41 height 26
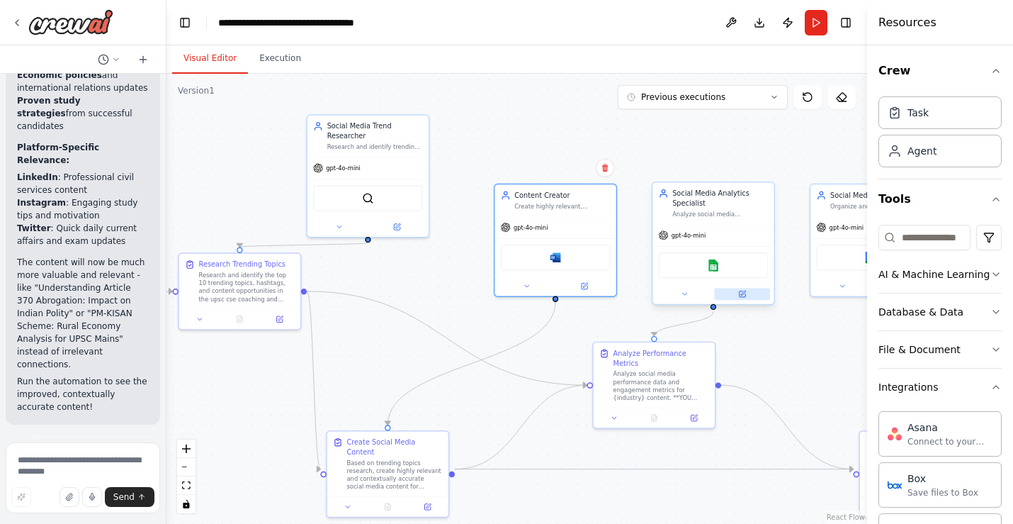
click at [743, 293] on icon at bounding box center [743, 294] width 6 height 6
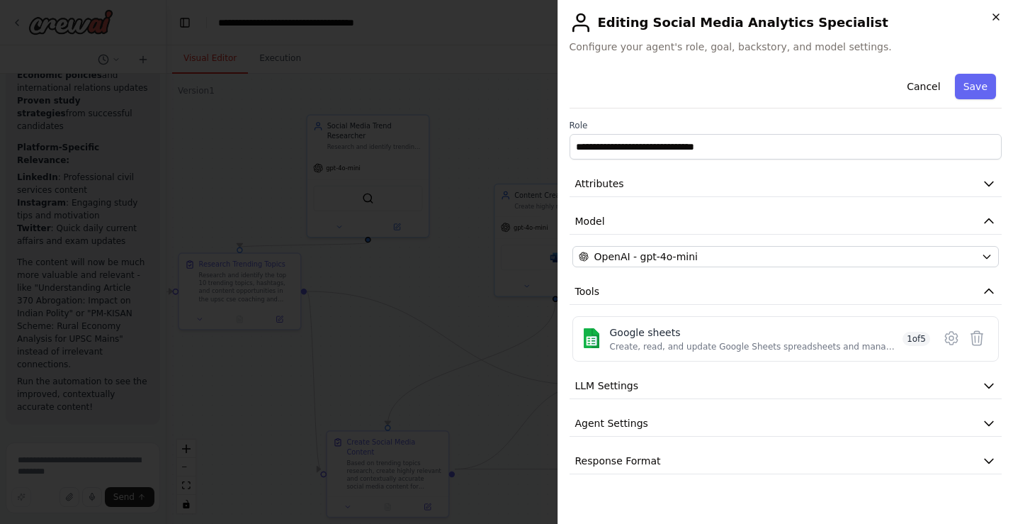
click at [996, 15] on icon "button" at bounding box center [996, 16] width 11 height 11
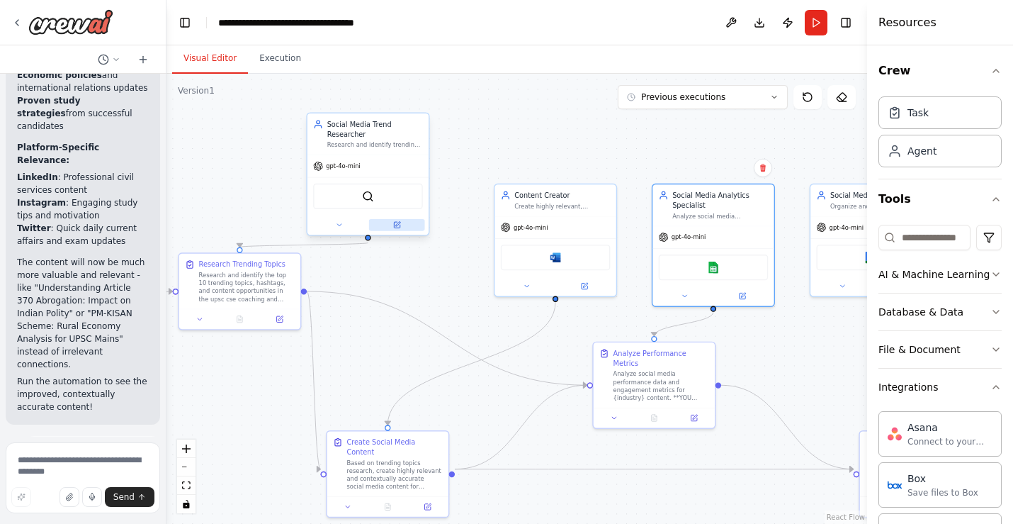
click at [402, 223] on button at bounding box center [397, 225] width 56 height 12
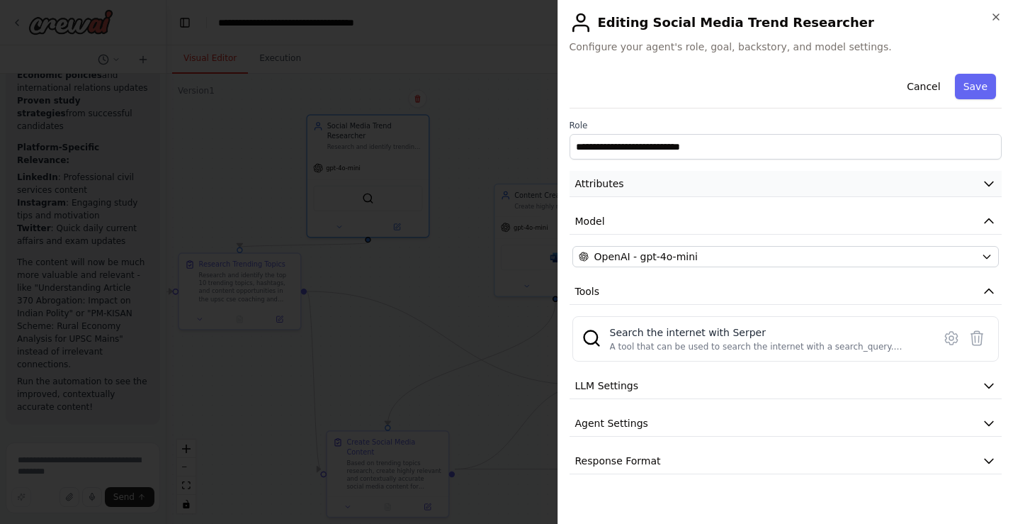
click at [765, 191] on button "Attributes" at bounding box center [786, 184] width 433 height 26
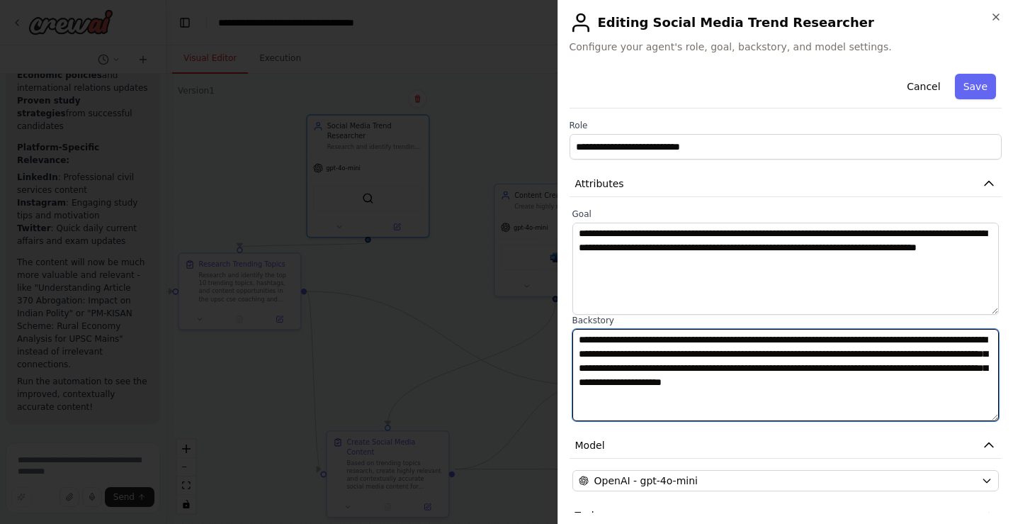
click at [755, 338] on textarea "**********" at bounding box center [786, 375] width 427 height 92
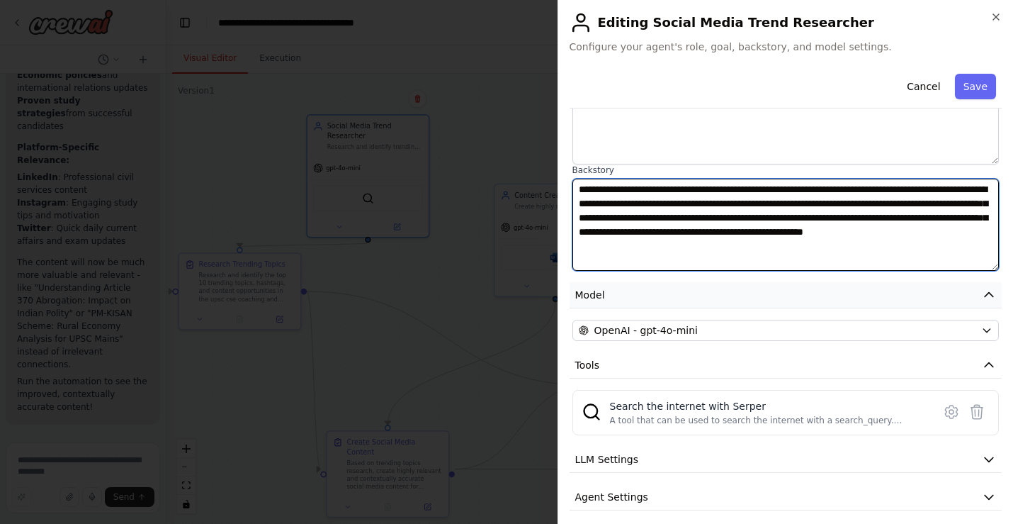
scroll to position [197, 0]
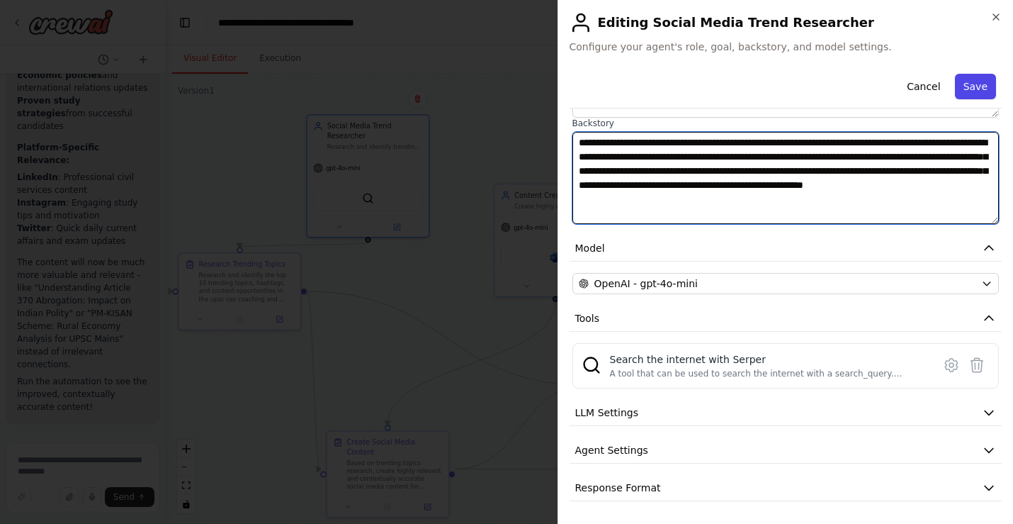
type textarea "**********"
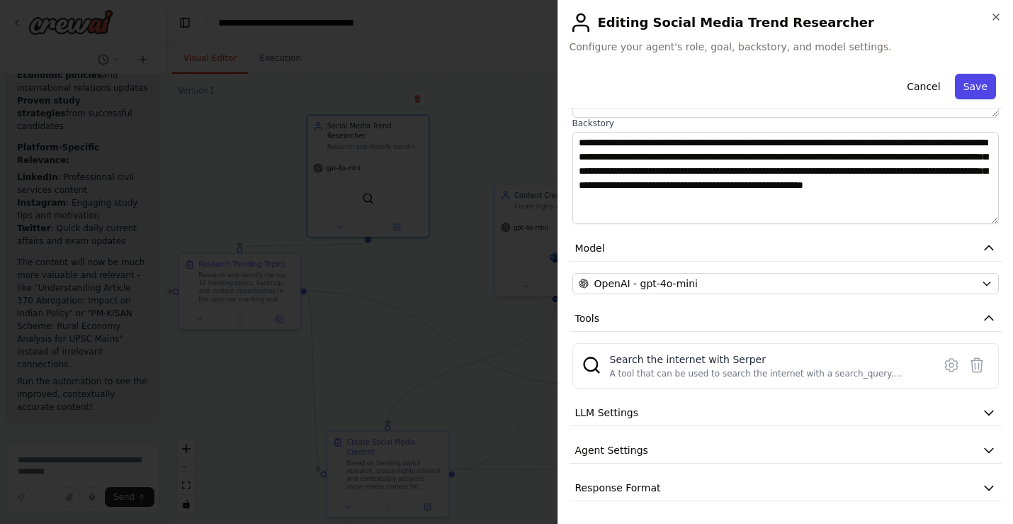
click at [983, 89] on button "Save" at bounding box center [975, 87] width 41 height 26
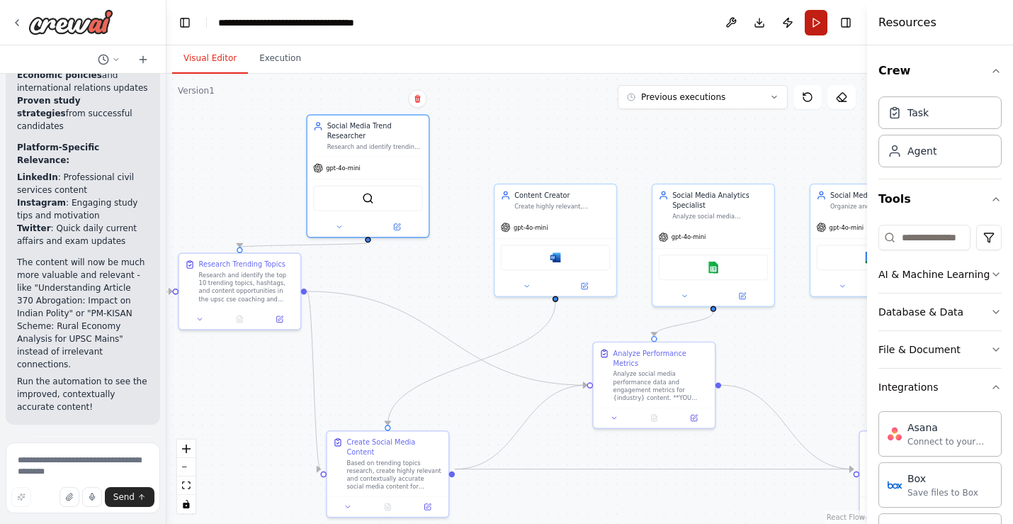
click at [818, 21] on button "Run" at bounding box center [816, 23] width 23 height 26
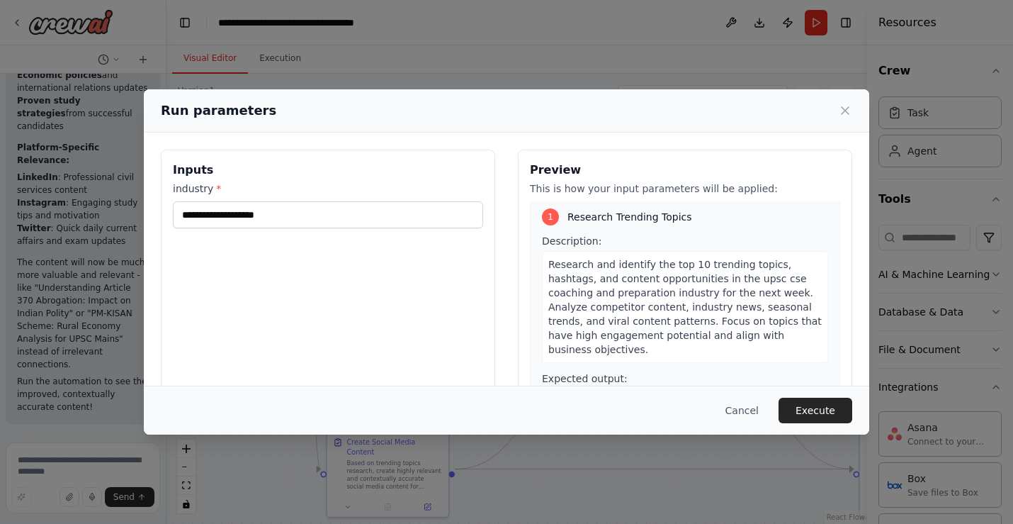
scroll to position [0, 0]
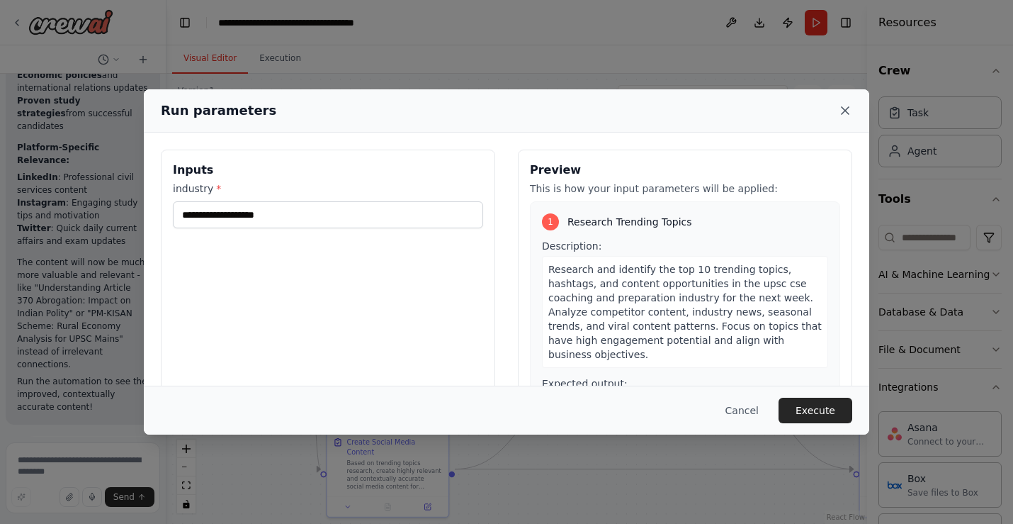
click at [843, 108] on icon at bounding box center [845, 110] width 7 height 7
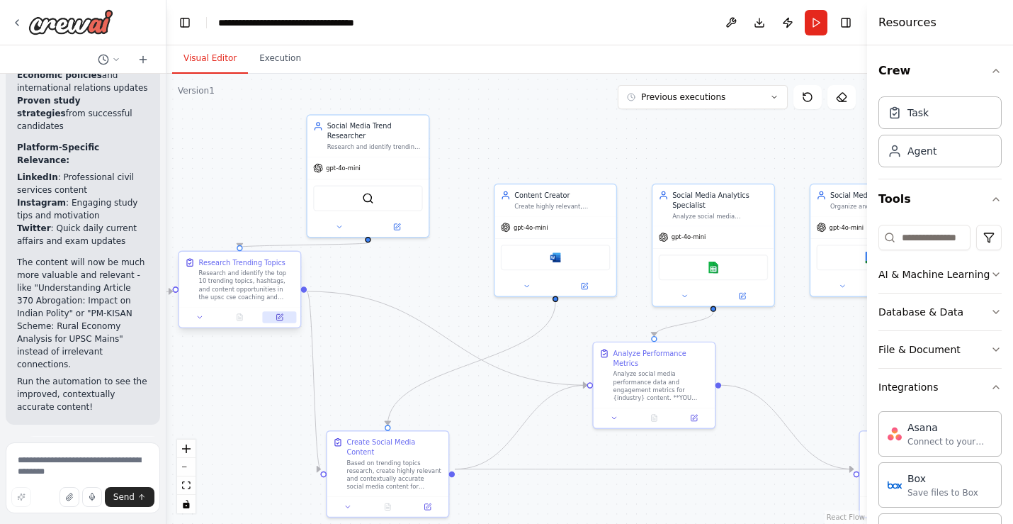
click at [279, 320] on icon at bounding box center [280, 317] width 8 height 8
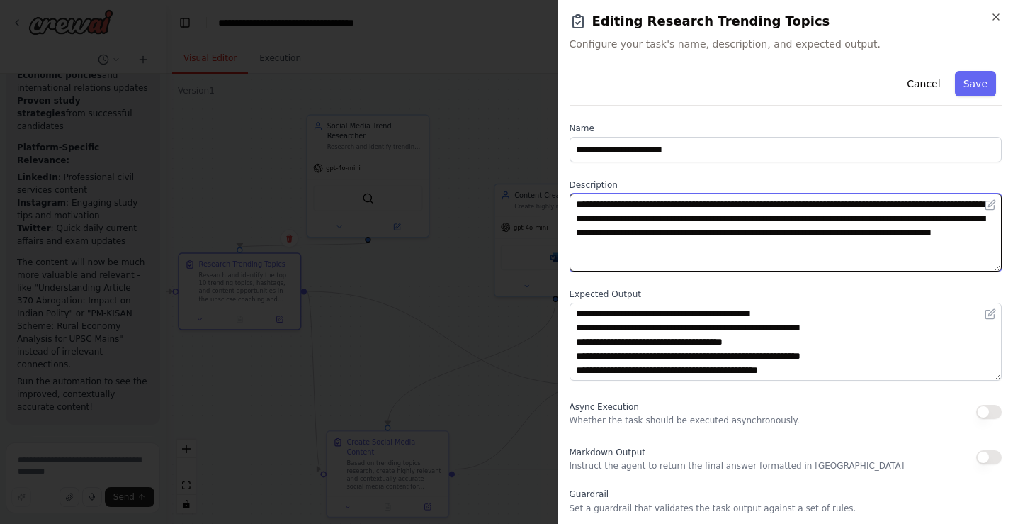
drag, startPoint x: 735, startPoint y: 220, endPoint x: 603, endPoint y: 222, distance: 131.8
click at [603, 222] on textarea "**********" at bounding box center [786, 232] width 433 height 78
type textarea "**********"
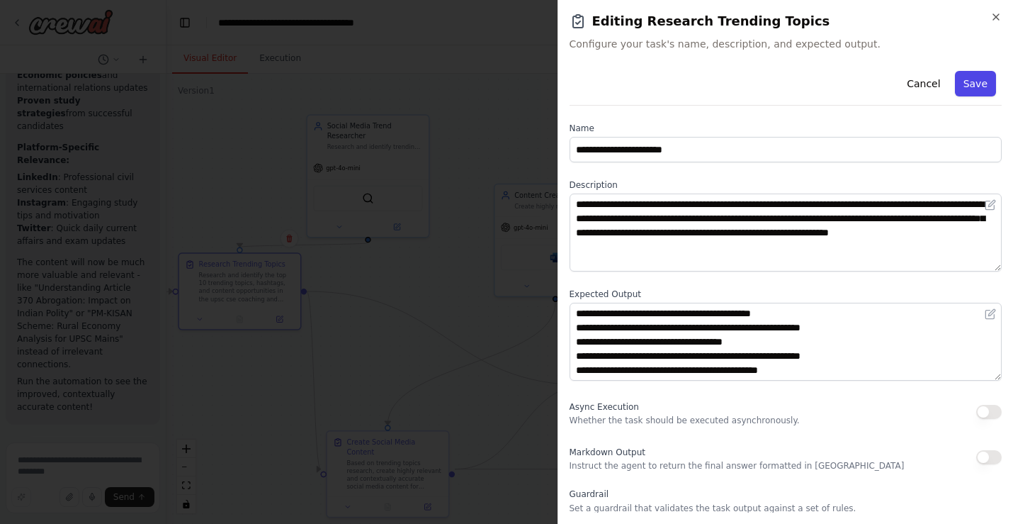
click at [977, 87] on button "Save" at bounding box center [975, 84] width 41 height 26
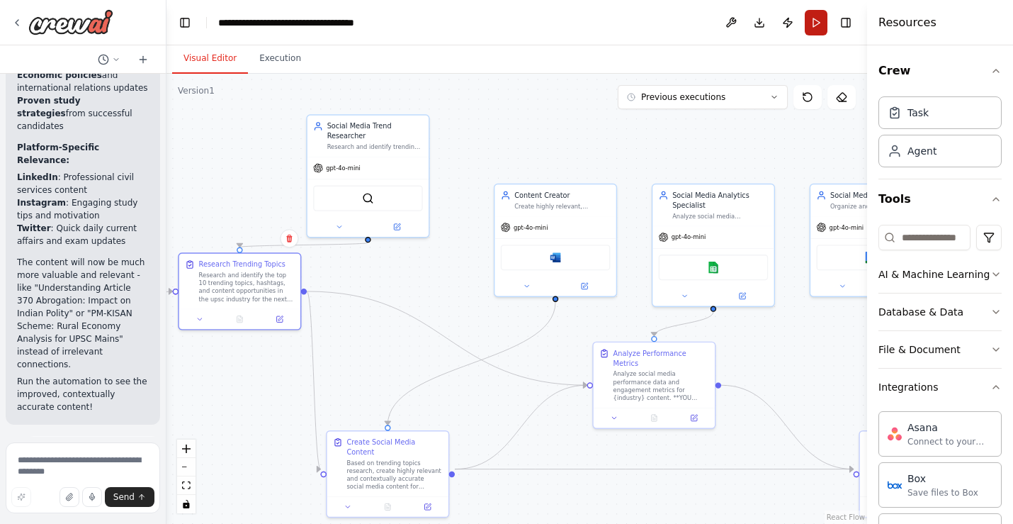
click at [808, 23] on button "Run" at bounding box center [816, 23] width 23 height 26
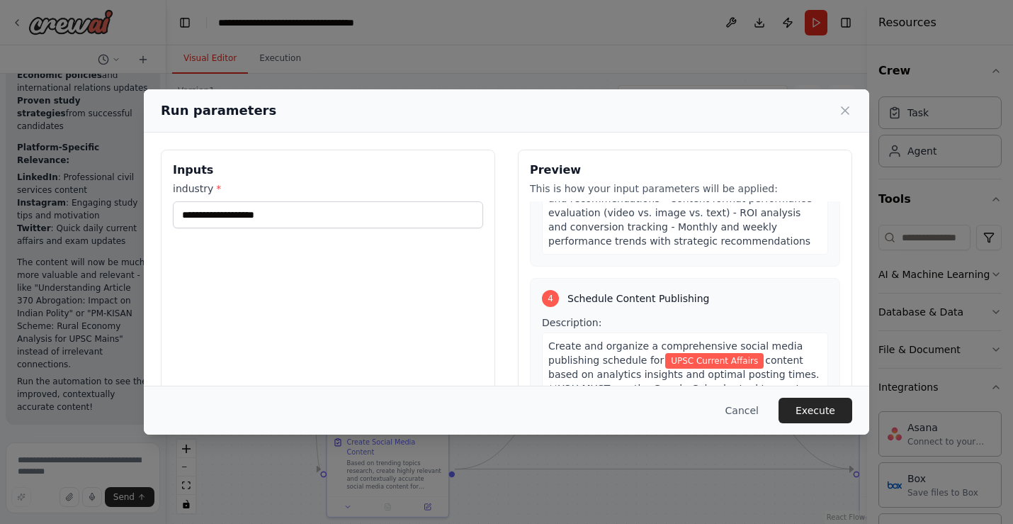
scroll to position [1451, 0]
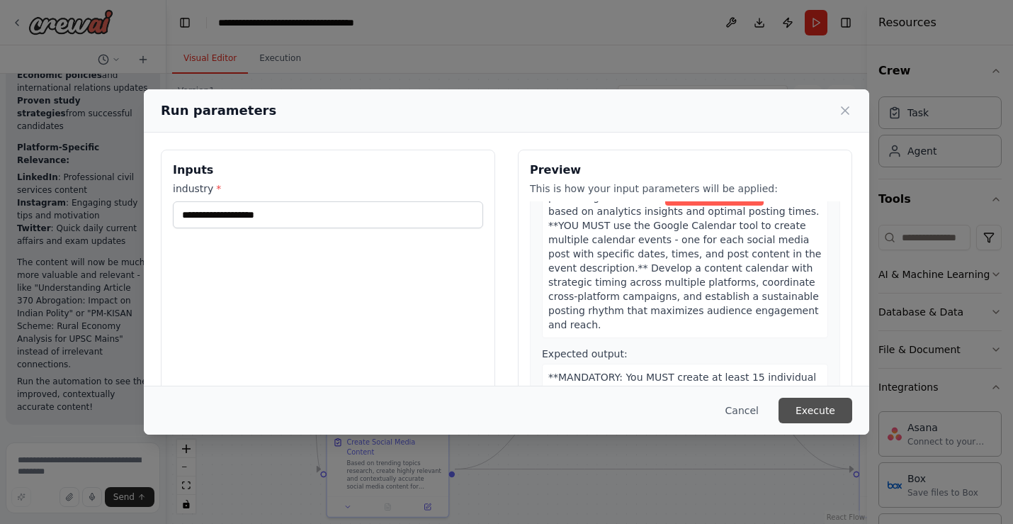
click at [831, 408] on button "Execute" at bounding box center [816, 411] width 74 height 26
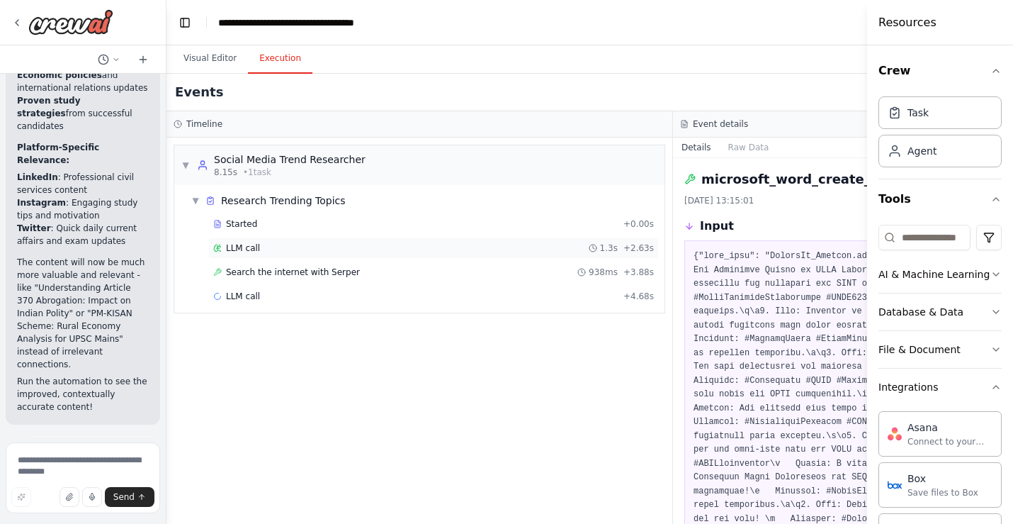
click at [617, 250] on span "1.3s" at bounding box center [609, 247] width 18 height 11
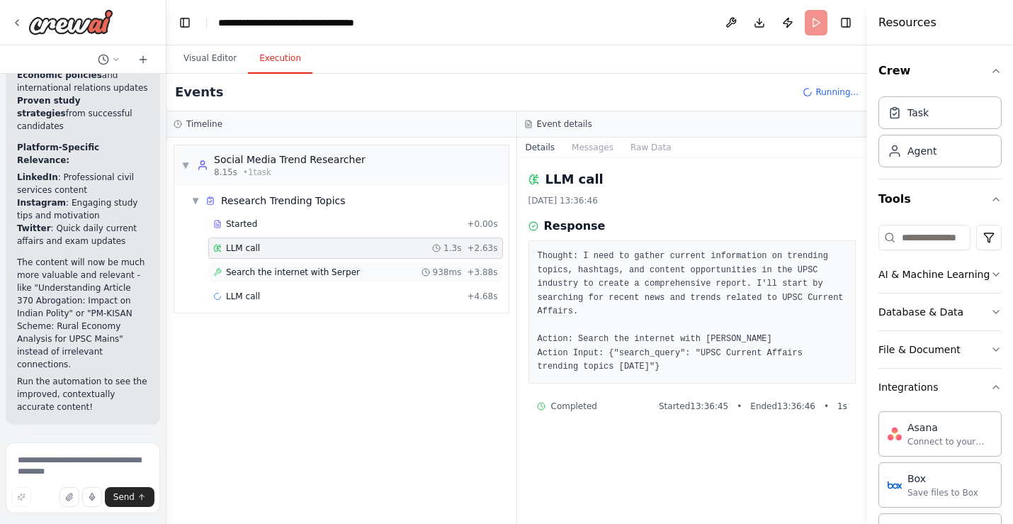
click at [371, 269] on div "Search the internet with Serper 938ms + 3.88s" at bounding box center [355, 271] width 285 height 11
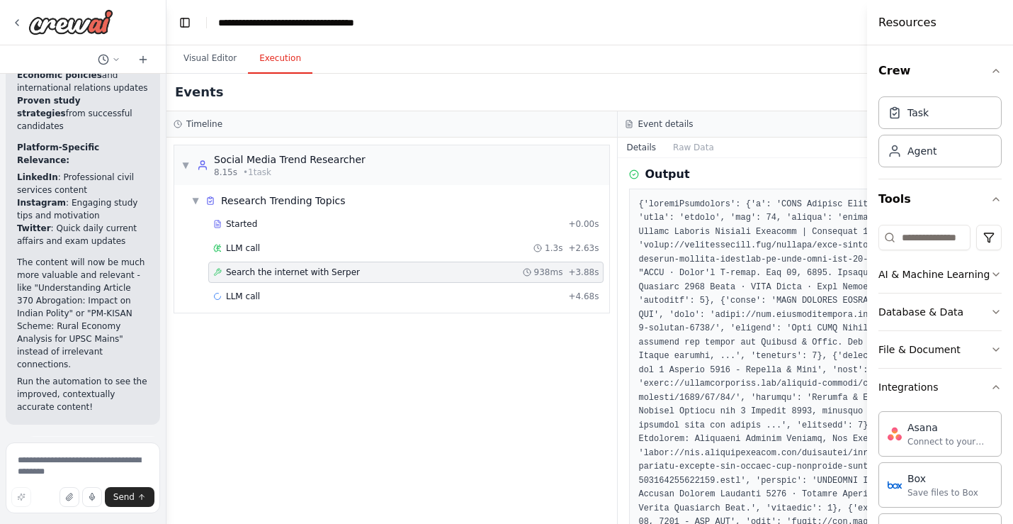
scroll to position [124, 0]
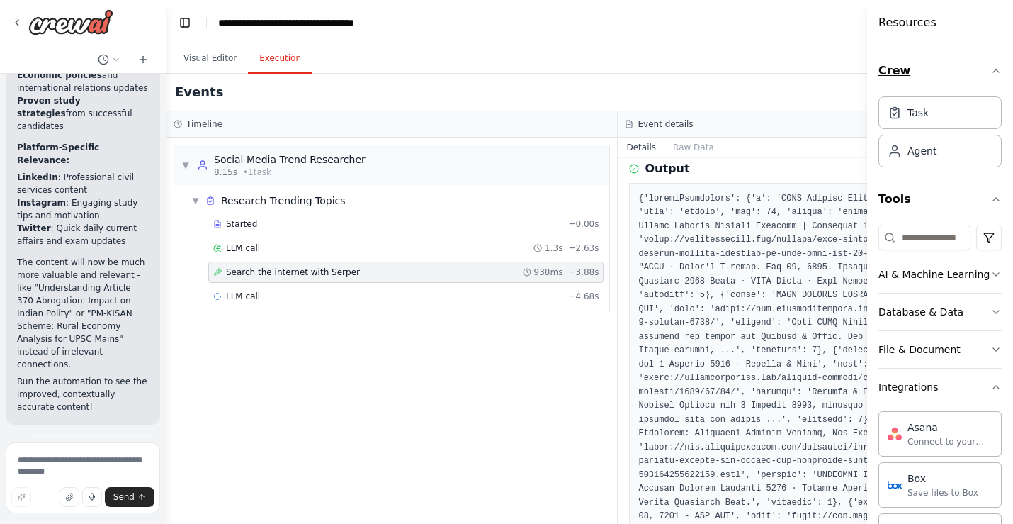
click at [995, 71] on icon "button" at bounding box center [997, 70] width 6 height 3
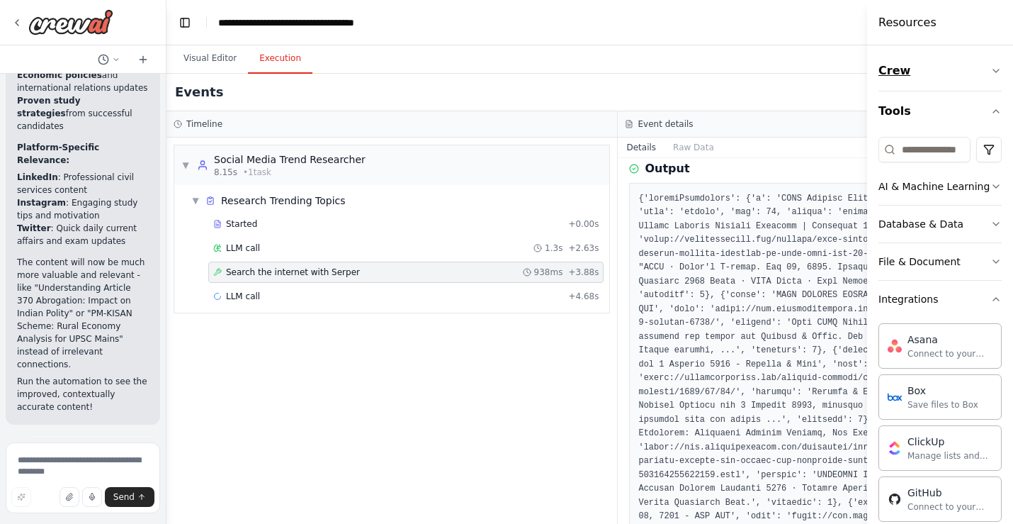
click at [995, 71] on icon "button" at bounding box center [997, 70] width 6 height 3
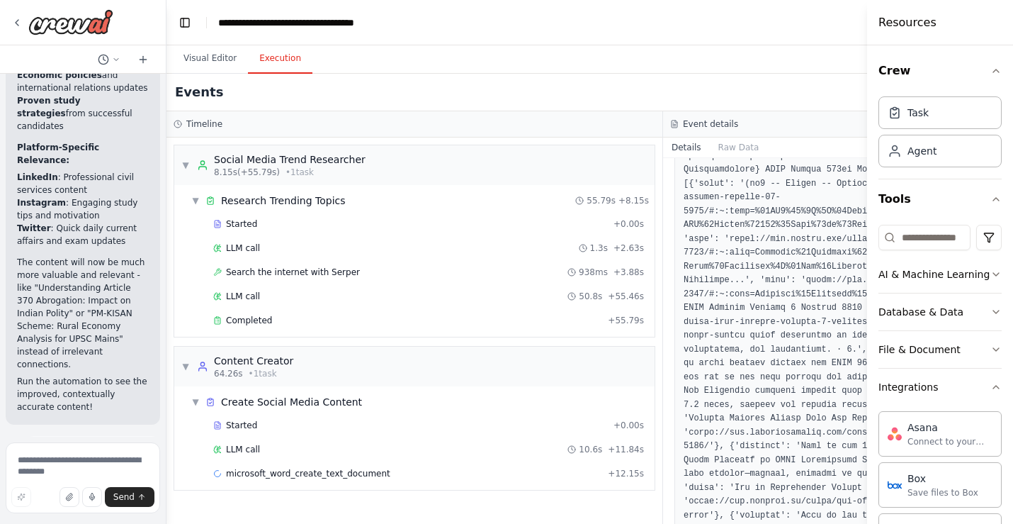
scroll to position [660, 0]
